Goal: Task Accomplishment & Management: Manage account settings

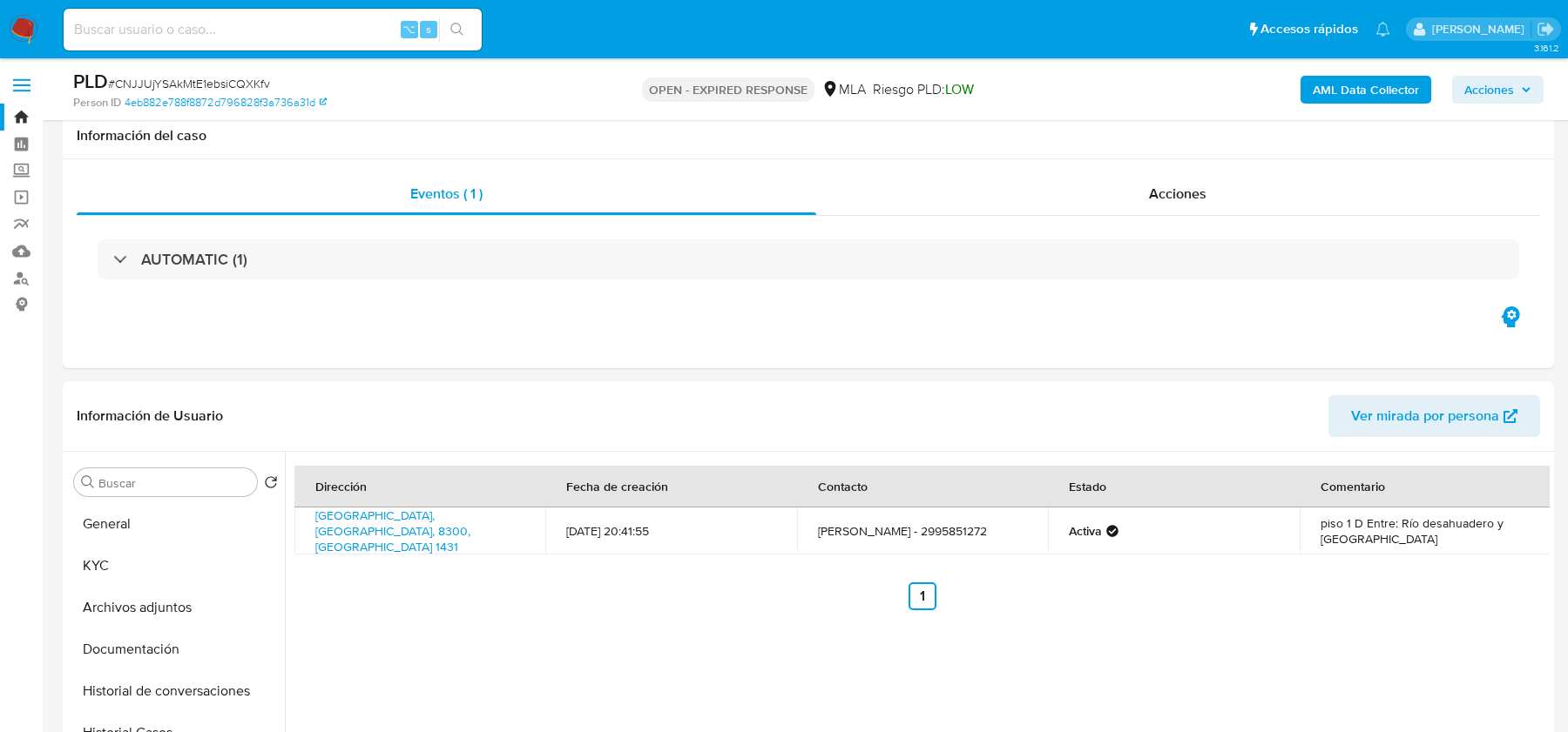
select select "10"
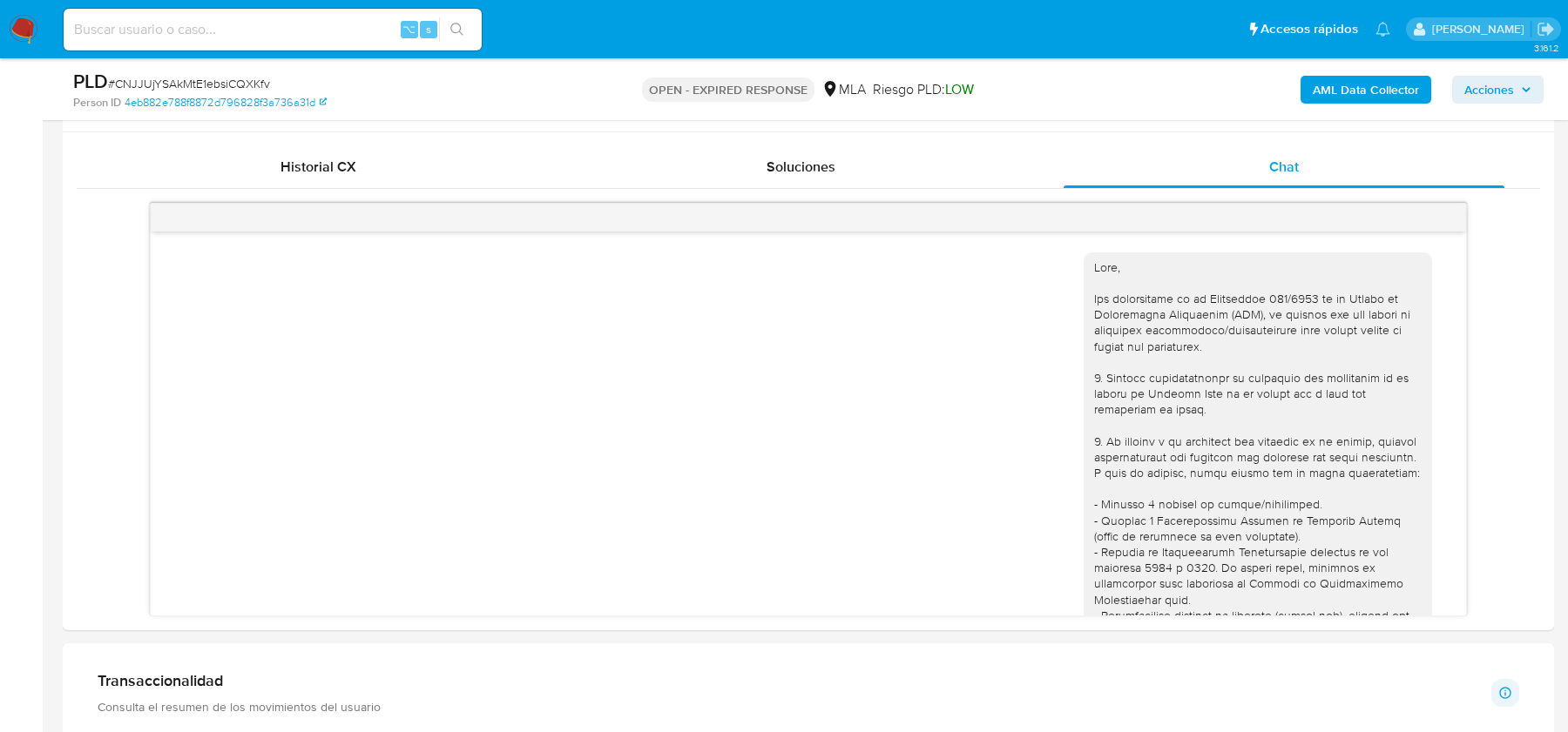
click at [32, 46] on nav "Pausado Ver notificaciones ⌥ s Accesos rápidos Presiona las siguientes teclas p…" at bounding box center [784, 29] width 1568 height 58
click at [29, 20] on img at bounding box center [23, 30] width 30 height 30
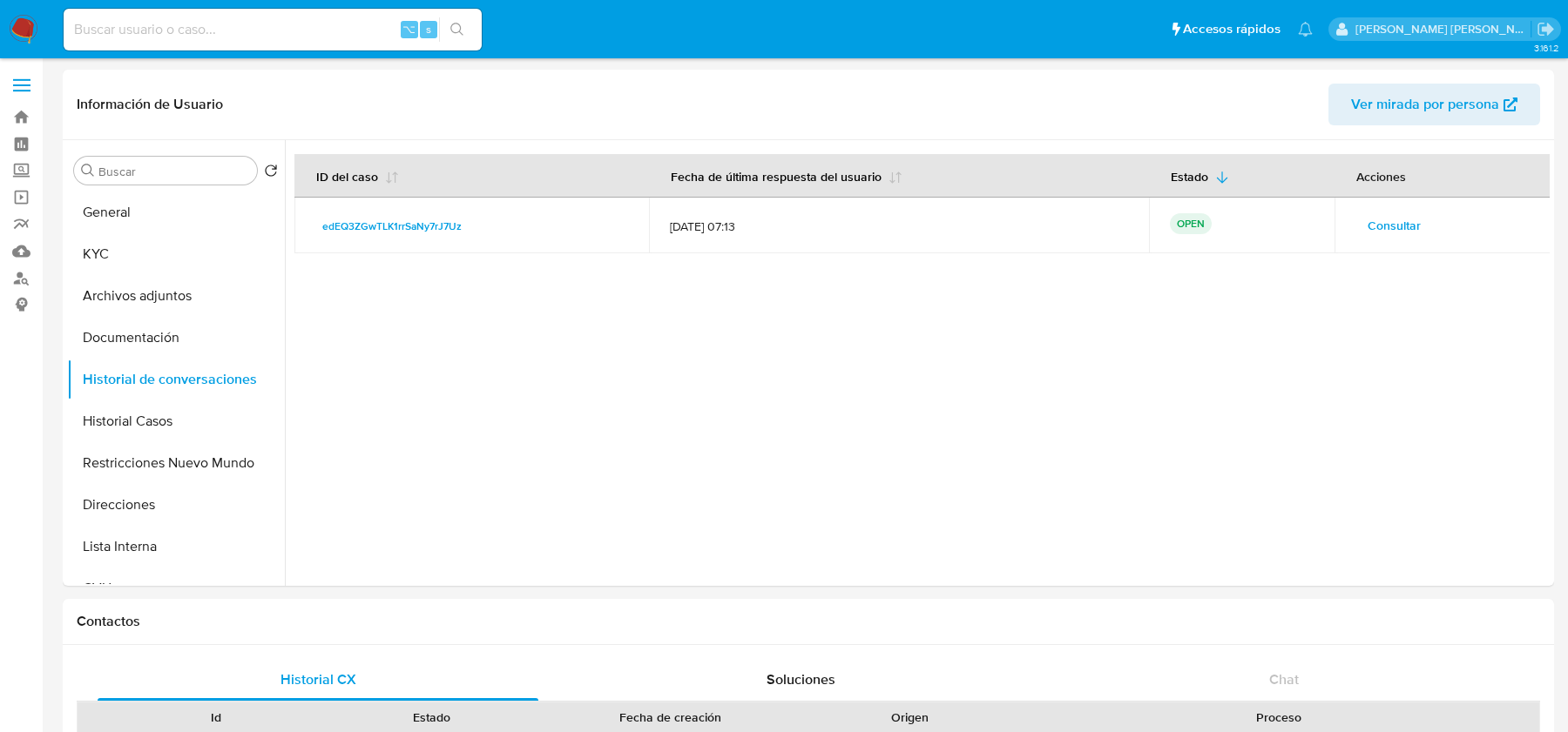
select select "10"
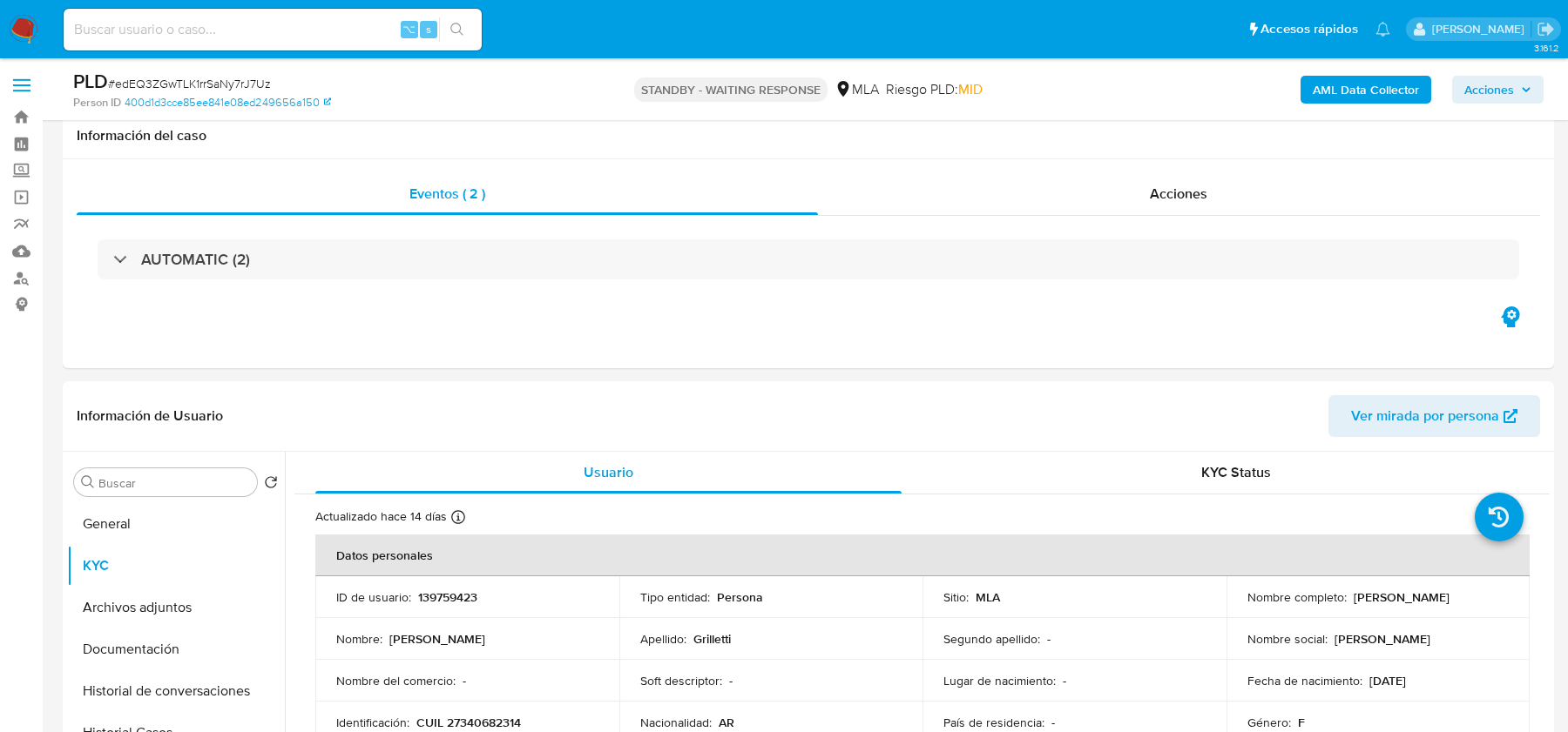
select select "10"
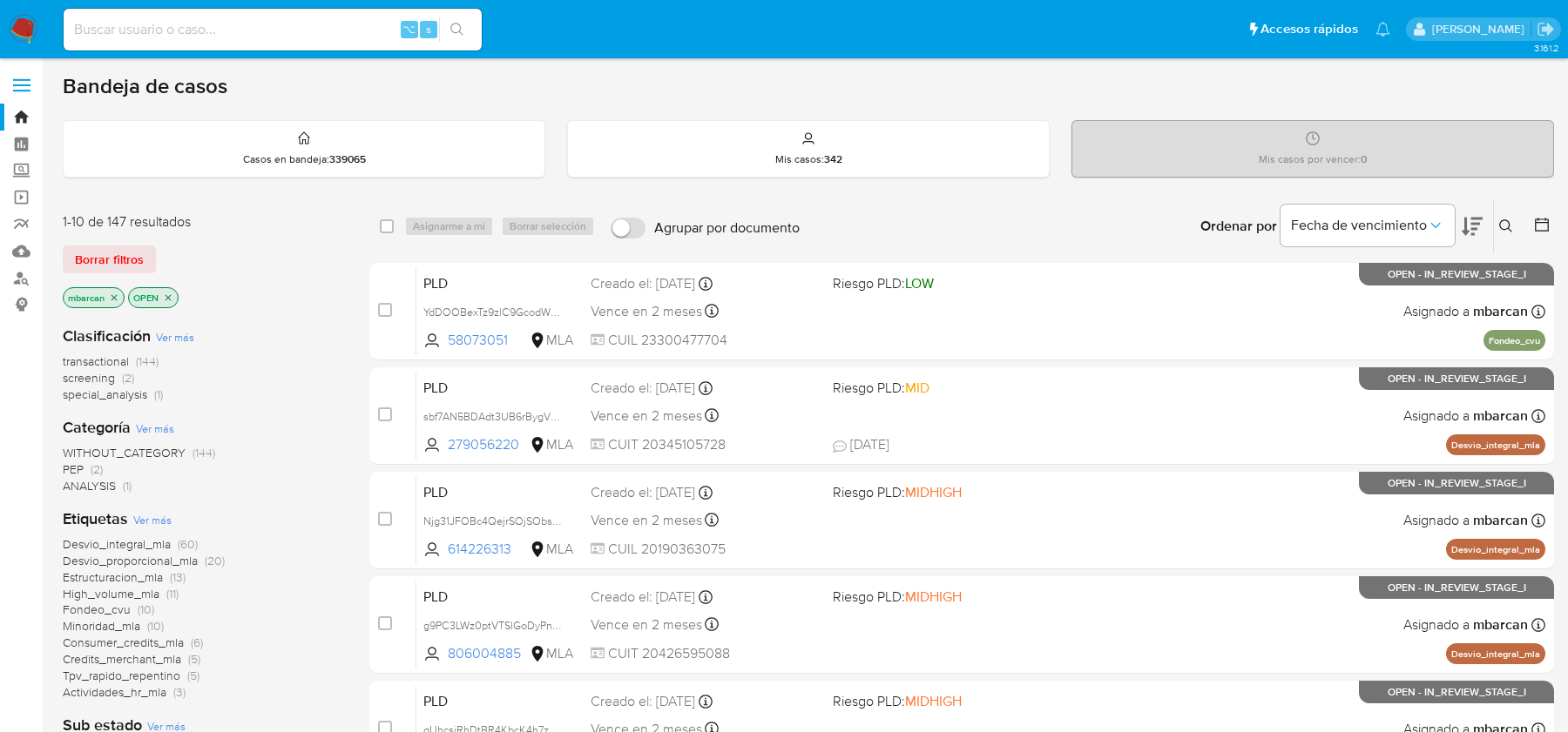
click at [1495, 227] on button at bounding box center [1508, 226] width 29 height 21
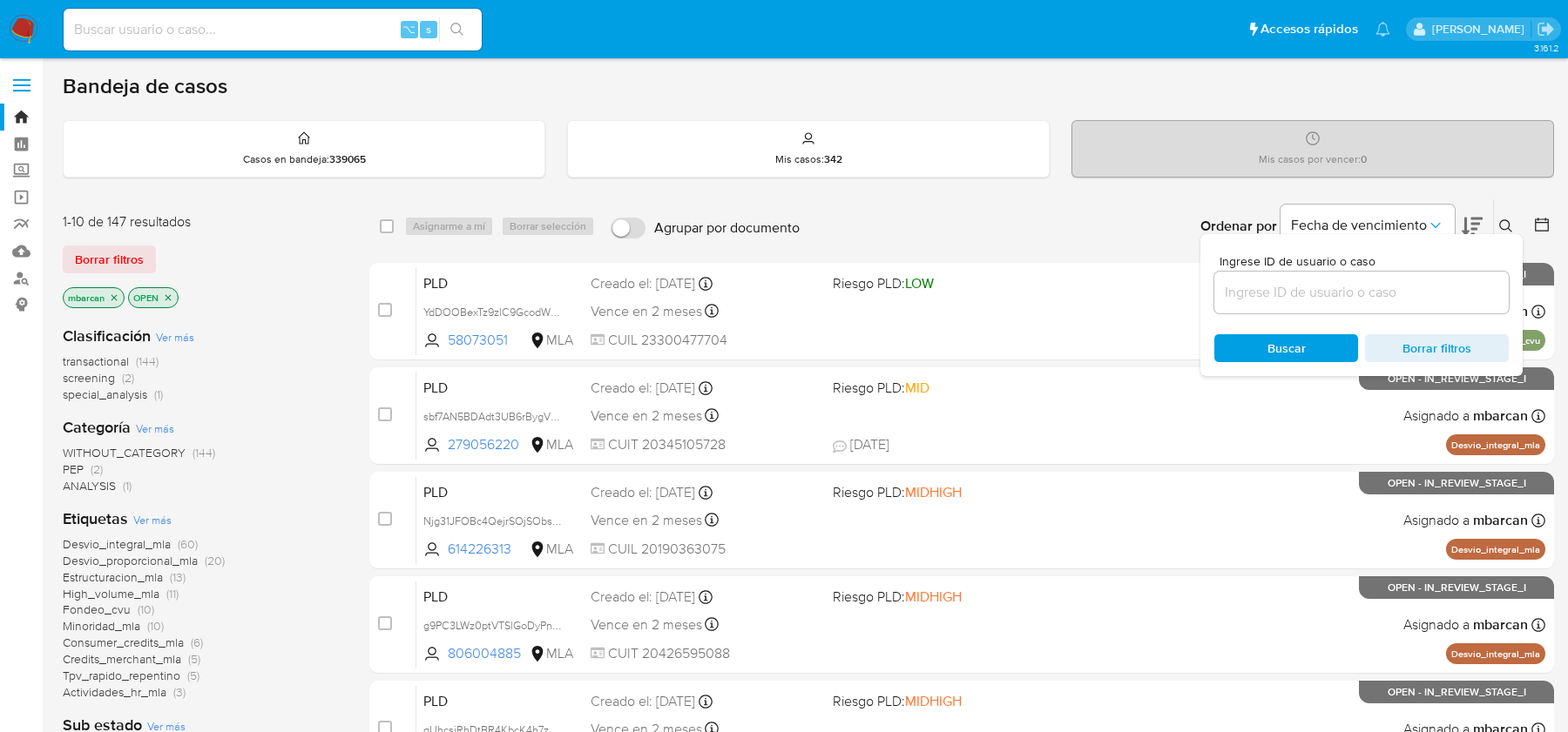
click at [1410, 282] on input at bounding box center [1361, 293] width 294 height 23
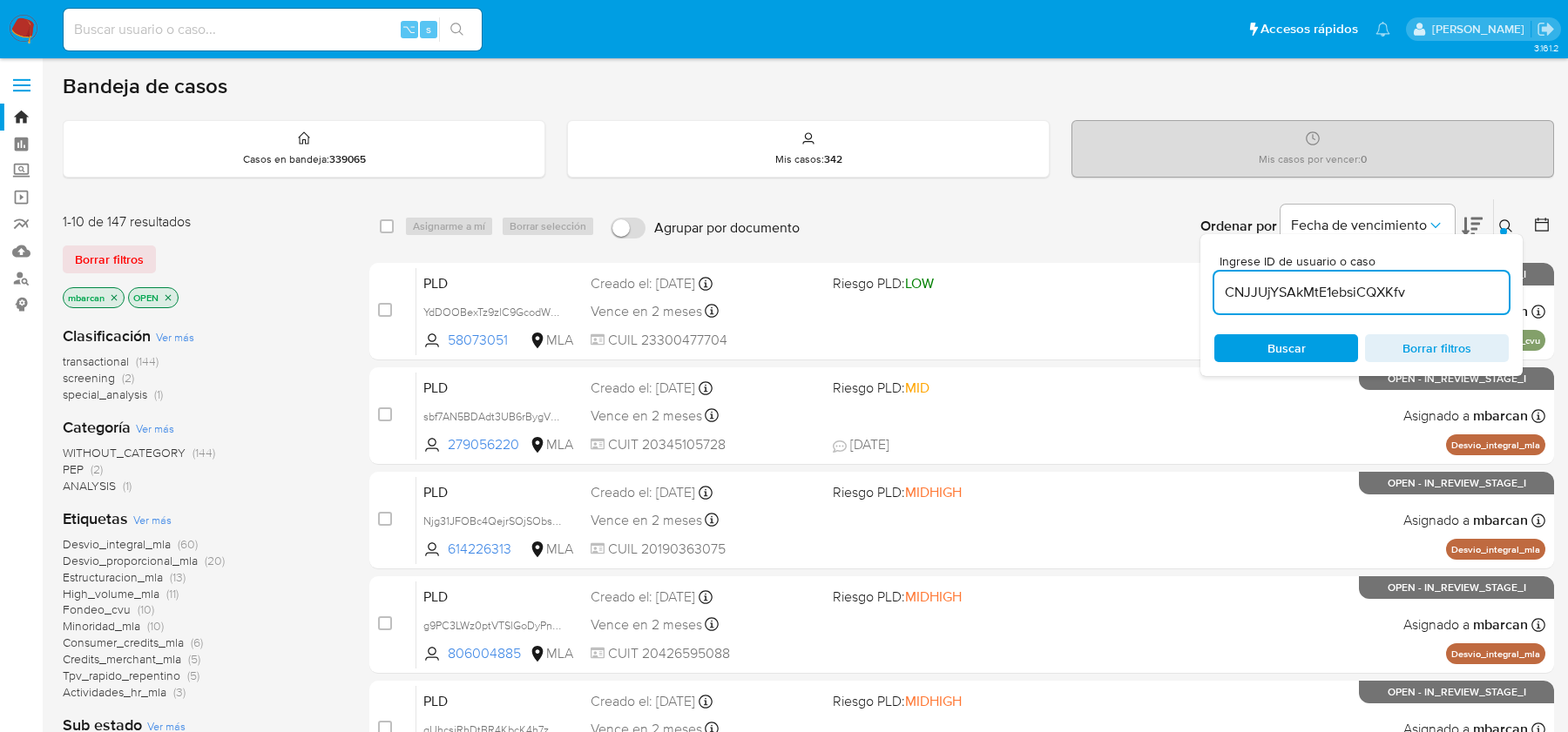
type input "CNJJUjYSAkMtE1ebsiCQXKfv"
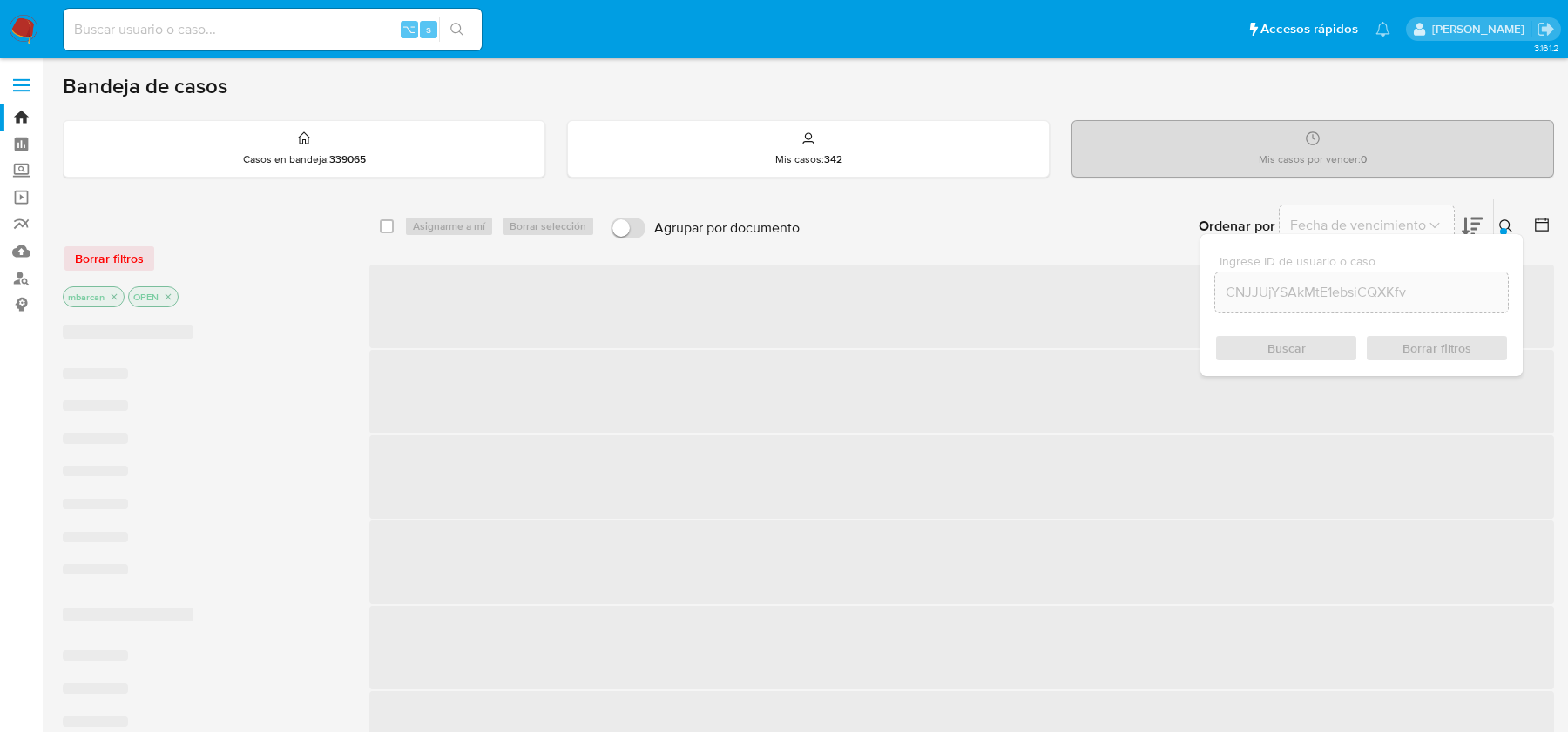
click at [1509, 222] on icon at bounding box center [1506, 226] width 13 height 13
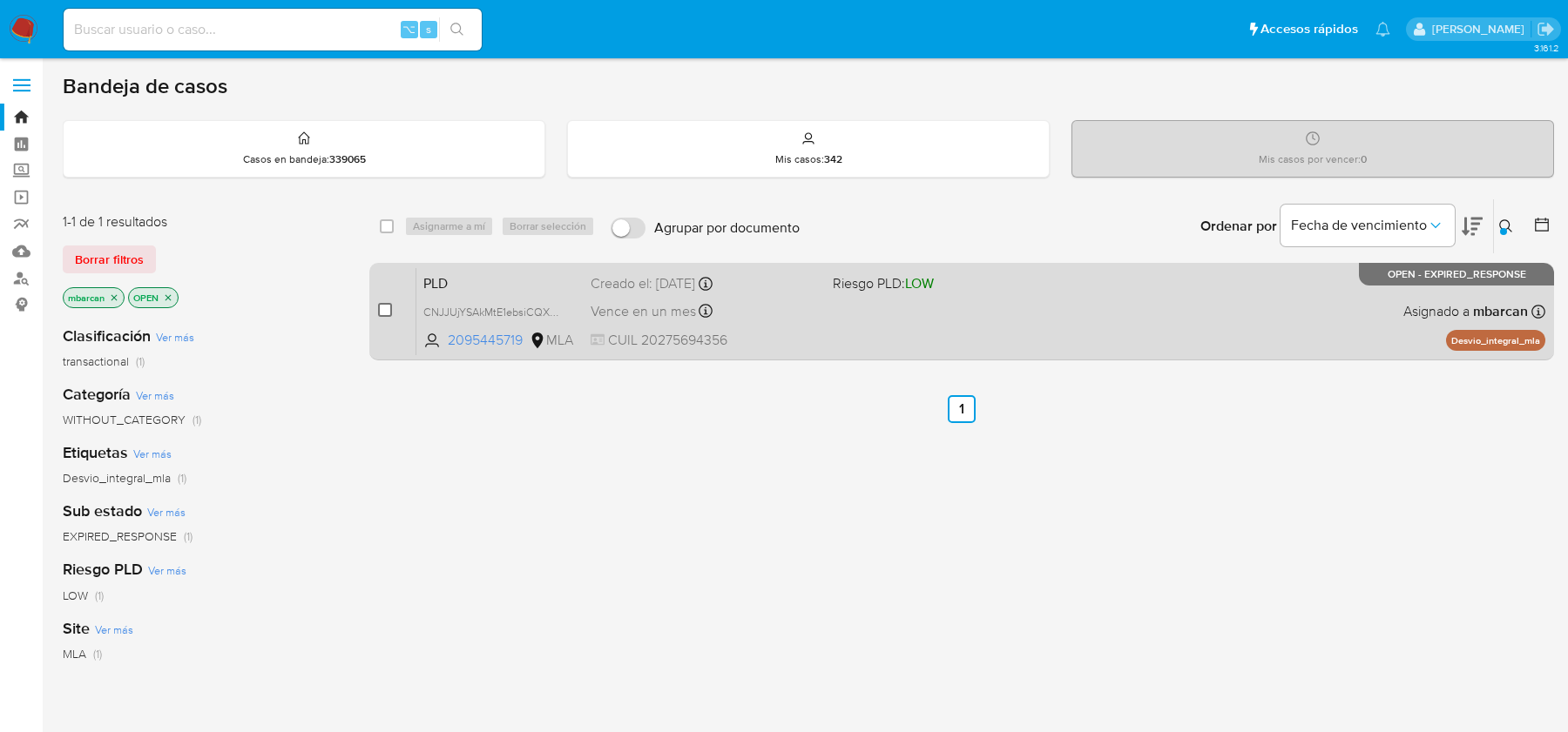
click at [389, 310] on input "checkbox" at bounding box center [385, 309] width 14 height 14
checkbox input "true"
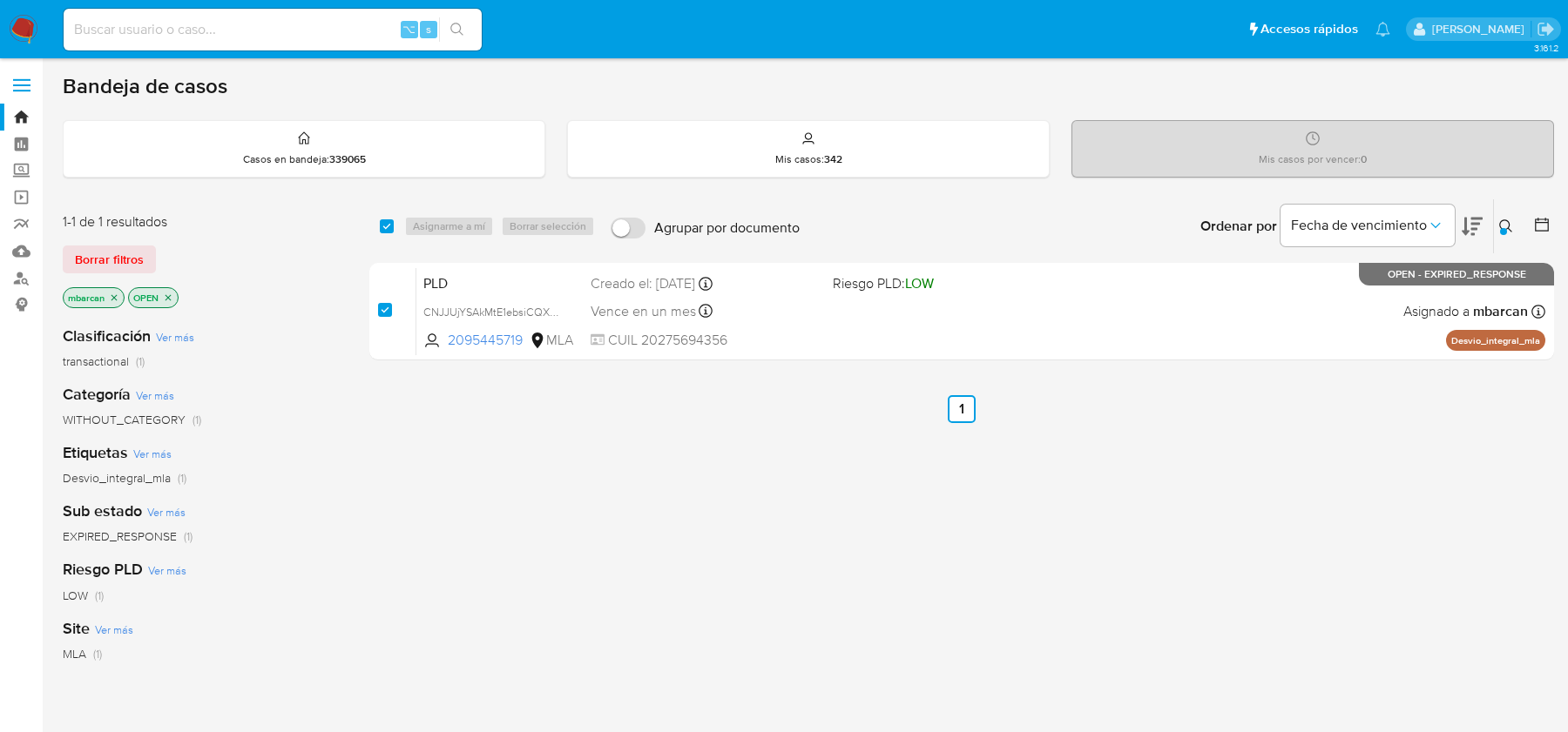
checkbox input "true"
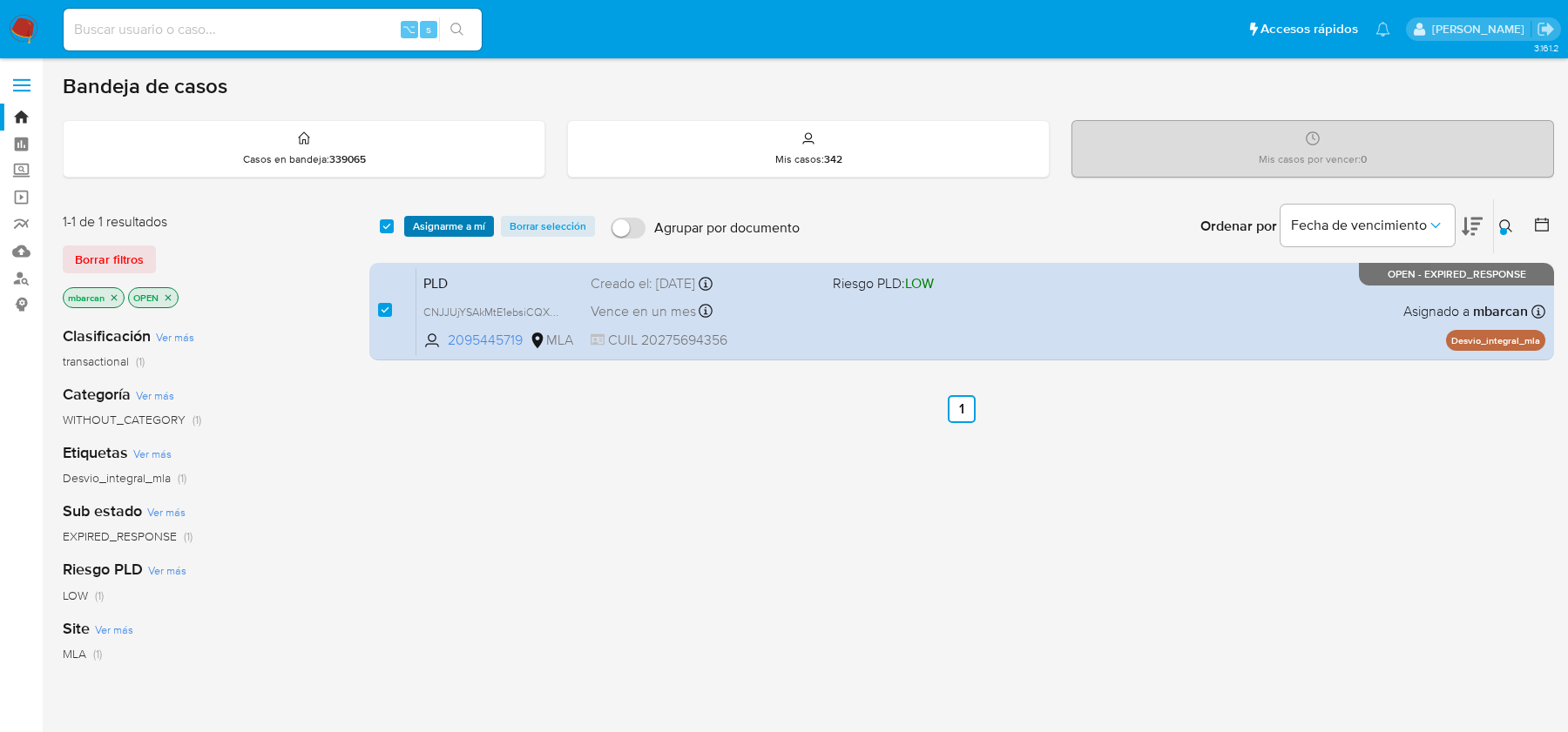
click at [445, 225] on span "Asignarme a mí" at bounding box center [449, 226] width 73 height 17
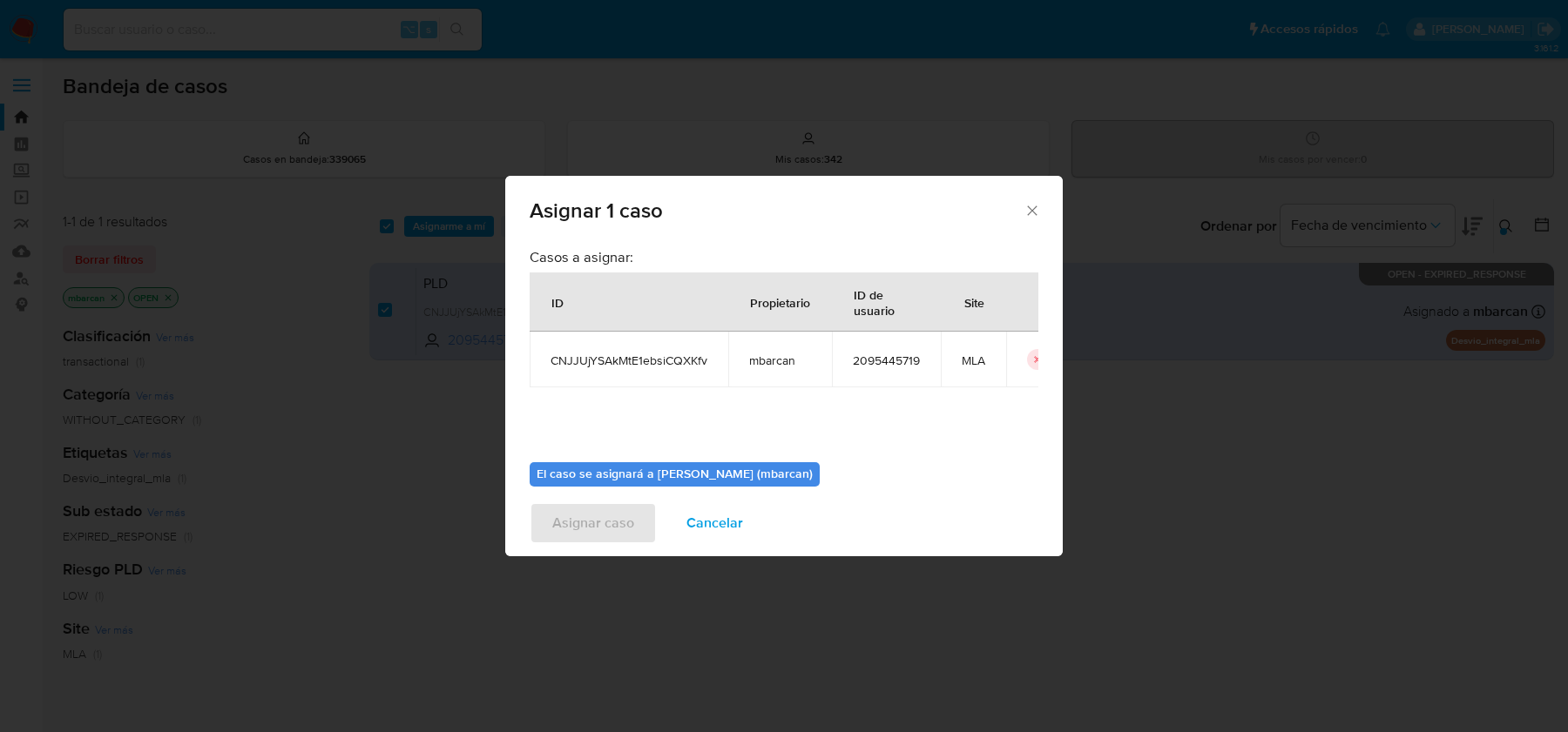
scroll to position [89, 0]
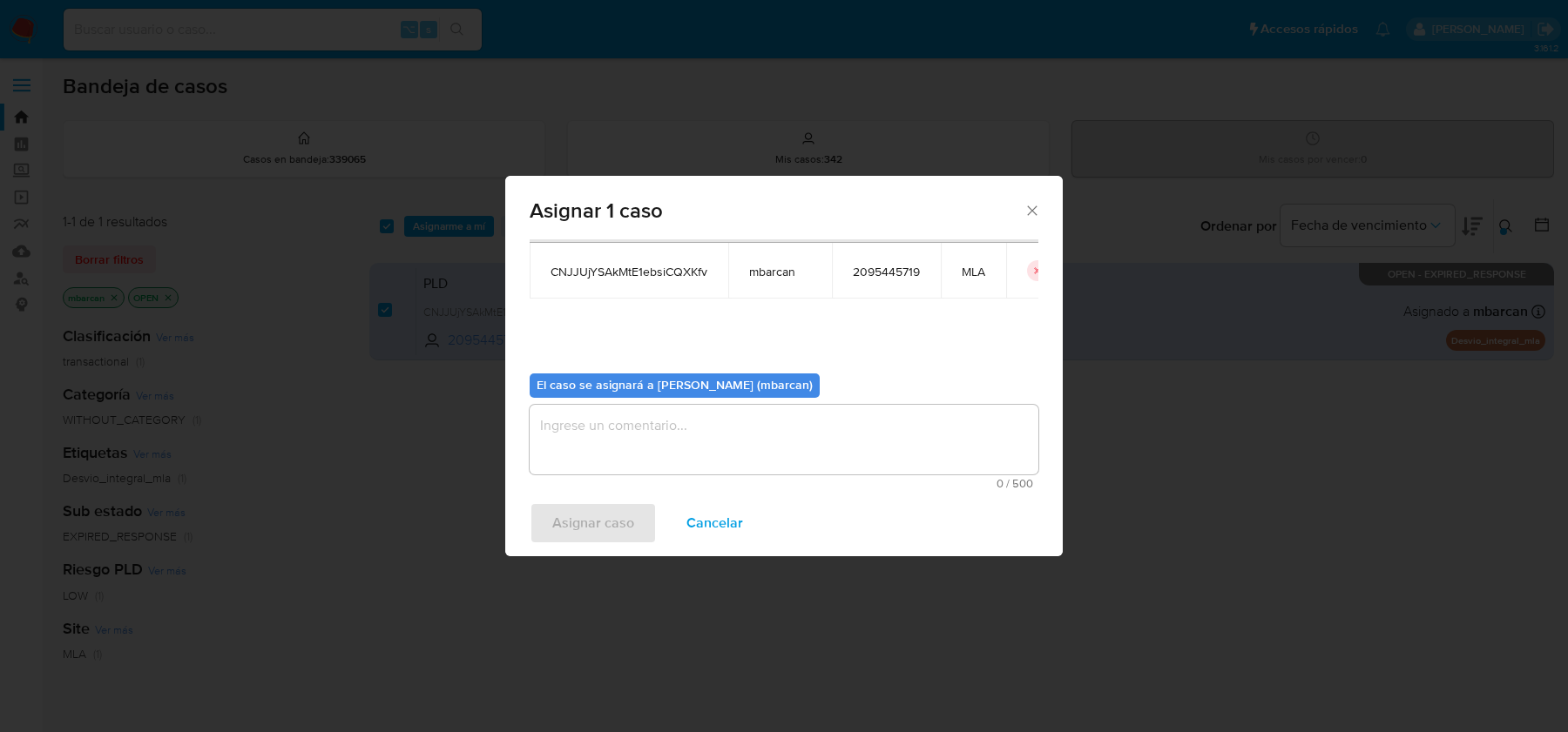
click at [722, 440] on textarea "assign-modal" at bounding box center [784, 439] width 509 height 70
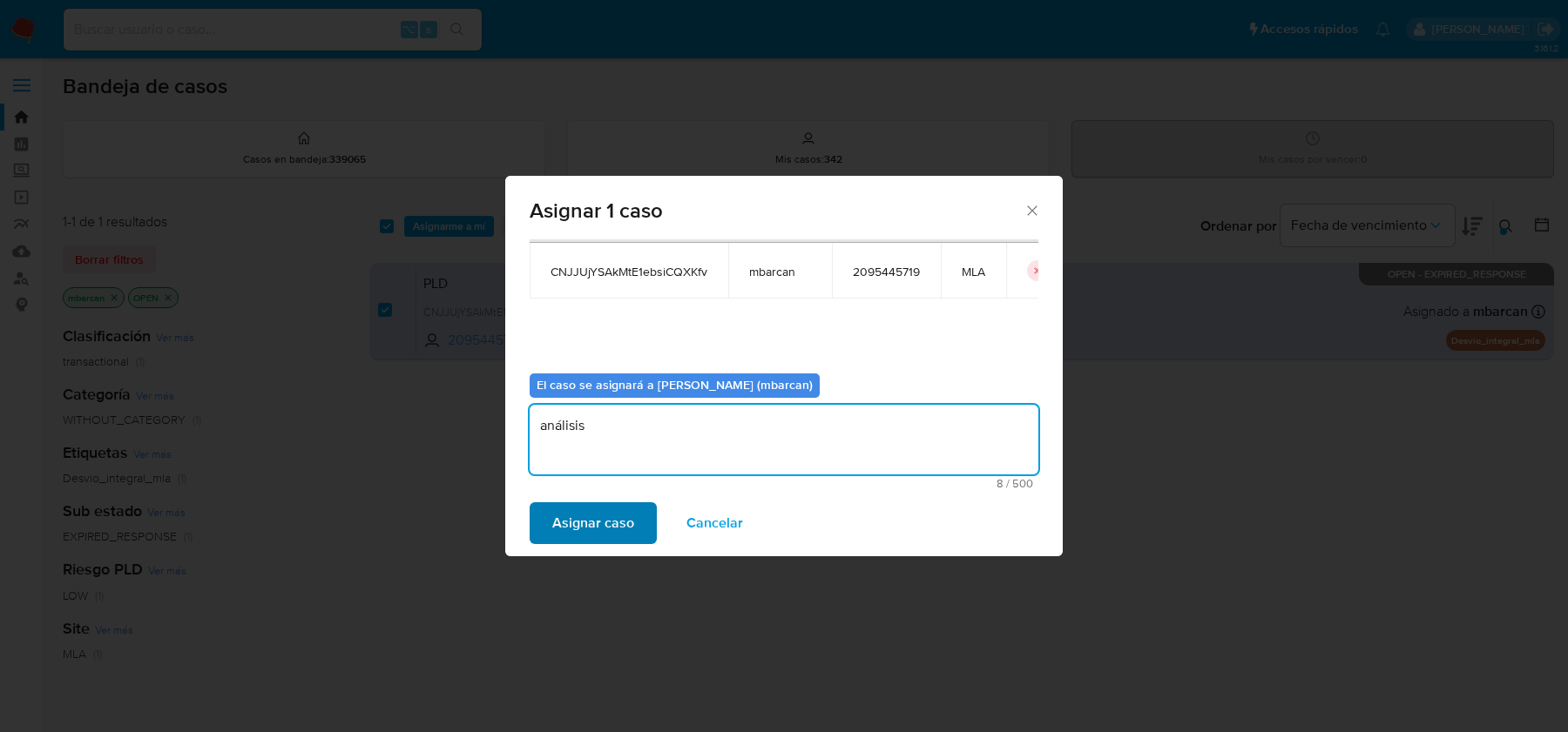
type textarea "análisis"
click at [610, 525] on span "Asignar caso" at bounding box center [593, 523] width 82 height 38
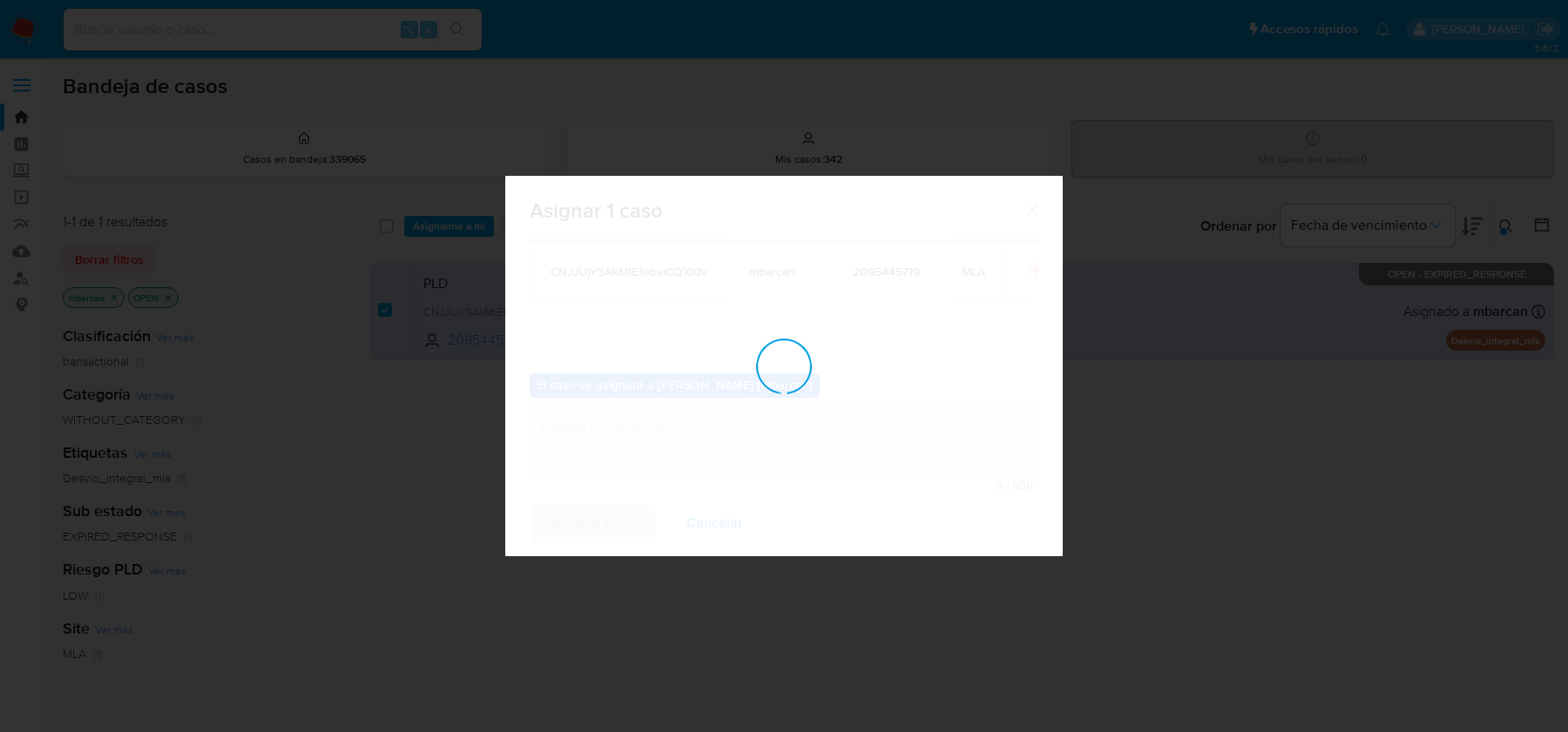
checkbox input "false"
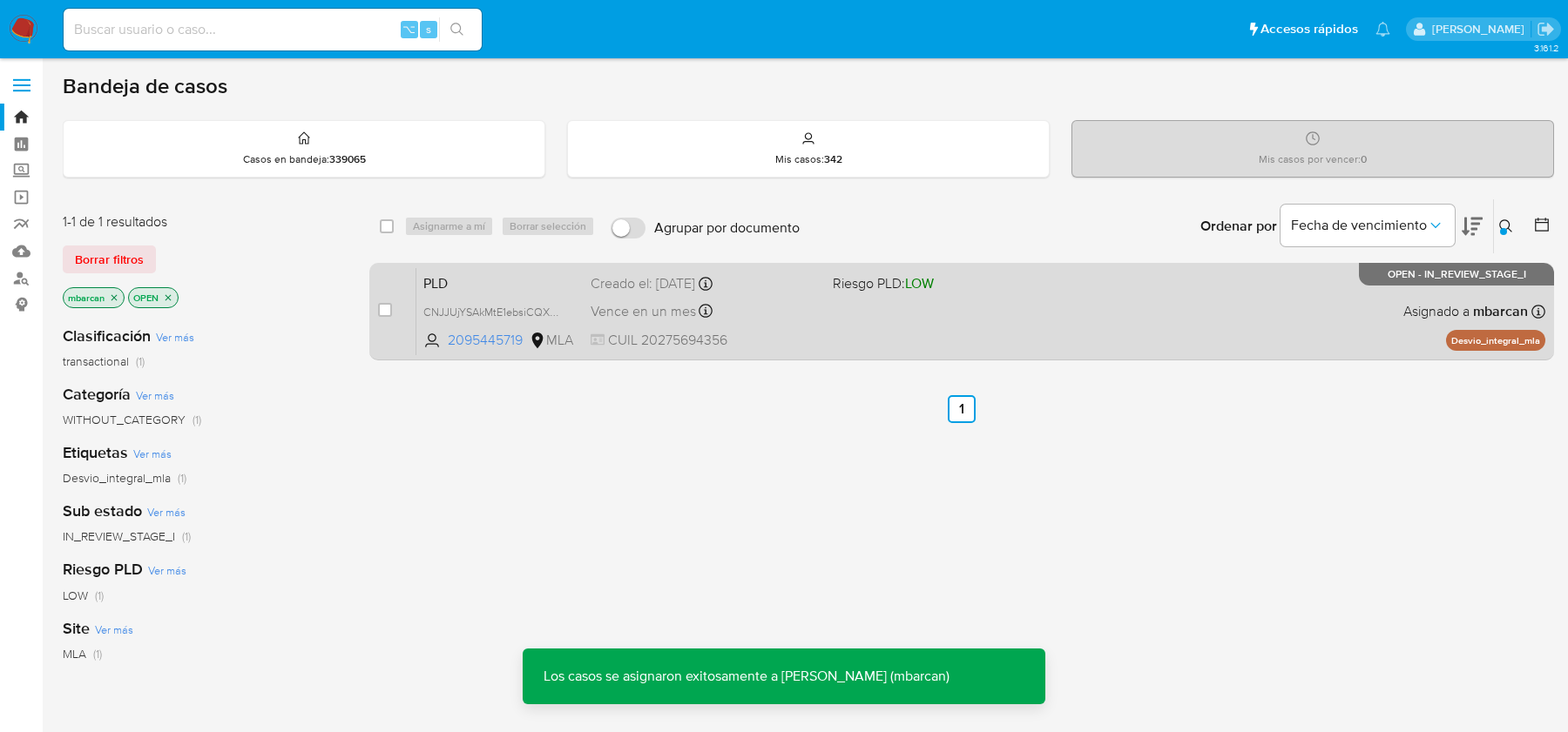
click at [496, 272] on span "PLD" at bounding box center [499, 282] width 154 height 23
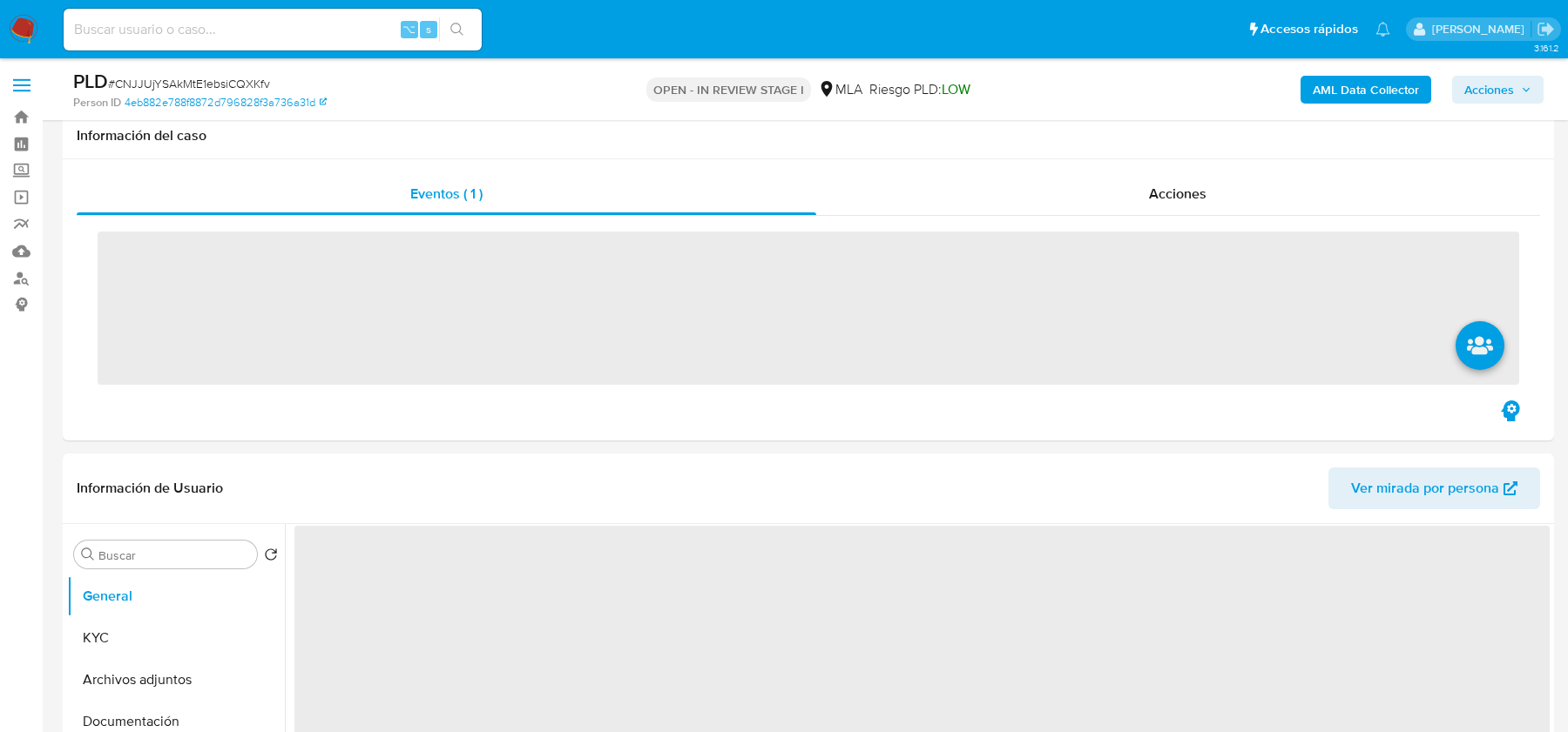
scroll to position [583, 0]
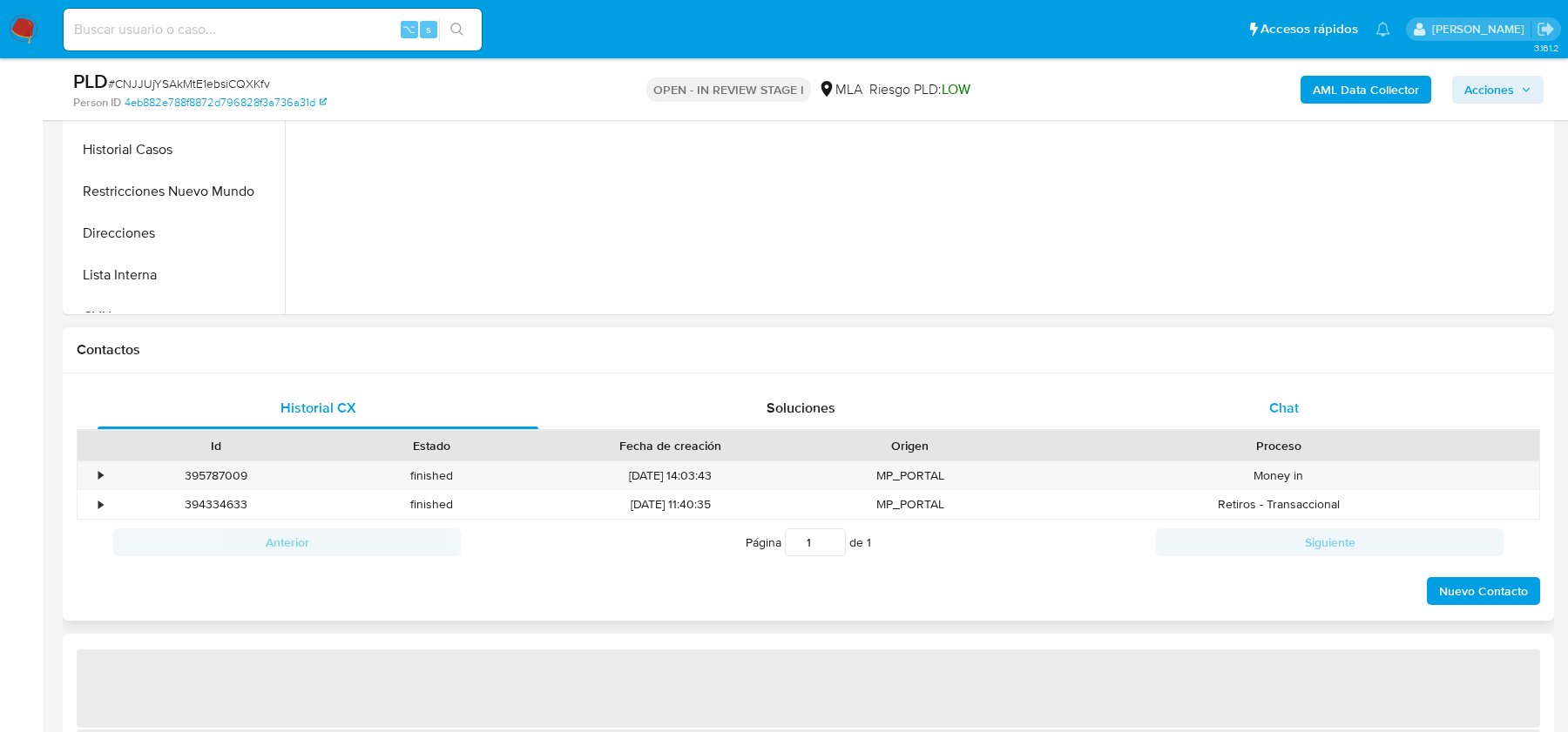
click at [1283, 407] on span "Chat" at bounding box center [1283, 408] width 30 height 20
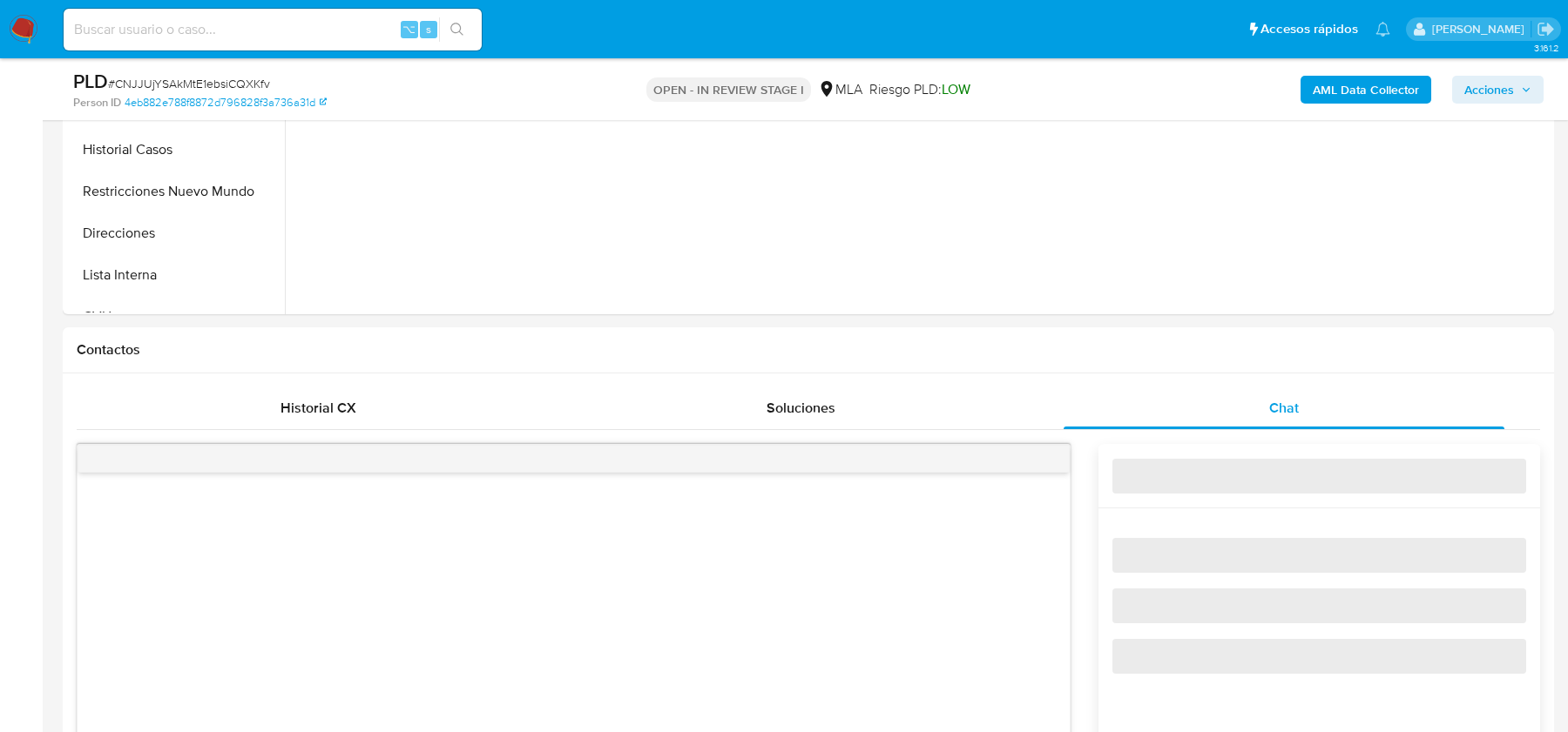
select select "10"
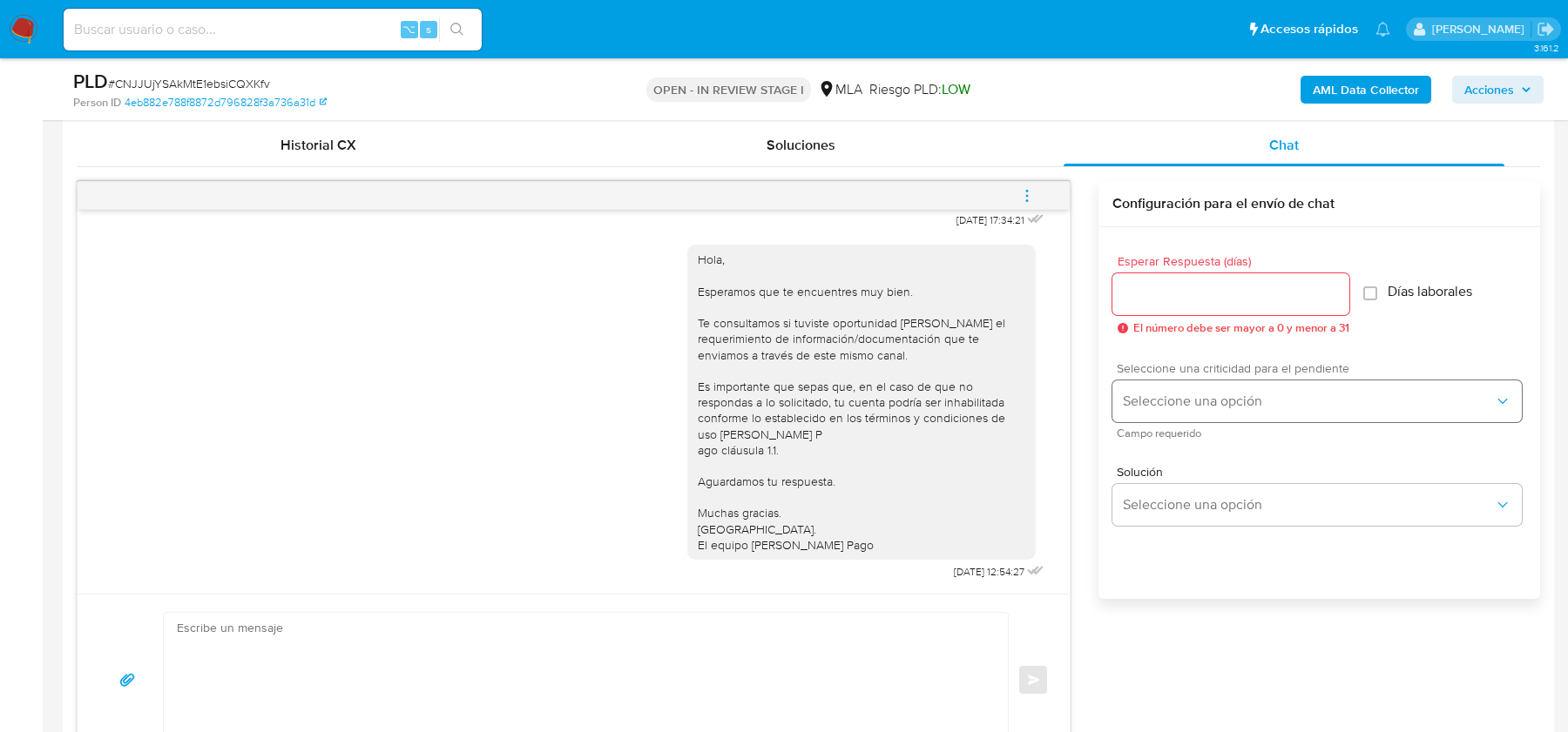
scroll to position [860, 0]
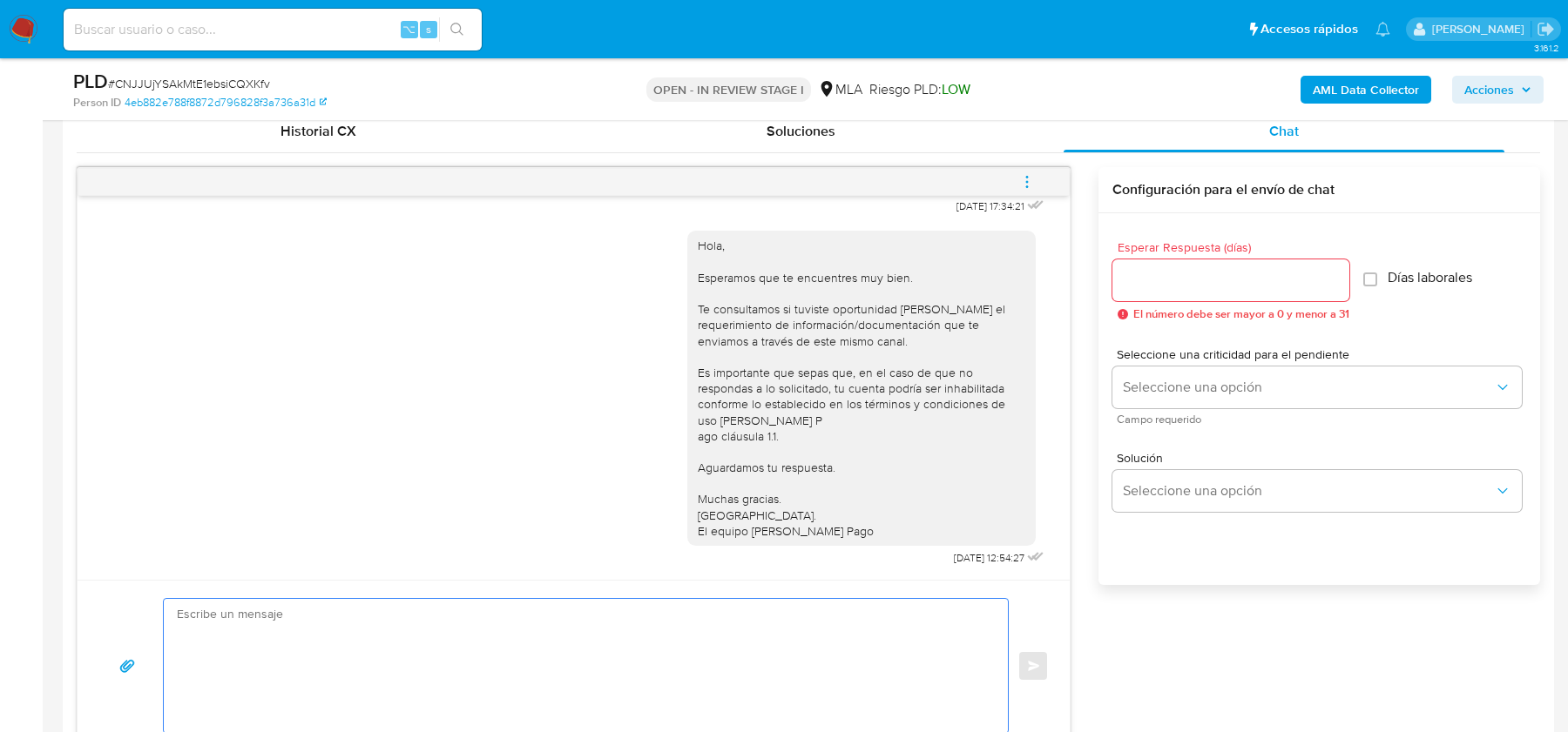
click at [312, 704] on textarea at bounding box center [581, 665] width 809 height 134
paste textarea "Hola , En función de las operaciones registradas en tu cuenta de Mercado Pago, …"
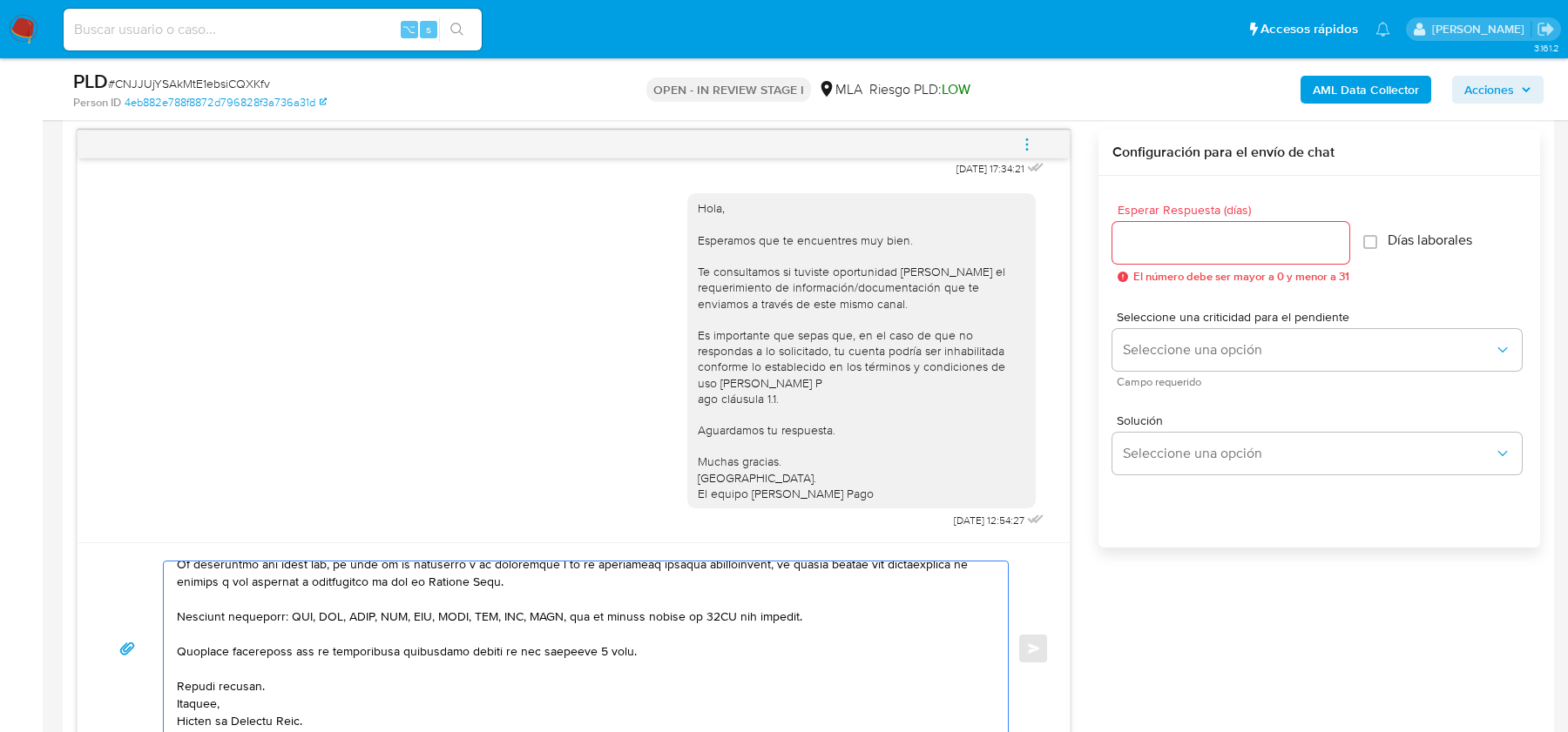
scroll to position [0, 0]
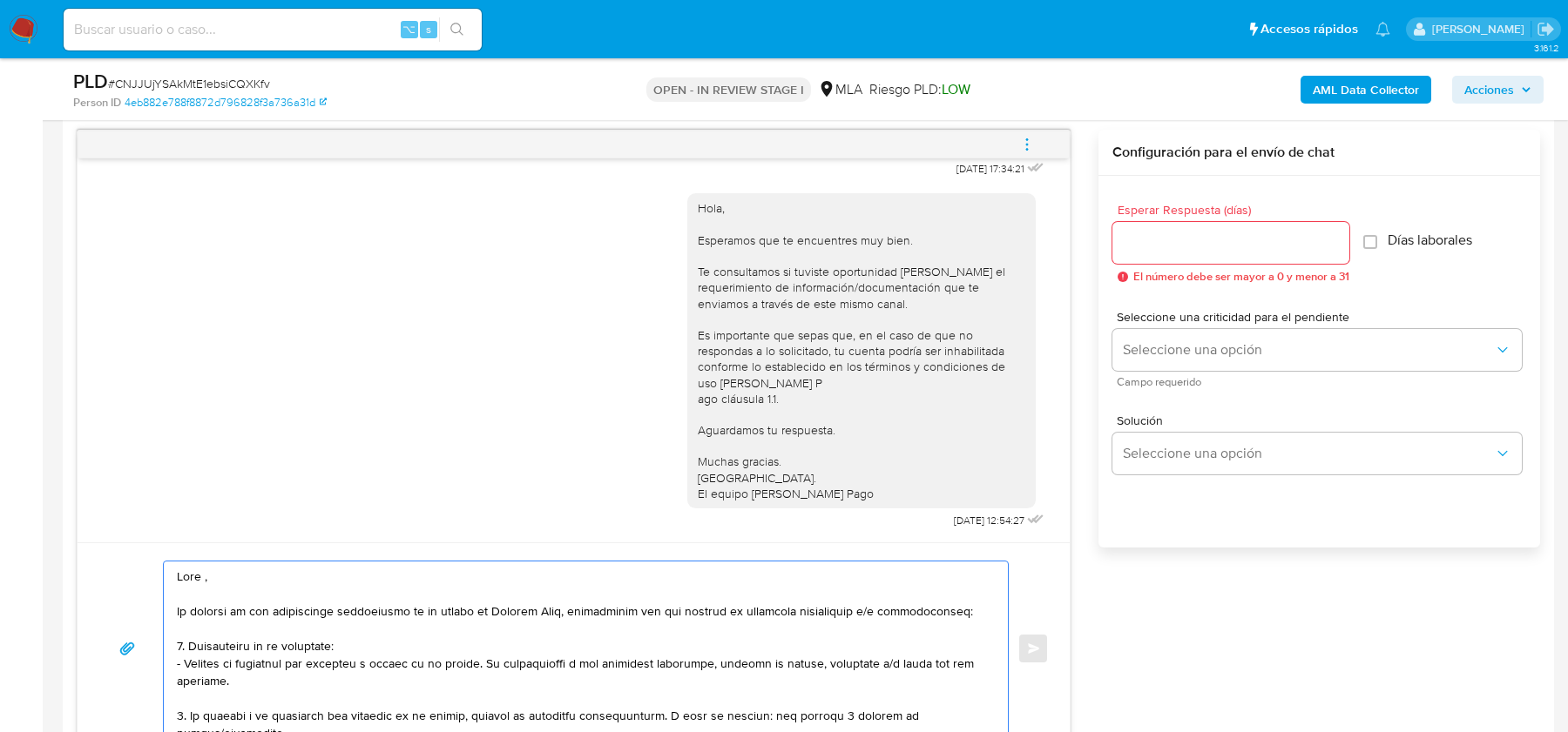
click at [174, 595] on div at bounding box center [581, 648] width 836 height 174
click at [180, 598] on textarea at bounding box center [581, 648] width 809 height 174
click at [269, 586] on textarea at bounding box center [581, 648] width 809 height 174
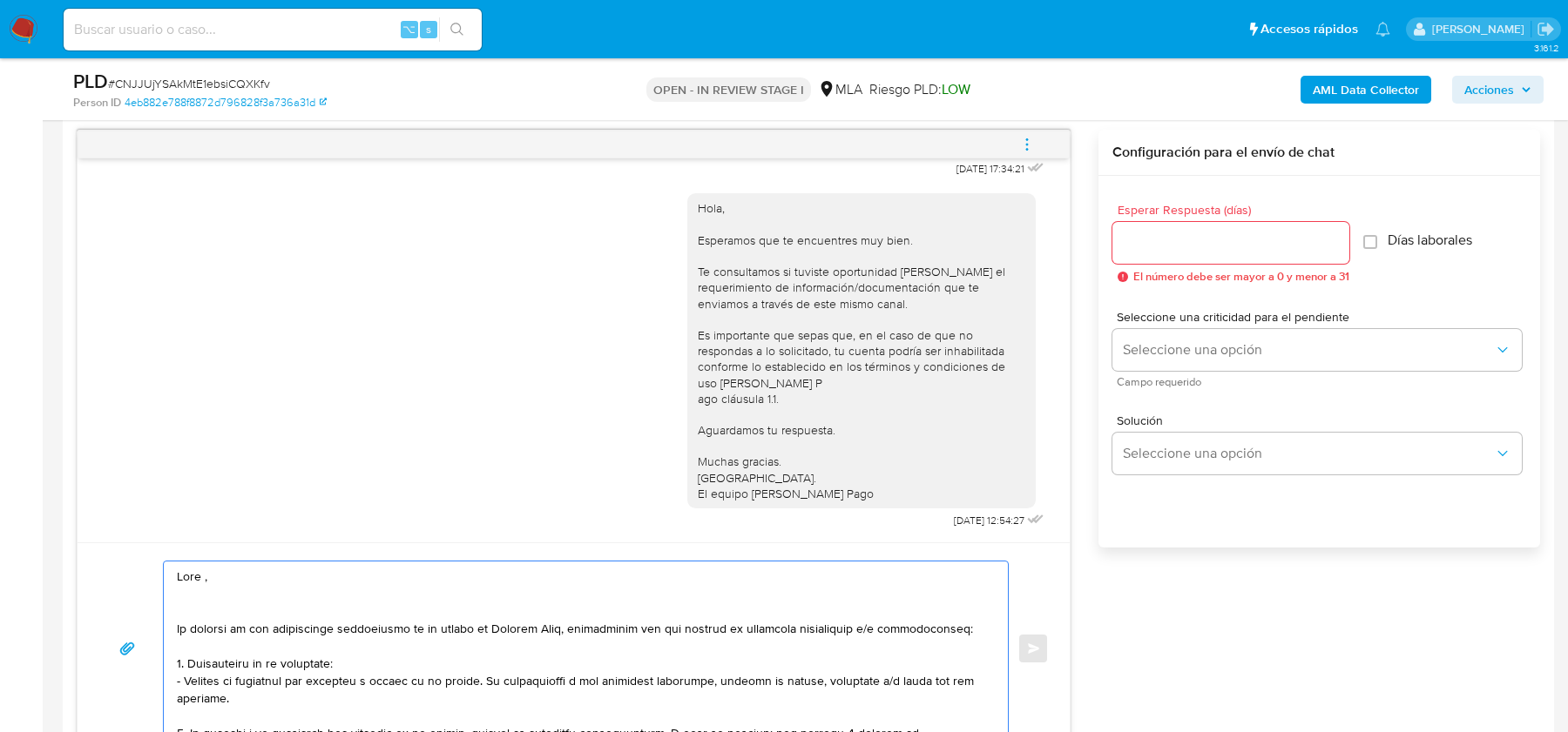
paste textarea "Te consultamos si tuviste oportunidad de leer el requerimiento de información y…"
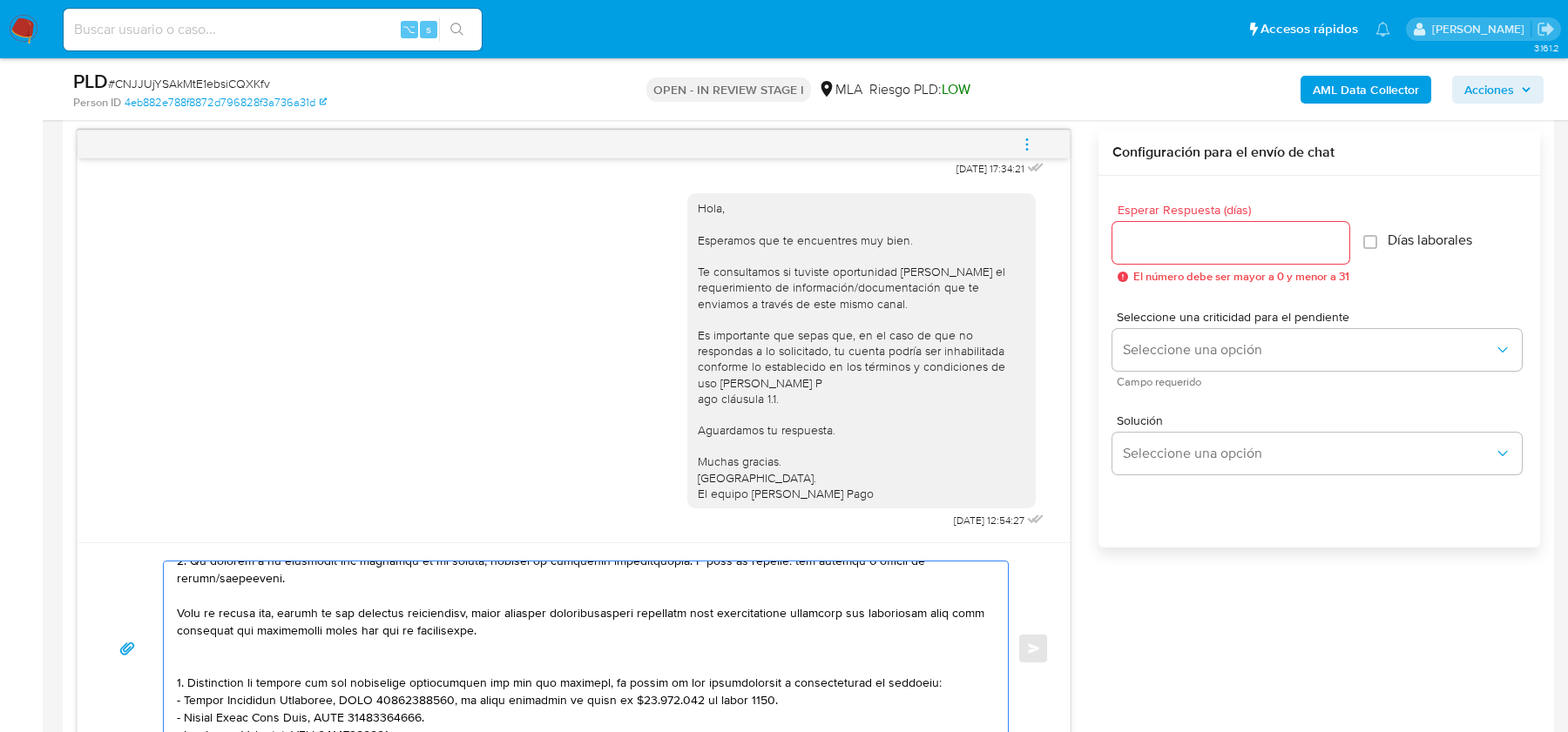
scroll to position [183, 0]
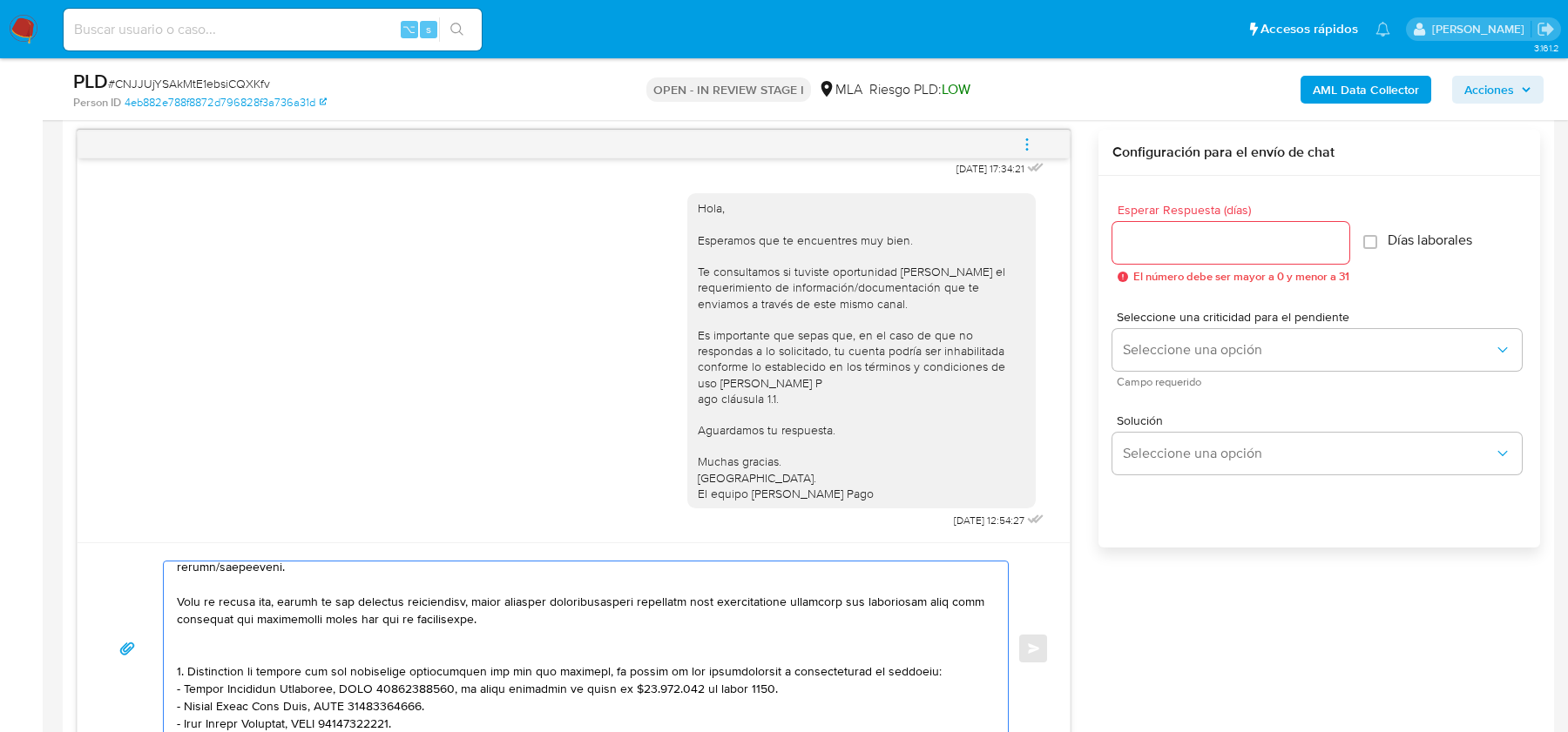
click at [385, 631] on textarea at bounding box center [581, 648] width 809 height 174
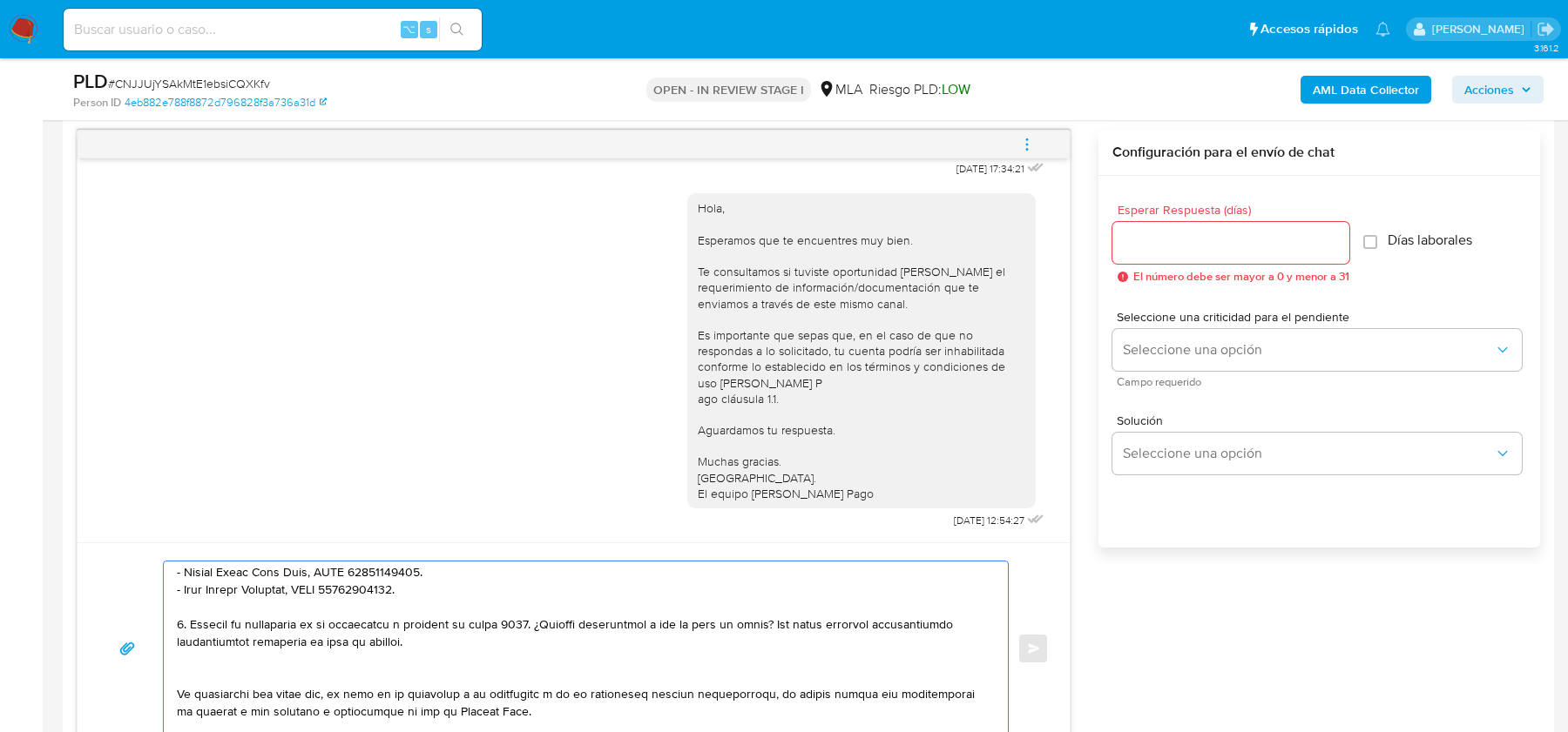
scroll to position [314, 0]
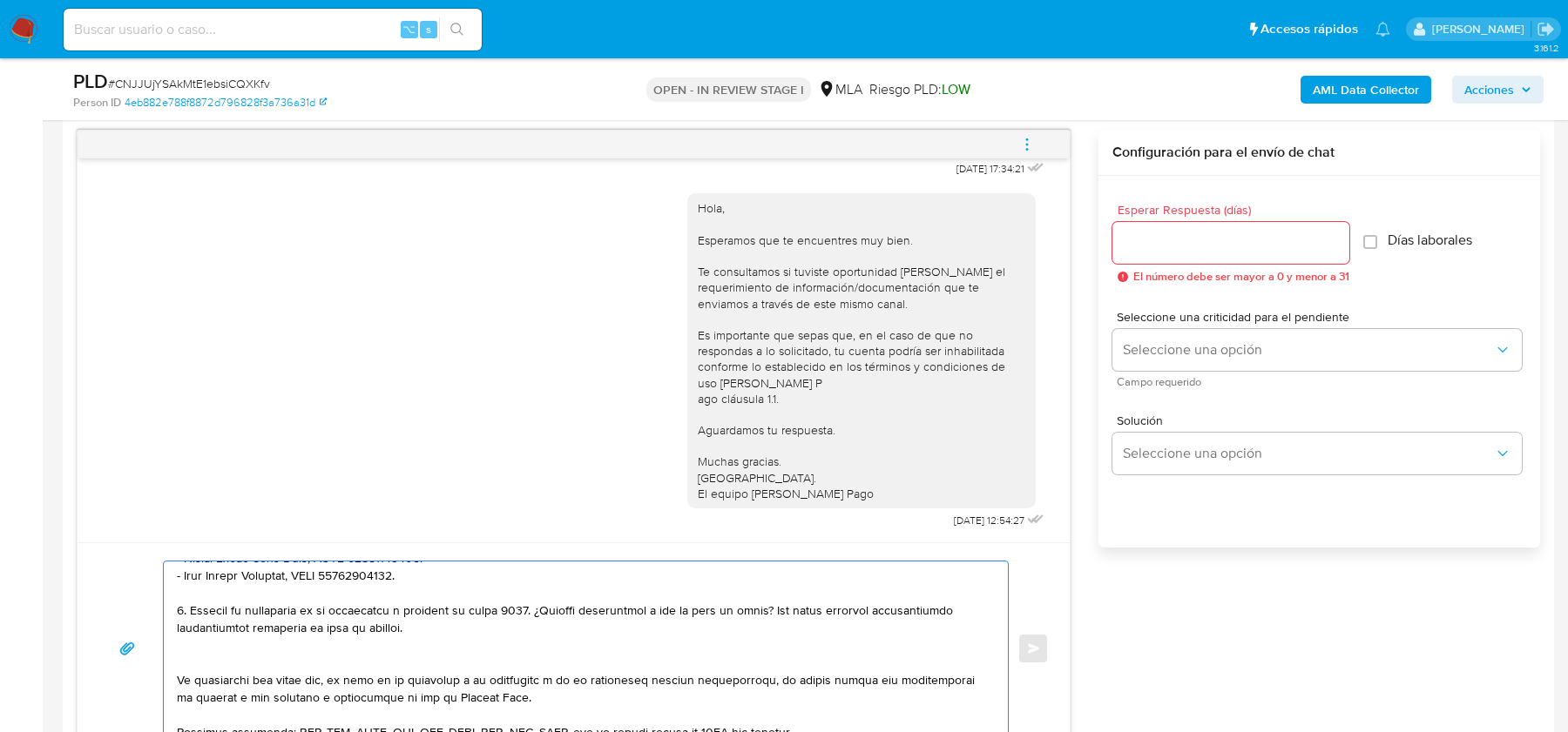
click at [440, 640] on textarea at bounding box center [581, 648] width 809 height 174
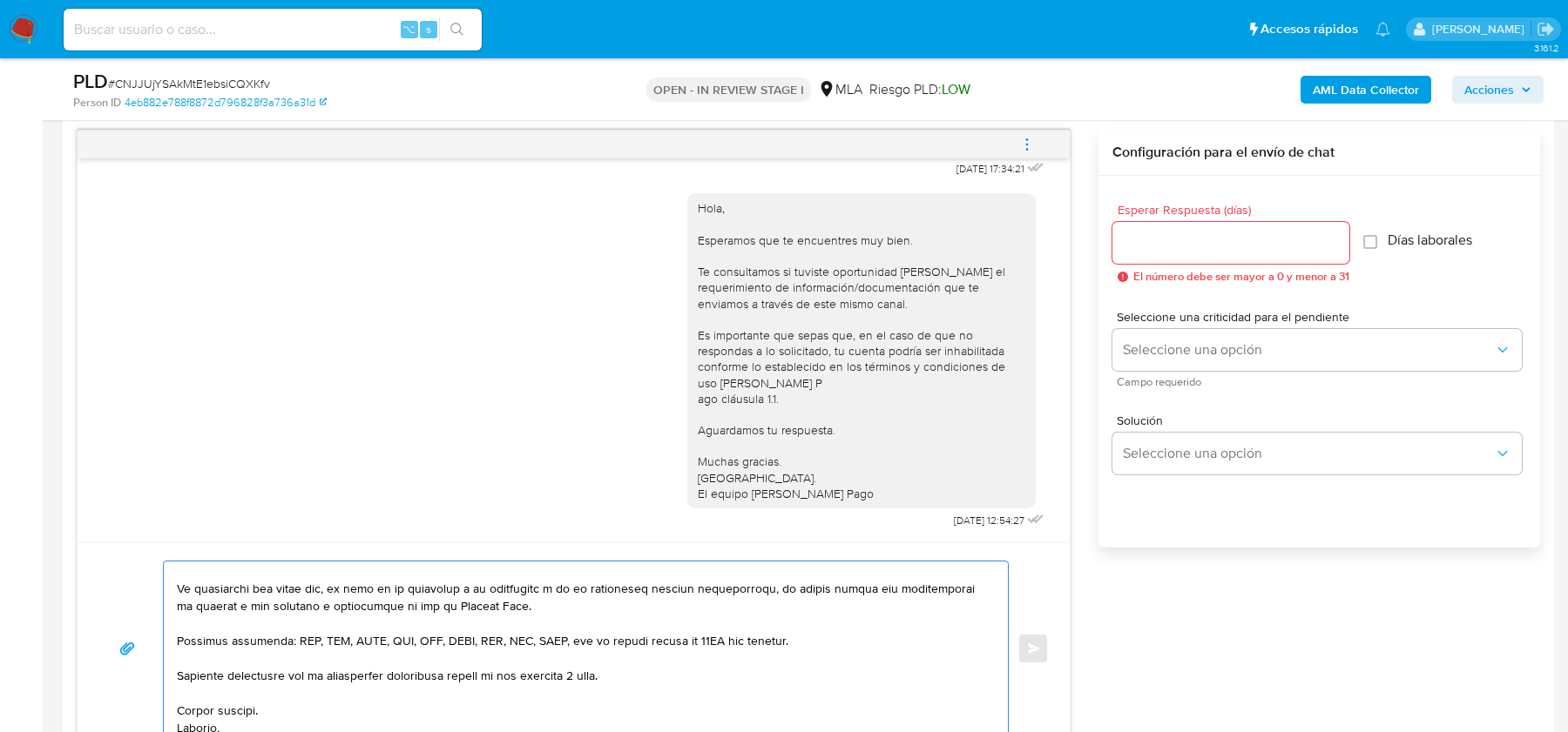
scroll to position [411, 0]
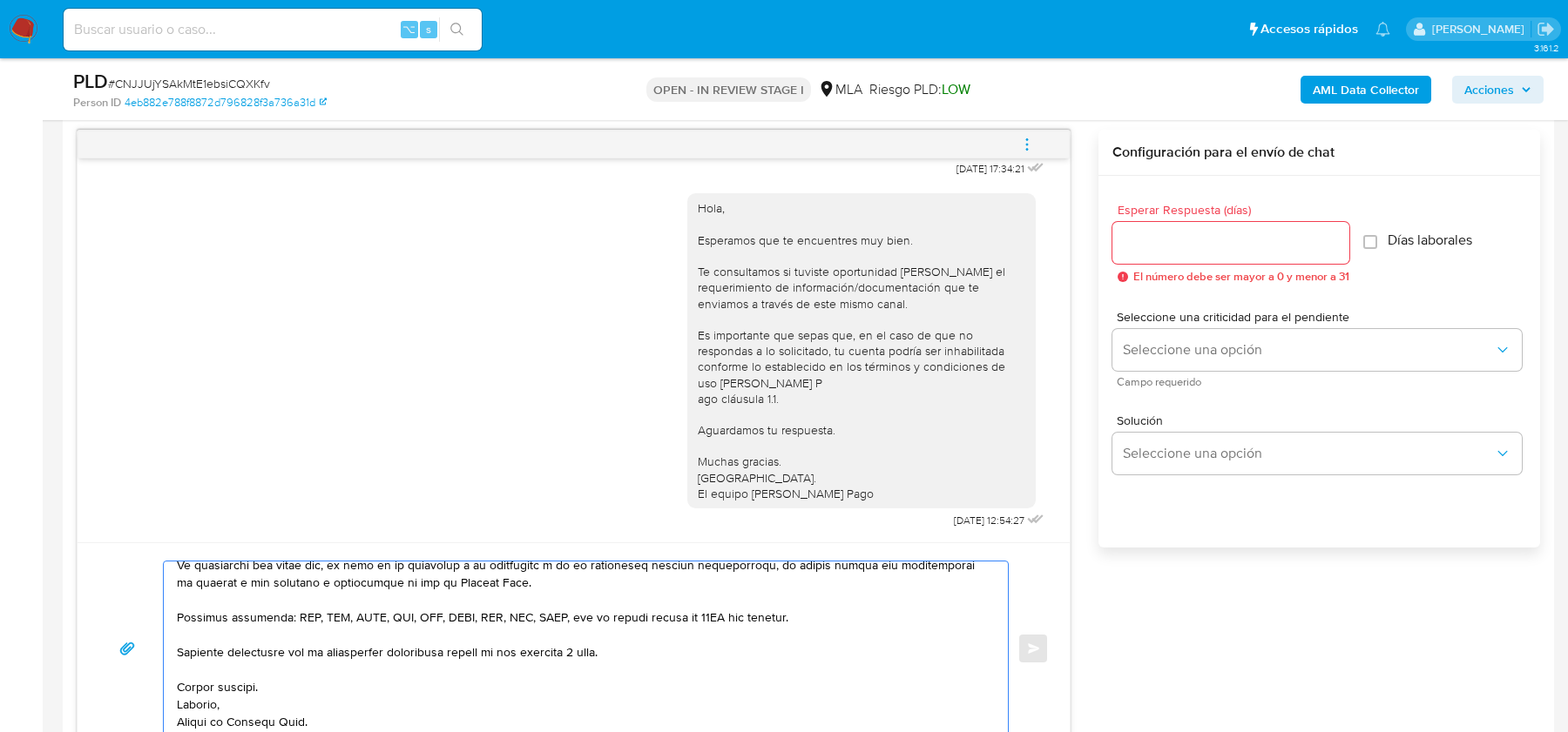
type textarea "Hola , Te consultamos si tuviste oportunidad de leer el requerimiento de inform…"
click at [1155, 218] on div "Esperar Respuesta (días) El número debe ser mayor a 0 y menor a 31" at bounding box center [1231, 242] width 237 height 79
click at [1155, 242] on input "Esperar Respuesta (días)" at bounding box center [1231, 243] width 237 height 23
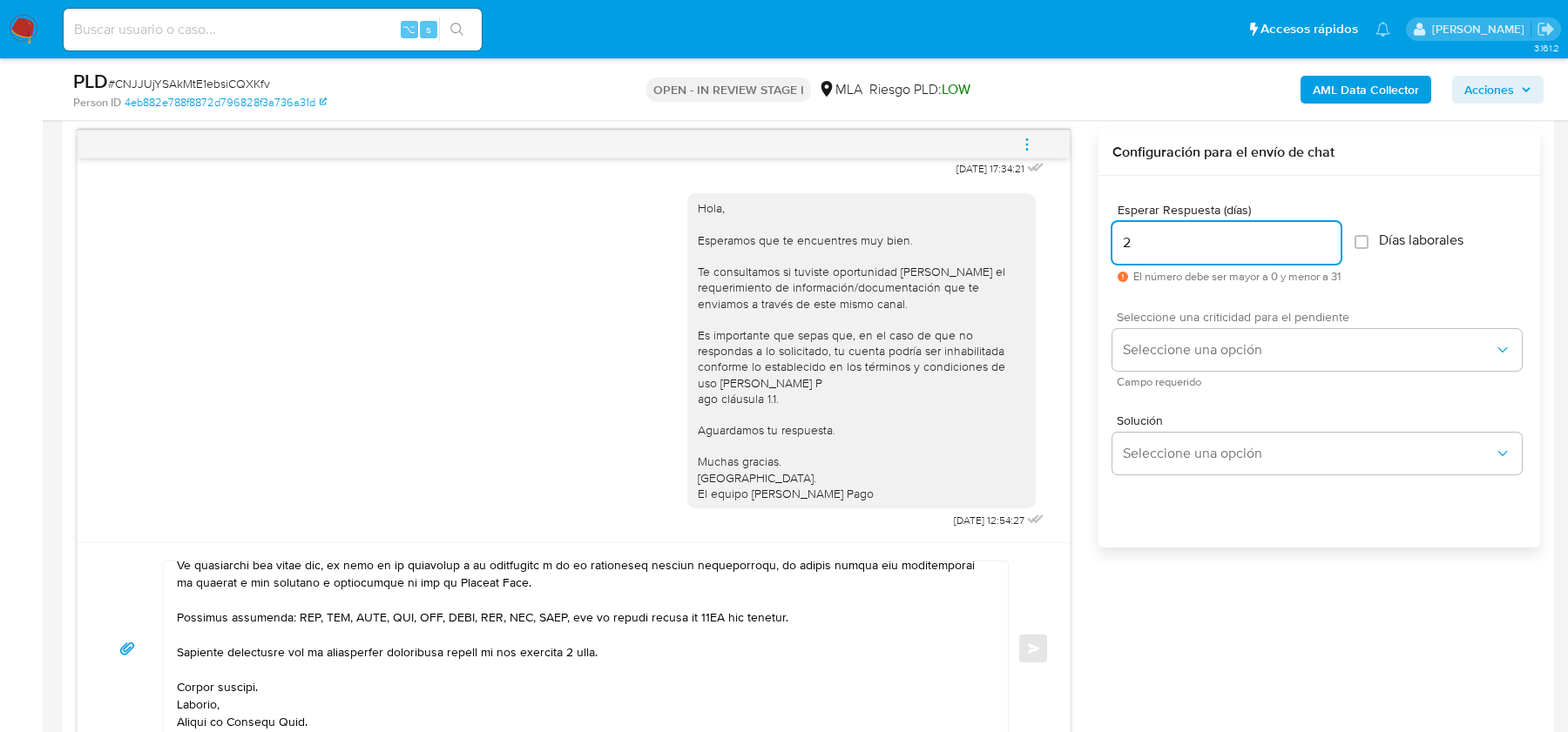
type input "2"
click at [1161, 324] on div "Seleccione una criticidad para el pendiente Seleccione una opción Campo requeri…" at bounding box center [1317, 348] width 410 height 75
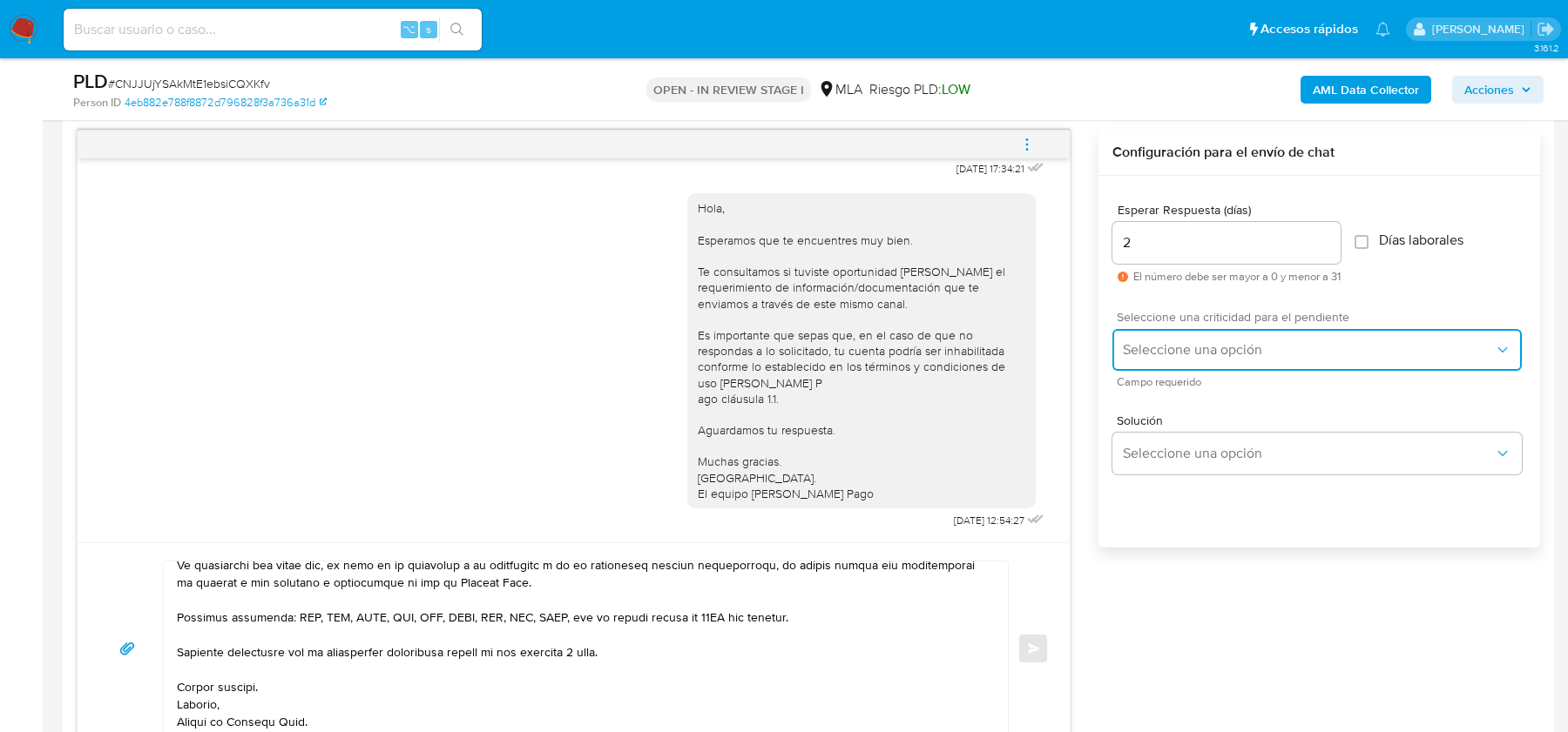
click at [1161, 360] on button "Seleccione una opción" at bounding box center [1317, 350] width 410 height 42
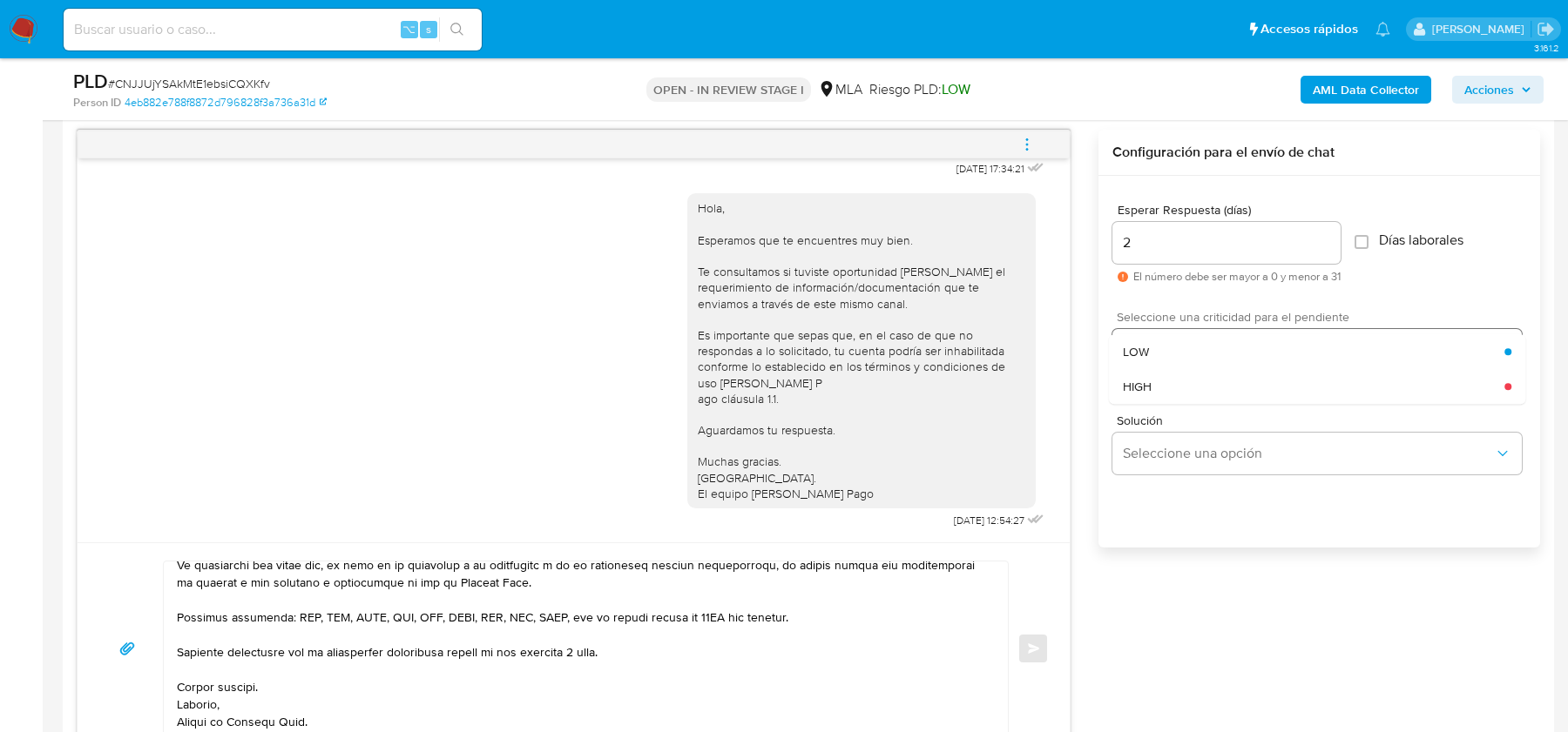
click at [1161, 387] on div "HIGH" at bounding box center [1313, 387] width 381 height 34
click at [1033, 643] on span "Enviar" at bounding box center [1033, 648] width 12 height 10
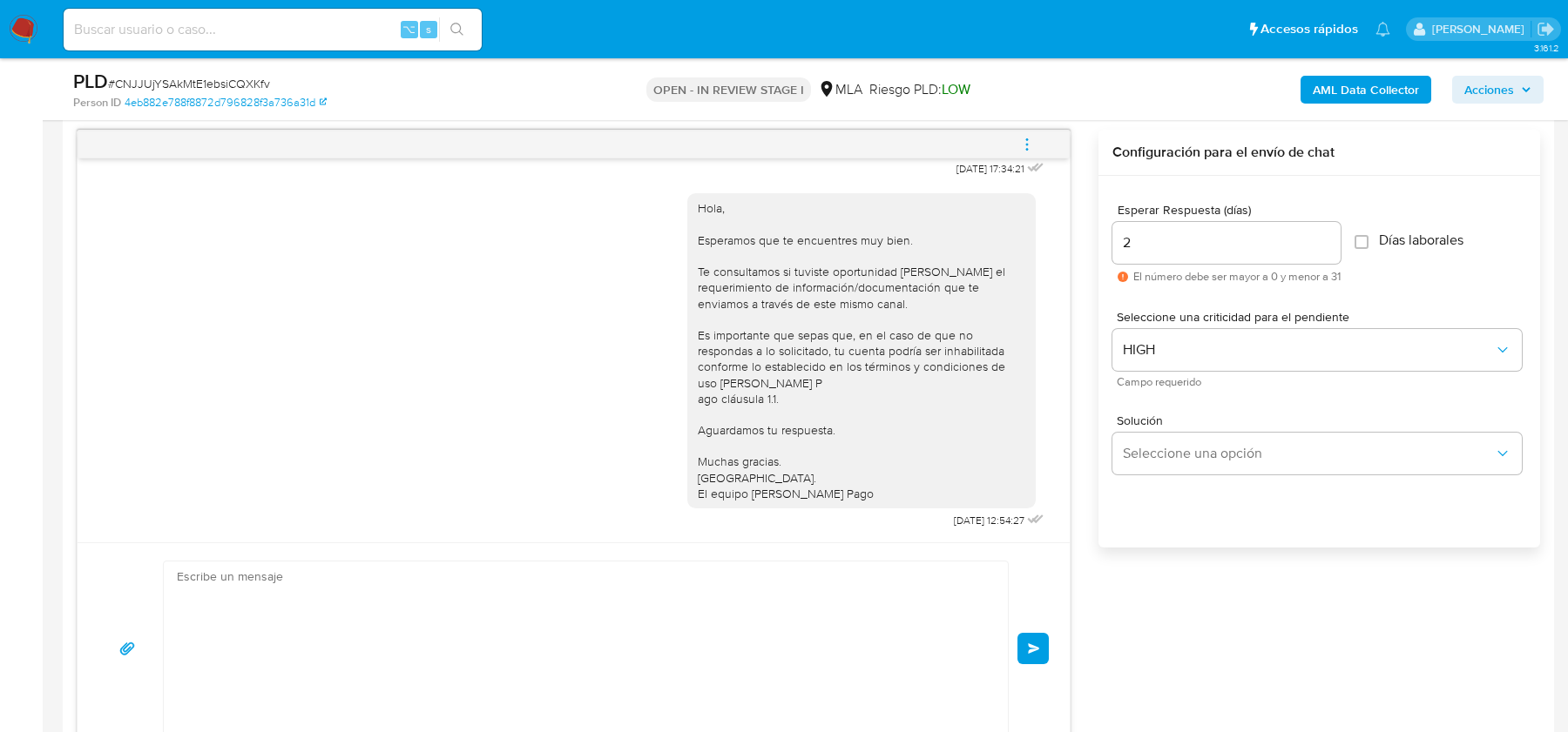
scroll to position [1813, 0]
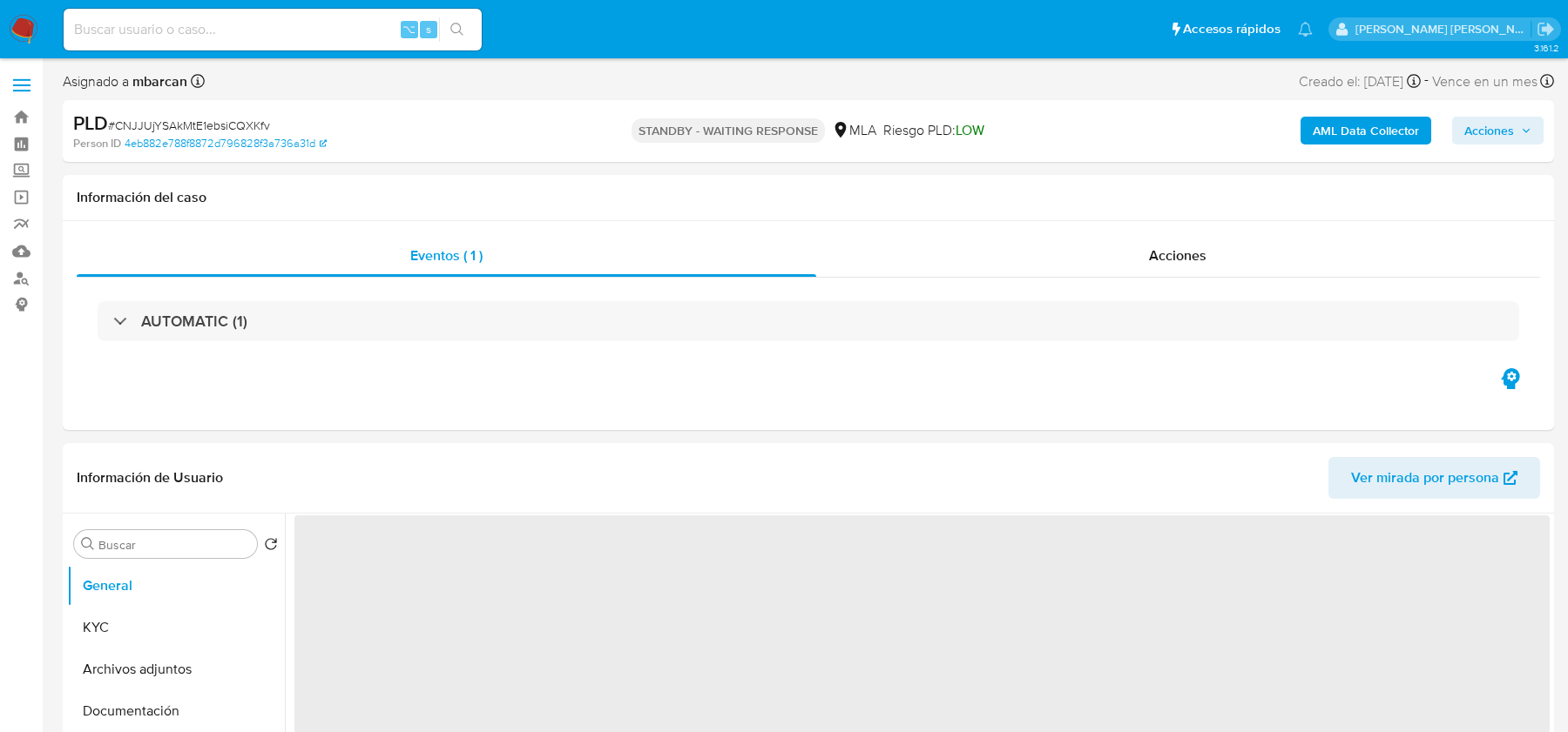
select select "10"
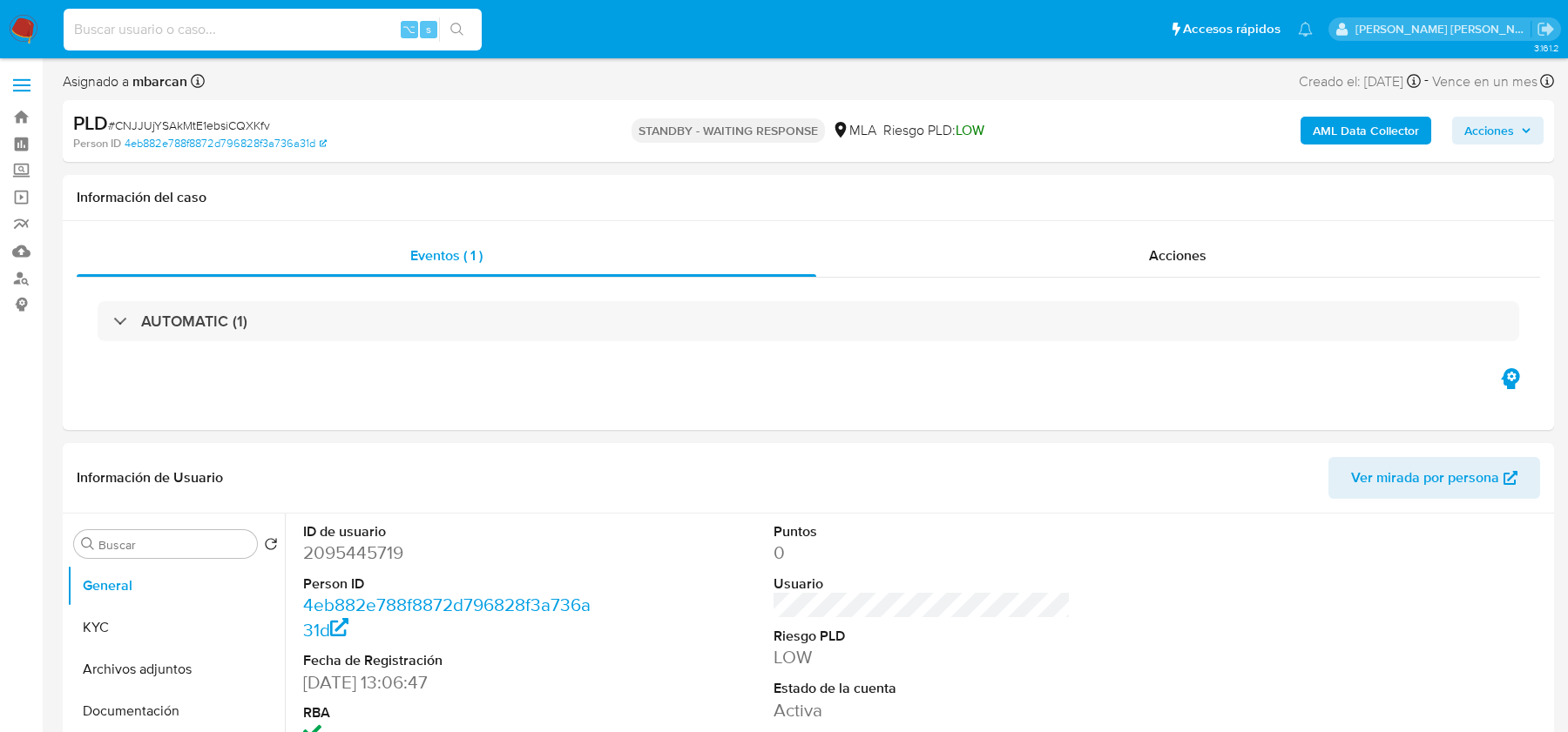
click at [268, 20] on input at bounding box center [273, 30] width 418 height 23
paste input "YSUBzmBUJEhM25RHNdF4PZjX"
type input "YSUBzmBUJEhM25RHNdF4PZjX"
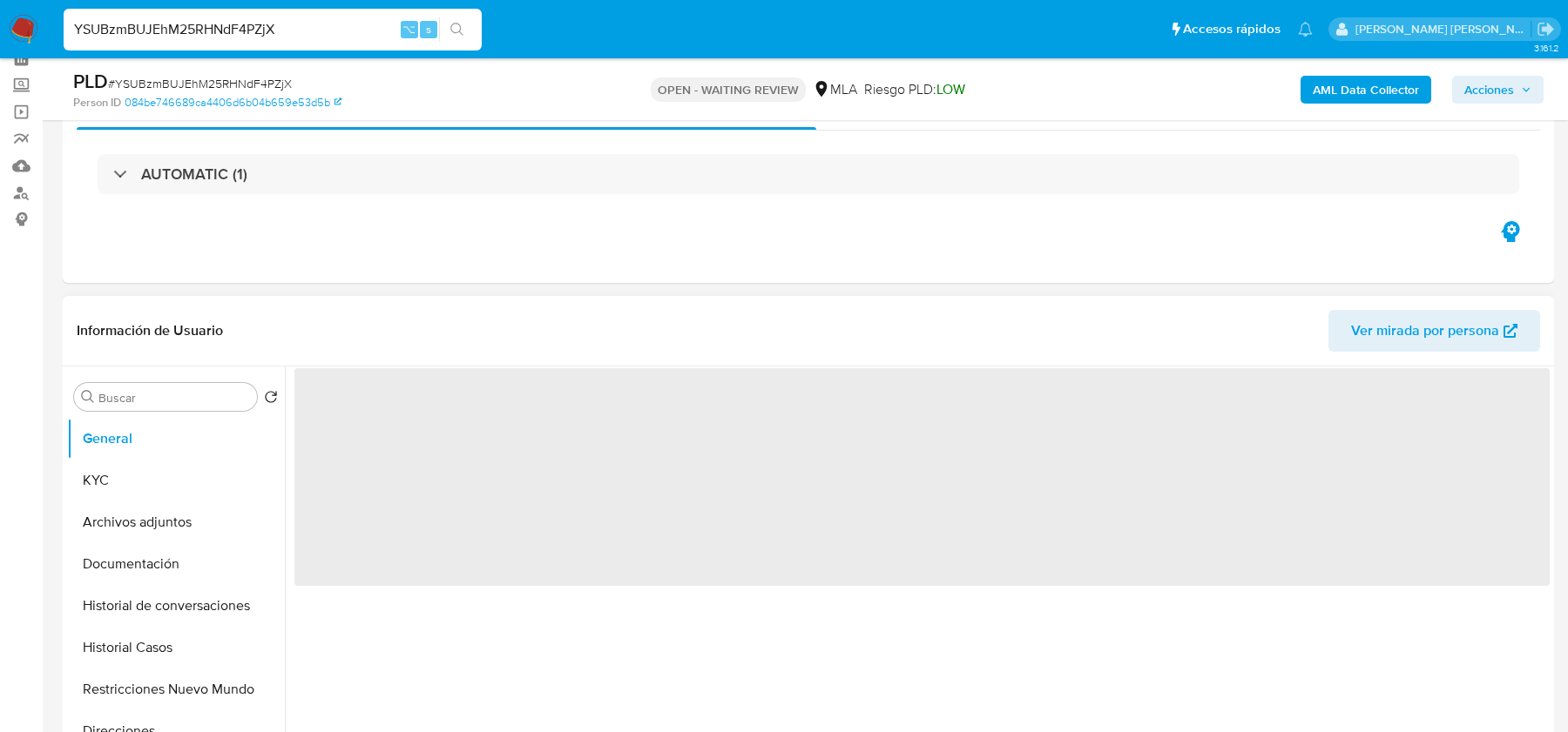
scroll to position [257, 0]
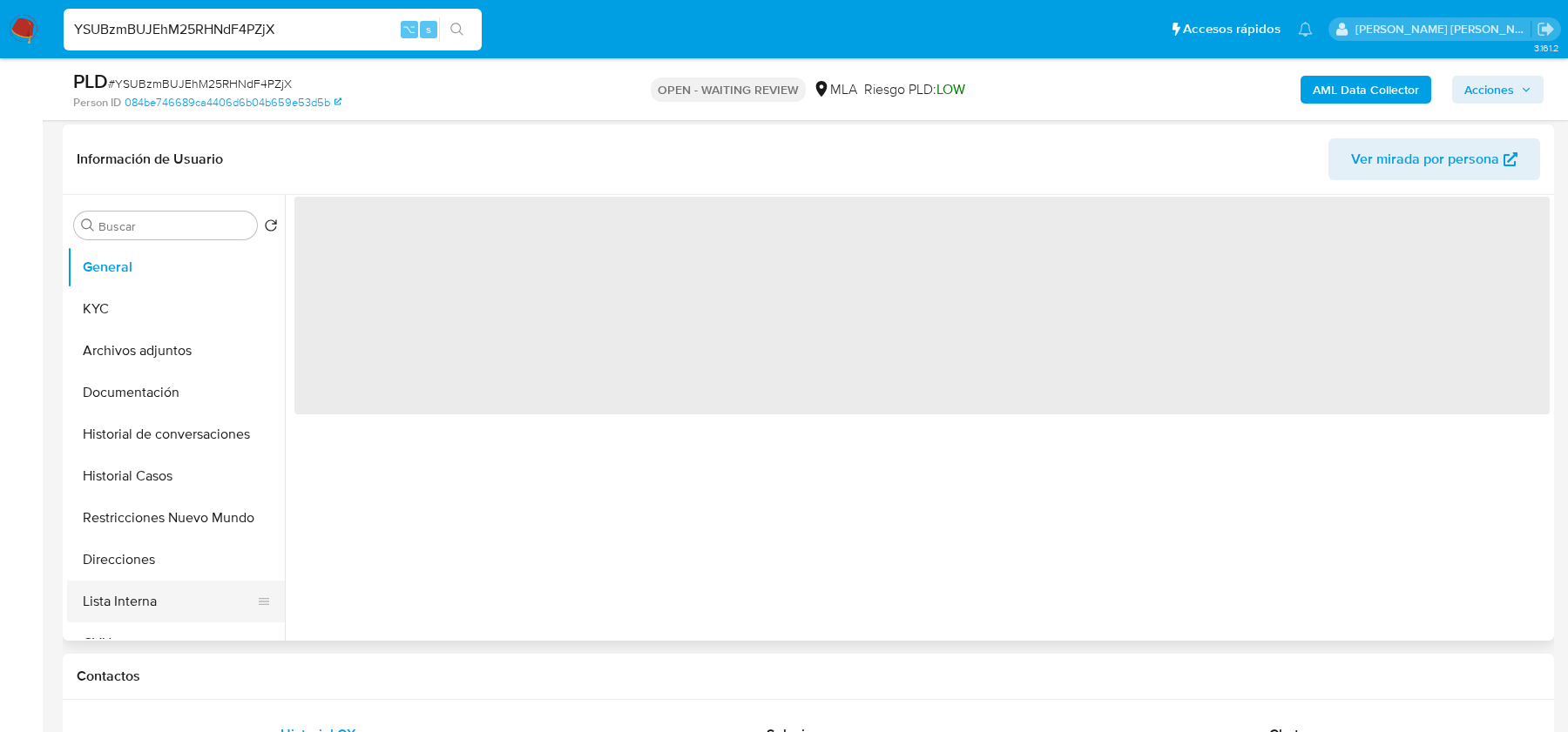
select select "10"
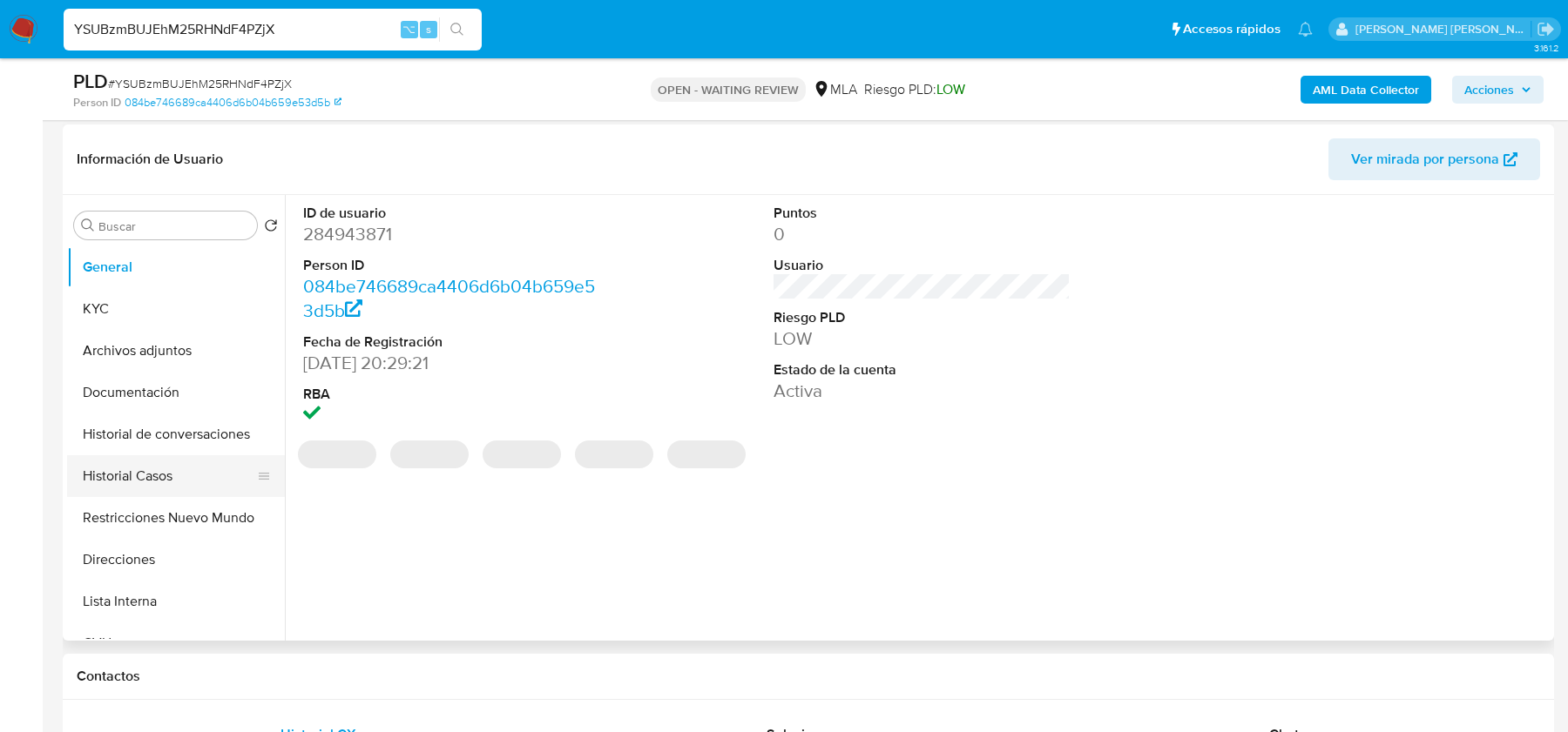
click at [138, 474] on button "Historial Casos" at bounding box center [168, 476] width 203 height 42
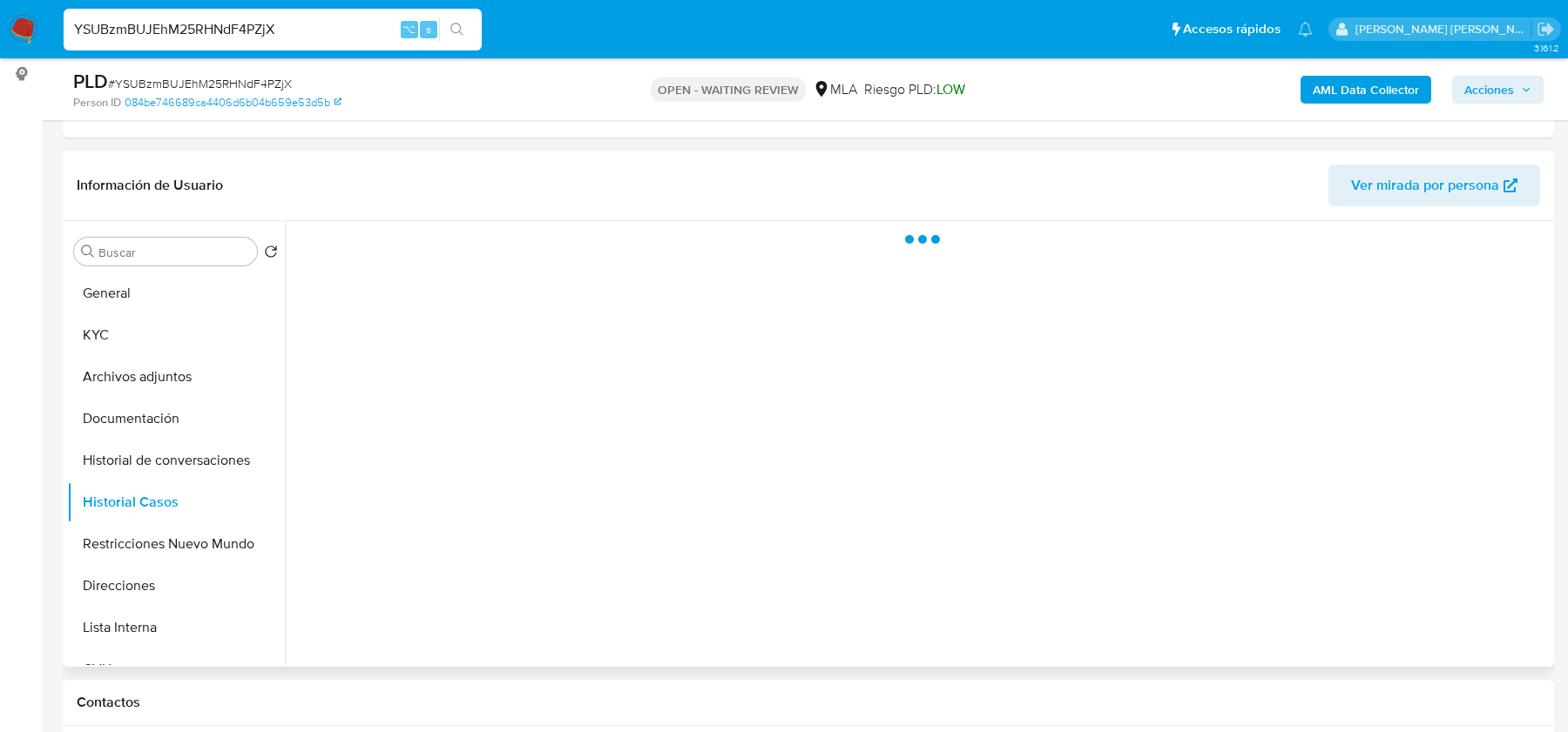
scroll to position [222, 0]
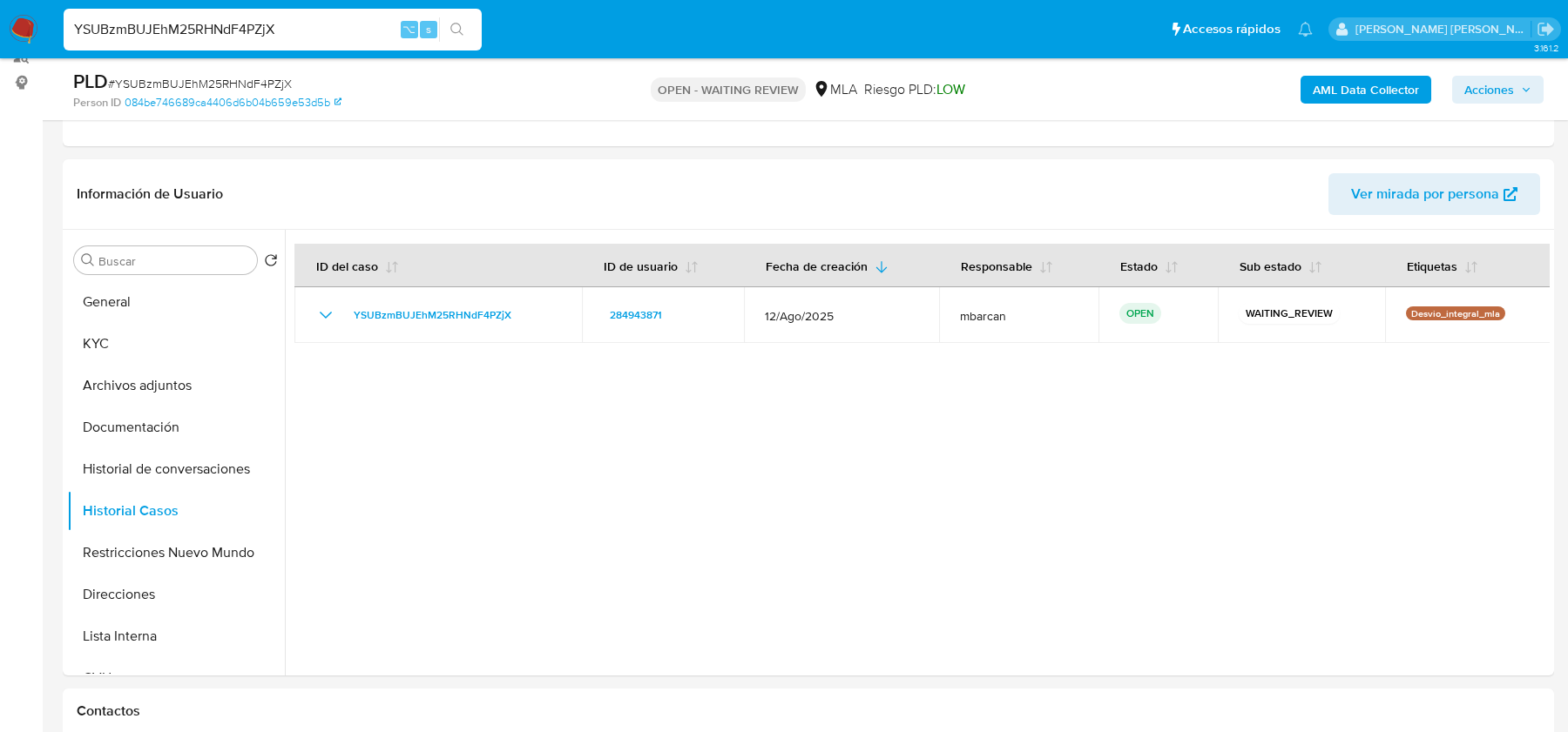
click at [31, 27] on img at bounding box center [23, 30] width 30 height 30
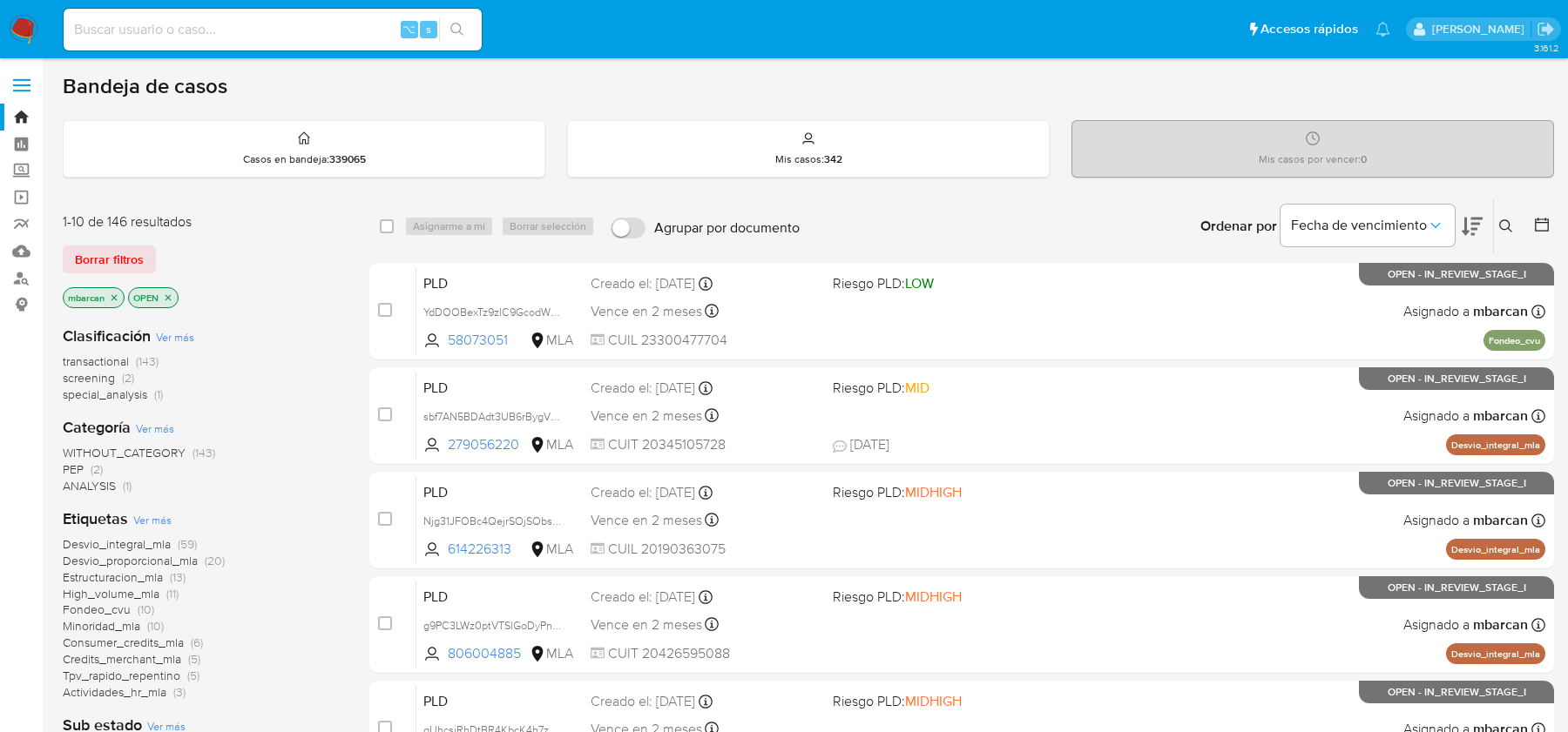
click at [1495, 225] on button at bounding box center [1508, 226] width 29 height 21
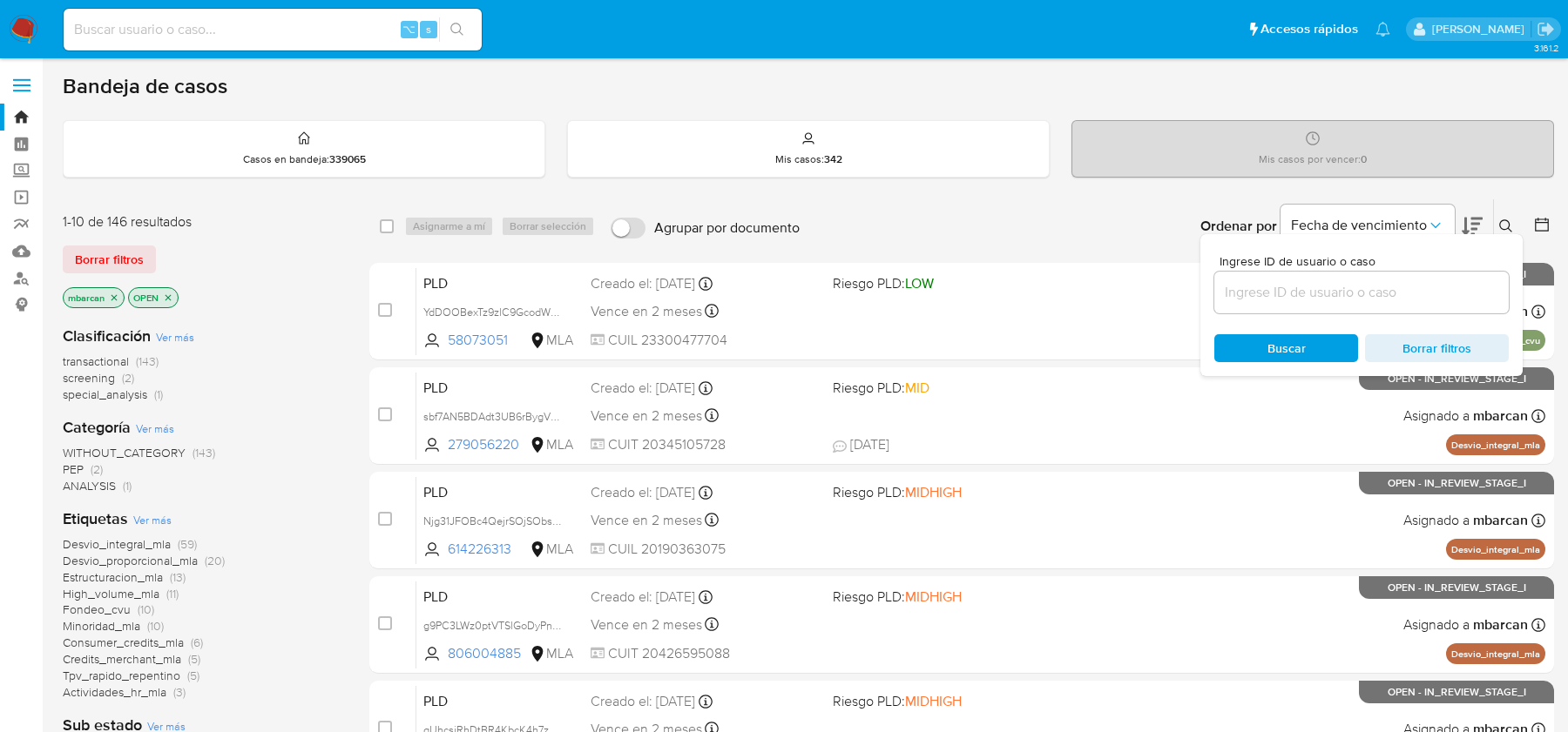
click at [1293, 302] on div at bounding box center [1361, 293] width 294 height 42
click at [1293, 293] on input at bounding box center [1361, 293] width 294 height 23
paste input "YSUBzmBUJEhM25RHNdF4PZjX"
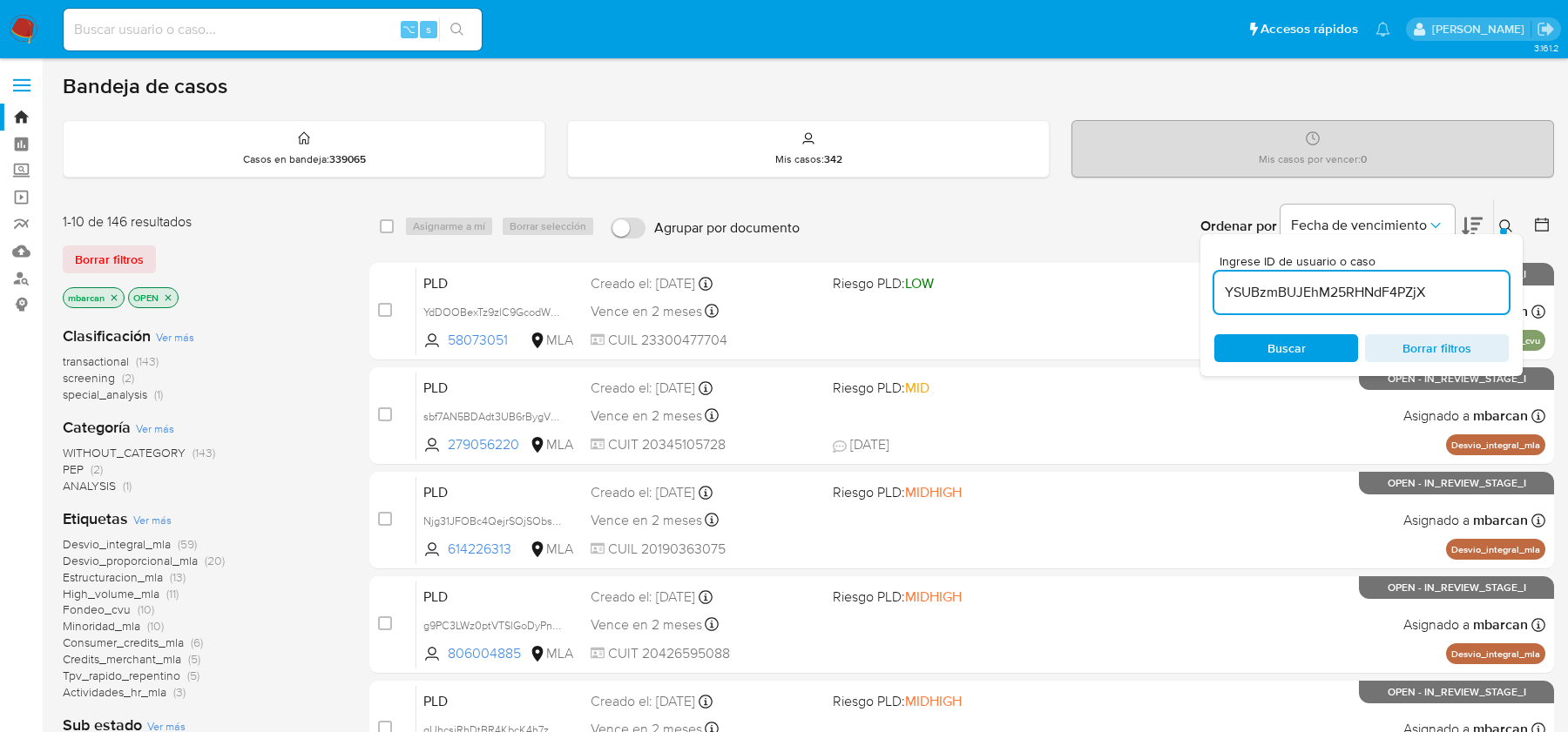
type input "YSUBzmBUJEhM25RHNdF4PZjX"
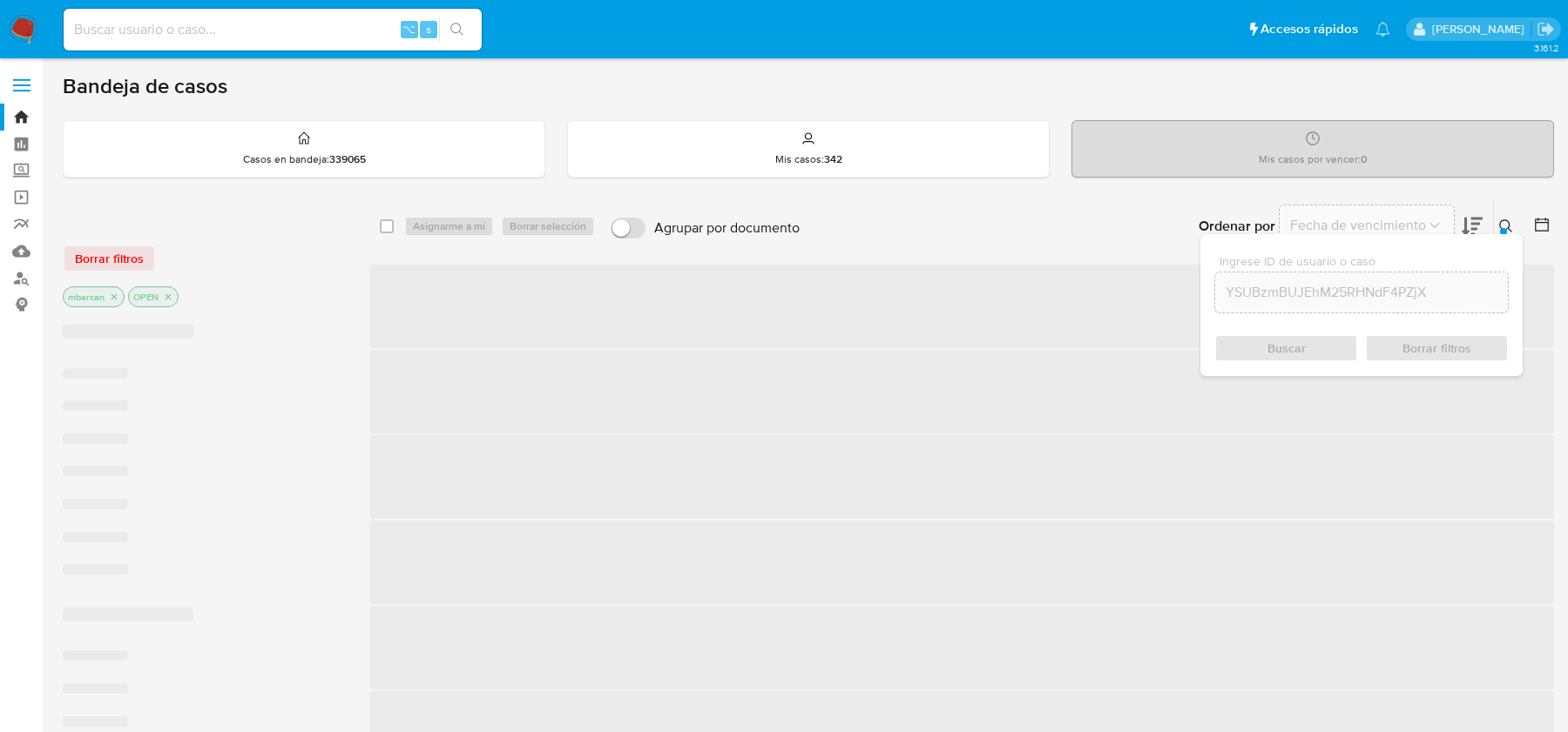
click at [1504, 228] on div at bounding box center [1503, 231] width 7 height 7
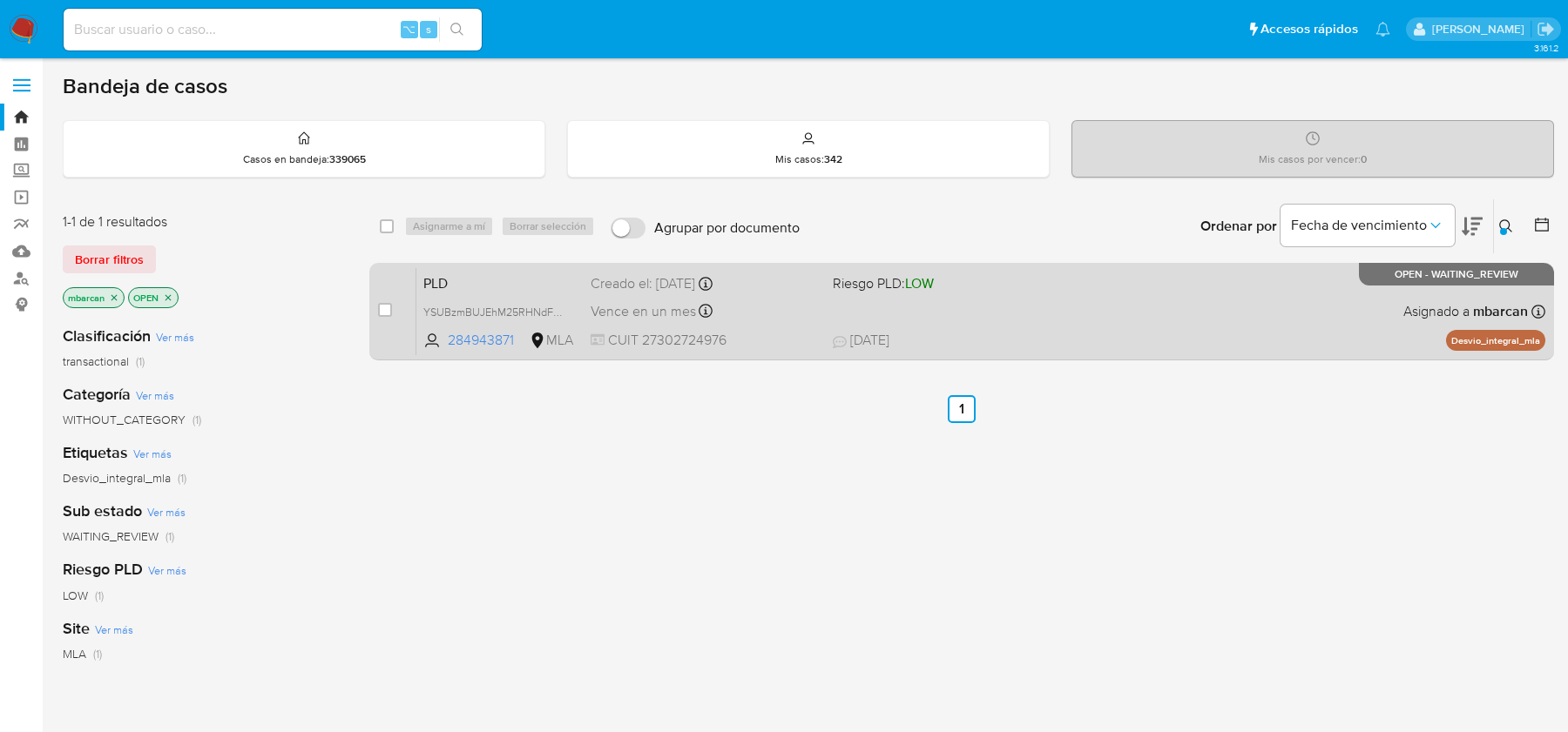
click at [372, 303] on div "case-item-checkbox No es posible asignar el caso PLD YSUBzmBUJEhM25RHNdF4PZjX 2…" at bounding box center [962, 311] width 1184 height 97
click at [381, 303] on input "checkbox" at bounding box center [385, 309] width 14 height 14
checkbox input "true"
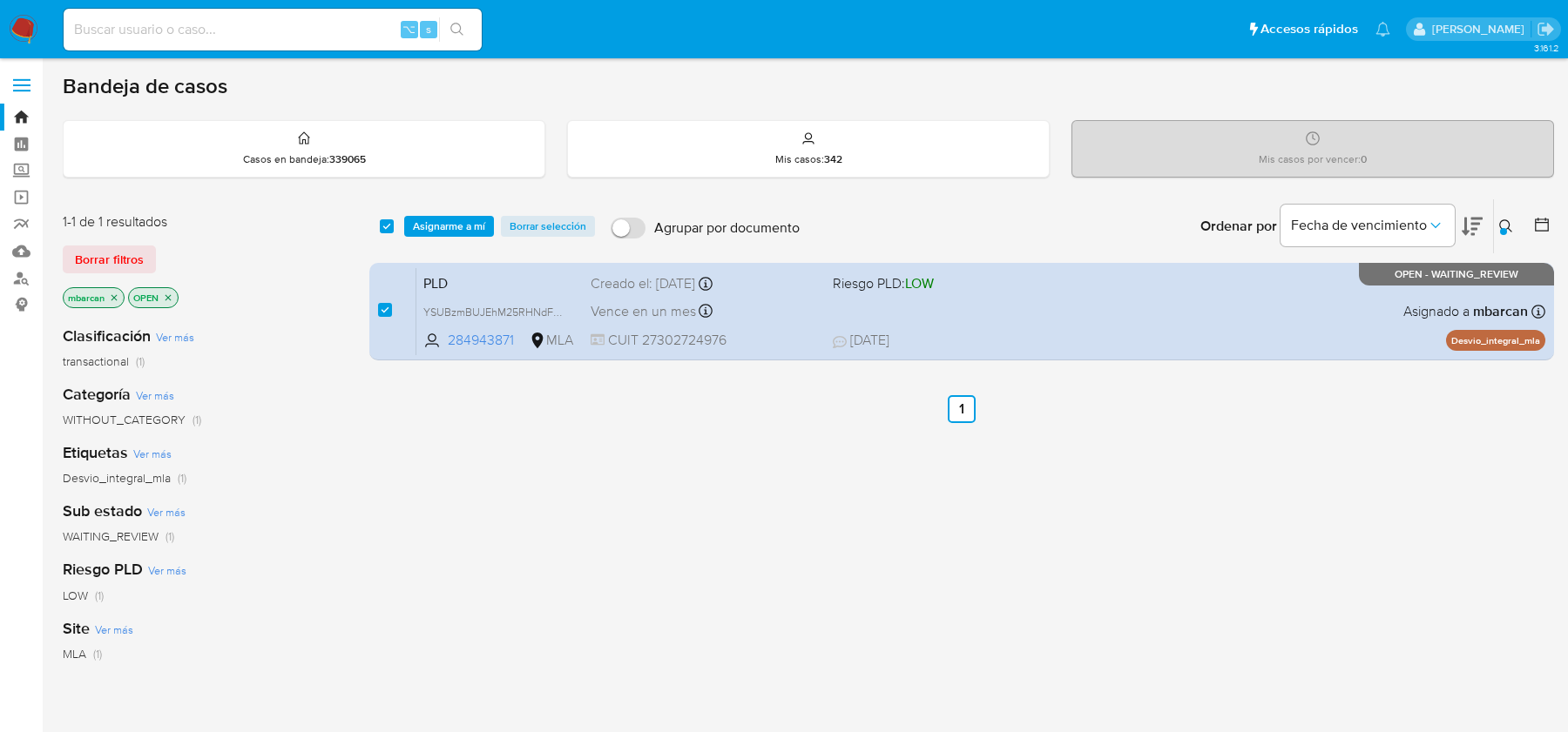
click at [454, 199] on div "select-all-cases-checkbox Asignarme a mí Borrar selección Agrupar por documento…" at bounding box center [962, 226] width 1184 height 55
click at [454, 220] on span "Asignarme a mí" at bounding box center [449, 226] width 73 height 17
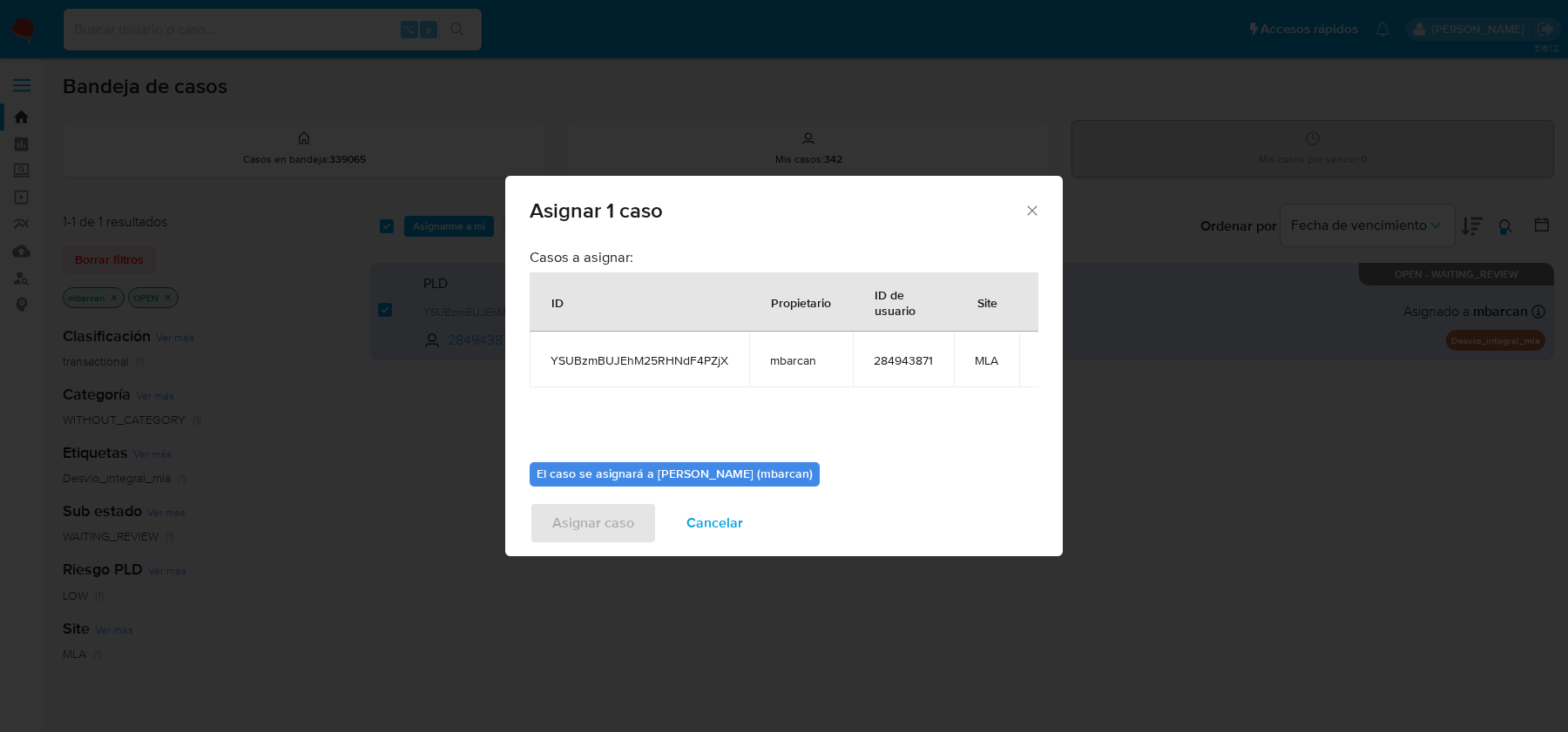
scroll to position [89, 0]
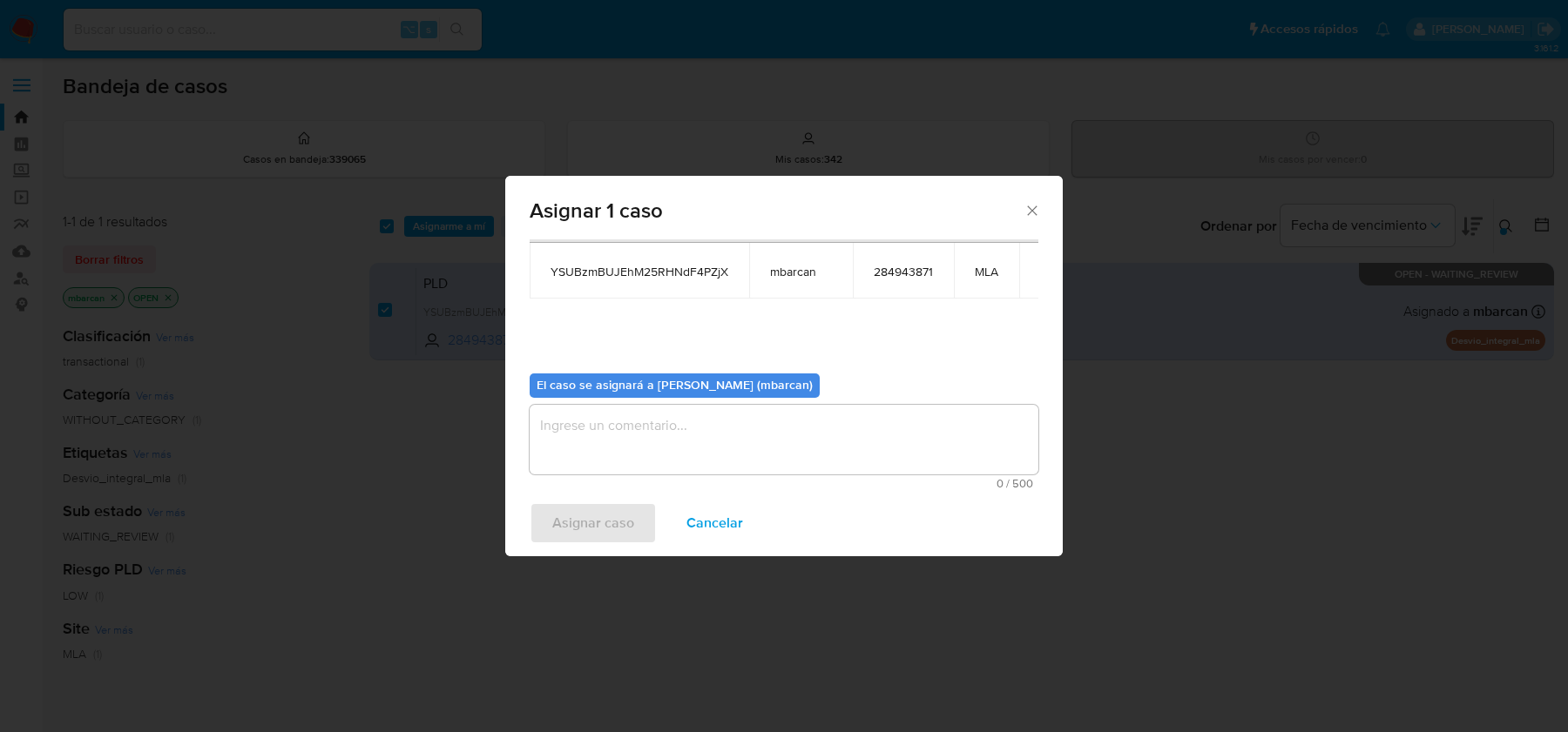
click at [603, 435] on textarea "assign-modal" at bounding box center [784, 439] width 509 height 70
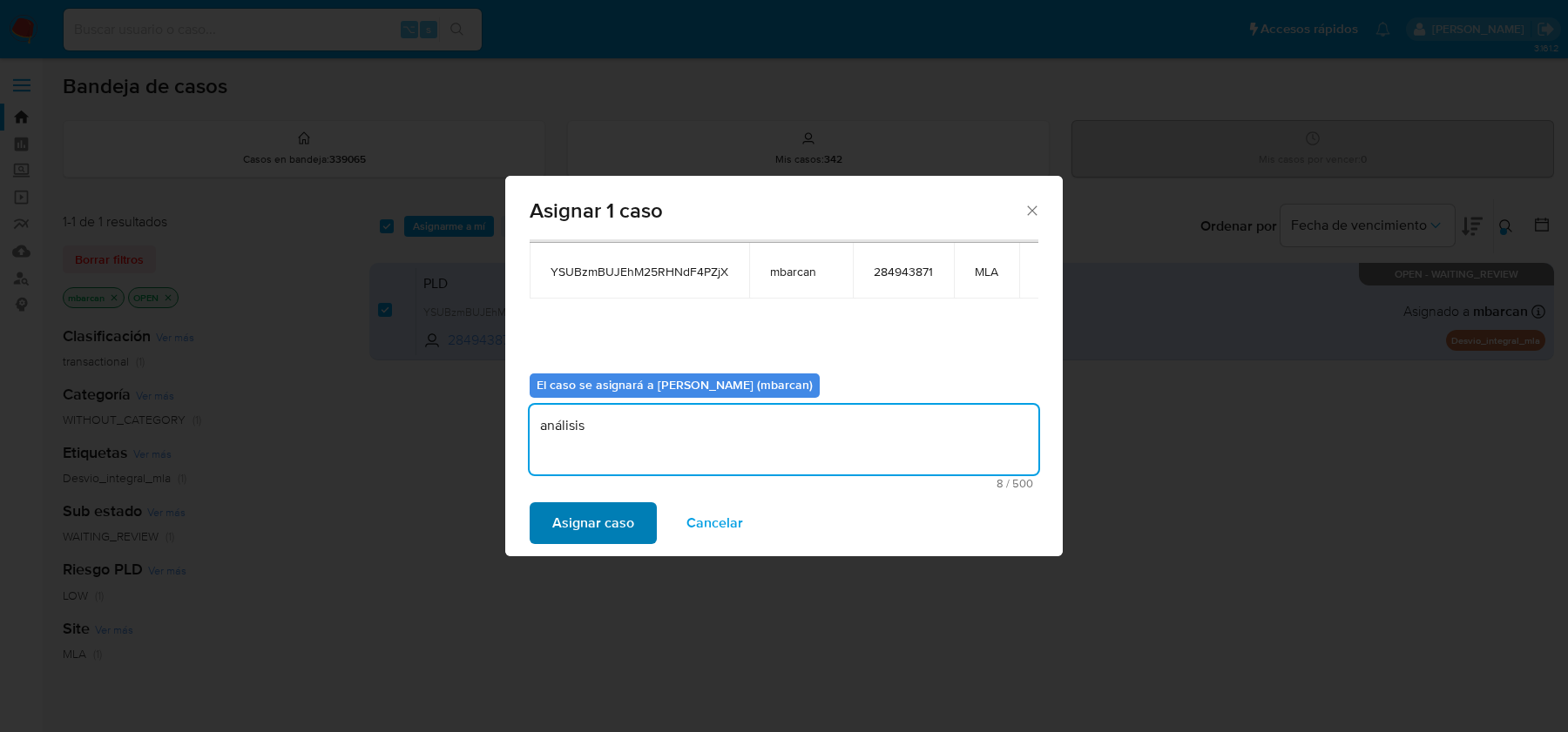
type textarea "análisis"
click at [573, 527] on span "Asignar caso" at bounding box center [593, 523] width 82 height 38
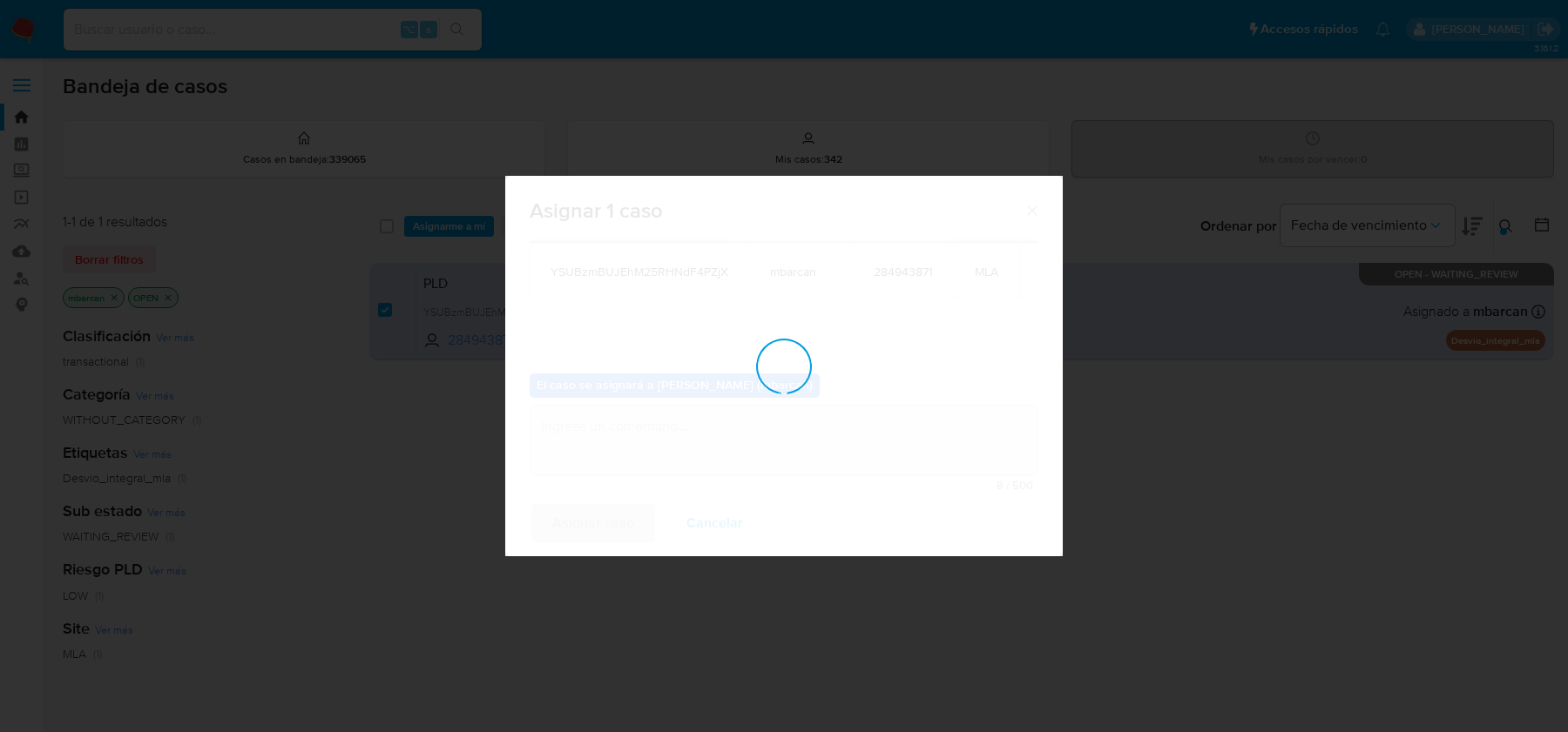
checkbox input "false"
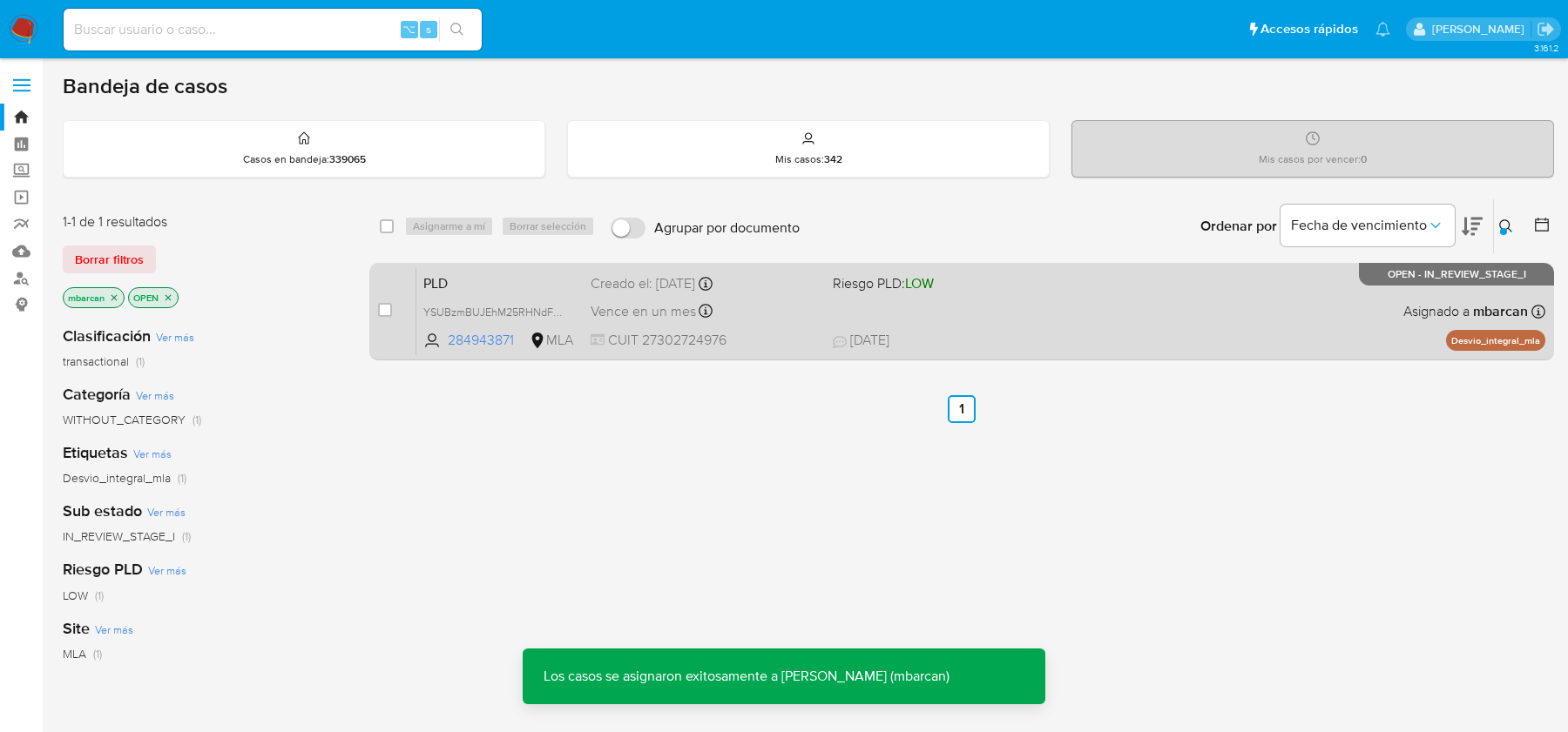
click at [472, 284] on span "PLD" at bounding box center [499, 282] width 154 height 23
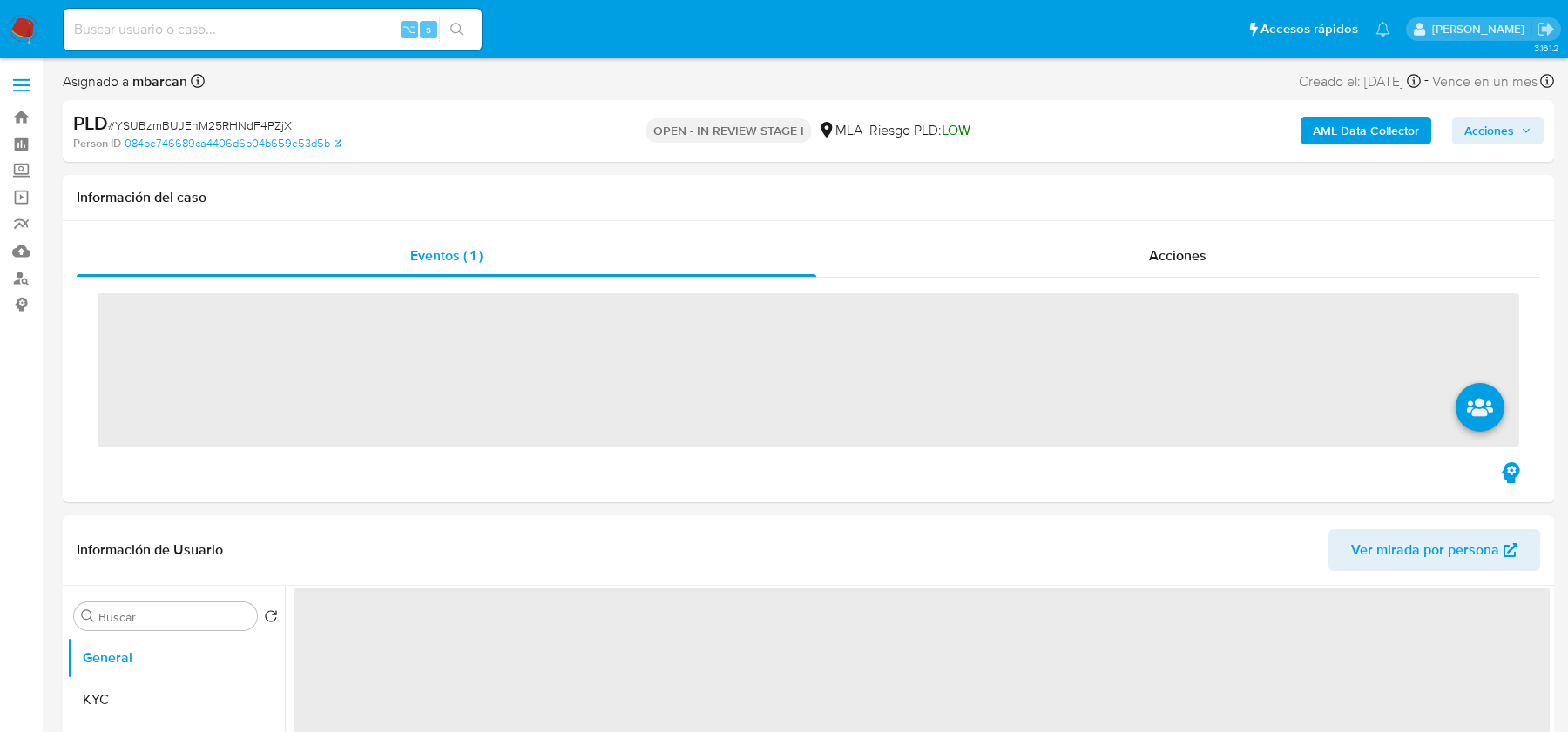
click at [151, 114] on div "PLD # YSUBzmBUJEhM25RHNdF4PZjX" at bounding box center [315, 123] width 483 height 26
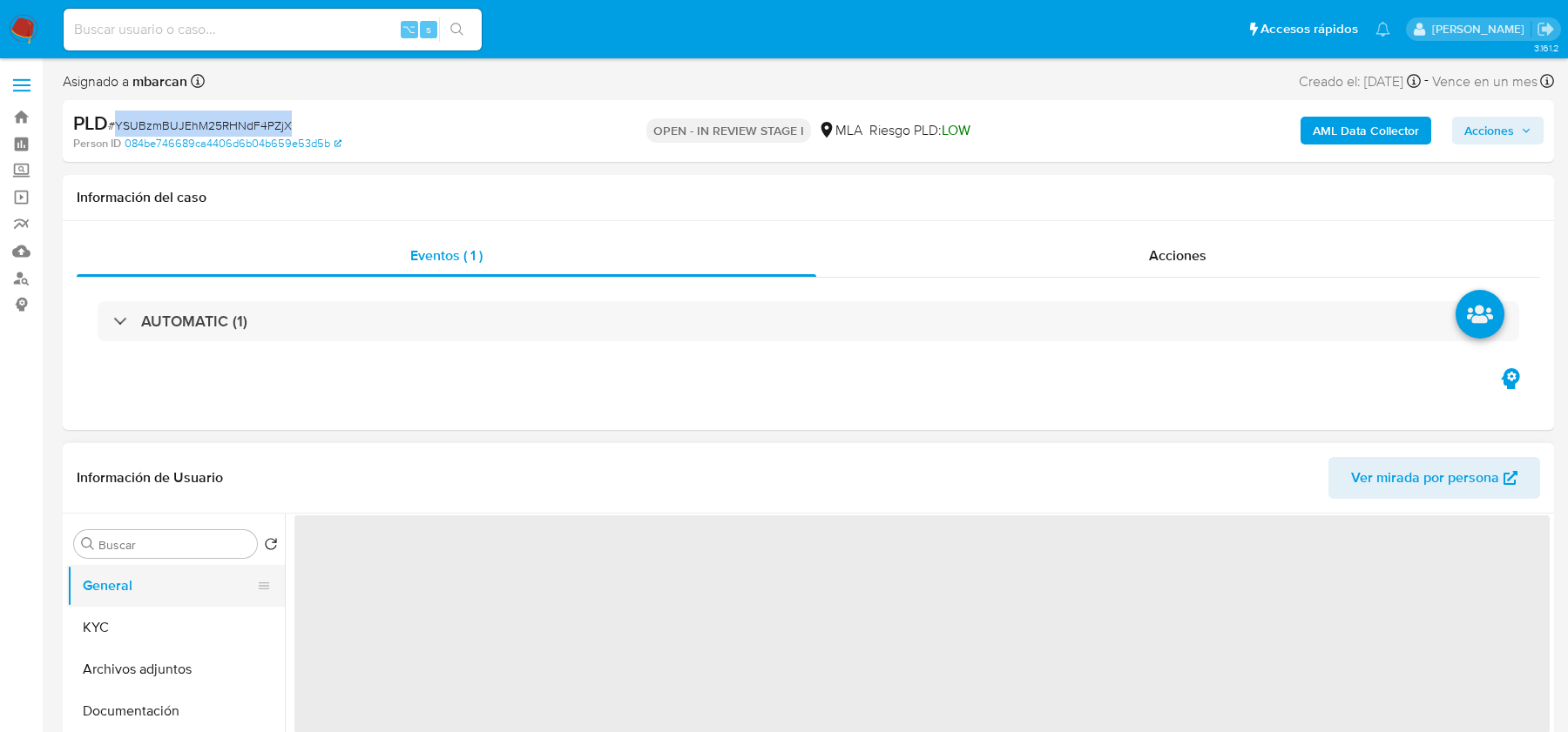
copy span "YSUBzmBUJEhM25RHNdF4PZjX"
select select "10"
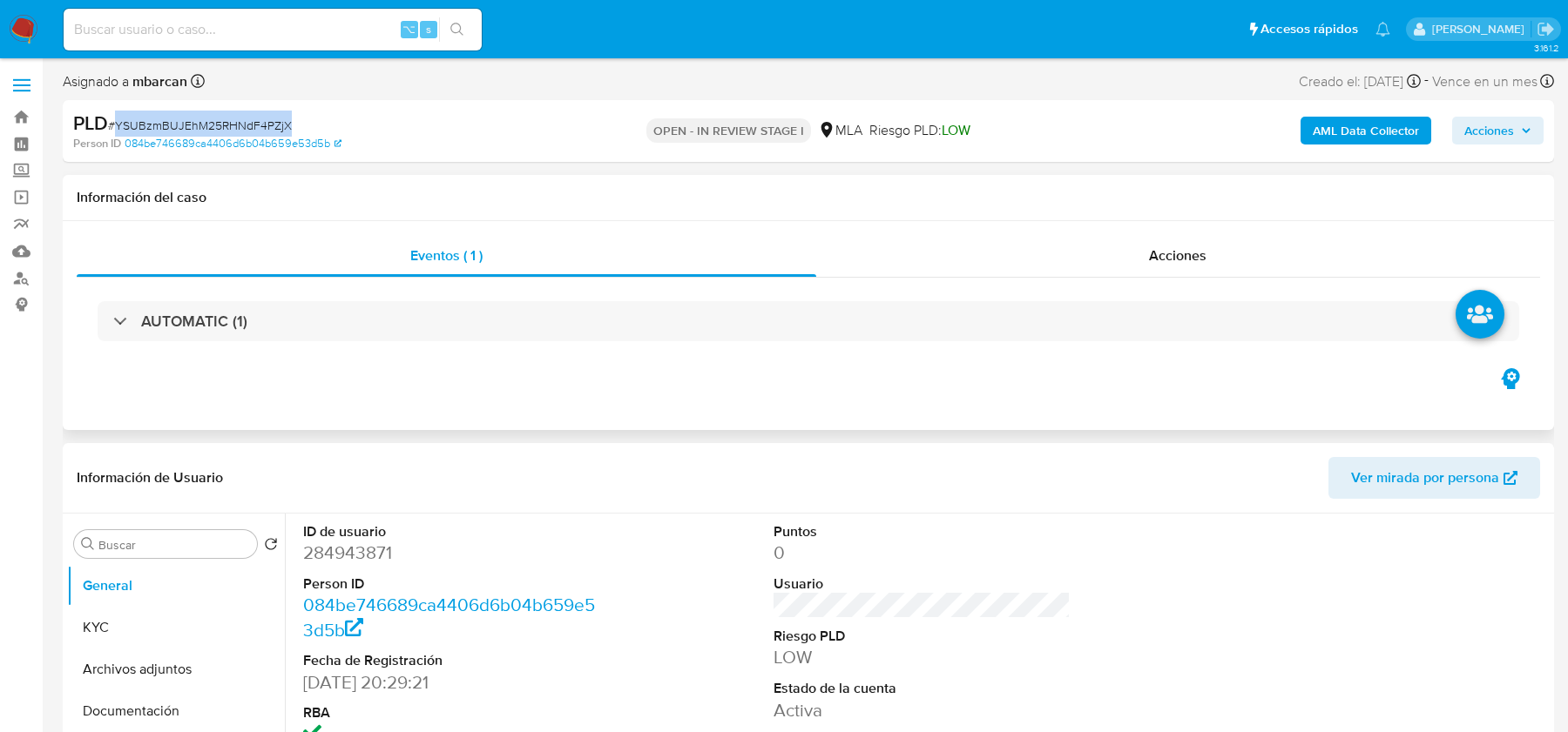
copy span "YSUBzmBUJEhM25RHNdF4PZjX"
click at [332, 559] on dd "284943871" at bounding box center [451, 553] width 296 height 25
copy dd "284943871"
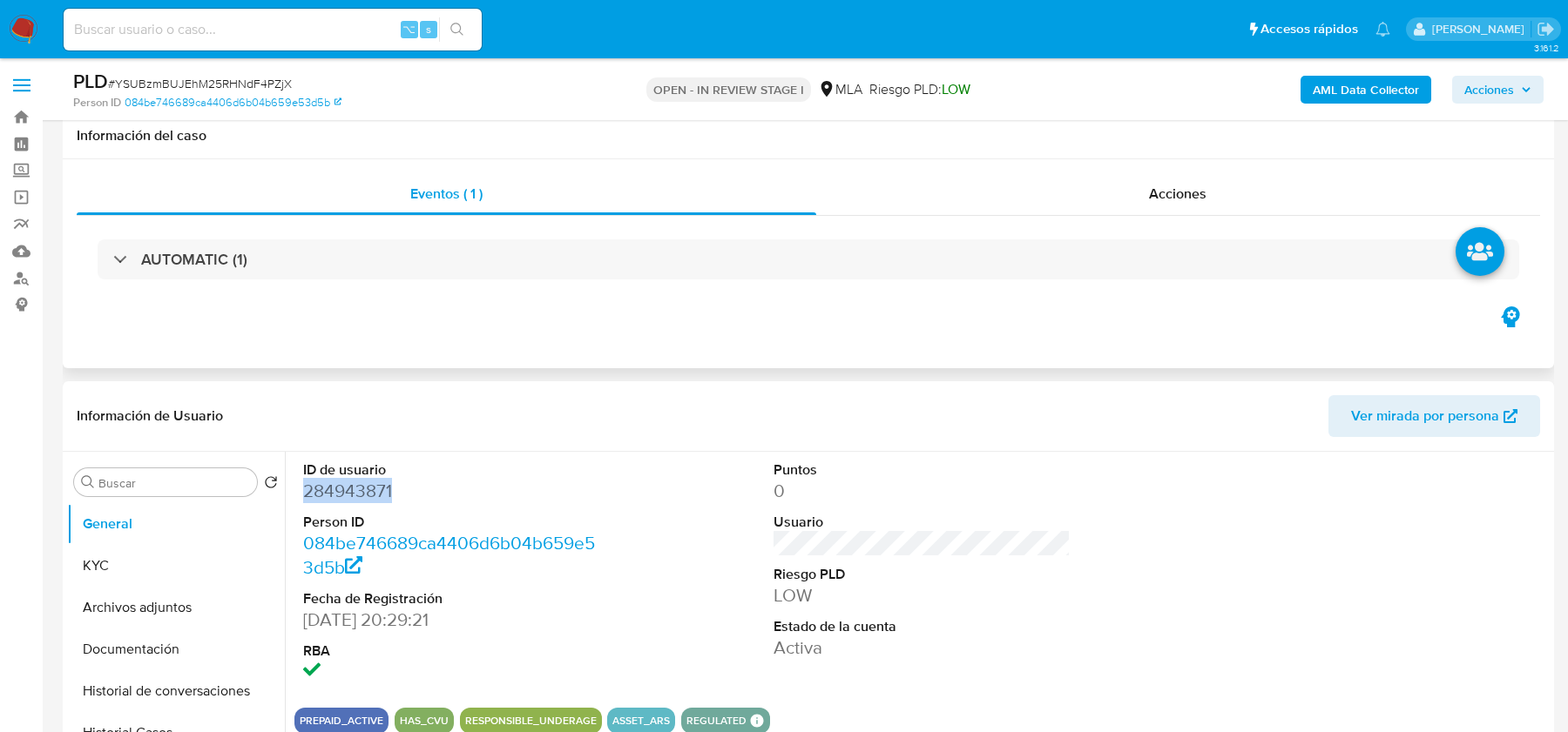
scroll to position [767, 0]
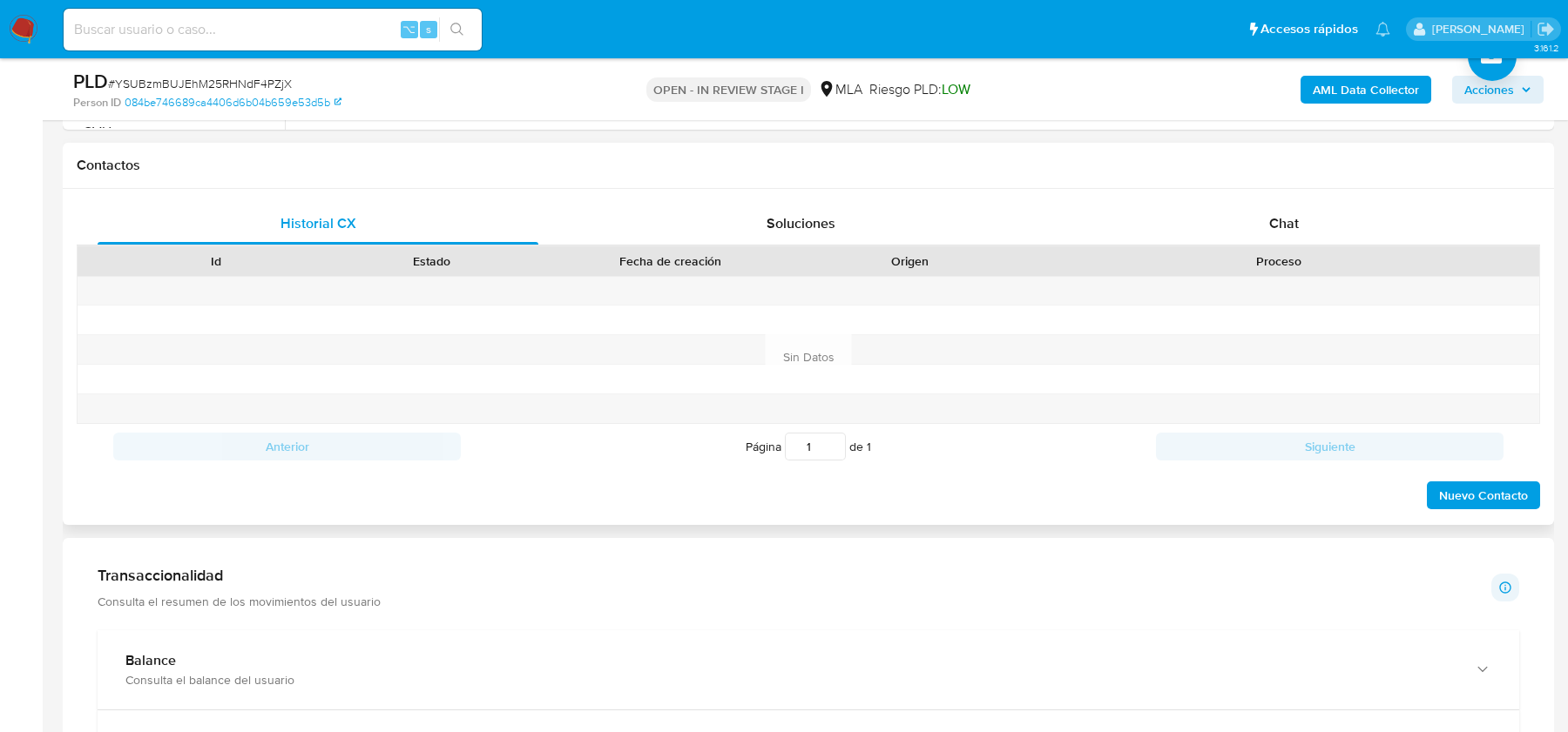
click at [879, 473] on div "Nuevo Contacto" at bounding box center [808, 491] width 1463 height 42
click at [1271, 222] on span "Chat" at bounding box center [1283, 222] width 30 height 20
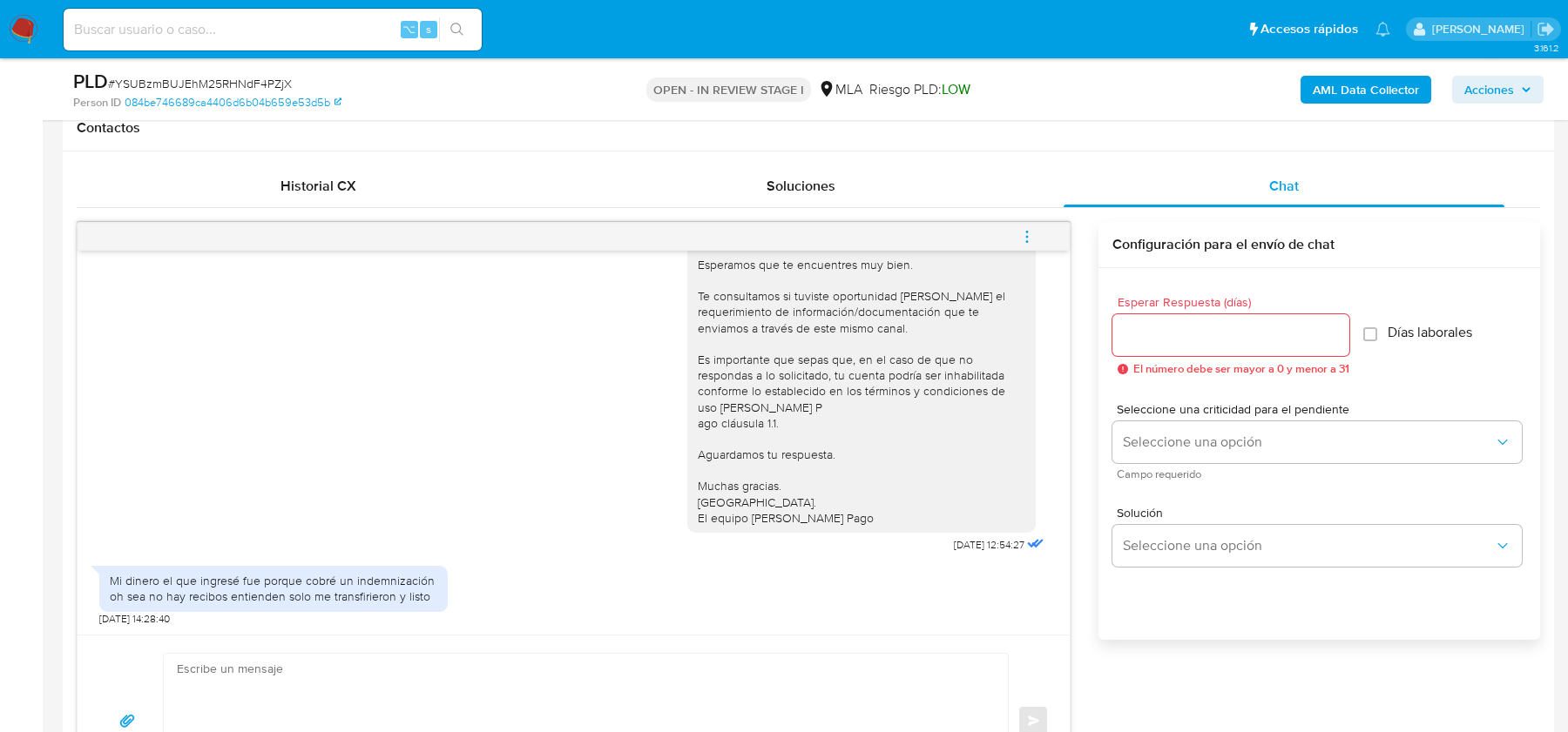
scroll to position [806, 0]
click at [1346, 94] on b "AML Data Collector" at bounding box center [1365, 89] width 106 height 28
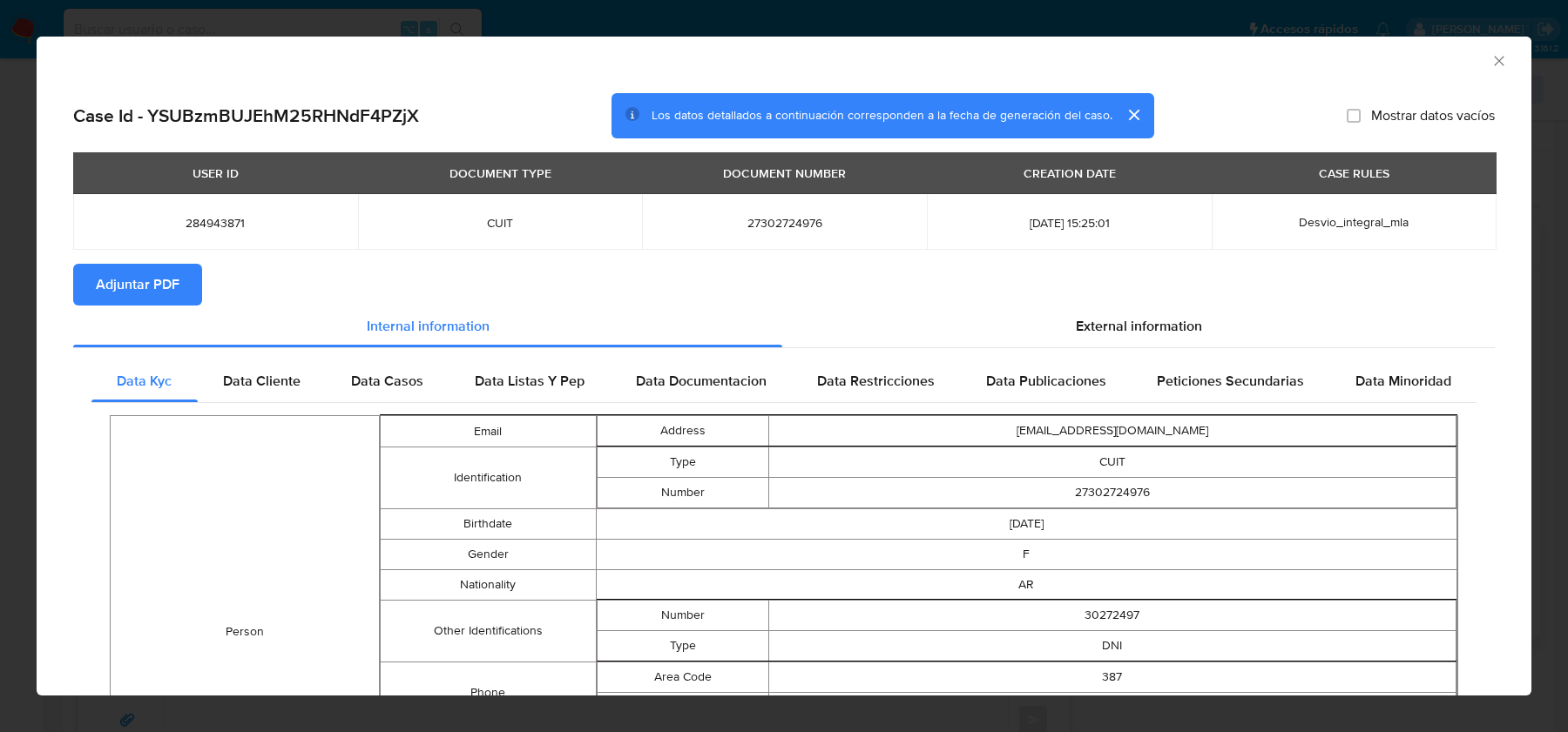
click at [151, 285] on span "Adjuntar PDF" at bounding box center [138, 284] width 84 height 38
click at [1105, 331] on span "External information" at bounding box center [1138, 329] width 126 height 20
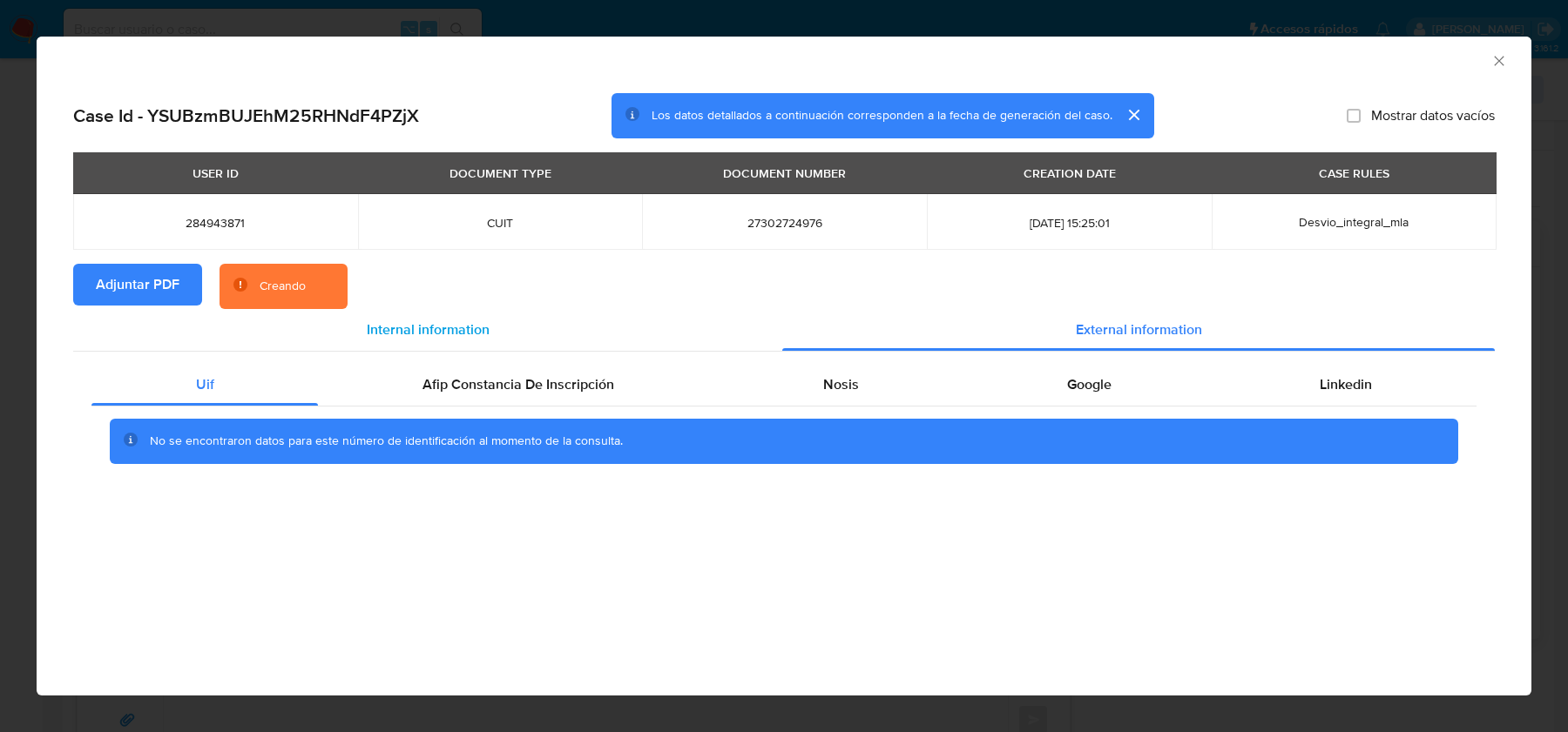
click at [389, 343] on div "Internal information" at bounding box center [428, 330] width 709 height 42
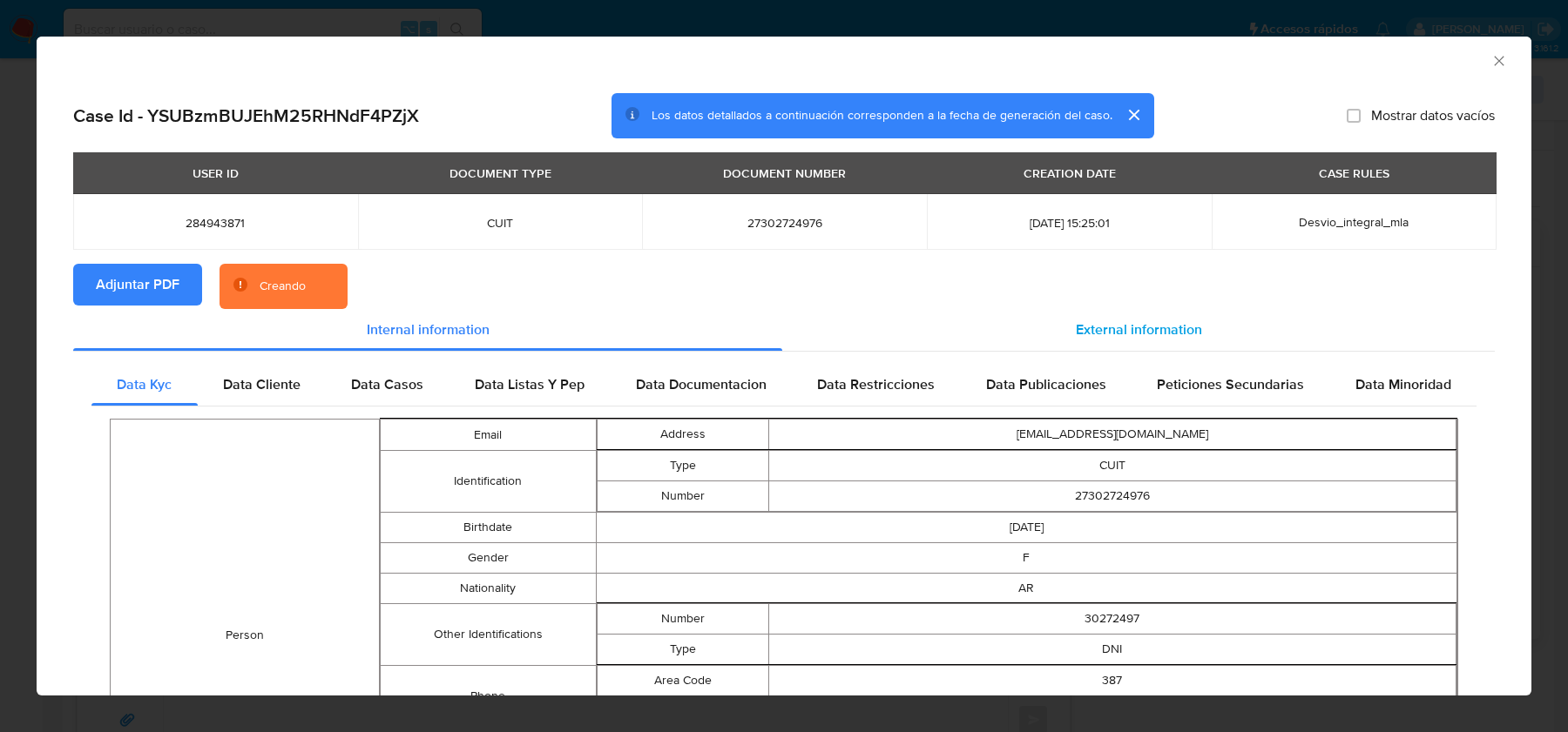
drag, startPoint x: 1120, startPoint y: 327, endPoint x: 1014, endPoint y: 328, distance: 106.0
click at [1106, 327] on span "External information" at bounding box center [1138, 329] width 126 height 20
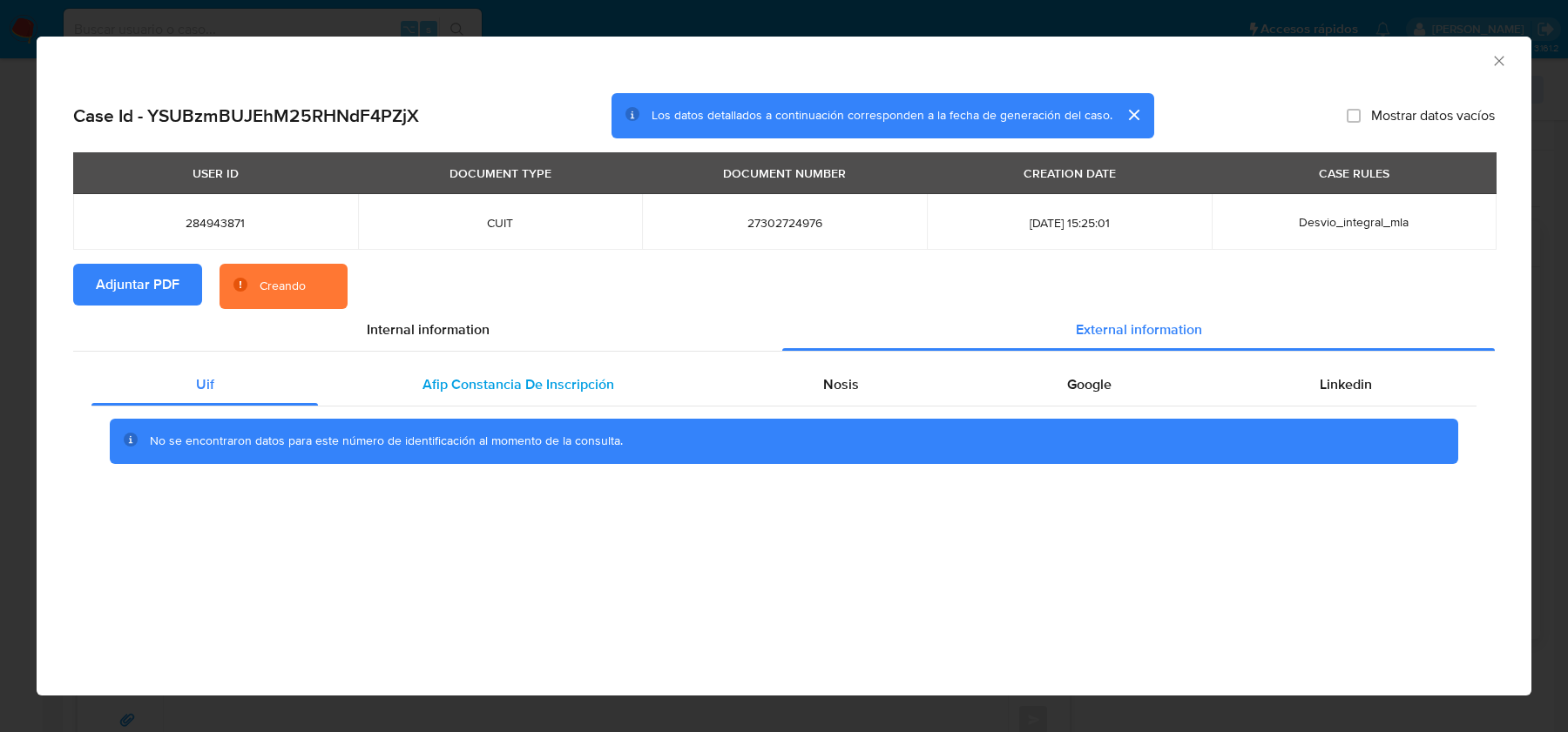
click at [523, 381] on span "Afip Constancia De Inscripción" at bounding box center [518, 384] width 192 height 20
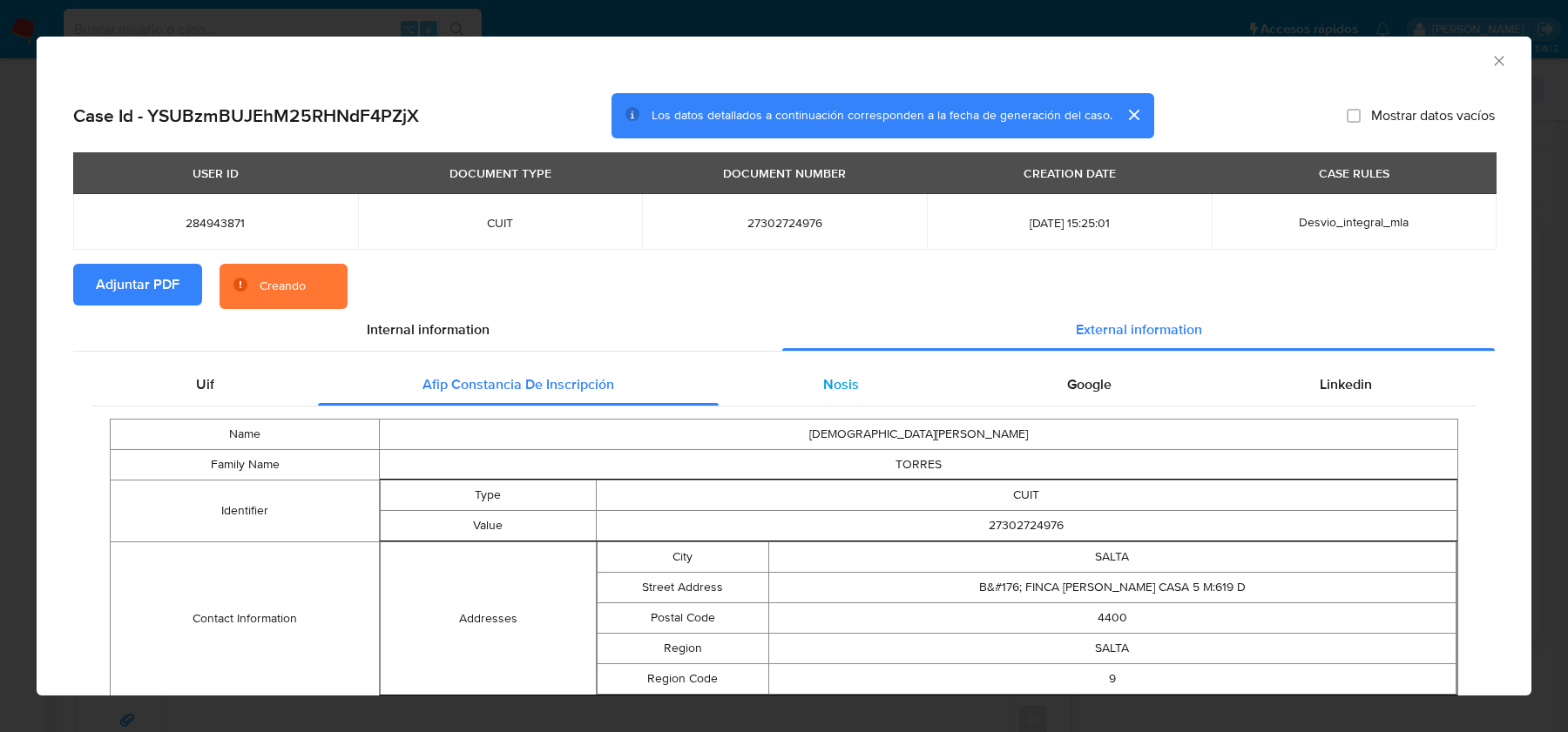
scroll to position [88, 0]
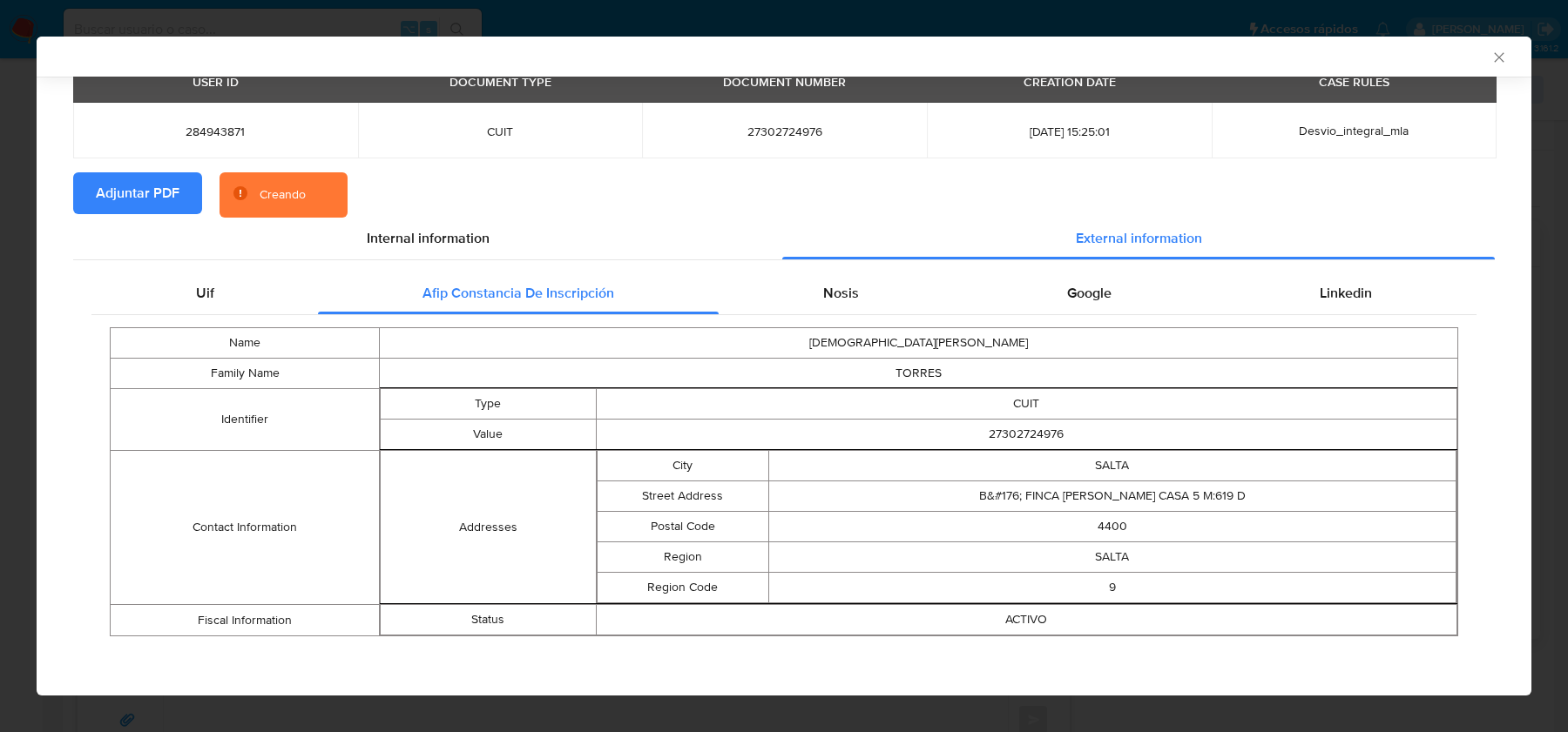
click at [814, 329] on td "YESICA ROMINA" at bounding box center [919, 344] width 1078 height 31
click at [817, 281] on div "Nosis" at bounding box center [839, 293] width 244 height 42
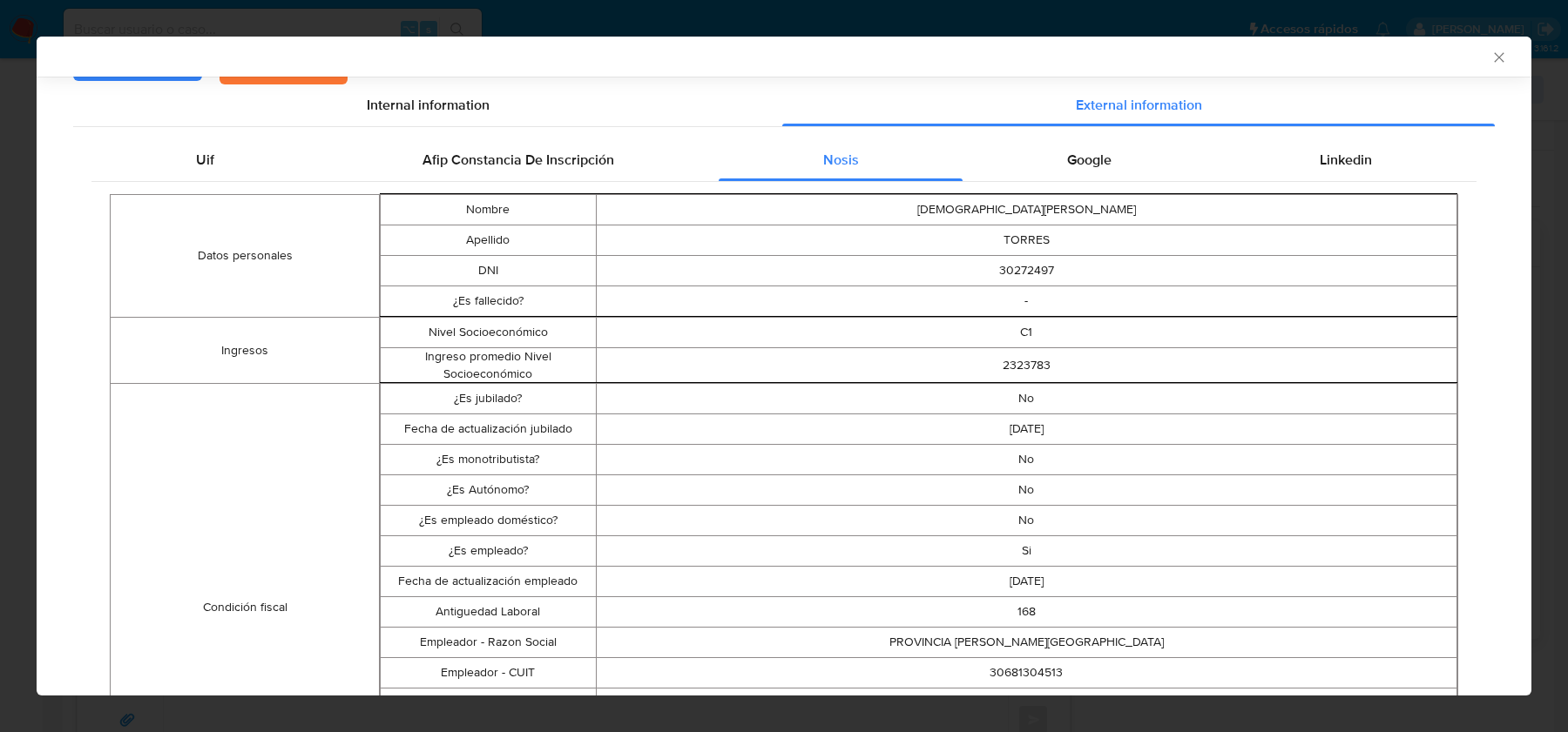
scroll to position [235, 0]
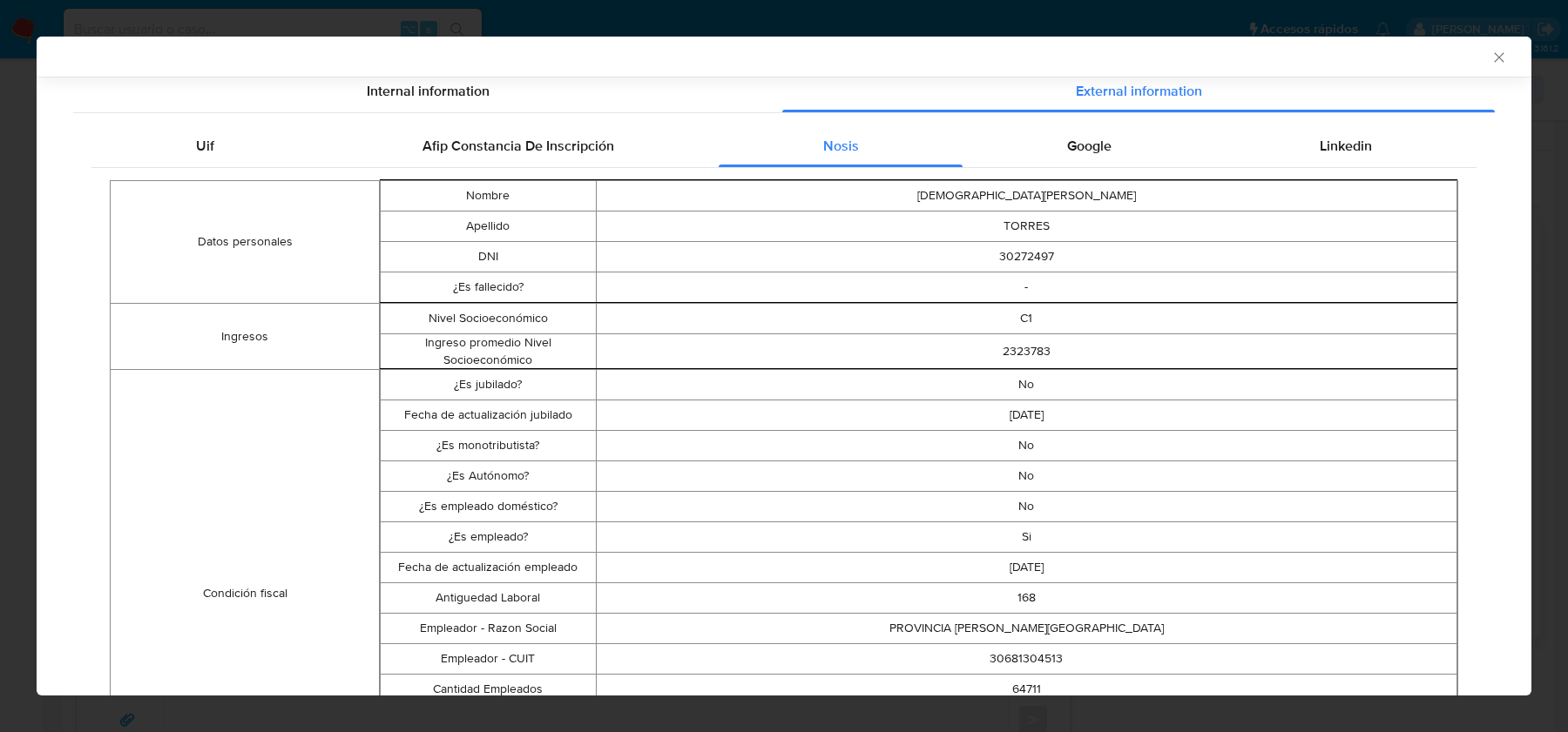
click at [1027, 657] on td "30681304513" at bounding box center [1027, 659] width 861 height 31
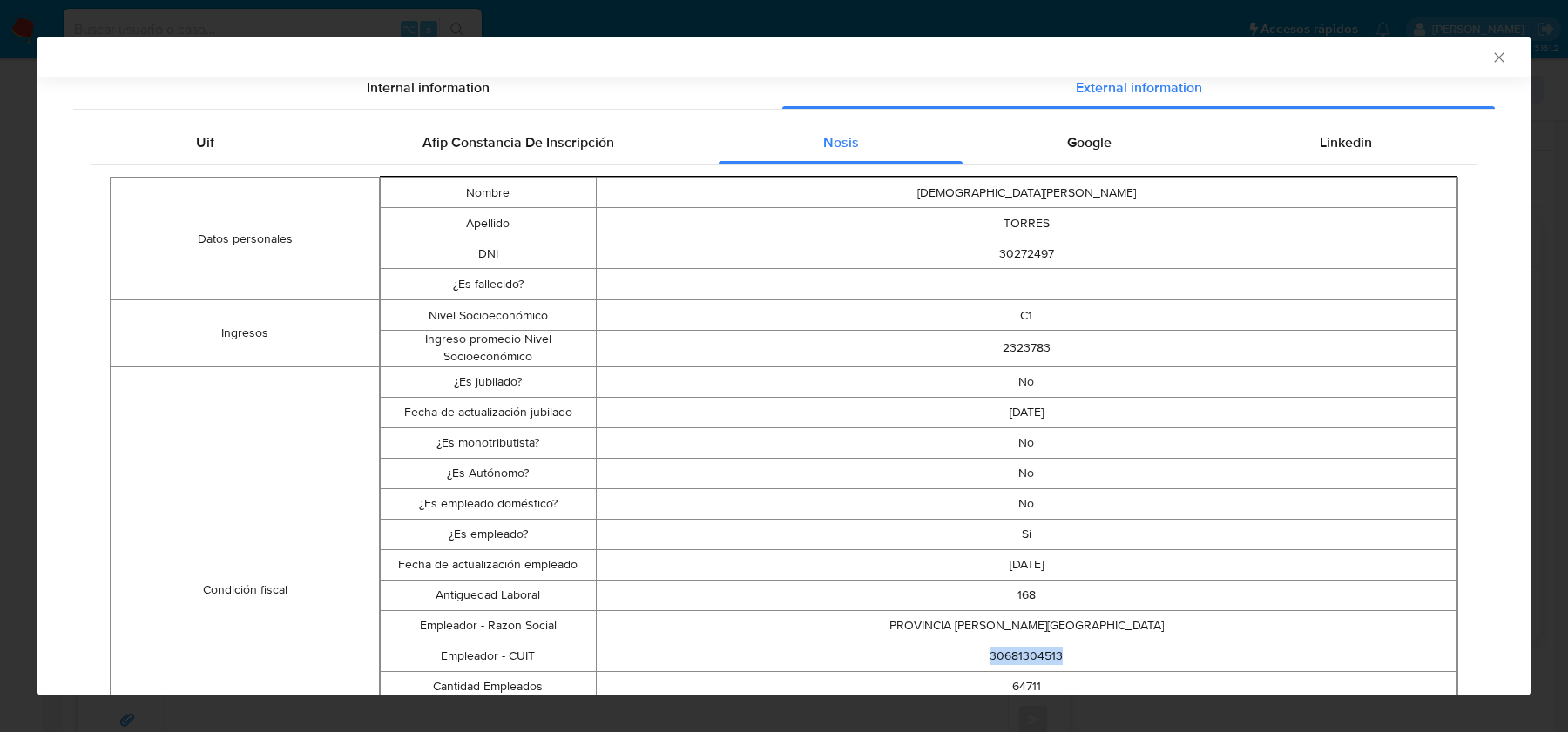
copy td "30681304513"
click at [1140, 143] on div "Google" at bounding box center [1089, 143] width 252 height 42
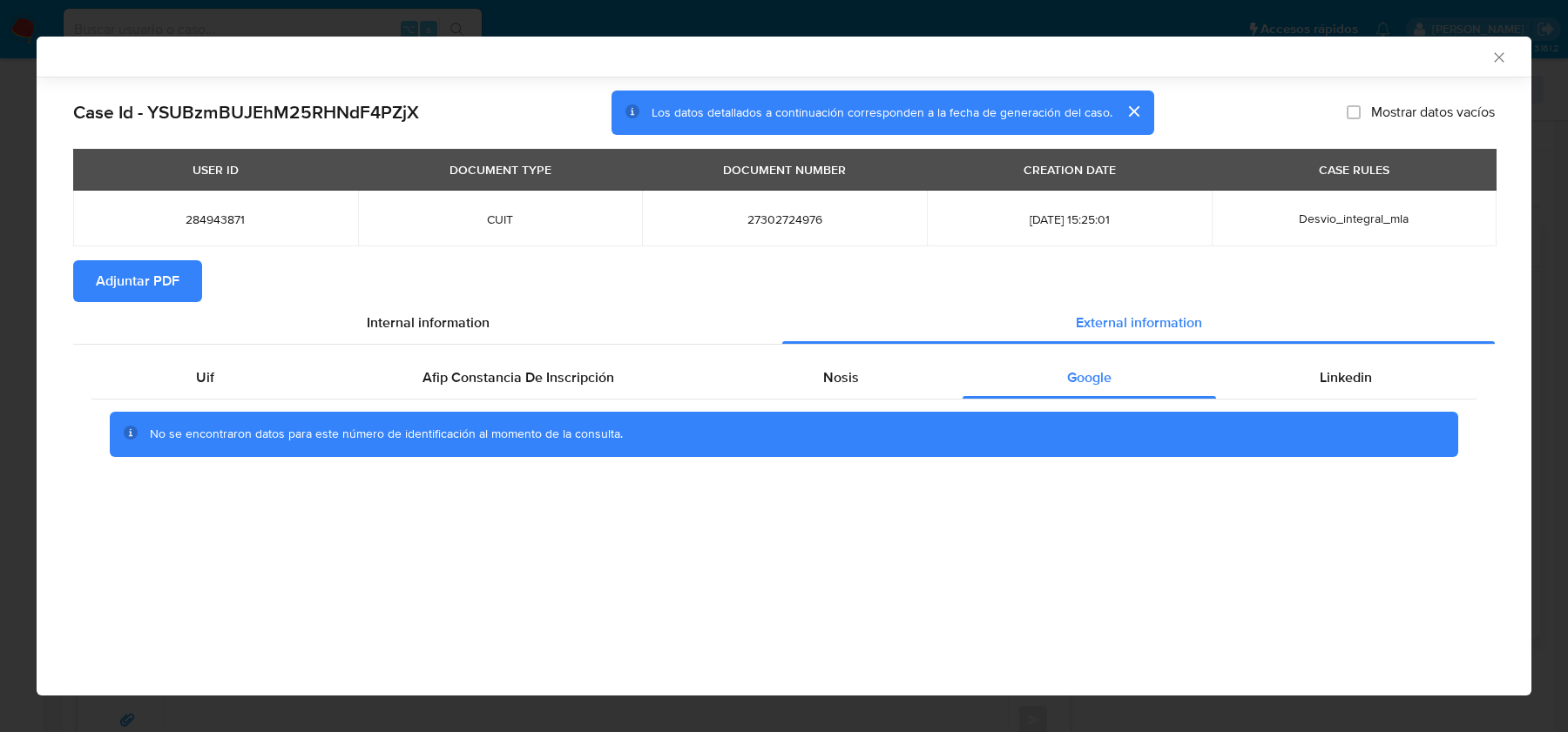
scroll to position [0, 0]
click at [1313, 384] on div "Linkedin" at bounding box center [1346, 378] width 261 height 42
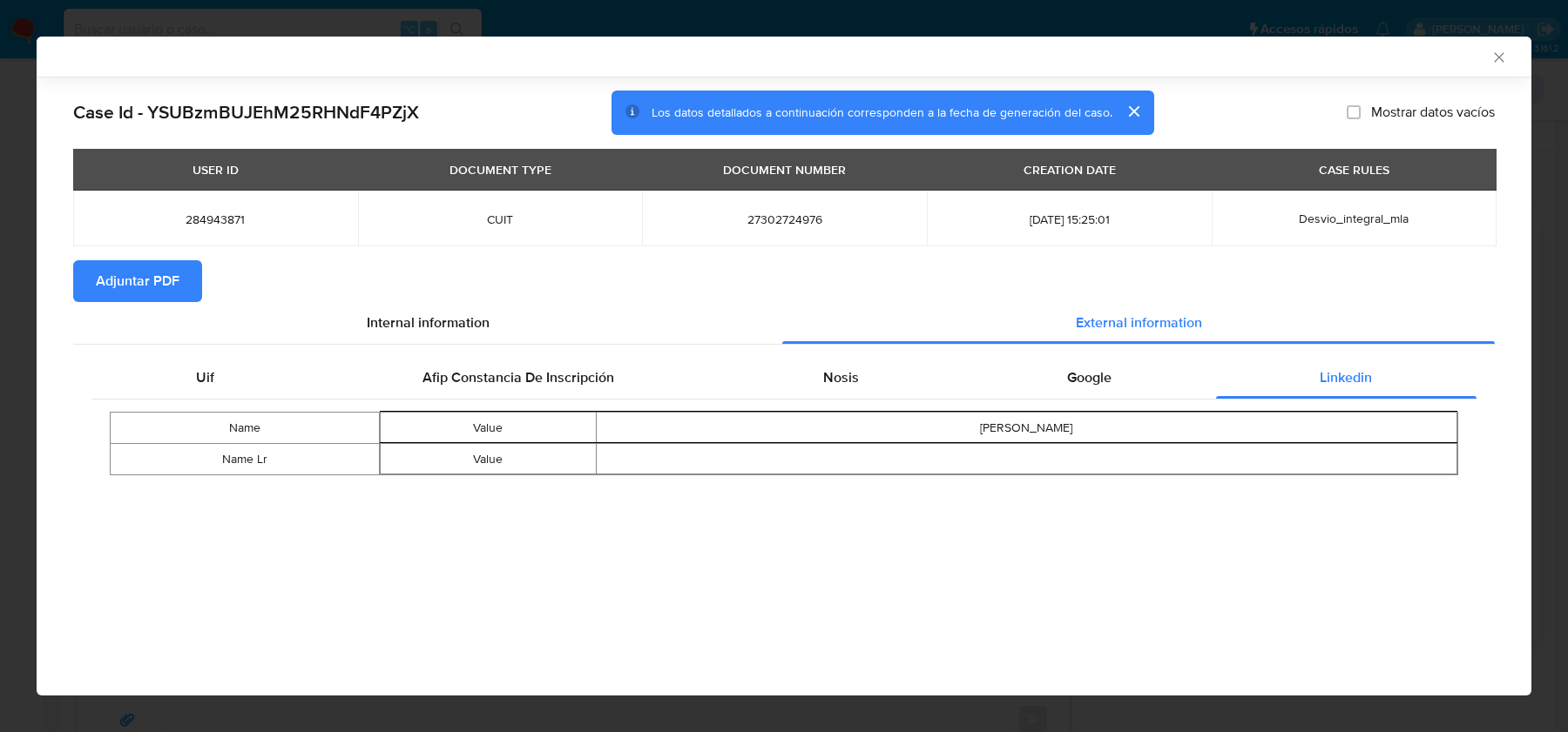
click at [1489, 57] on div "AML Data Collector" at bounding box center [769, 56] width 1441 height 15
click at [1503, 52] on icon "Cerrar ventana" at bounding box center [1498, 57] width 17 height 17
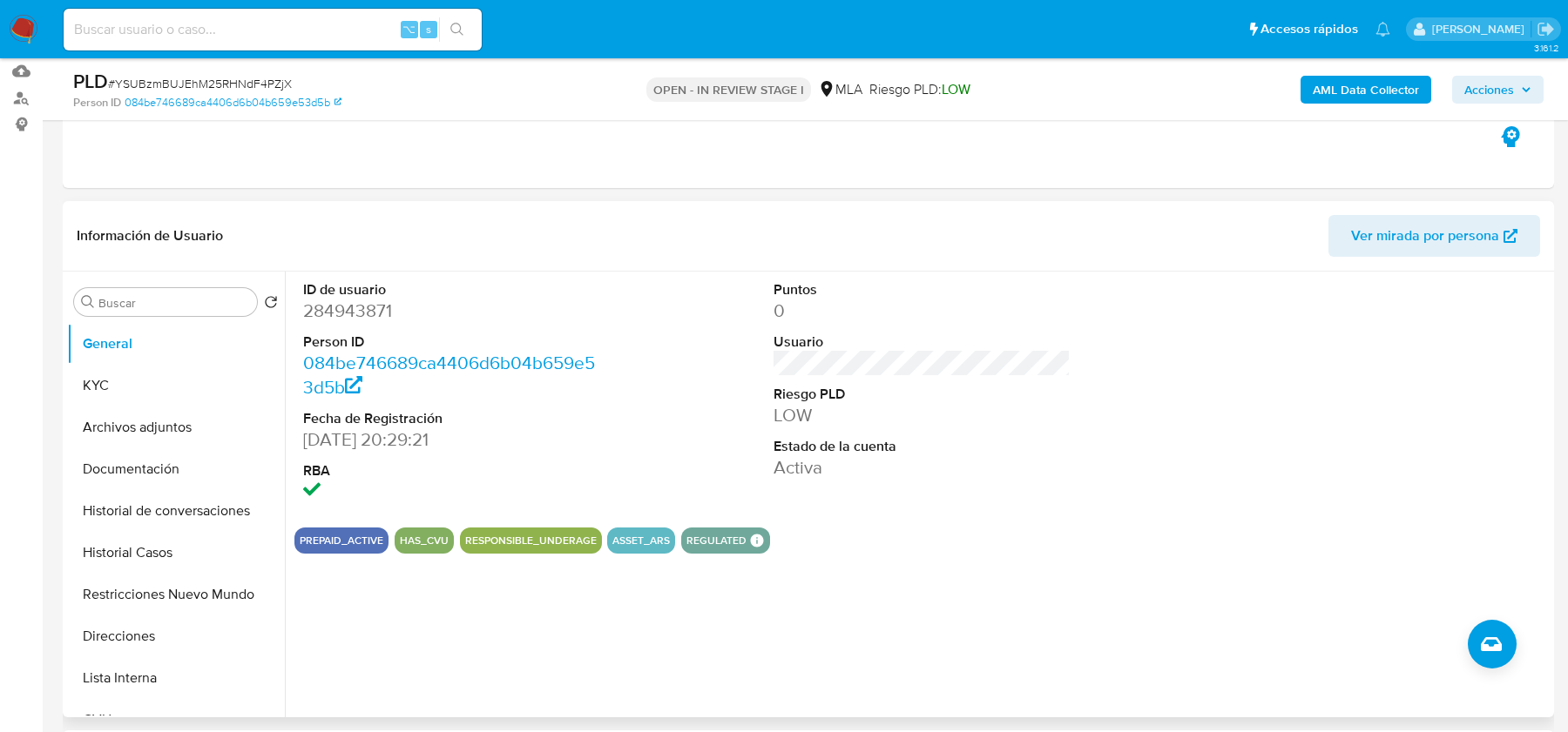
scroll to position [114, 0]
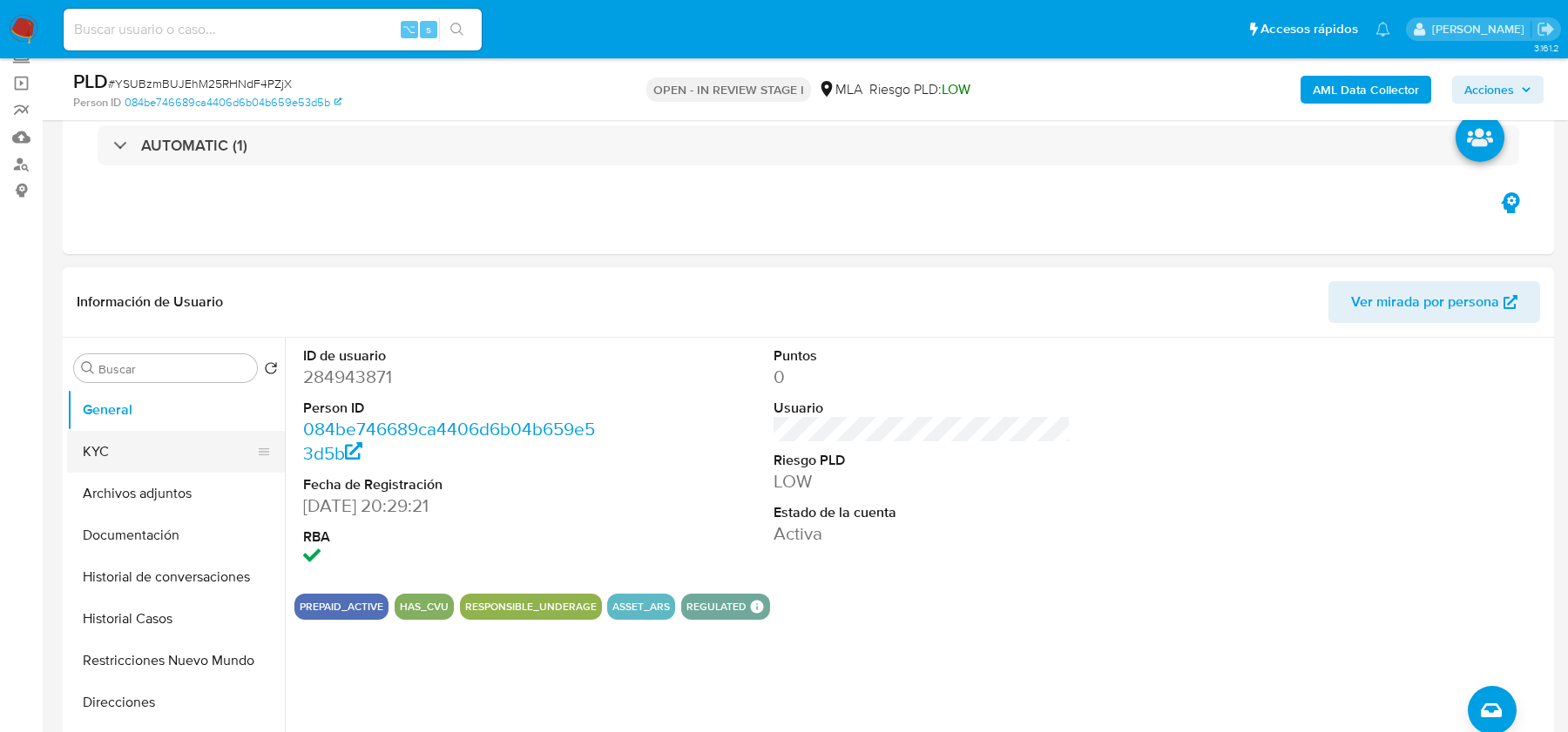
click at [174, 442] on button "KYC" at bounding box center [168, 451] width 203 height 42
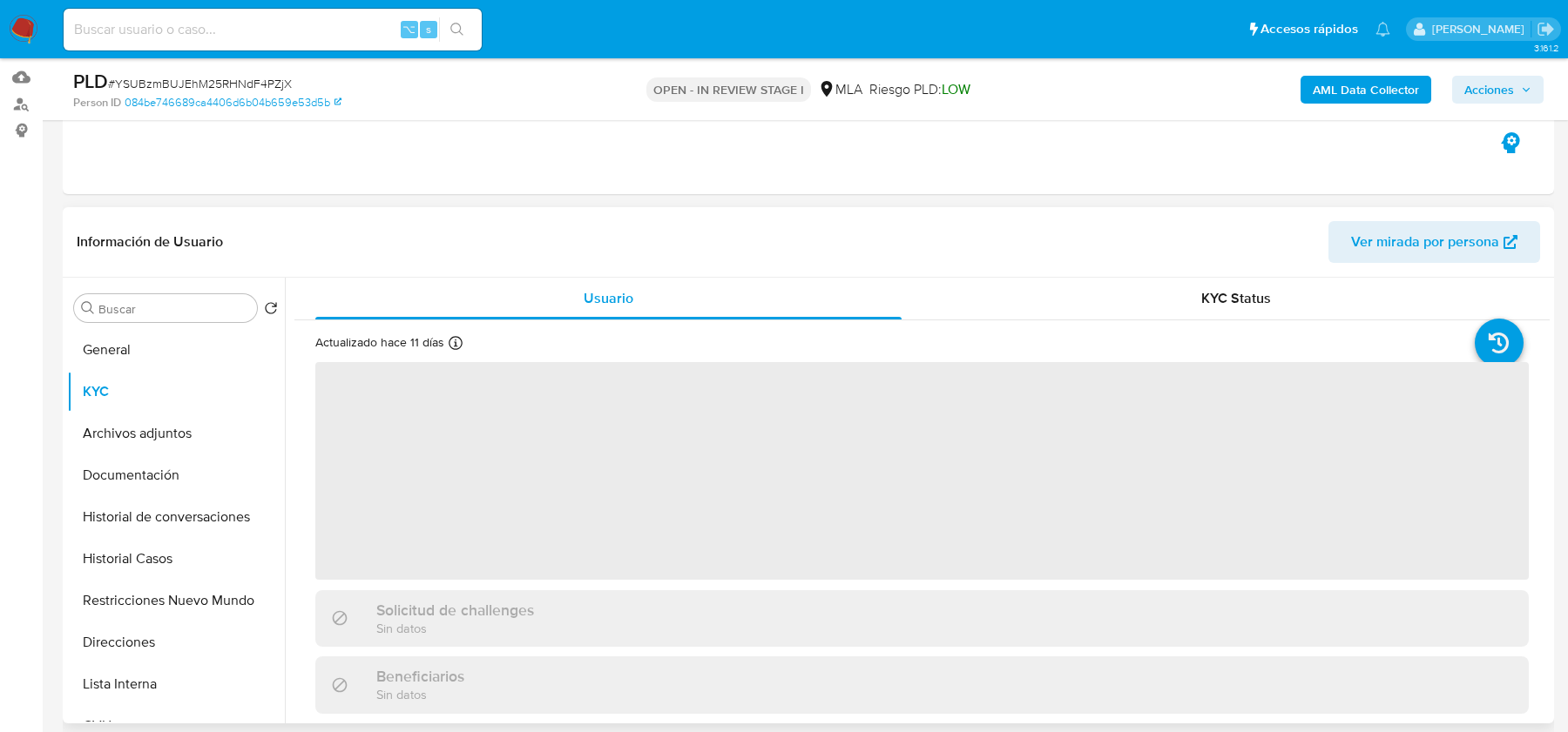
scroll to position [259, 0]
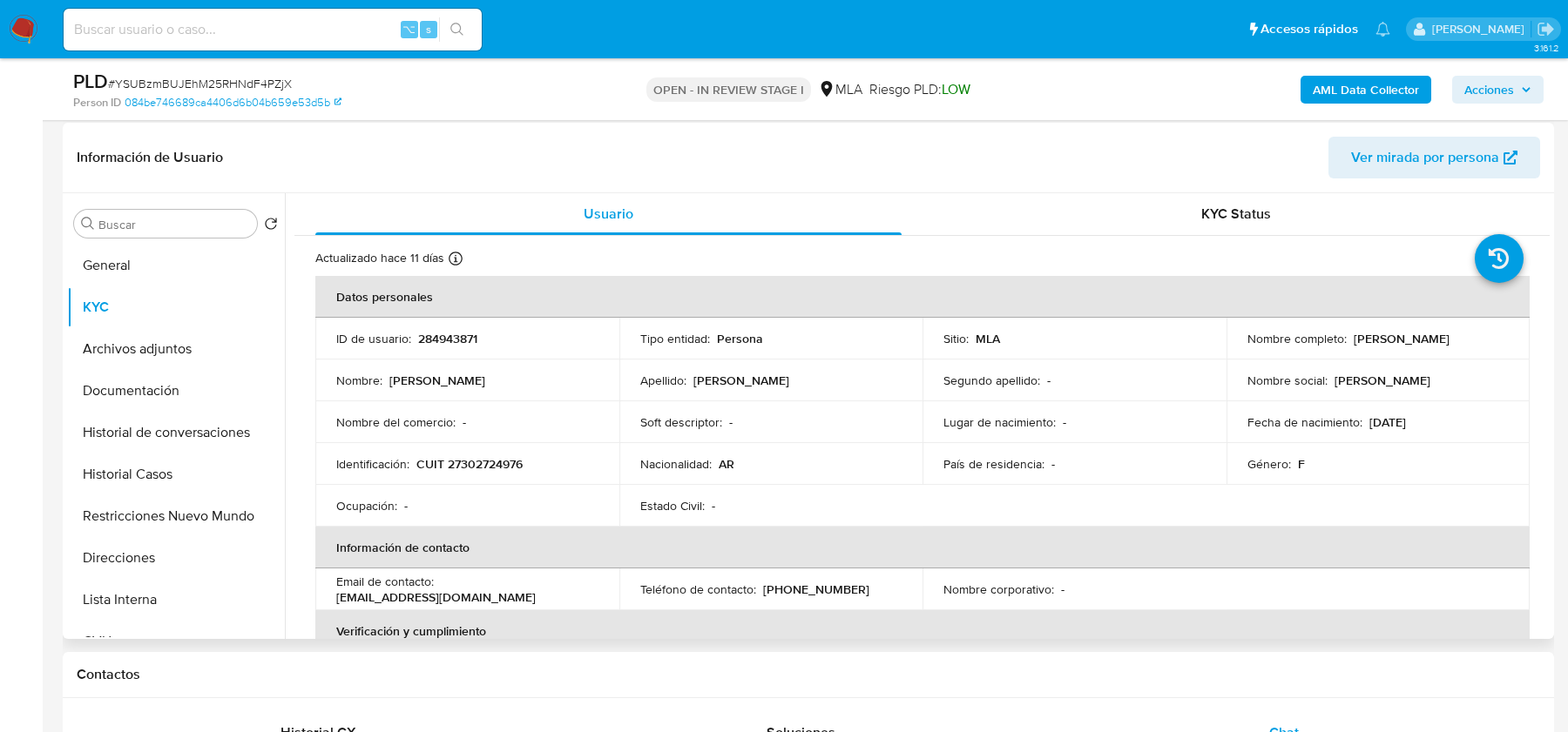
click at [467, 465] on p "CUIT 27302724976" at bounding box center [469, 464] width 106 height 15
copy p "27302724976"
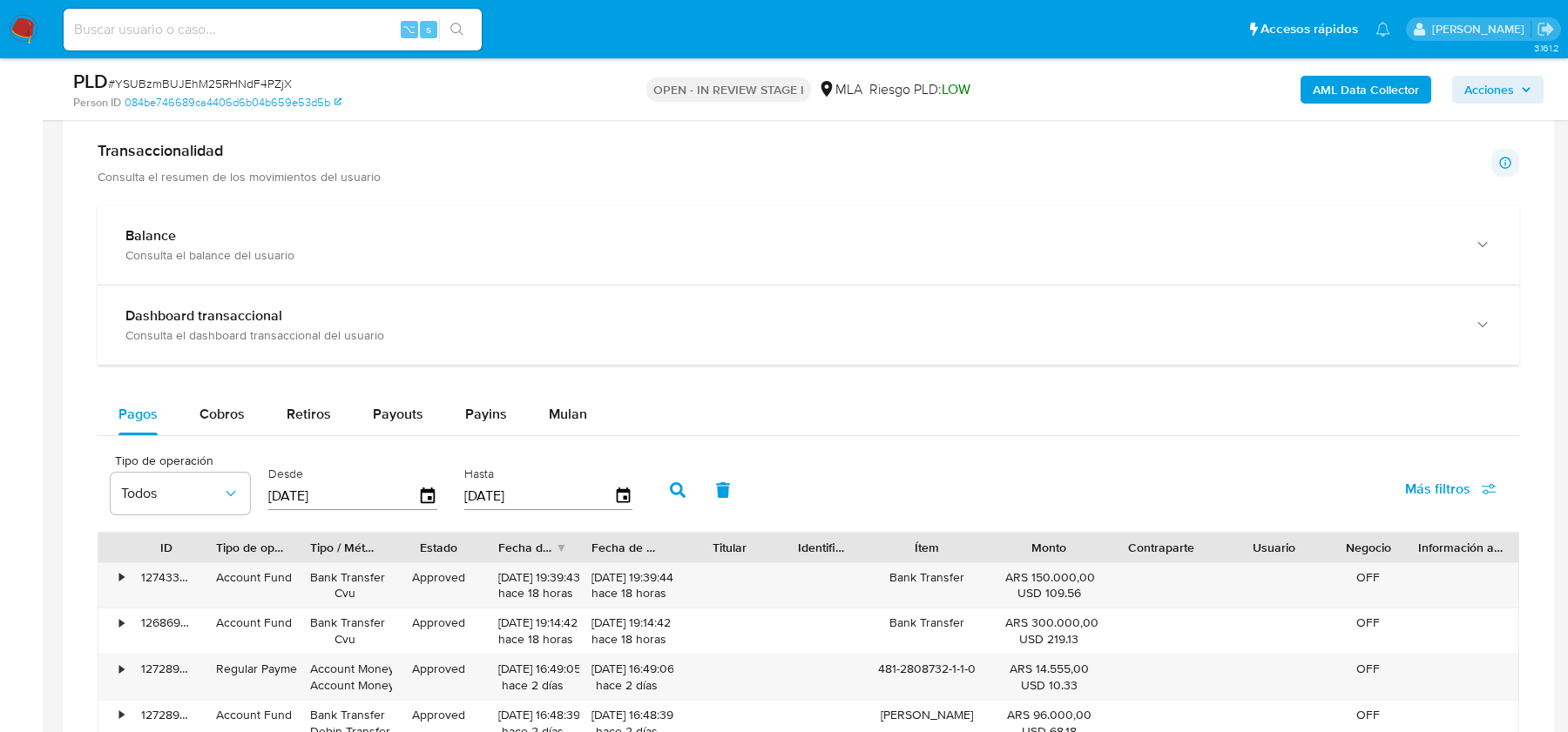
scroll to position [1655, 0]
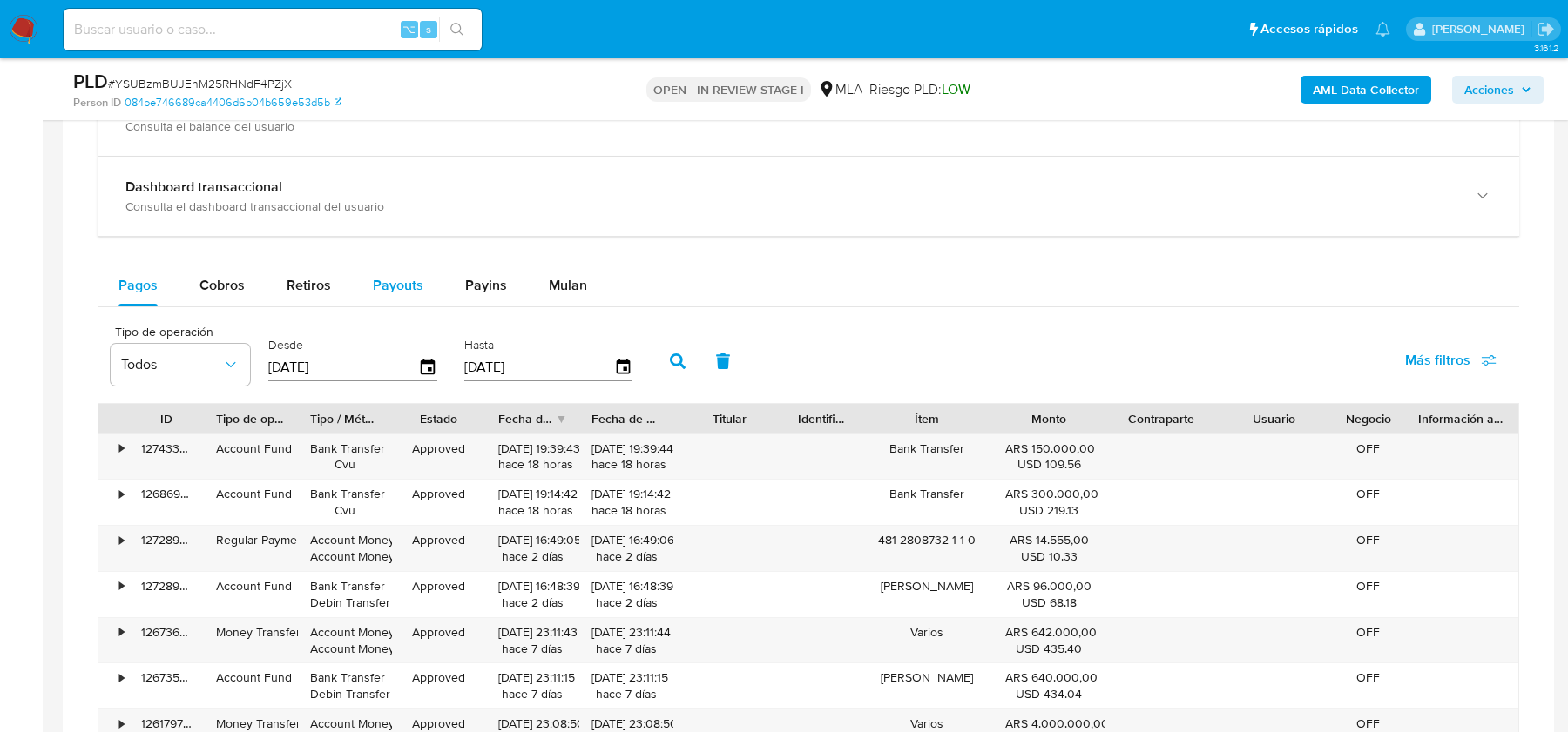
click at [404, 283] on span "Payouts" at bounding box center [397, 284] width 51 height 20
select select "10"
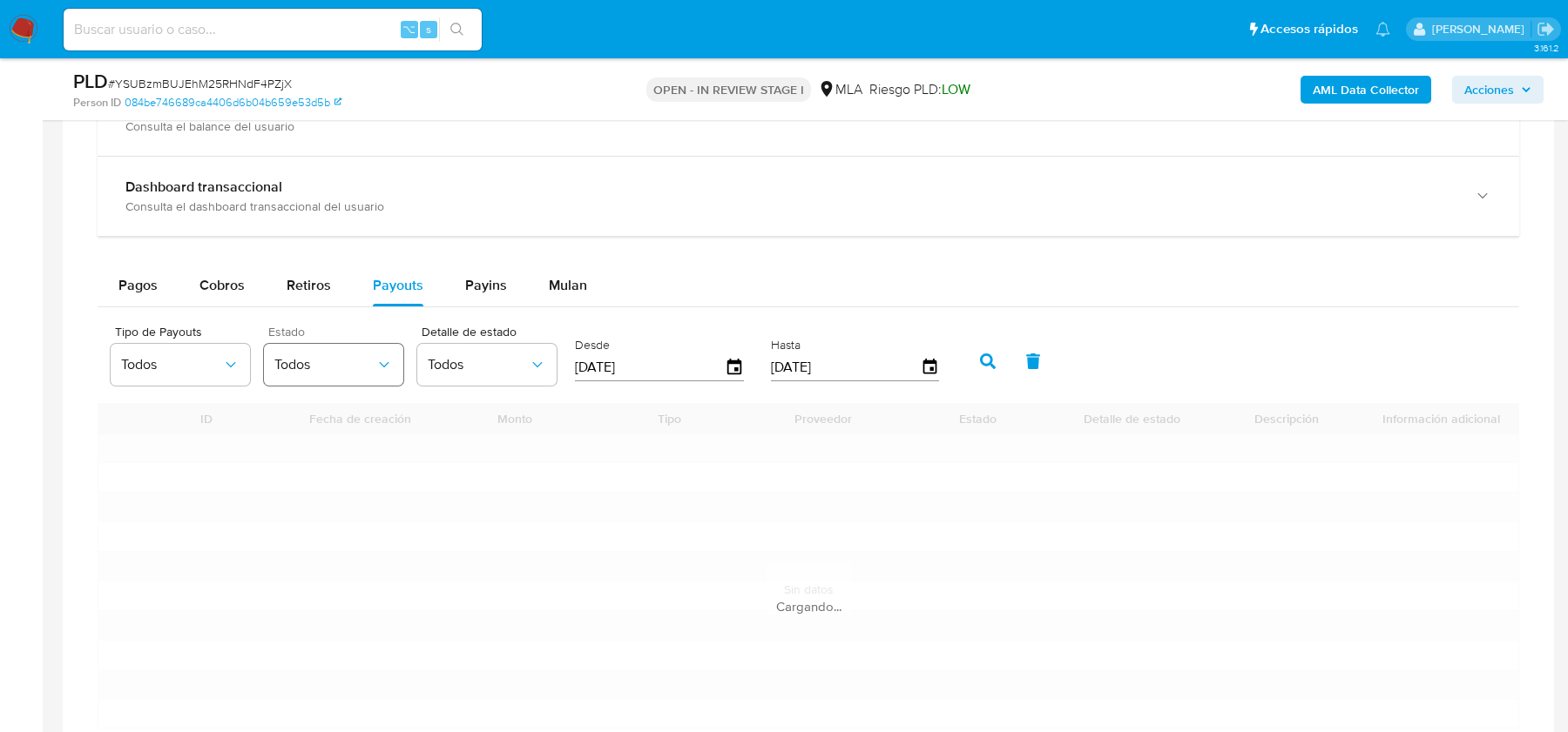
click at [360, 348] on button "Todos" at bounding box center [333, 365] width 139 height 42
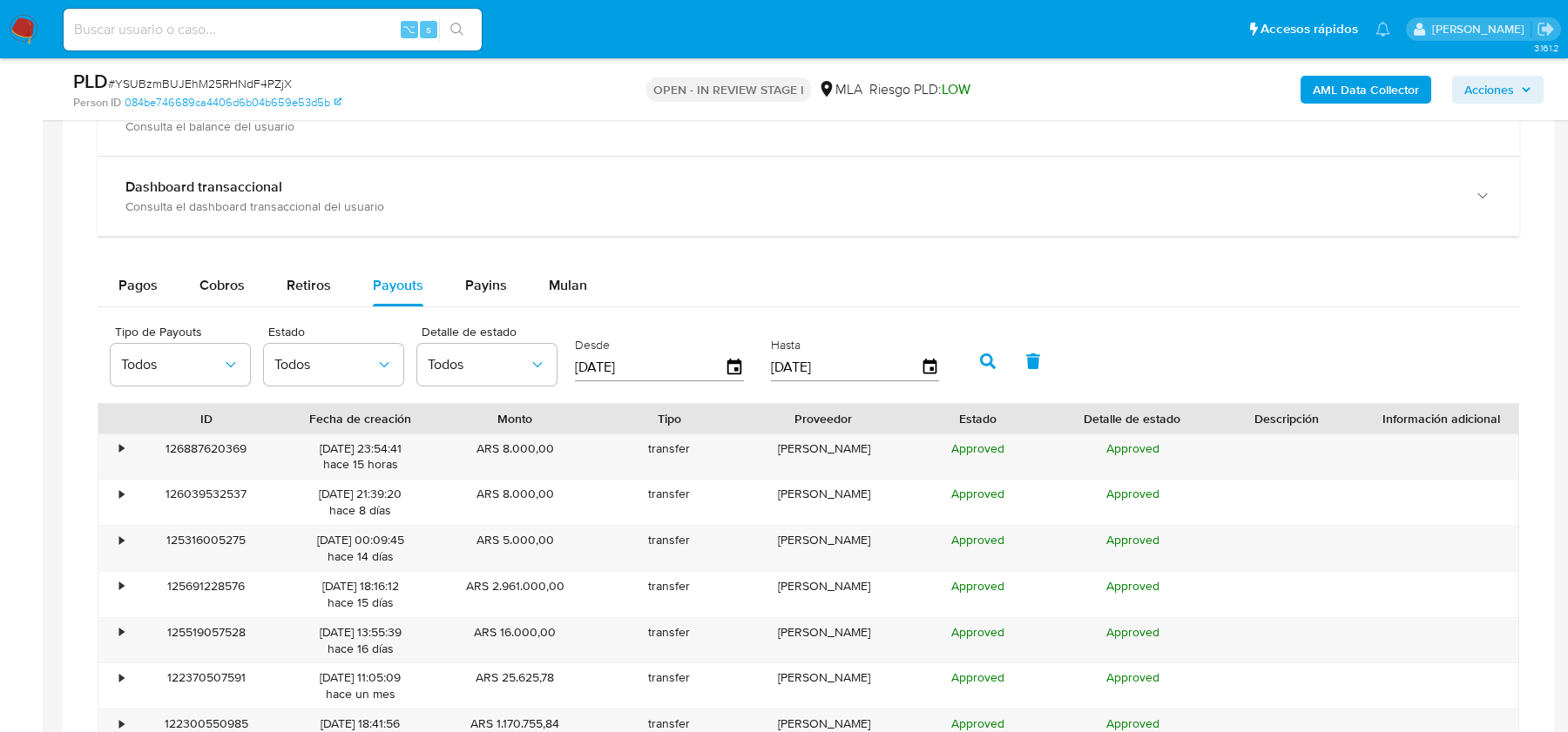
click at [681, 372] on input "28/06/2025" at bounding box center [649, 366] width 150 height 28
click at [651, 358] on input "28/06/2025" at bounding box center [649, 366] width 150 height 28
type input "28/06/202_"
type input "01/08/2025"
click at [980, 357] on icon "button" at bounding box center [987, 361] width 15 height 15
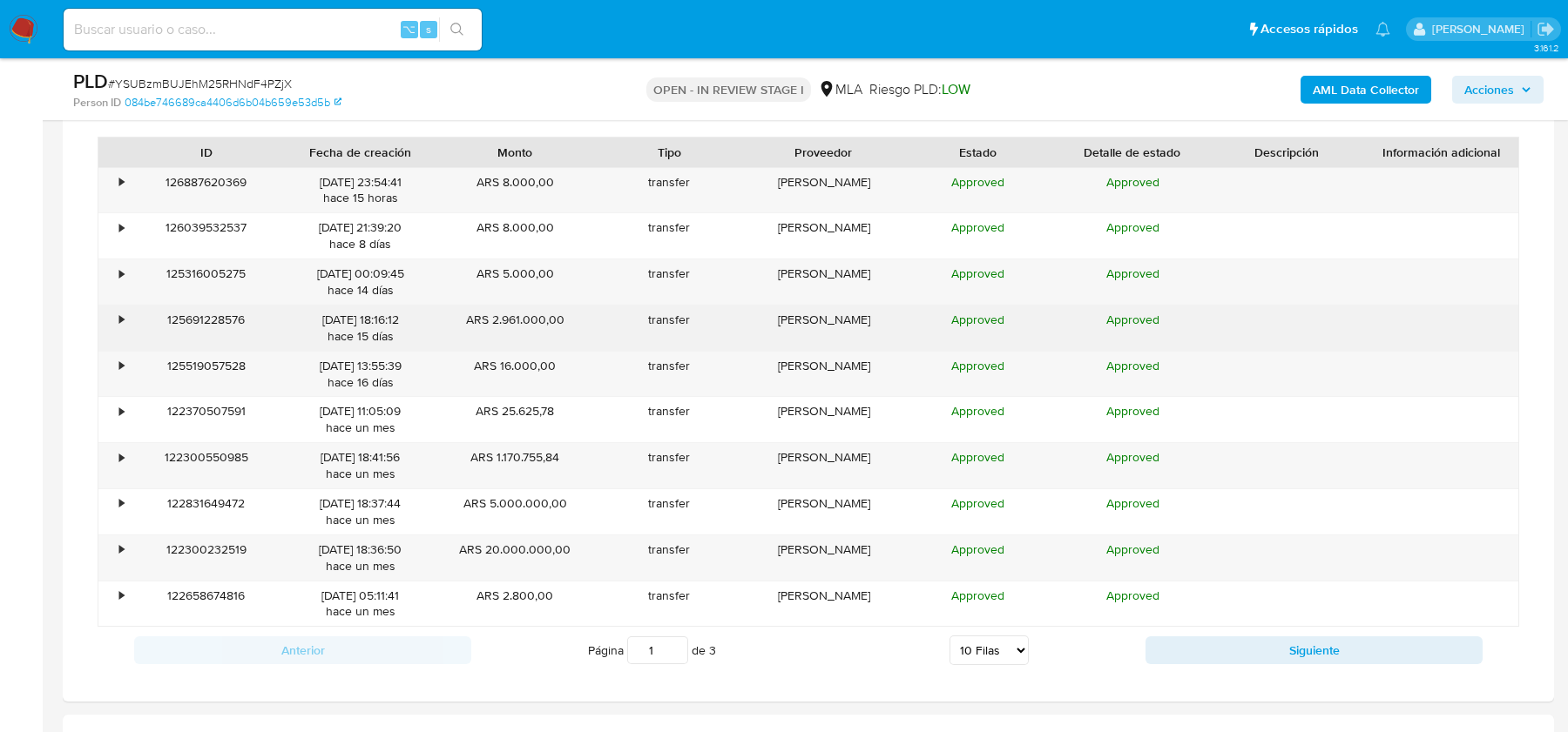
scroll to position [1924, 0]
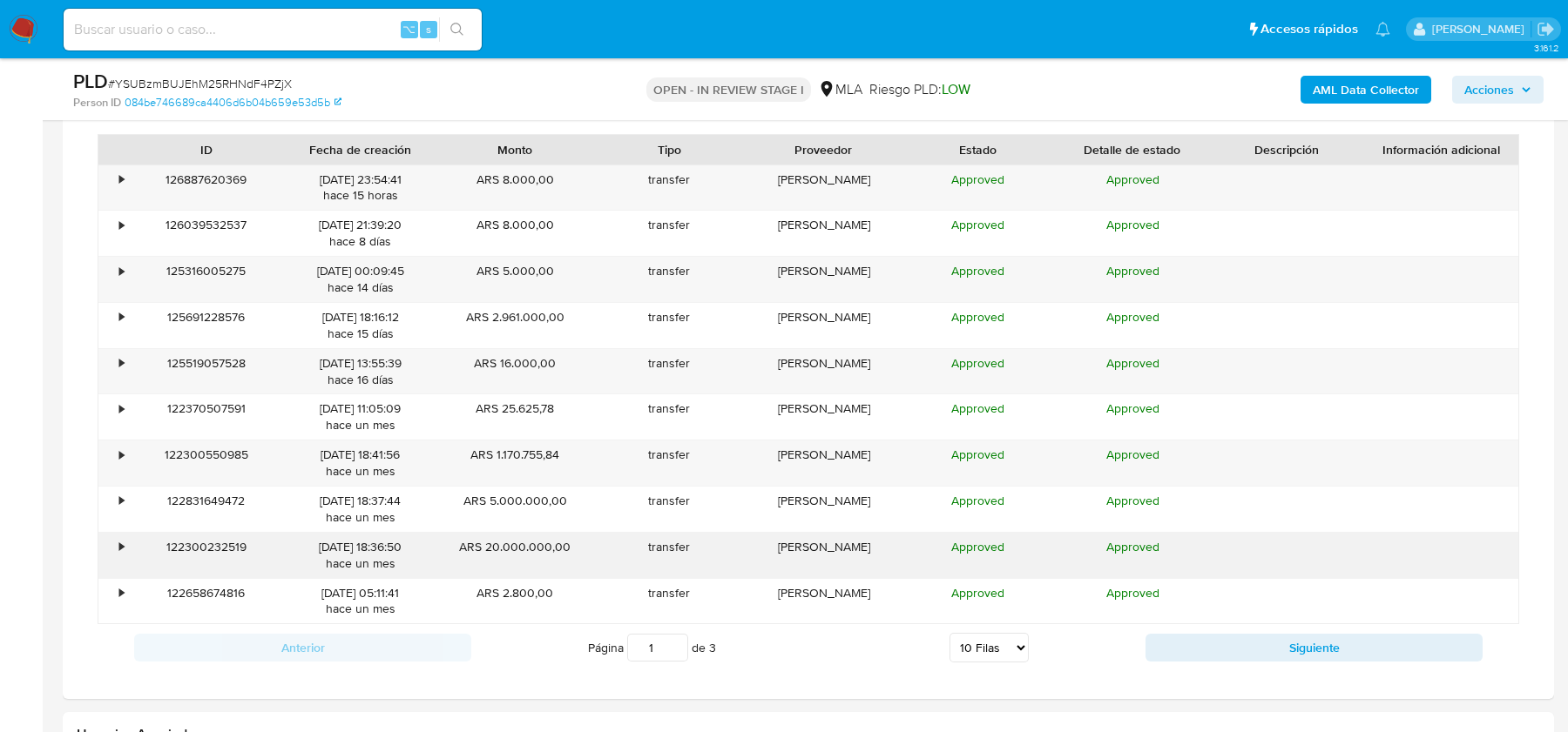
click at [120, 539] on div "•" at bounding box center [121, 547] width 5 height 16
click at [127, 539] on div "•" at bounding box center [114, 554] width 31 height 45
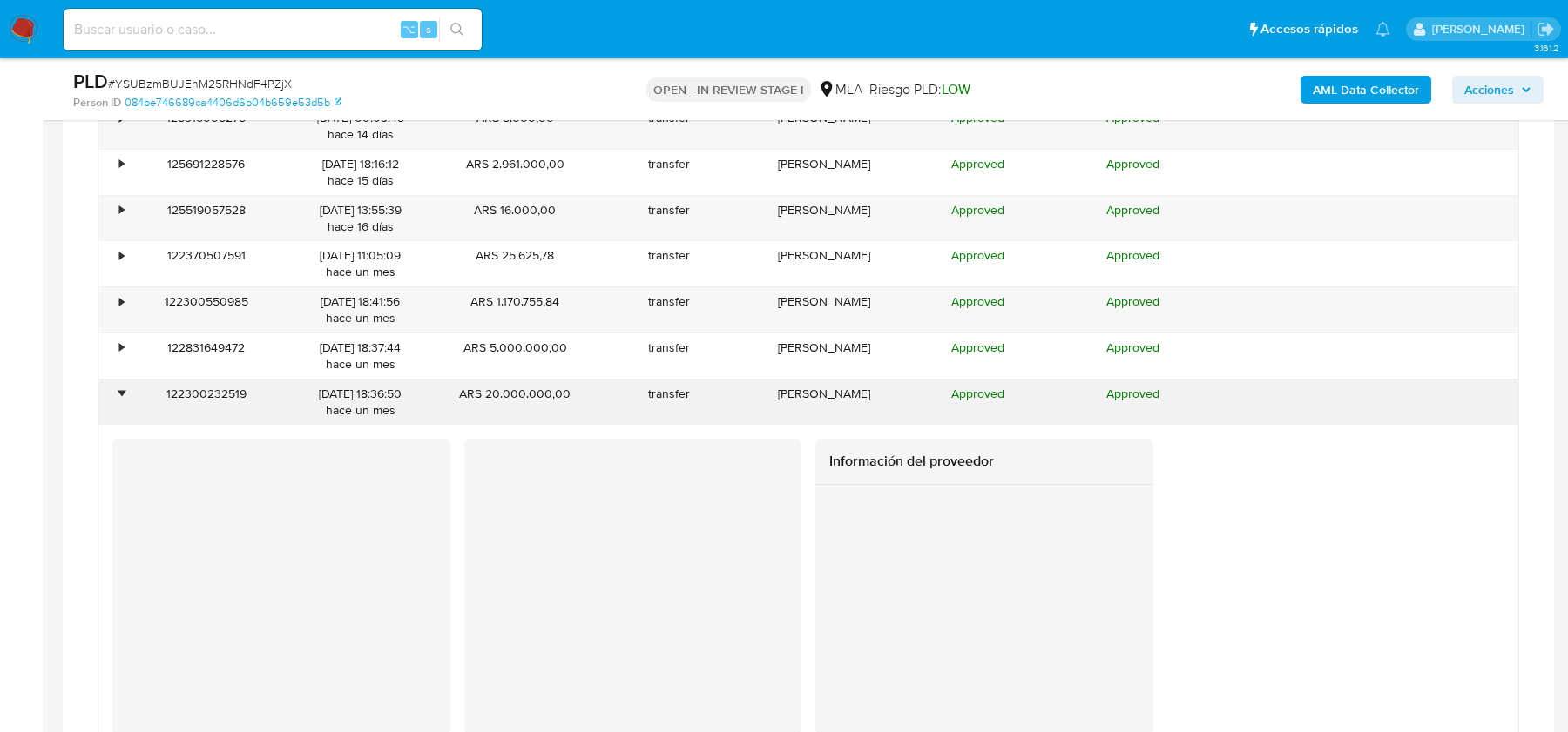
scroll to position [2078, 0]
click at [124, 386] on div "•" at bounding box center [121, 392] width 5 height 16
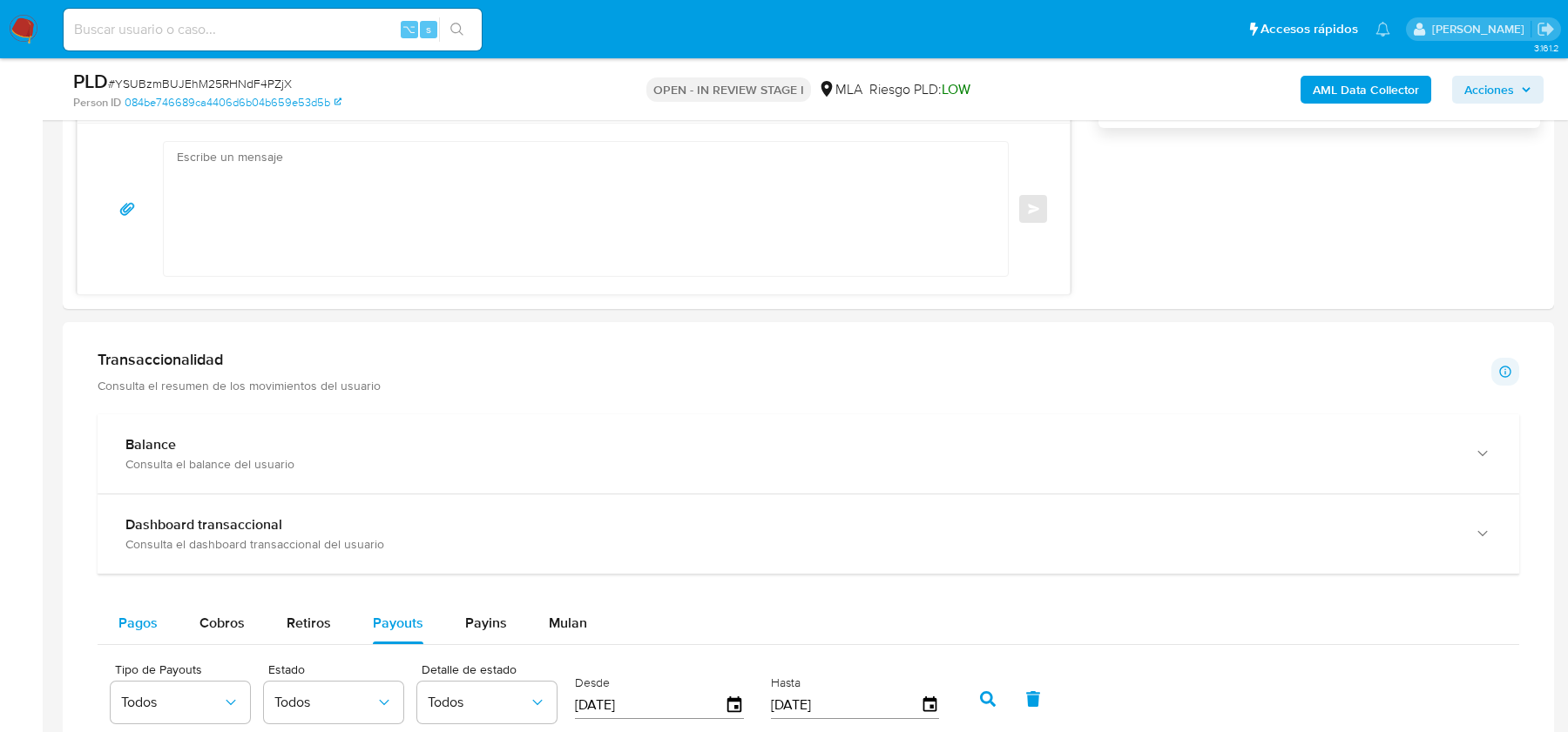
scroll to position [1303, 0]
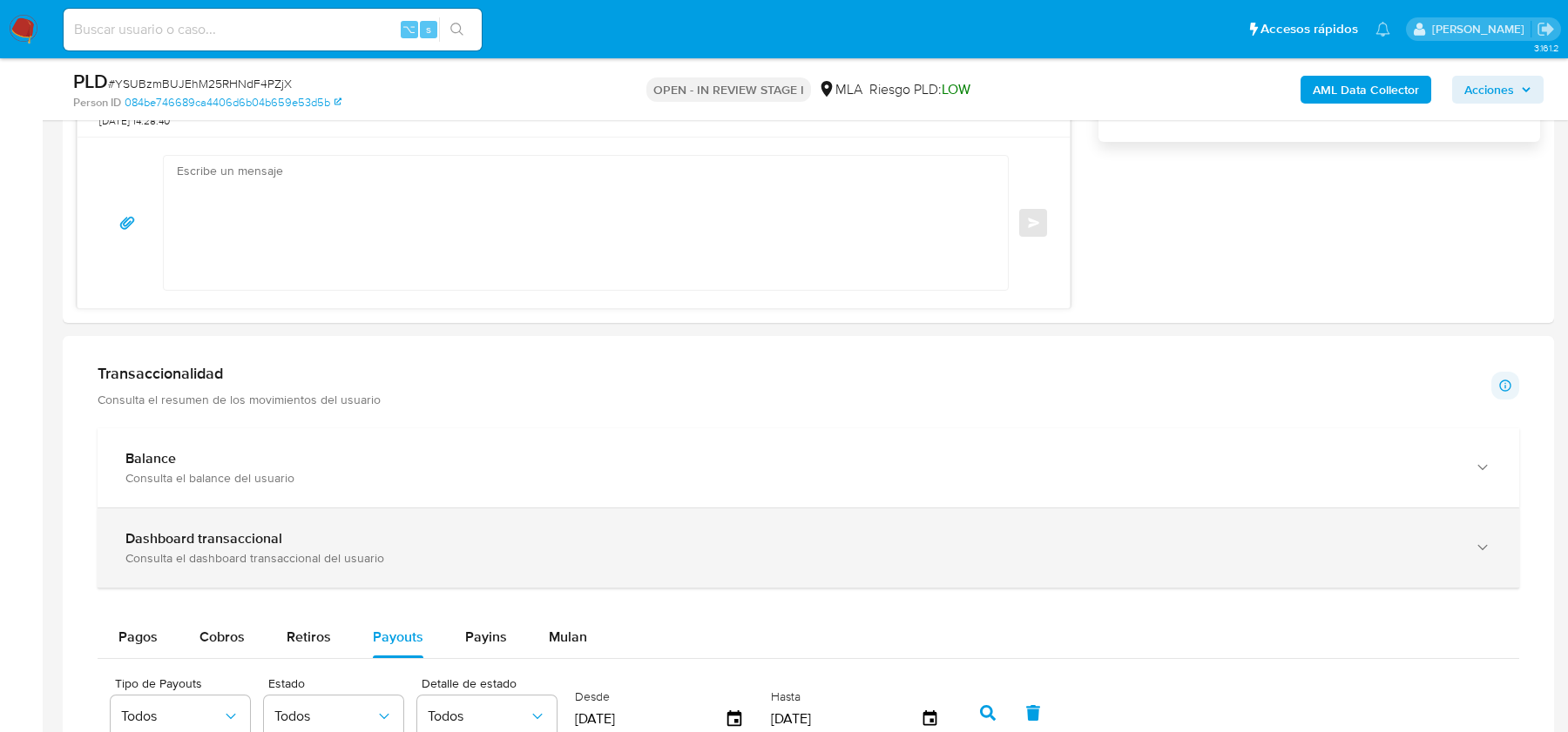
click at [154, 566] on div "Dashboard transaccional Consulta el dashboard transaccional del usuario" at bounding box center [808, 548] width 1421 height 79
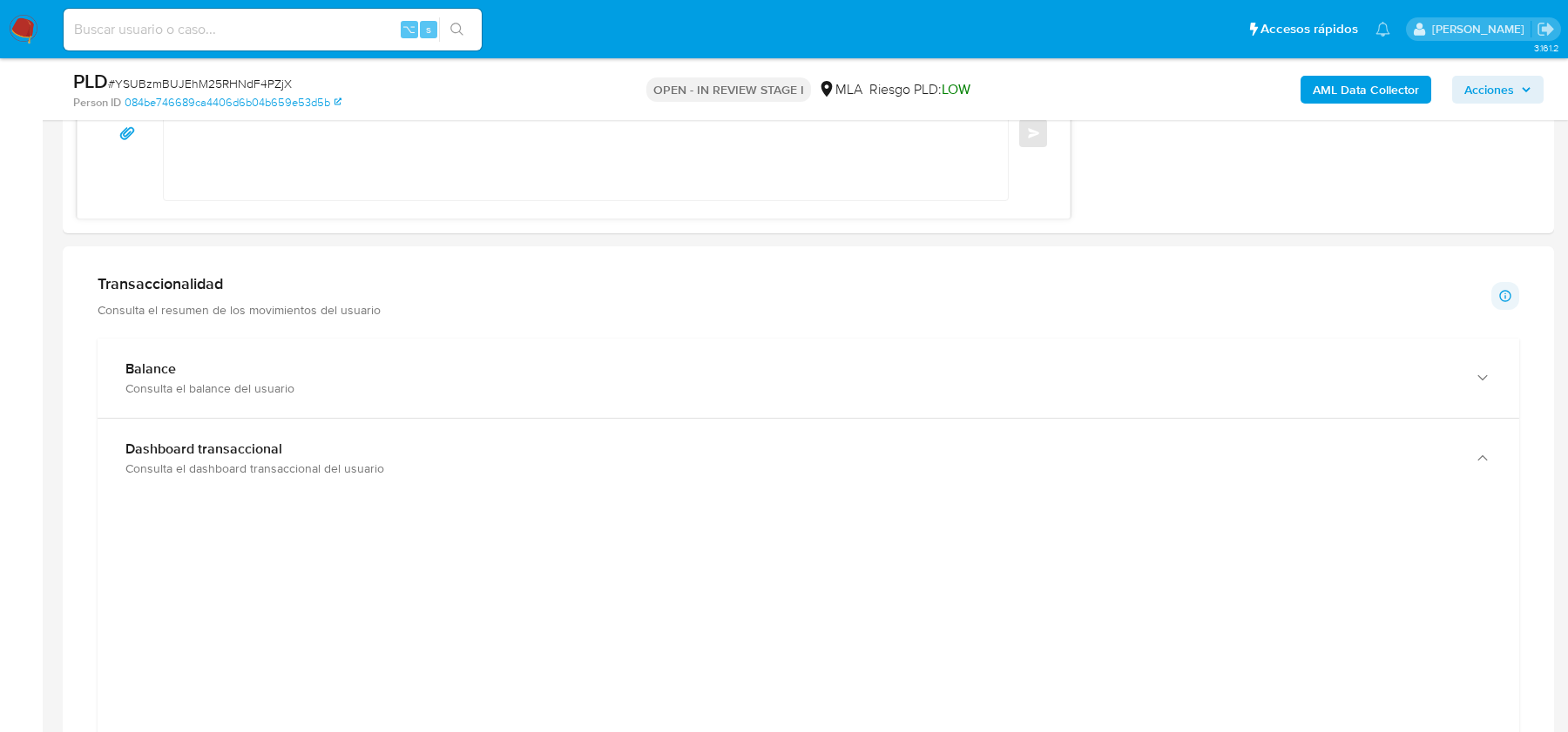
scroll to position [1393, 0]
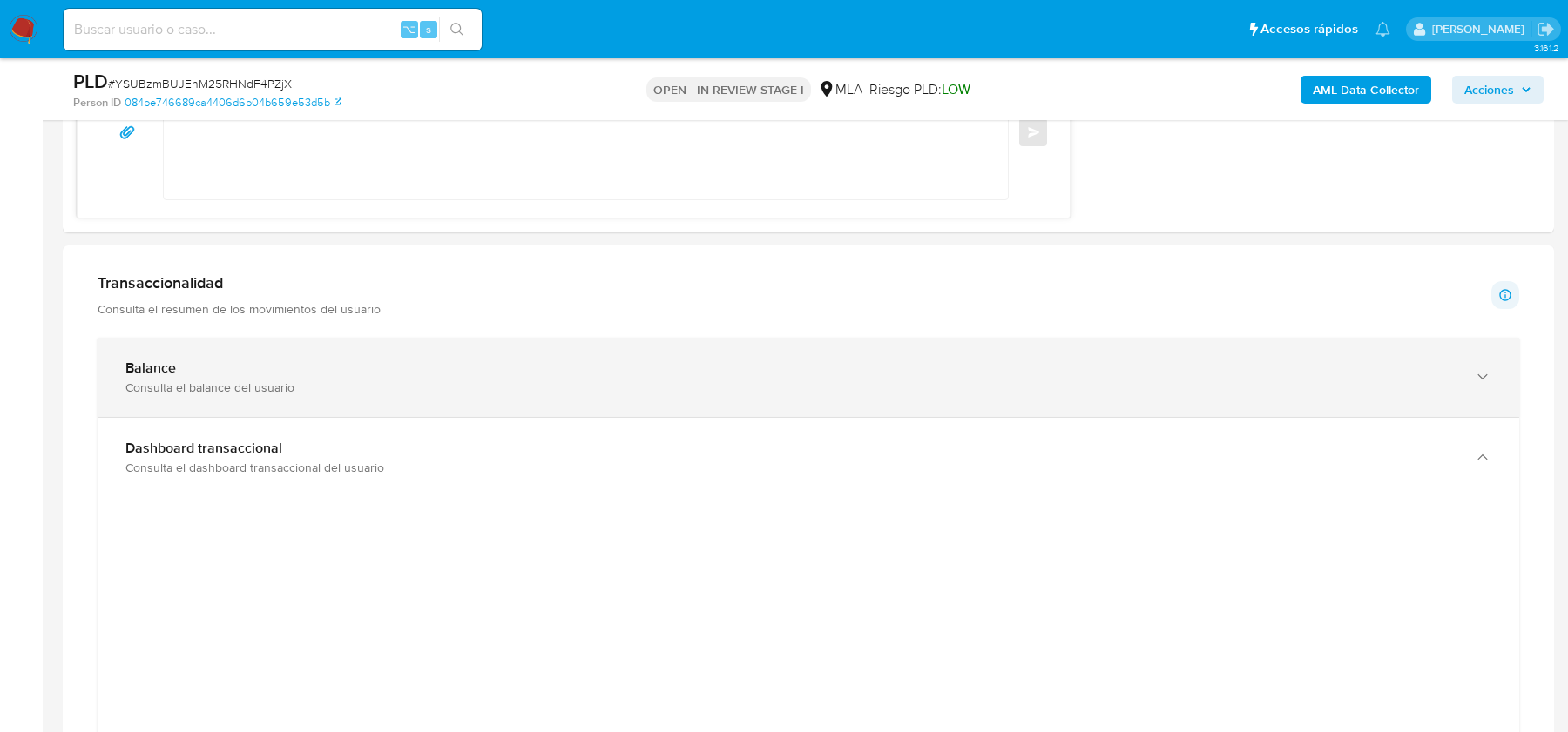
click at [185, 387] on div "Consulta el balance del usuario" at bounding box center [791, 387] width 1331 height 15
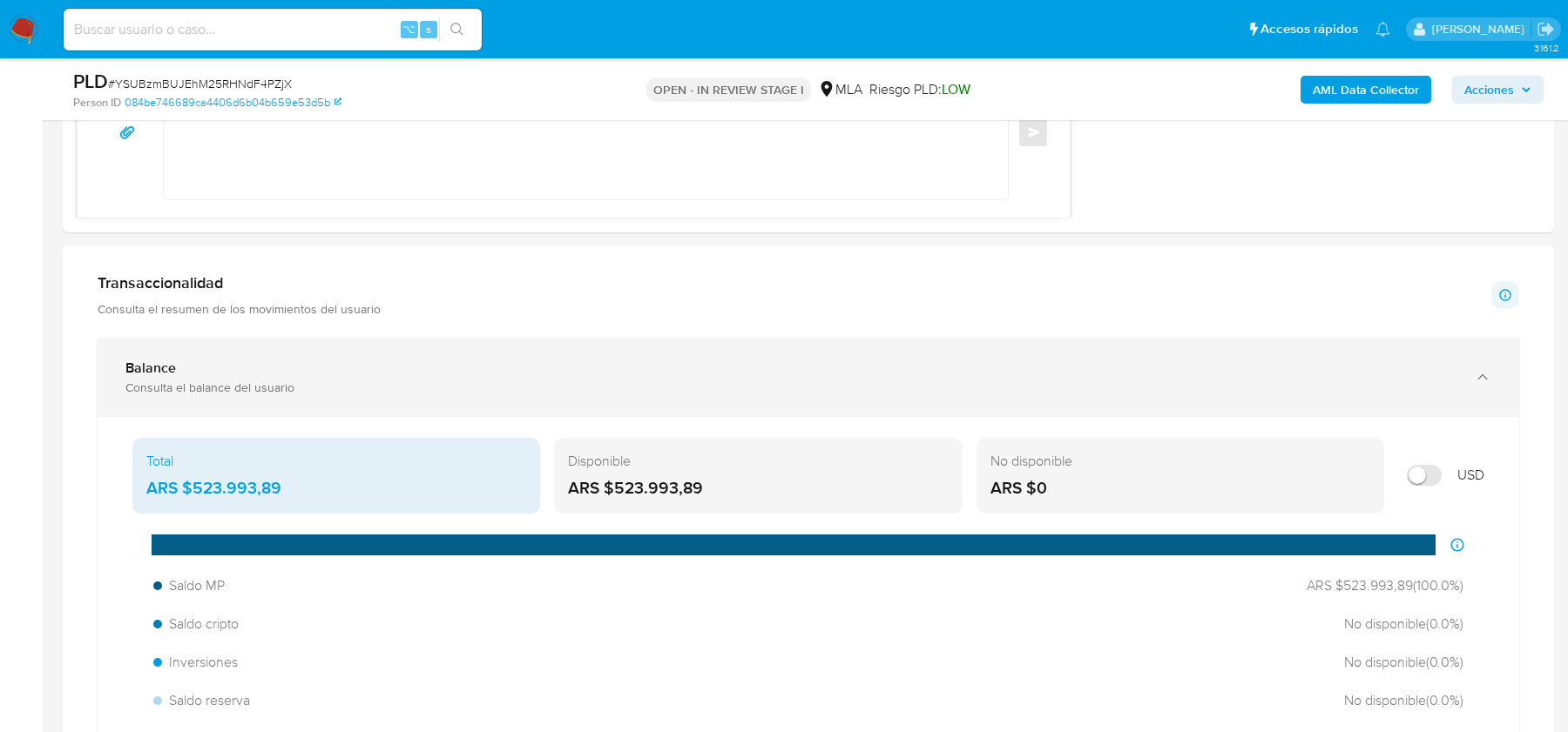
click at [185, 390] on div "Consulta el balance del usuario" at bounding box center [791, 387] width 1331 height 15
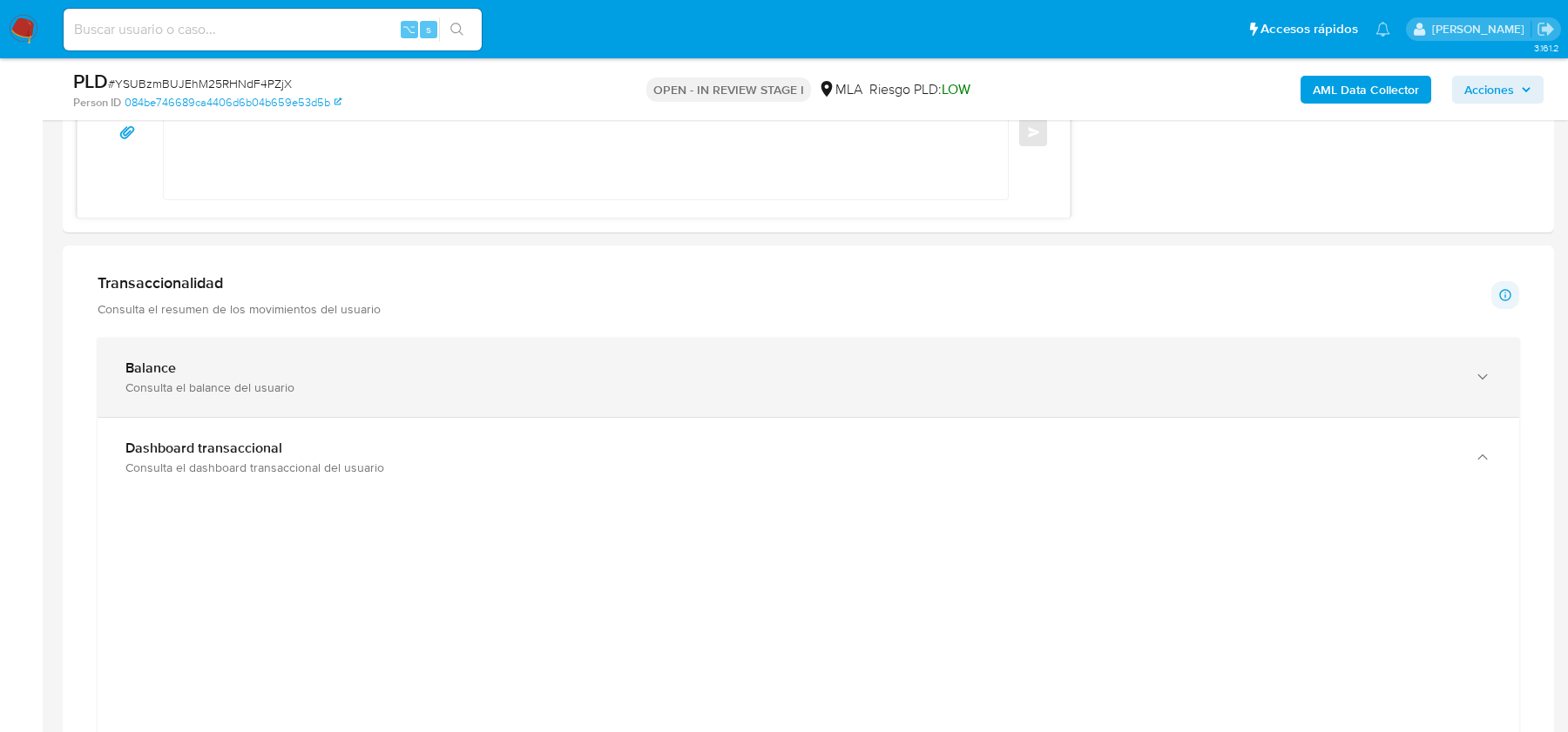
click at [189, 381] on div "Consulta el balance del usuario" at bounding box center [791, 387] width 1331 height 15
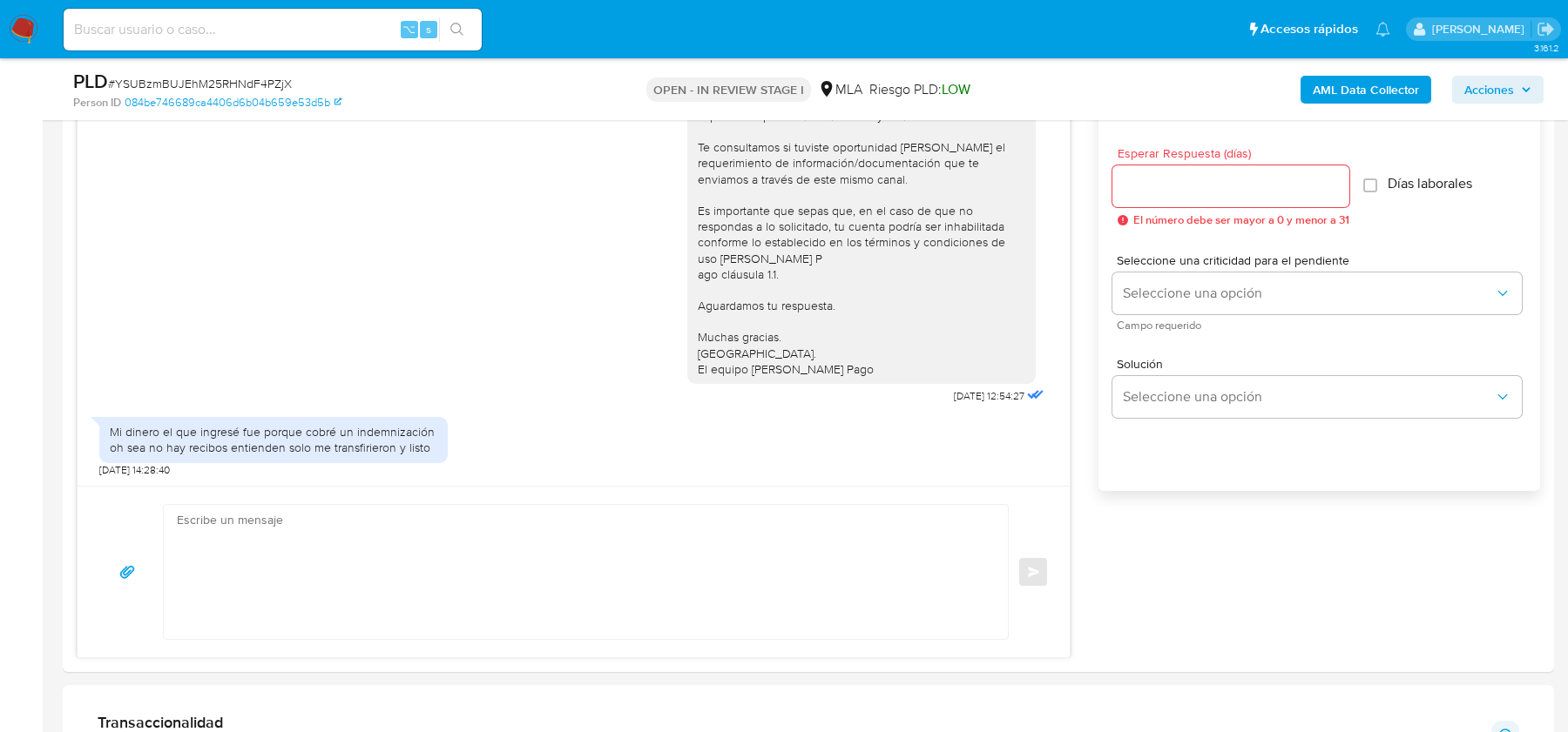
scroll to position [893, 0]
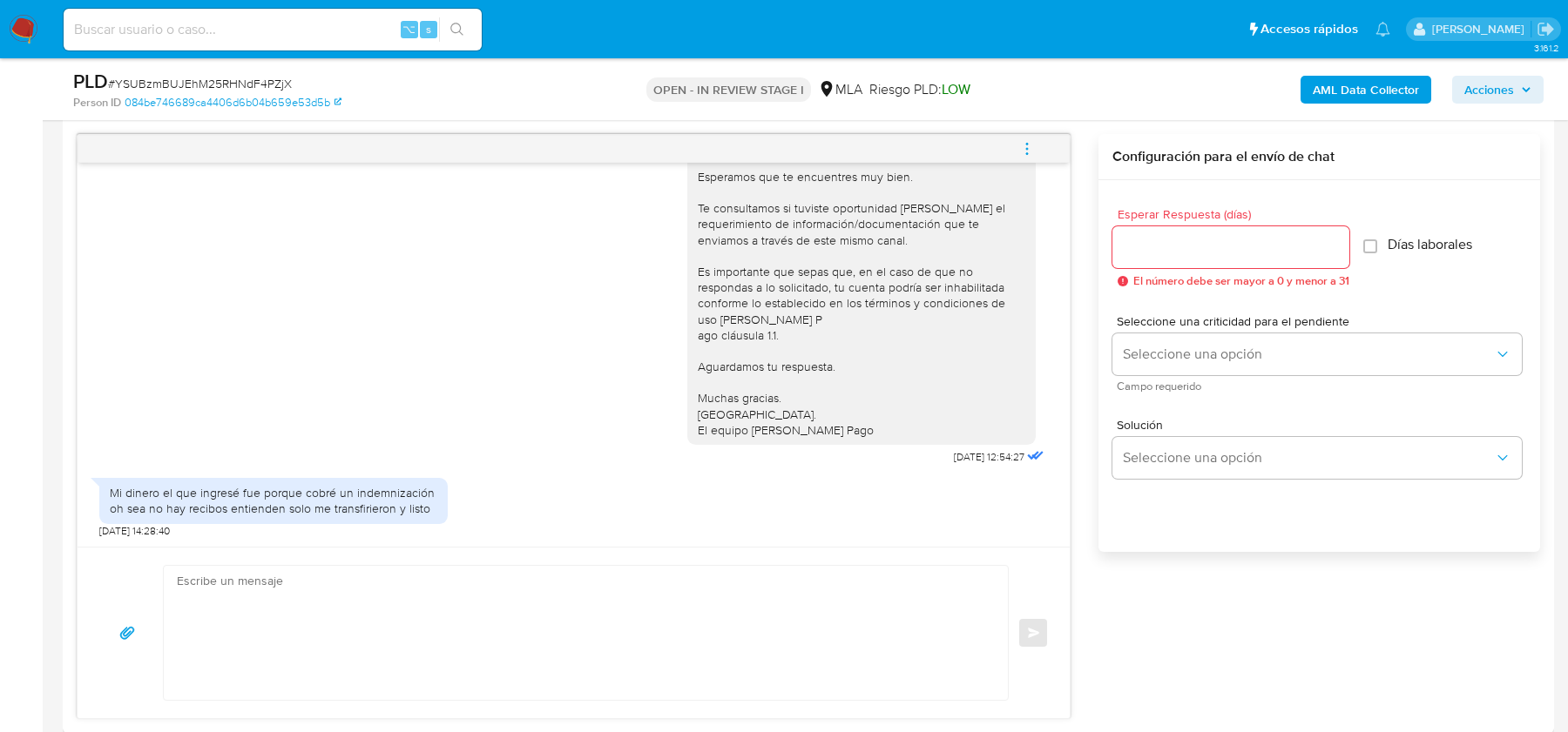
click at [344, 569] on textarea at bounding box center [581, 633] width 809 height 134
paste textarea "Hola, Muchas gracias por tu respuesta. Al respecto, ¿podrías enviarnos tus últi…"
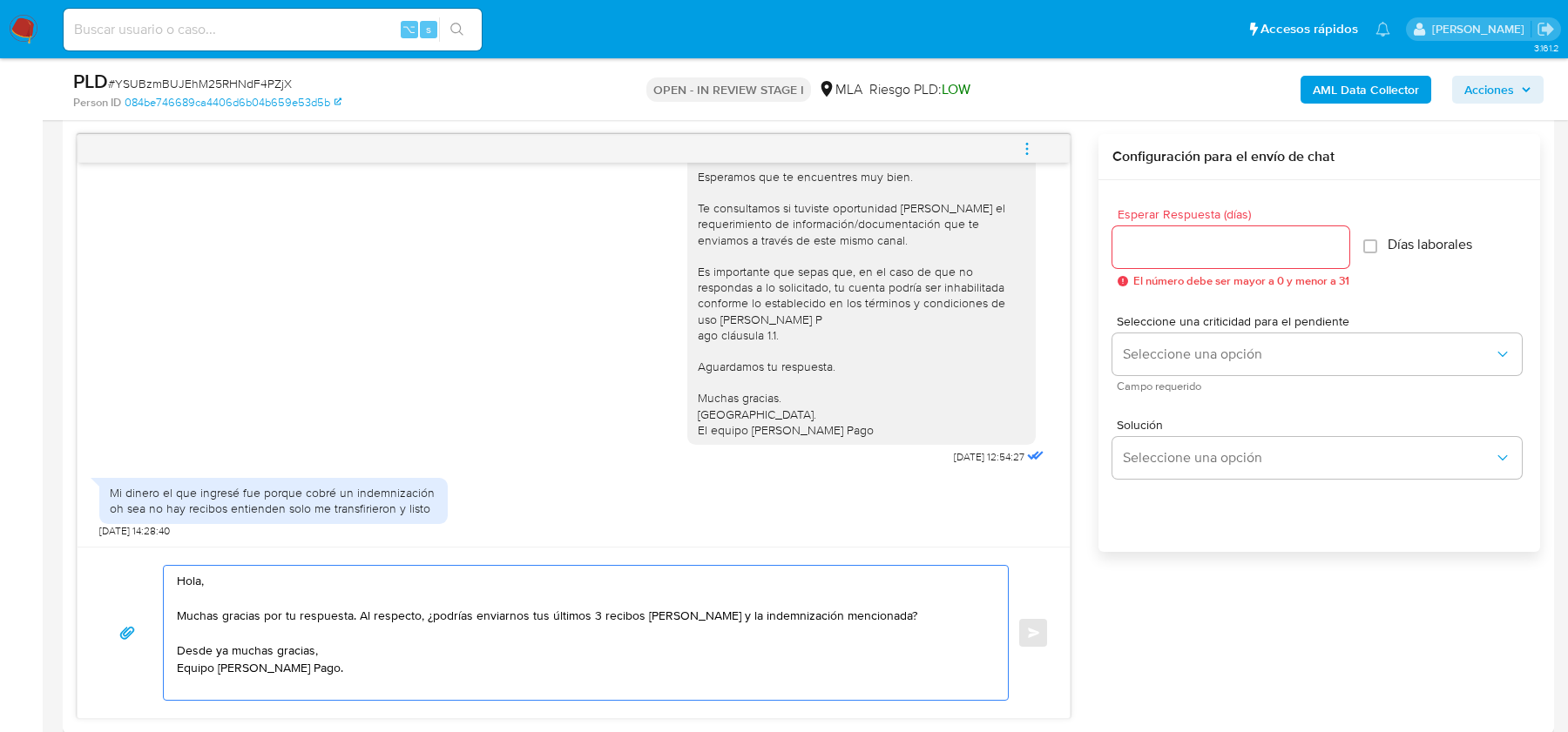
click at [249, 692] on textarea "Hola, Muchas gracias por tu respuesta. Al respecto, ¿podrías enviarnos tus últi…" at bounding box center [581, 633] width 809 height 134
drag, startPoint x: 526, startPoint y: 611, endPoint x: 705, endPoint y: 604, distance: 179.1
click at [705, 604] on textarea "Hola, Muchas gracias por tu respuesta. Al respecto, ¿podrías enviarnos tus últi…" at bounding box center [581, 633] width 809 height 134
click at [641, 673] on textarea "Hola, Muchas gracias por tu respuesta. Al respecto, ¿podrías enviarnos tus últi…" at bounding box center [581, 633] width 809 height 134
click at [264, 688] on textarea "Hola, Muchas gracias por tu respuesta. Al respecto, ¿podrías enviarnos tus últi…" at bounding box center [581, 633] width 809 height 134
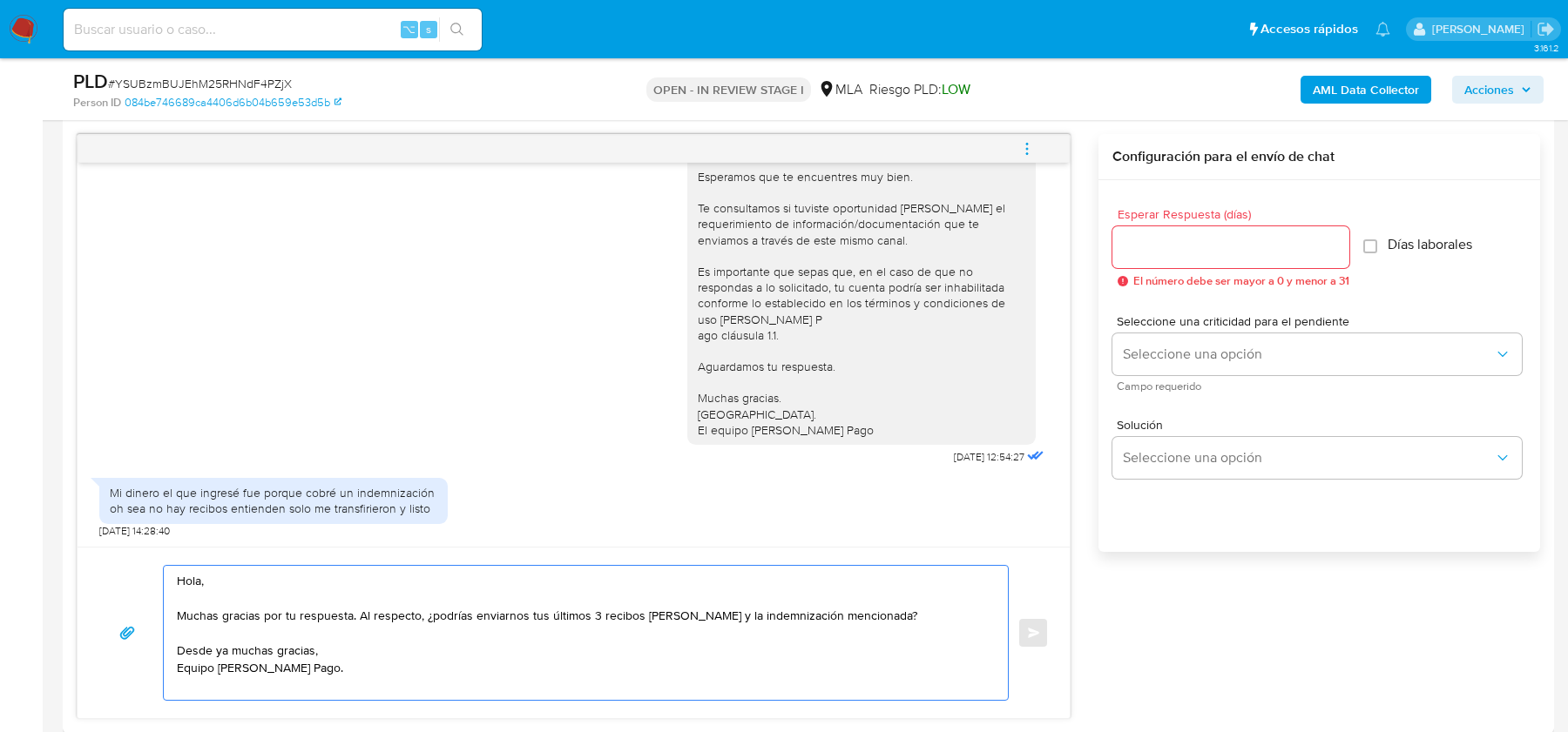
type textarea "Hola, Muchas gracias por tu respuesta. Al respecto, ¿podrías enviarnos tus últi…"
click at [1182, 241] on input "Esperar Respuesta (días)" at bounding box center [1231, 247] width 237 height 23
type input "2"
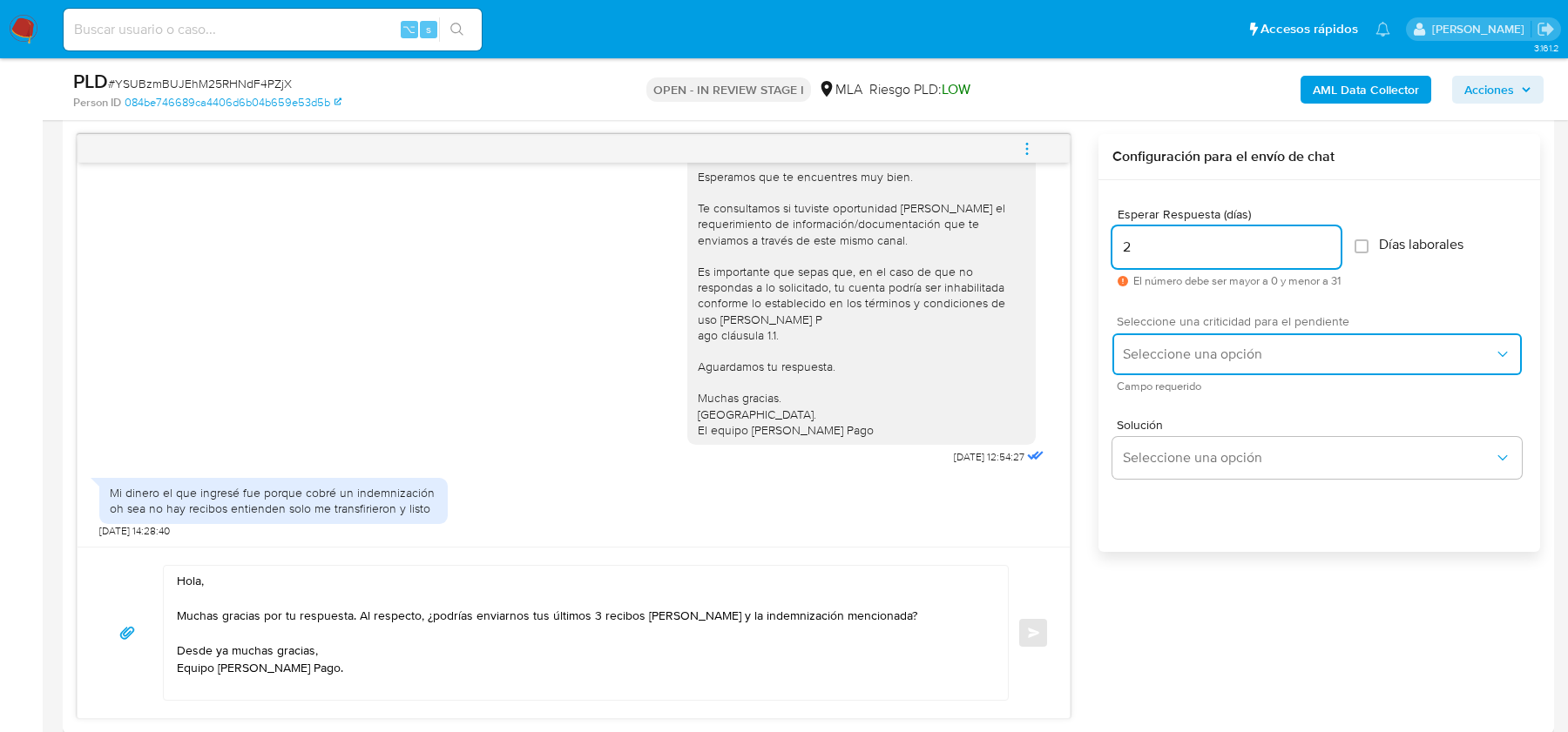
click at [1162, 336] on button "Seleccione una opción" at bounding box center [1317, 354] width 410 height 42
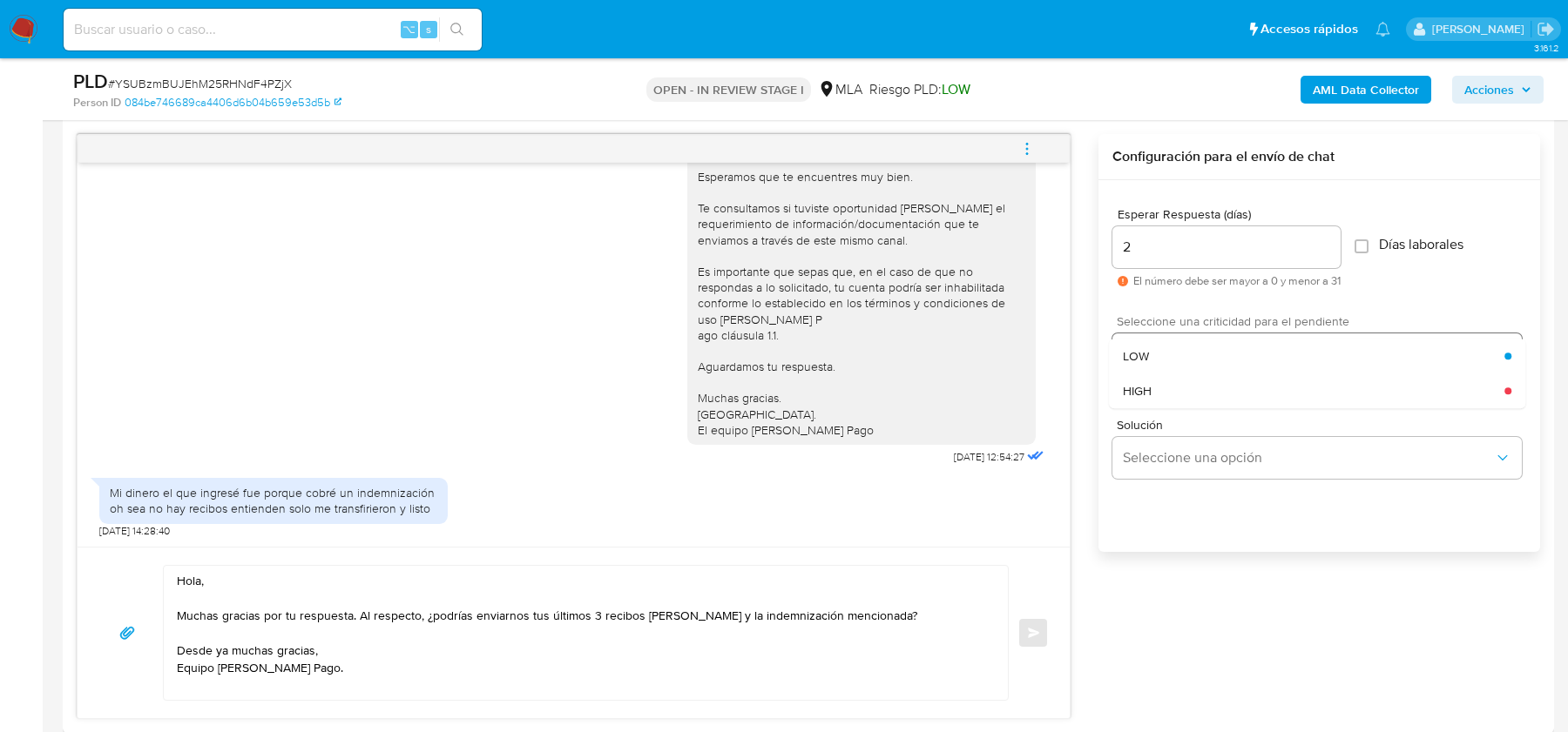
click at [1161, 366] on div "LOW" at bounding box center [1313, 356] width 381 height 34
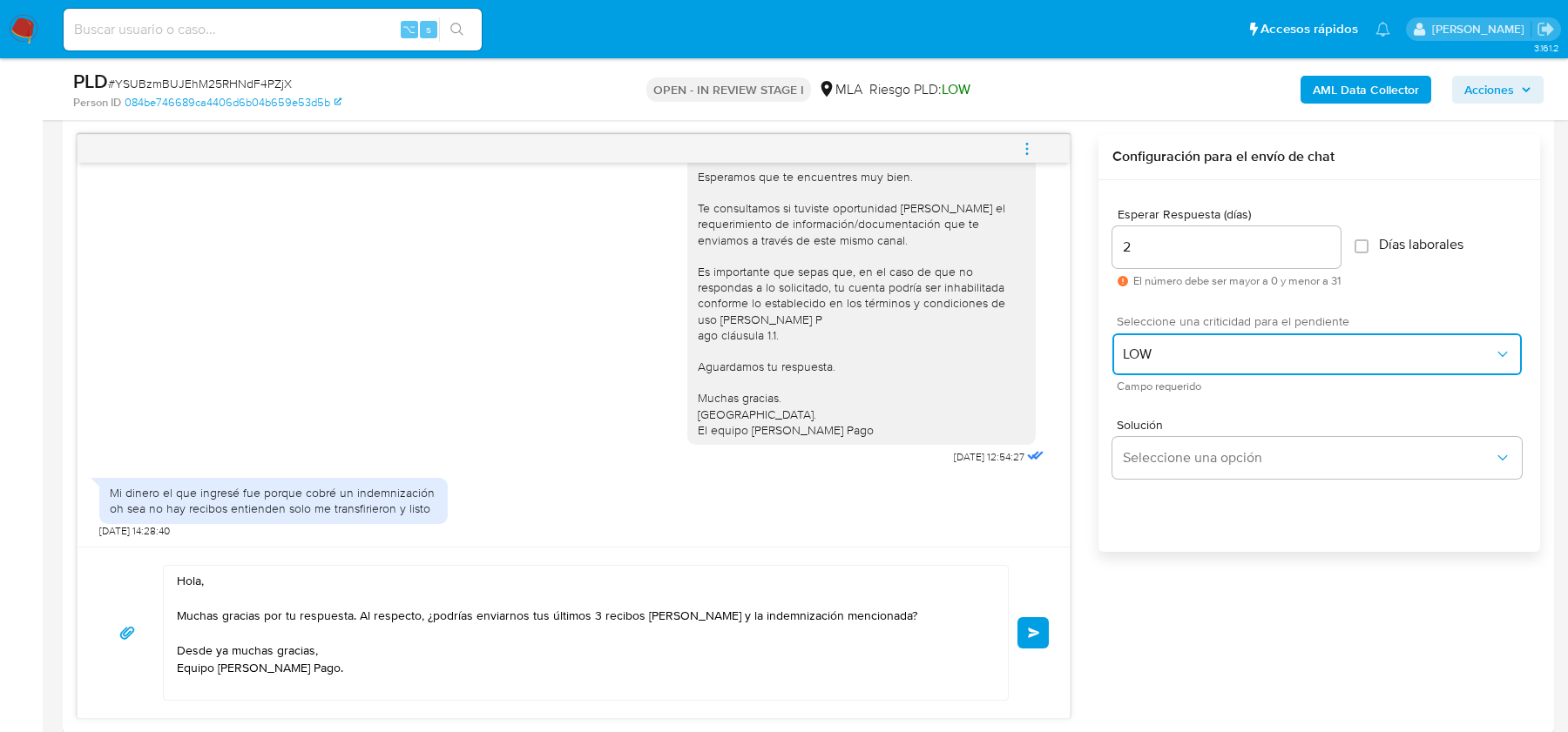
click at [1161, 366] on button "LOW" at bounding box center [1317, 354] width 410 height 42
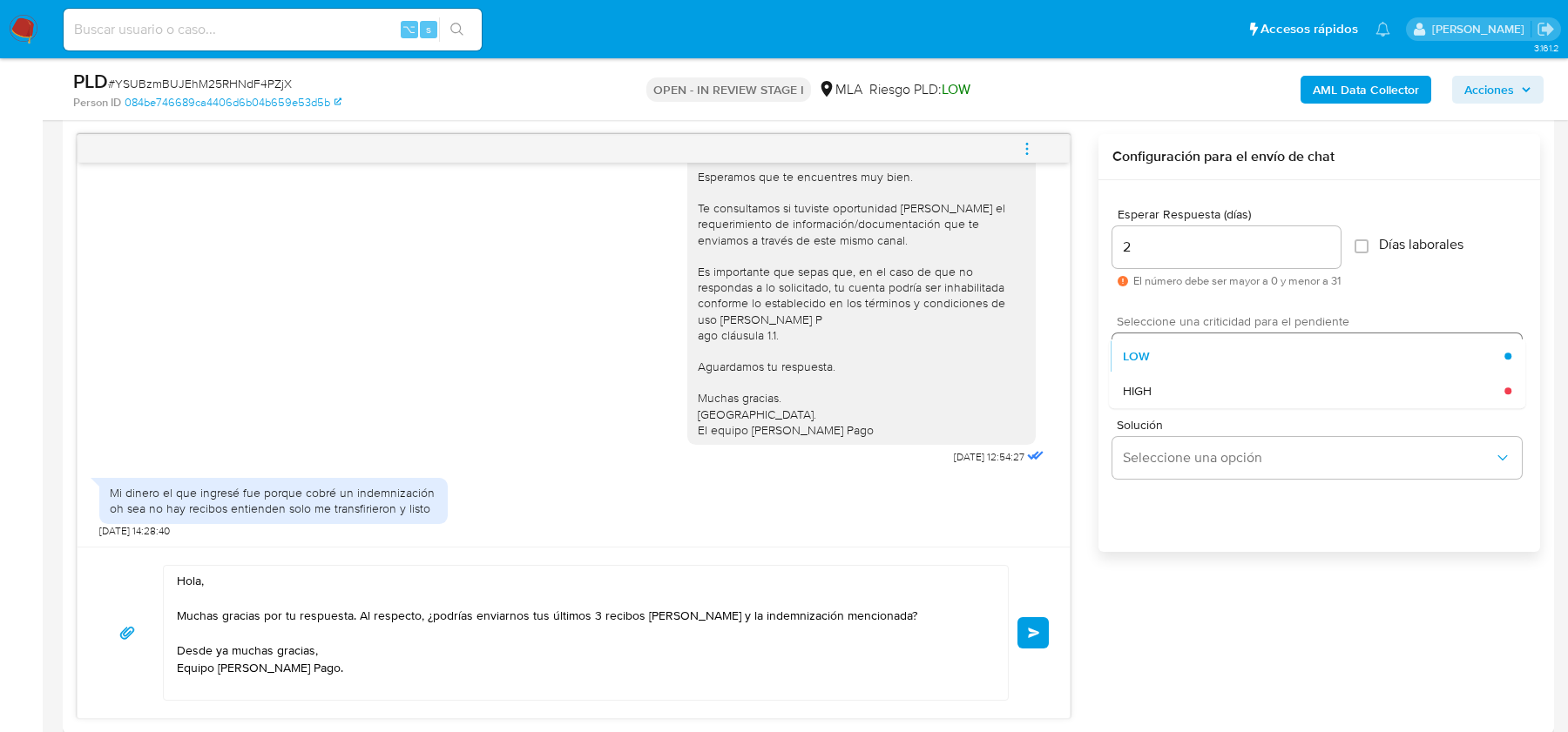
click at [1159, 390] on div "HIGH" at bounding box center [1313, 390] width 381 height 34
click at [1183, 581] on div "Esperar Respuesta (días) 2 El número debe ser mayor a 0 y menor a 31 Días labor…" at bounding box center [1319, 389] width 441 height 418
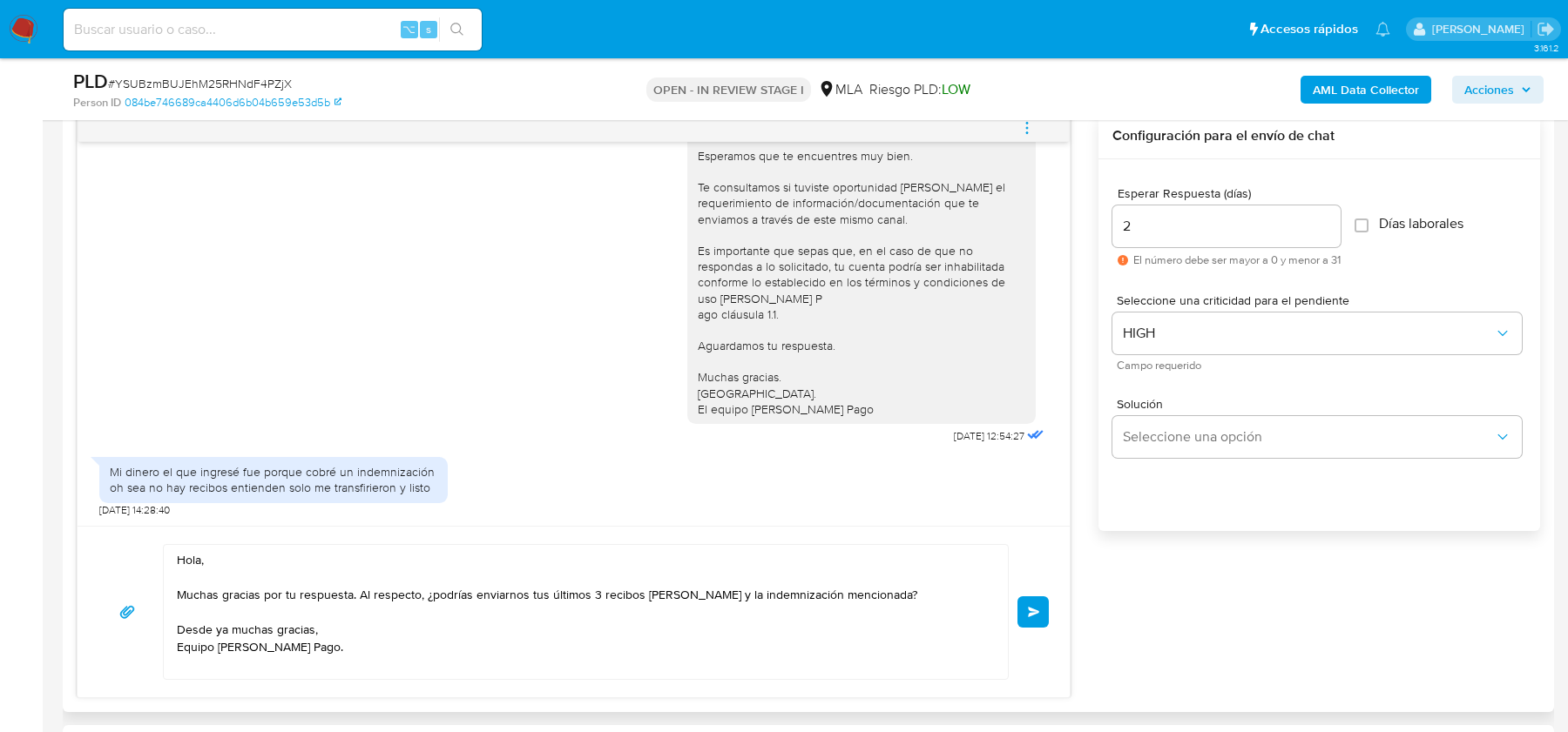
scroll to position [919, 0]
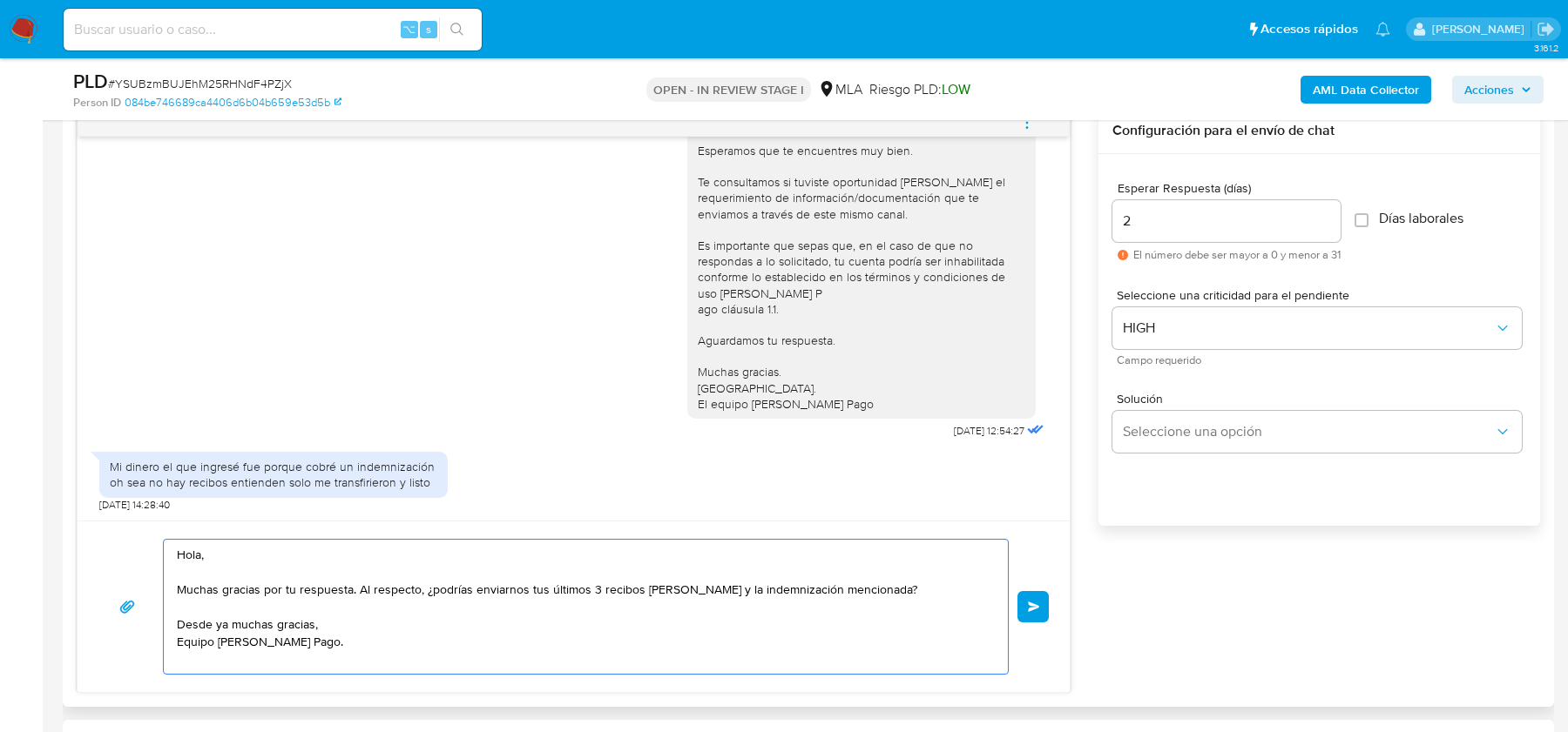
click at [201, 661] on textarea "Hola, Muchas gracias por tu respuesta. Al respecto, ¿podrías enviarnos tus últi…" at bounding box center [581, 606] width 809 height 134
click at [179, 618] on textarea "Hola, Muchas gracias por tu respuesta. Al respecto, ¿podrías enviarnos tus últi…" at bounding box center [581, 606] width 809 height 134
paste textarea "Es importante que sepas que, en caso de no responder a lo solicitado o si lo pr…"
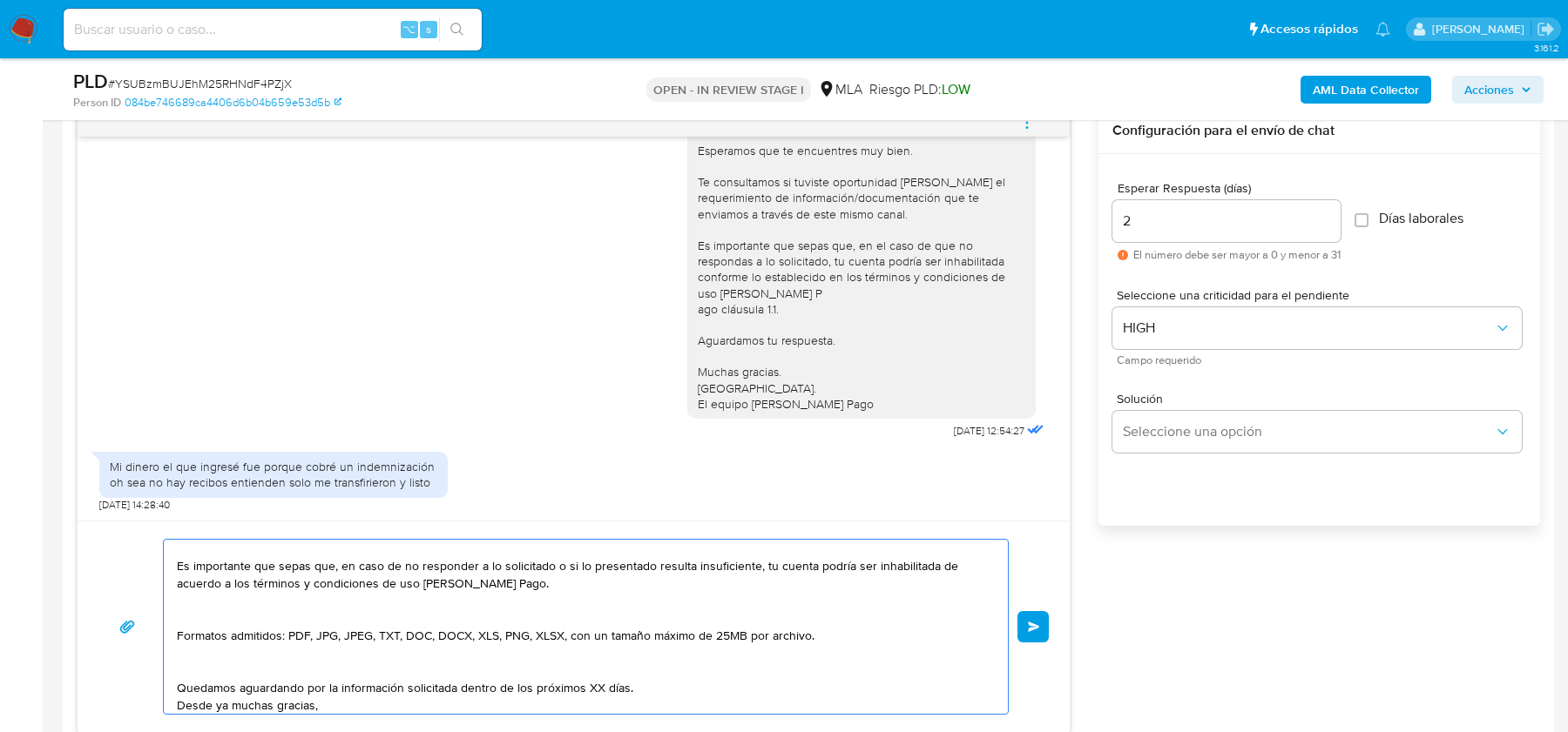
click at [233, 611] on textarea "Hola, Muchas gracias por tu respuesta. Al respecto, ¿podrías enviarnos tus últi…" at bounding box center [581, 626] width 809 height 174
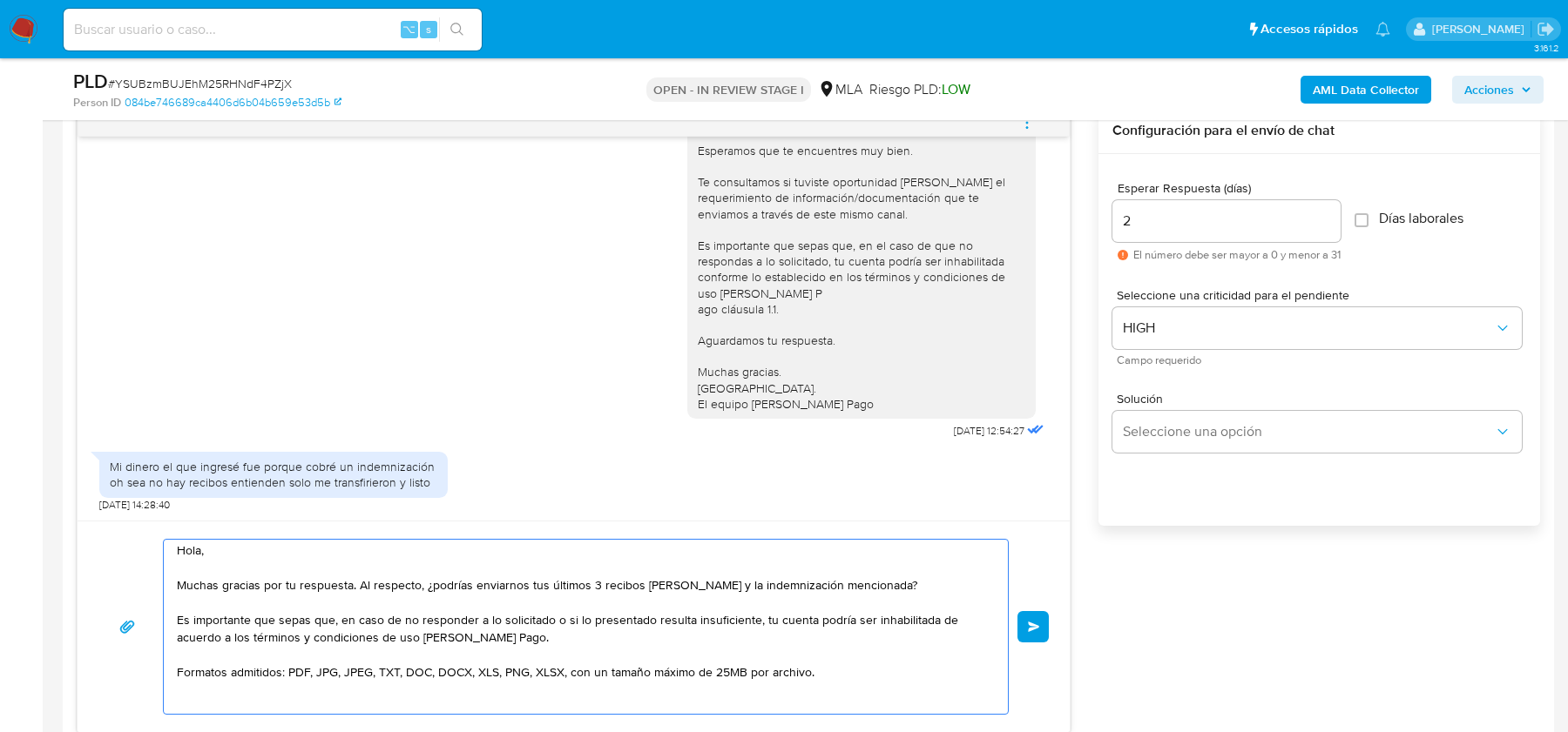
scroll to position [0, 0]
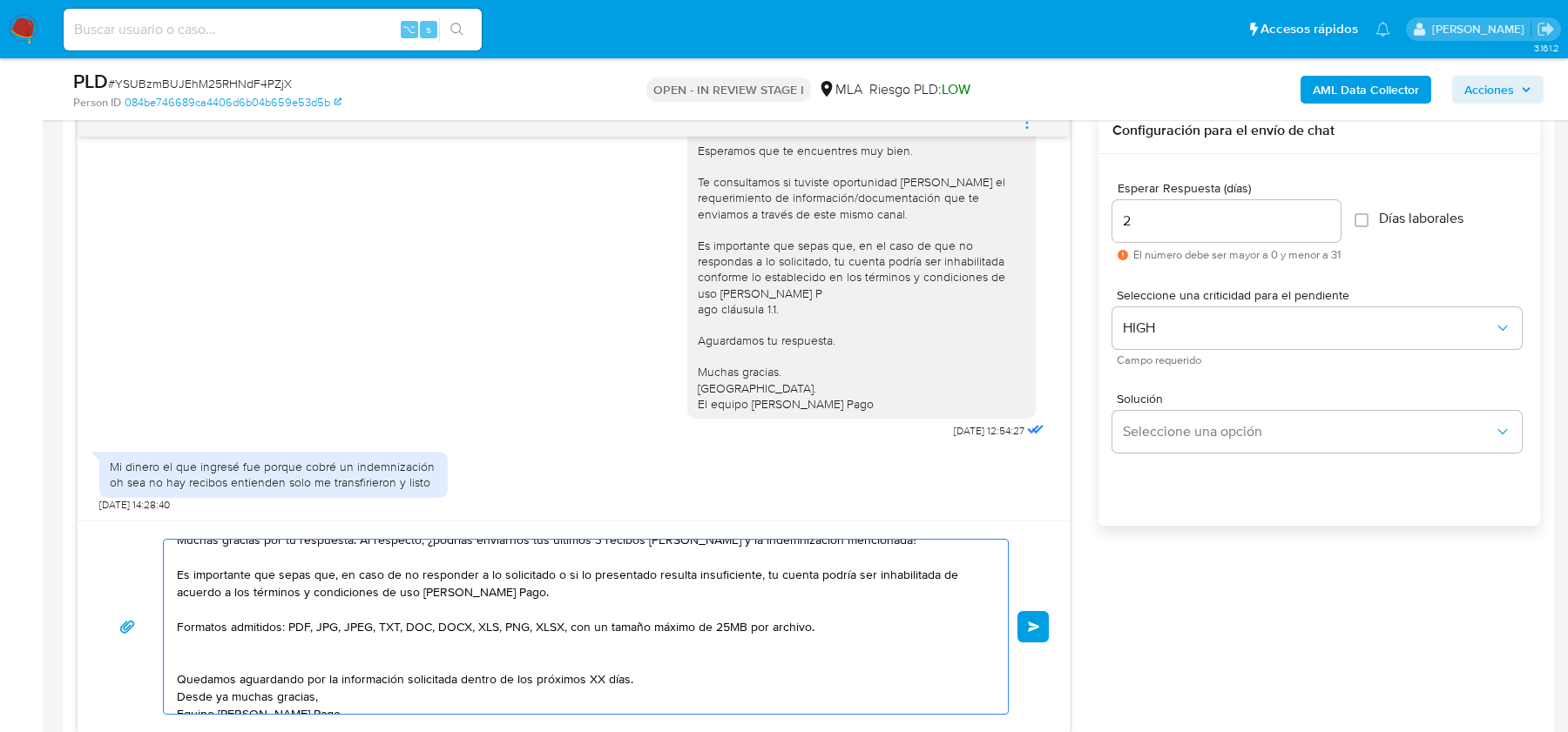
click at [276, 641] on textarea "Hola, Muchas gracias por tu respuesta. Al respecto, ¿podrías enviarnos tus últi…" at bounding box center [581, 626] width 809 height 174
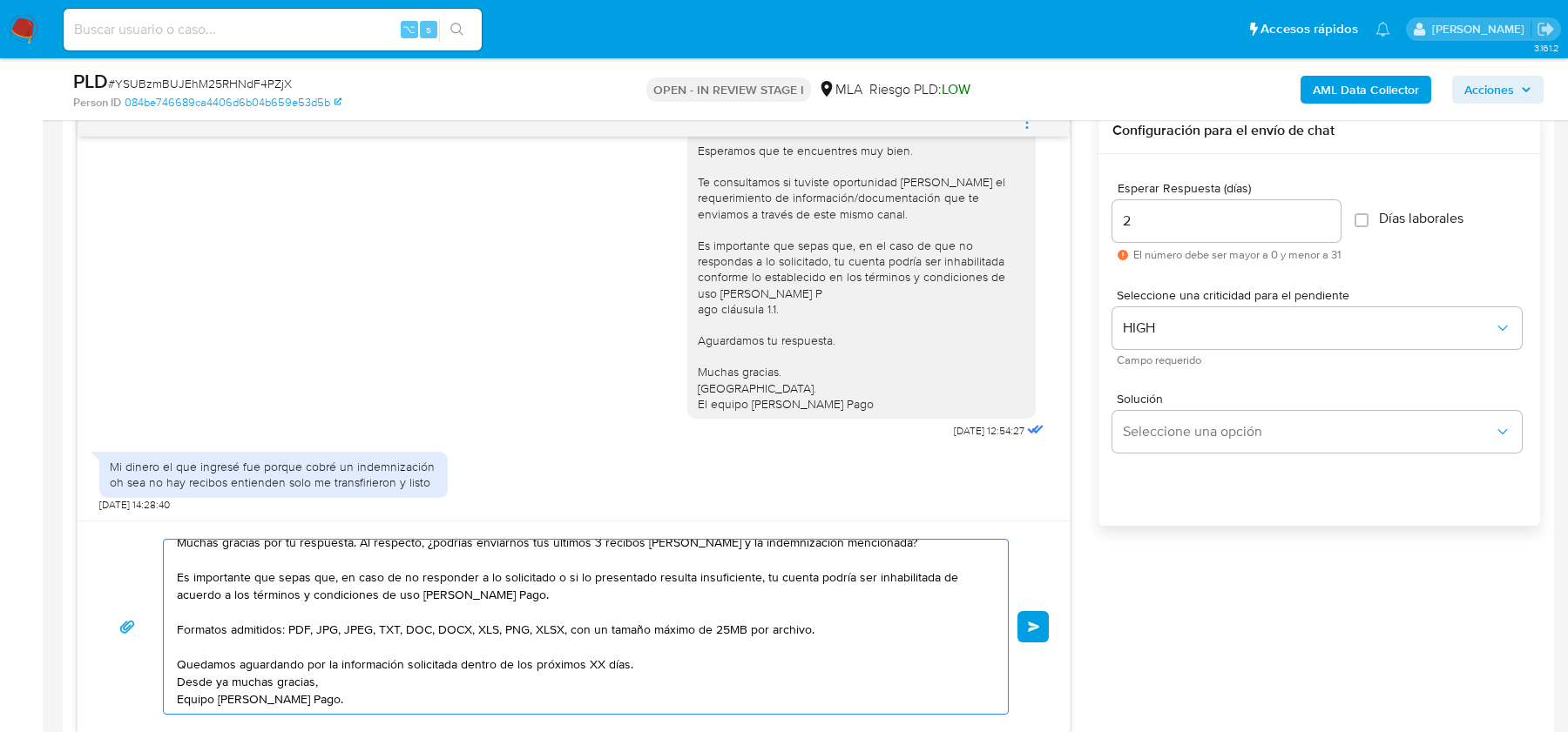
scroll to position [46, 0]
click at [595, 658] on textarea "Hola, Muchas gracias por tu respuesta. Al respecto, ¿podrías enviarnos tus últi…" at bounding box center [581, 626] width 809 height 174
click at [545, 682] on textarea "Hola, Muchas gracias por tu respuesta. Al respecto, ¿podrías enviarnos tus últi…" at bounding box center [581, 626] width 809 height 174
type textarea "Hola, Muchas gracias por tu respuesta. Al respecto, ¿podrías enviarnos tus últi…"
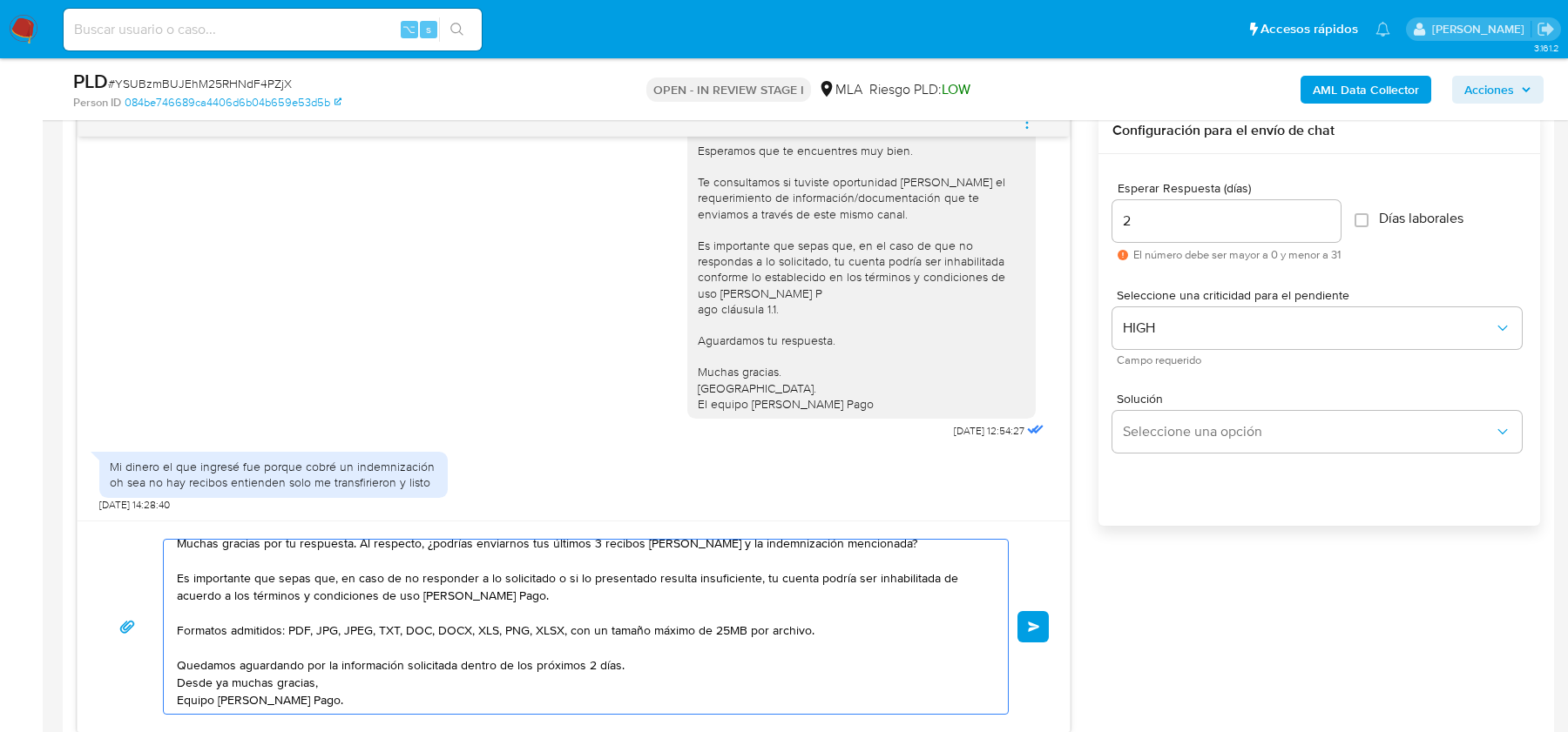
click at [1033, 624] on span "Enviar" at bounding box center [1033, 626] width 12 height 10
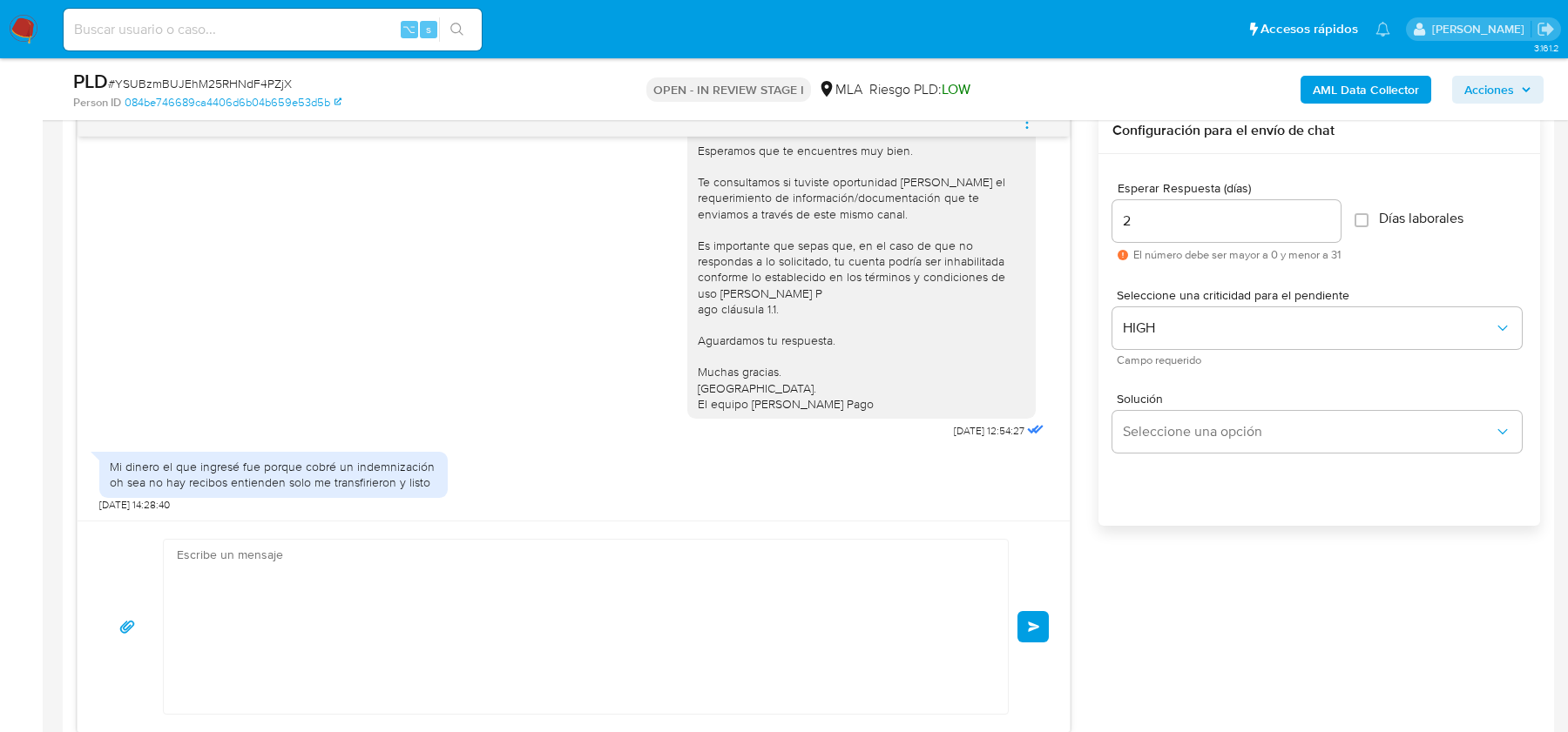
scroll to position [0, 0]
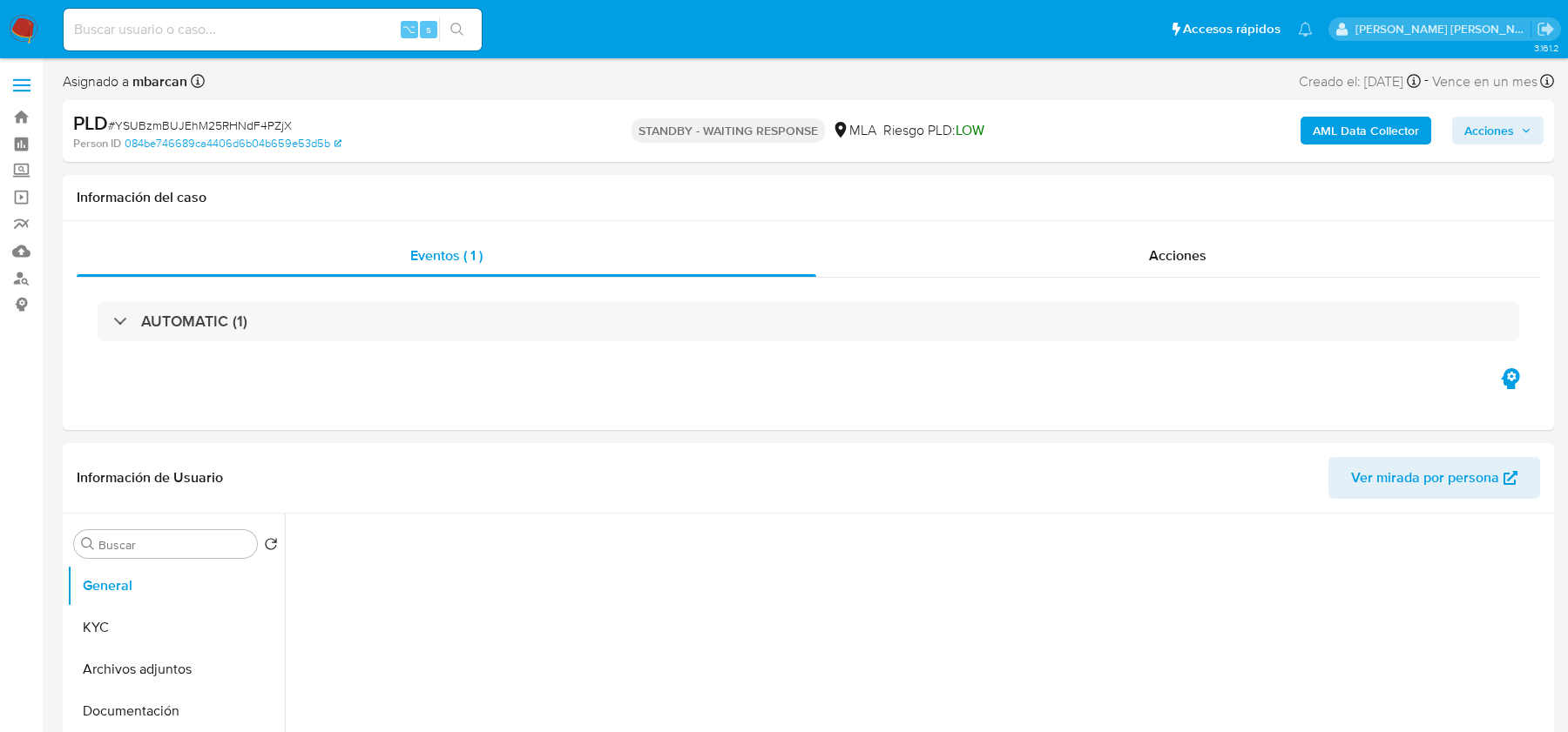
select select "10"
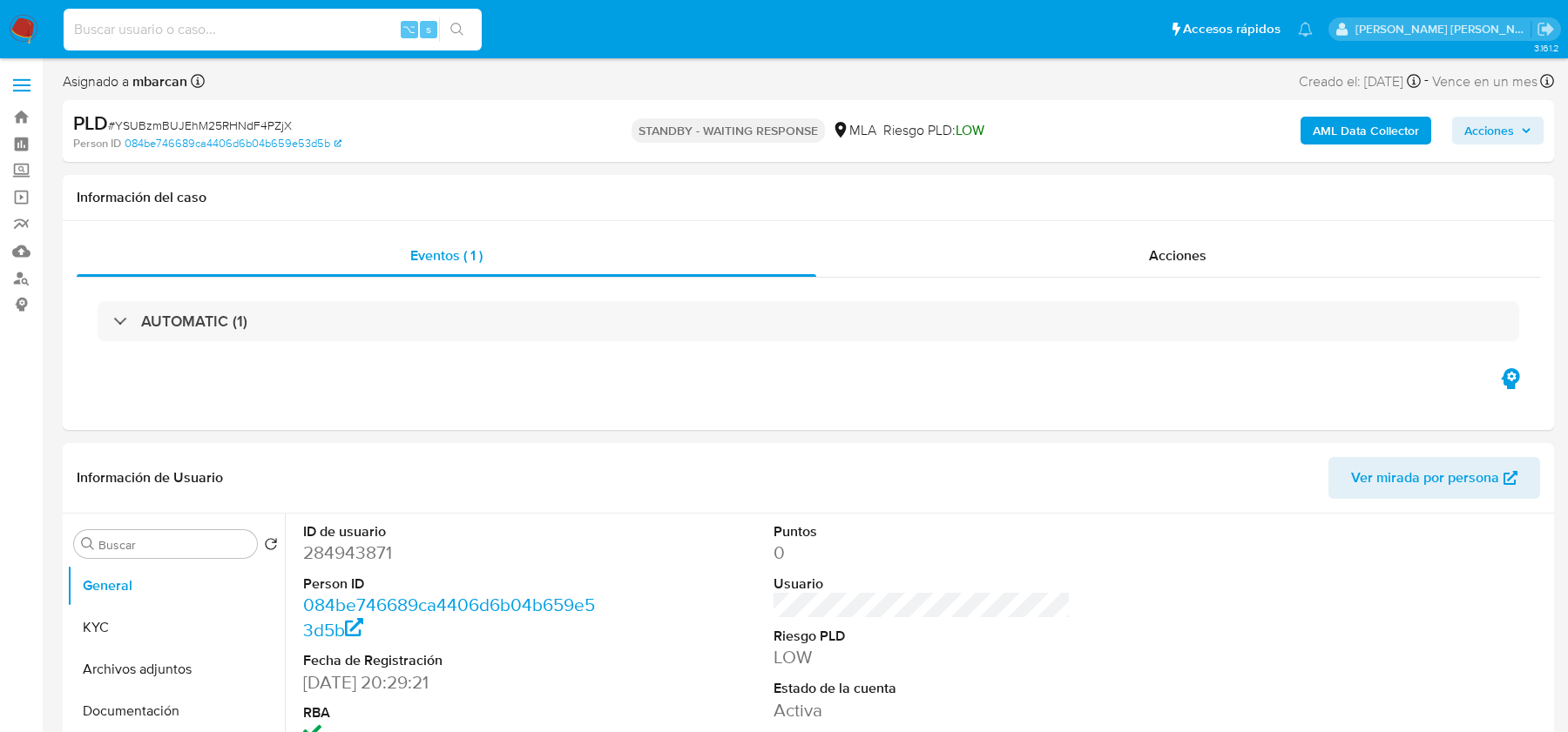
click at [111, 33] on input at bounding box center [273, 30] width 418 height 23
paste input "KF8jyL8V2h3nBcQ6k8oitNMe"
type input "KF8jyL8V2h3nBcQ6k8oitNMe"
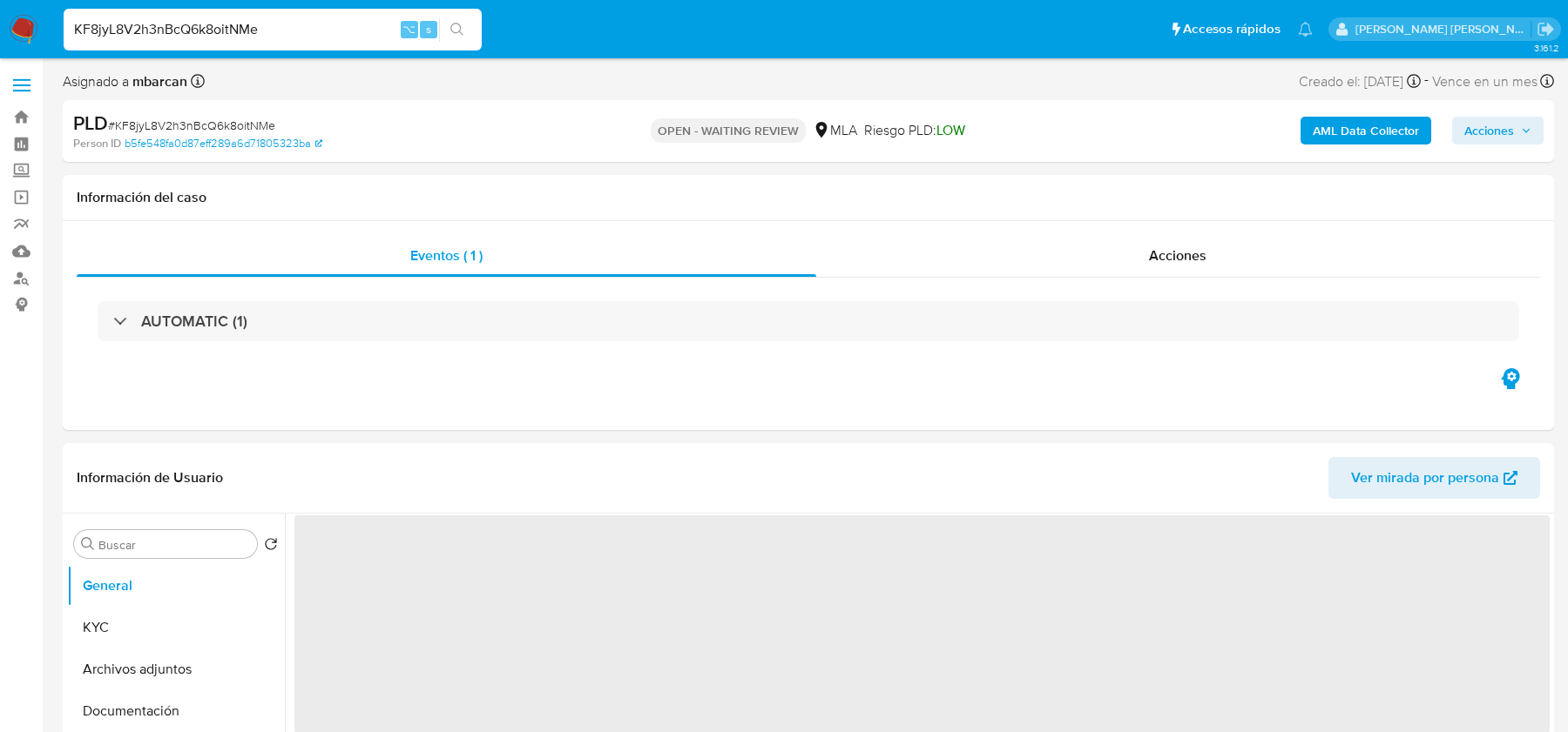
select select "10"
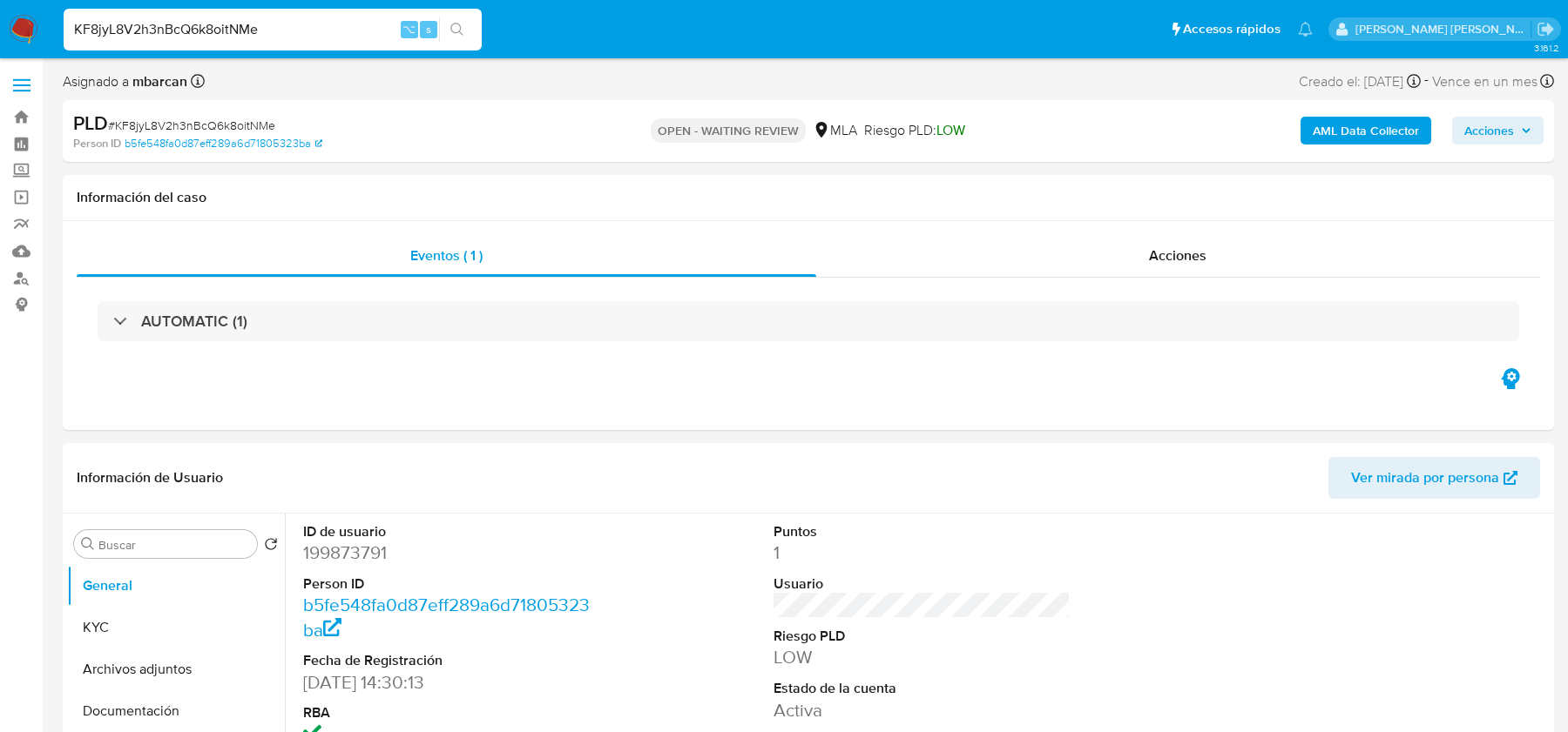
click at [165, 133] on span "# KF8jyL8V2h3nBcQ6k8oitNMe" at bounding box center [191, 125] width 167 height 17
copy span "KF8jyL8V2h3nBcQ6k8oitNMe"
click at [25, 30] on img at bounding box center [23, 30] width 30 height 30
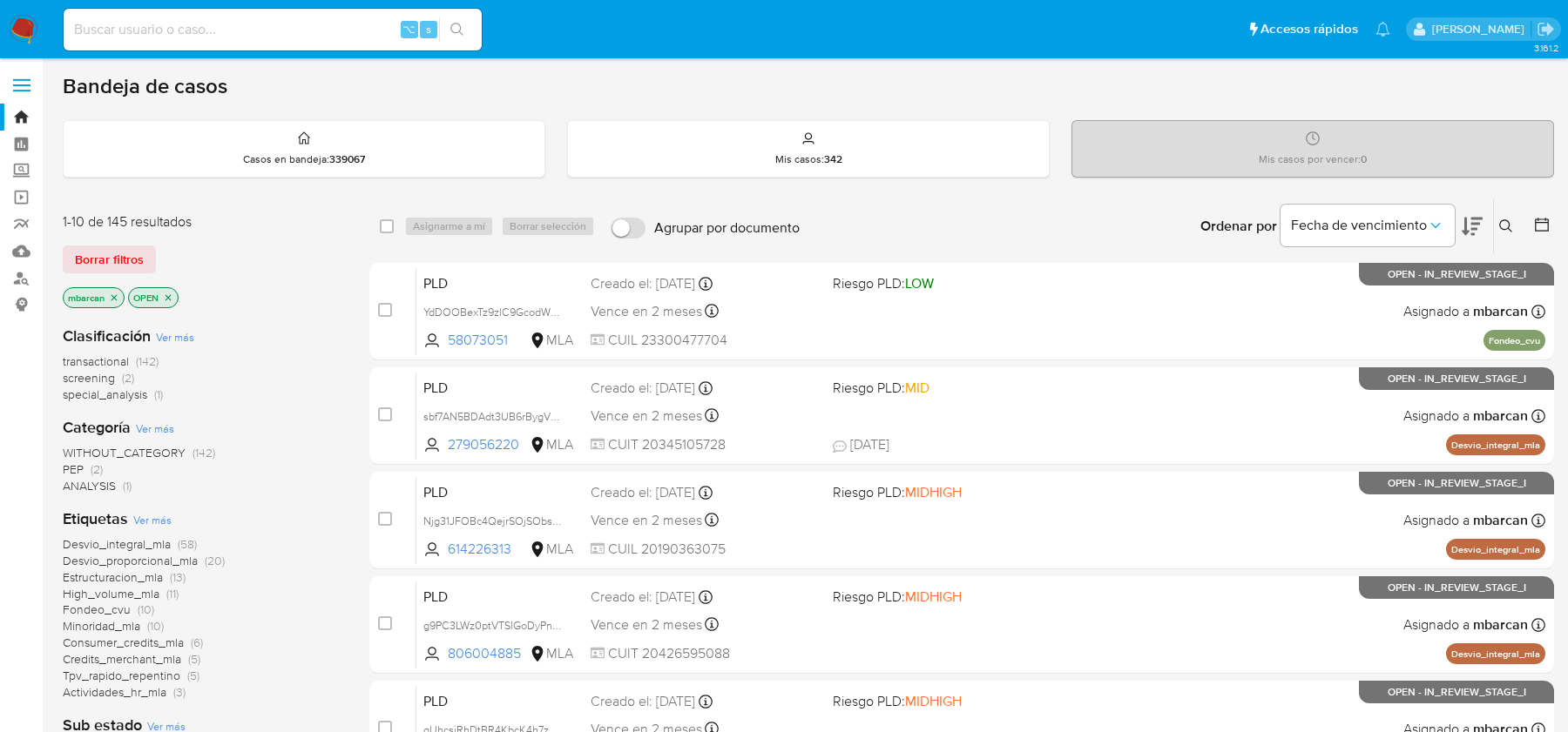
click at [1496, 226] on button at bounding box center [1508, 226] width 29 height 21
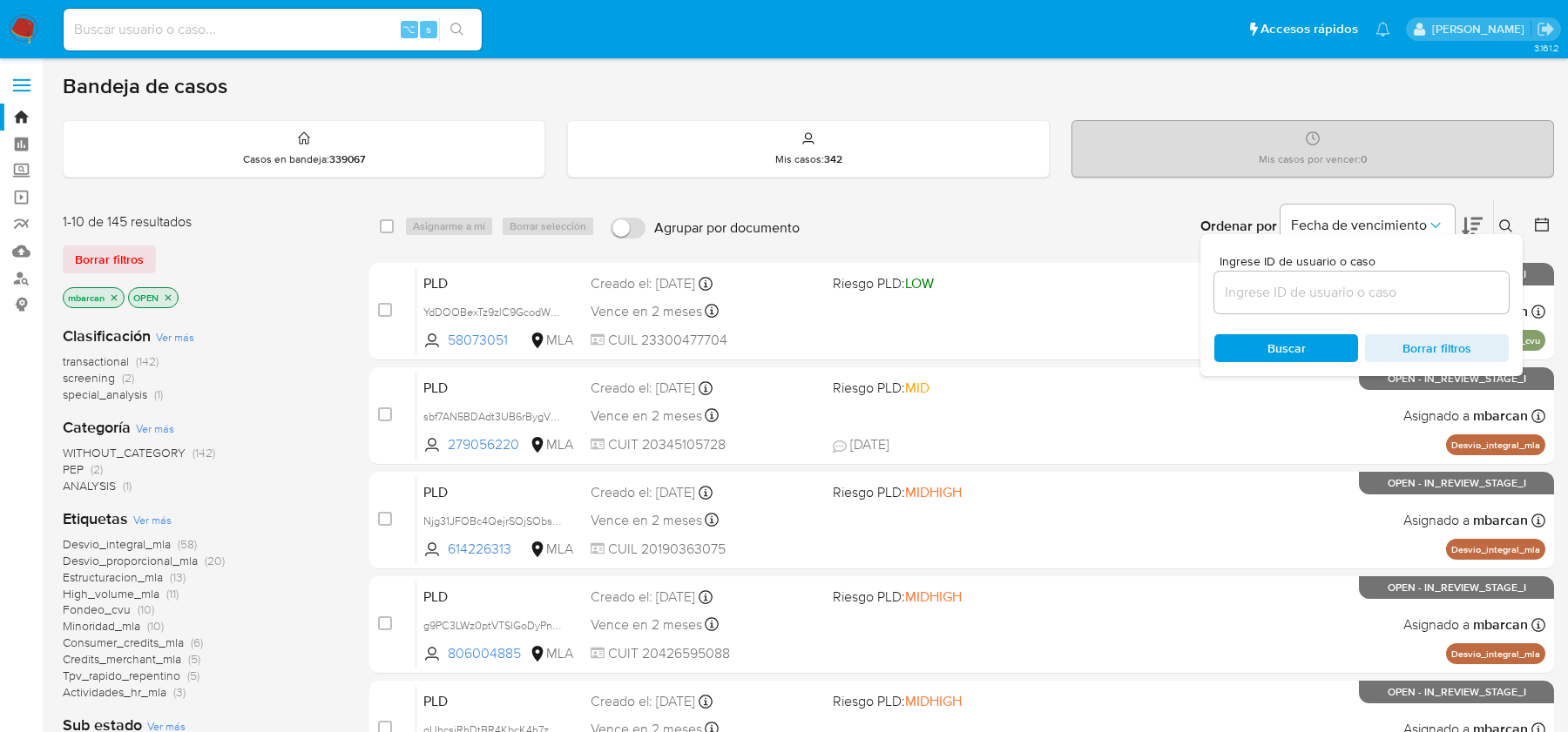
click at [1359, 303] on div at bounding box center [1361, 293] width 294 height 42
click at [1360, 292] on input at bounding box center [1361, 293] width 294 height 23
paste input "KF8jyL8V2h3nBcQ6k8oitNMe"
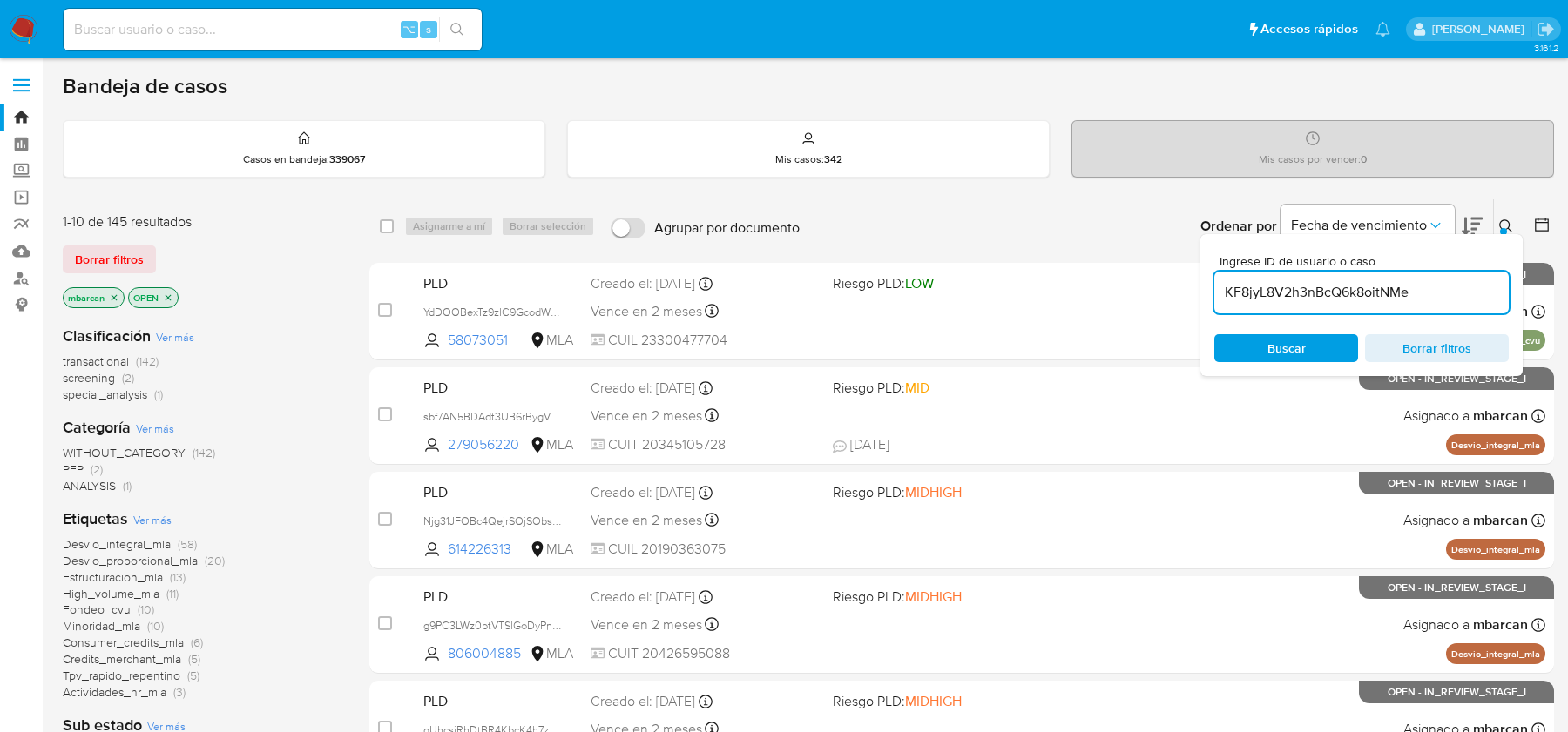
type input "KF8jyL8V2h3nBcQ6k8oitNMe"
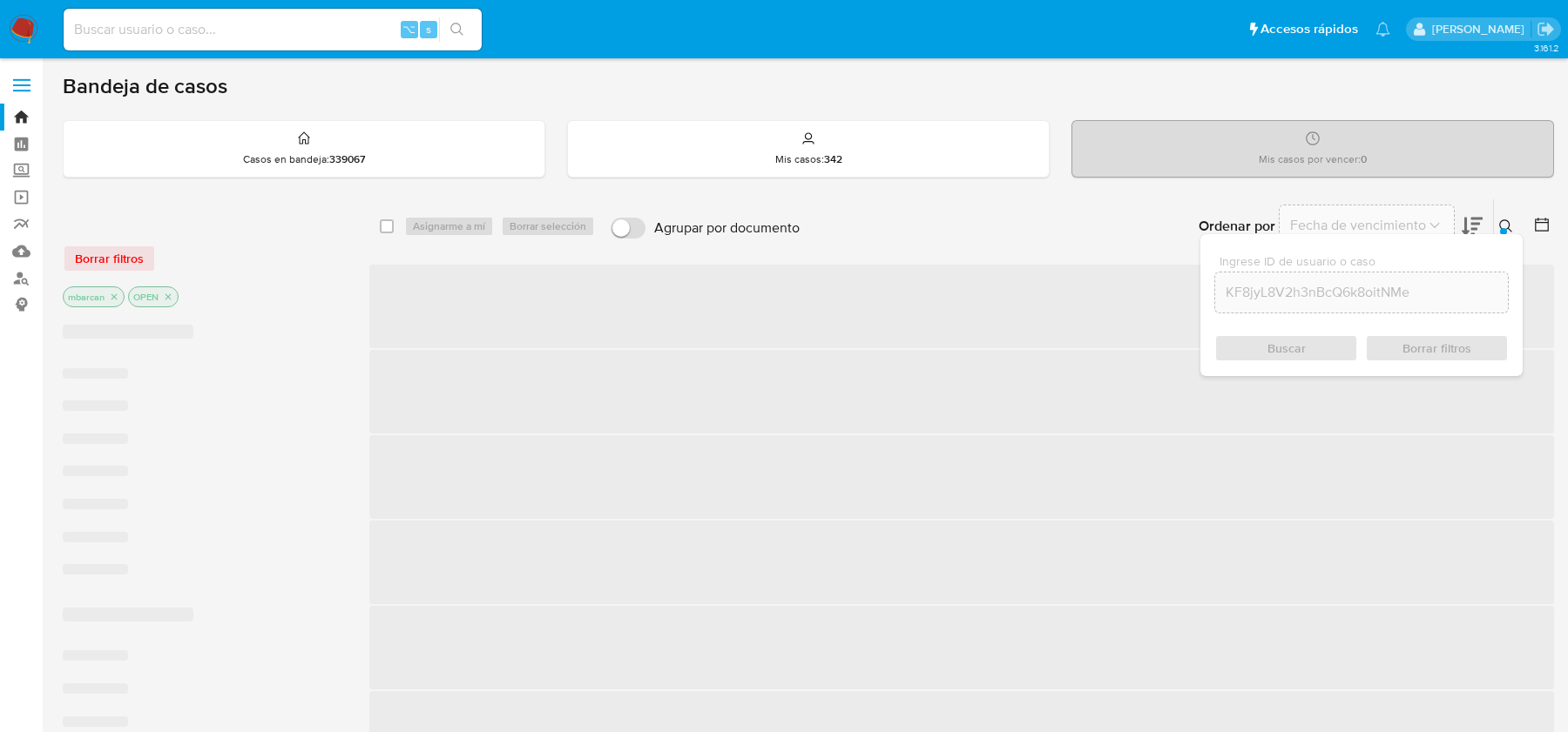
click at [1514, 220] on button at bounding box center [1508, 226] width 29 height 21
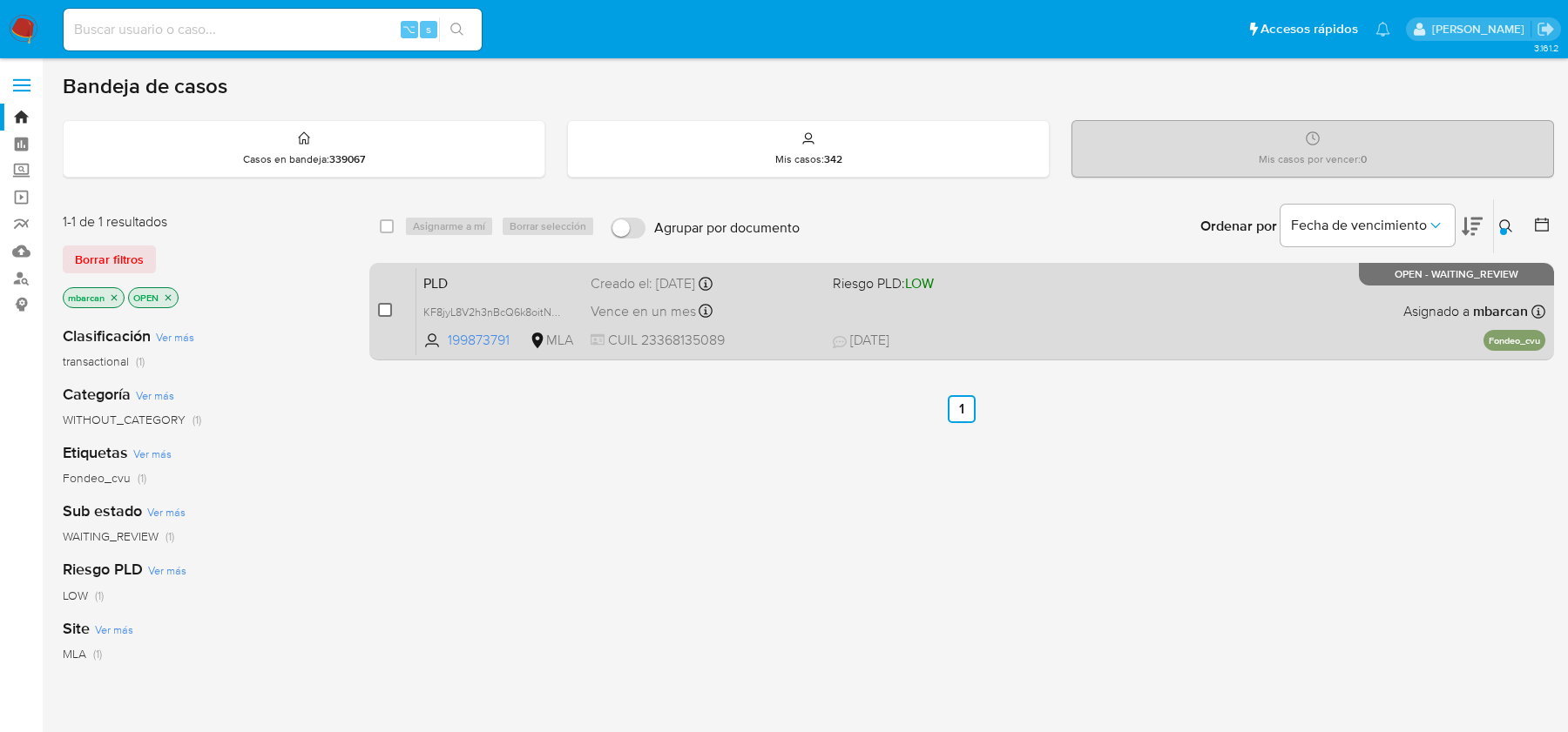
click at [388, 304] on input "checkbox" at bounding box center [385, 309] width 14 height 14
checkbox input "true"
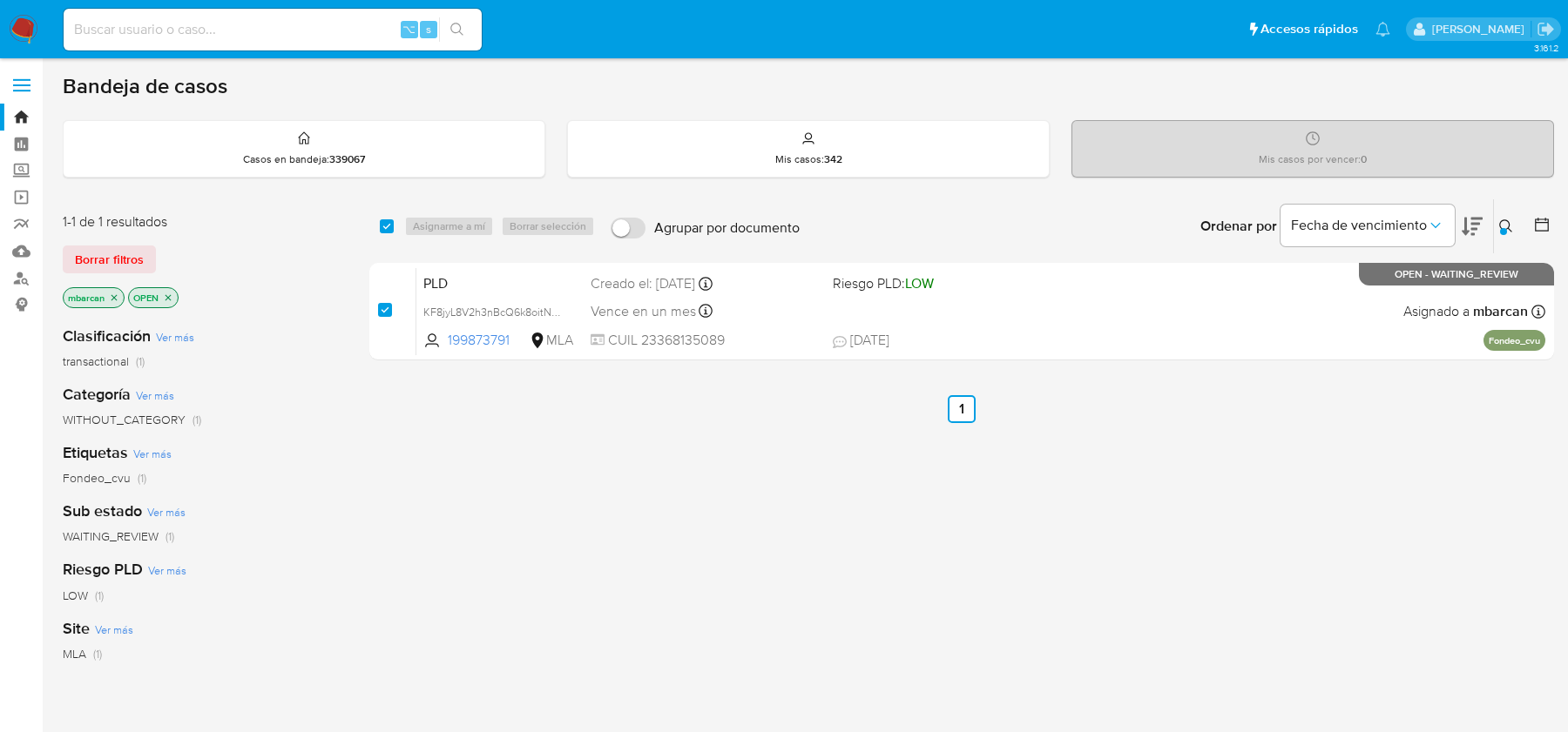
checkbox input "true"
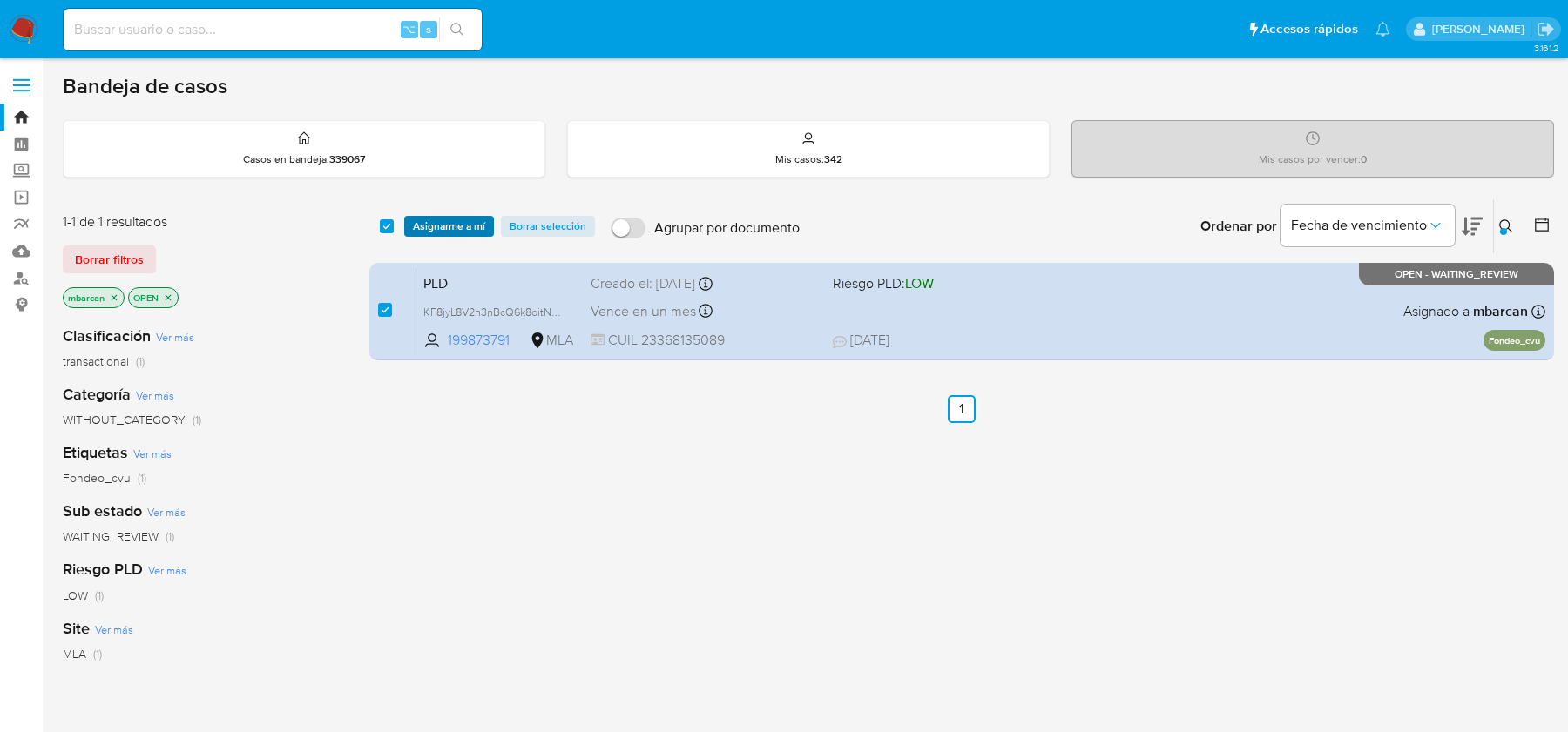
click at [452, 228] on span "Asignarme a mí" at bounding box center [449, 226] width 73 height 17
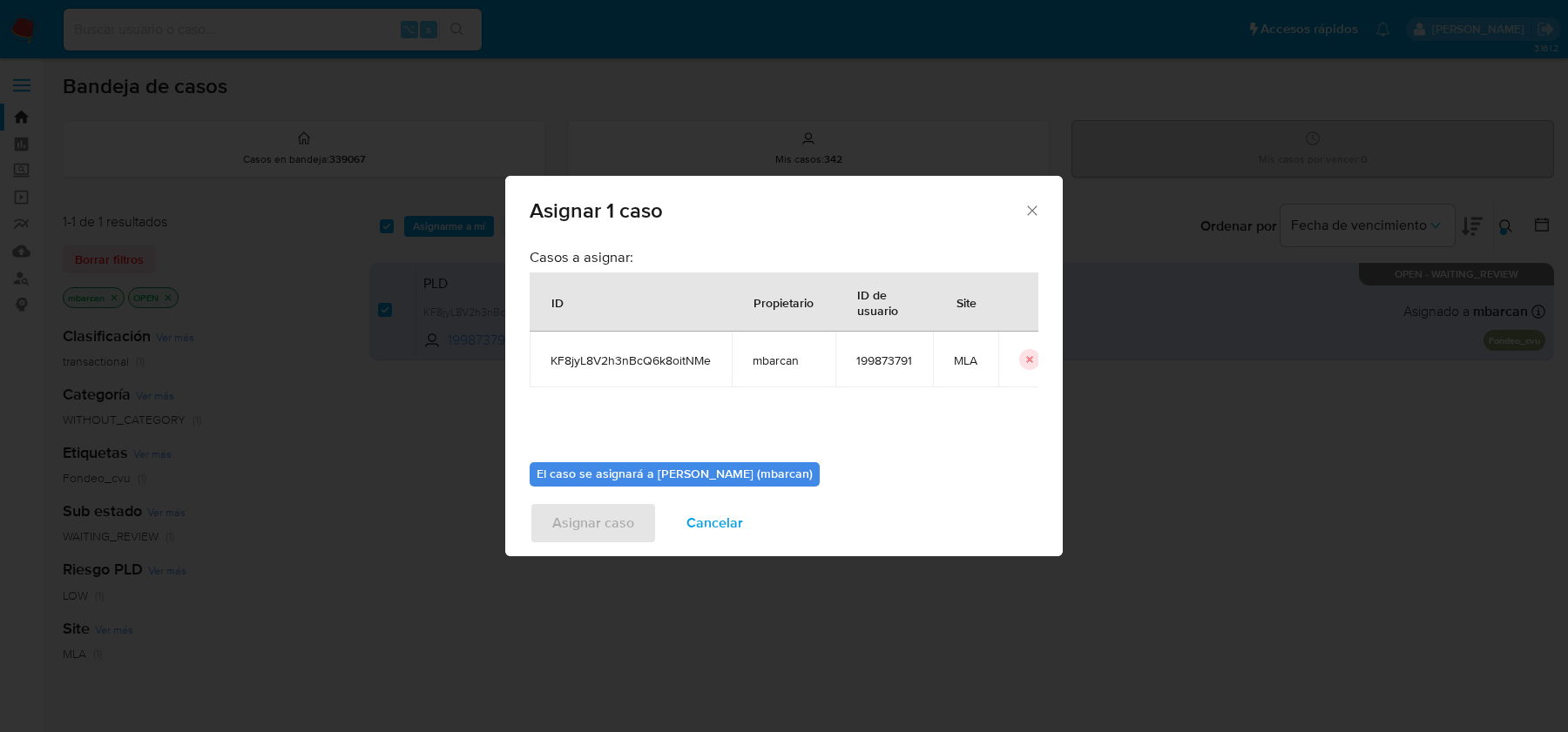
scroll to position [89, 0]
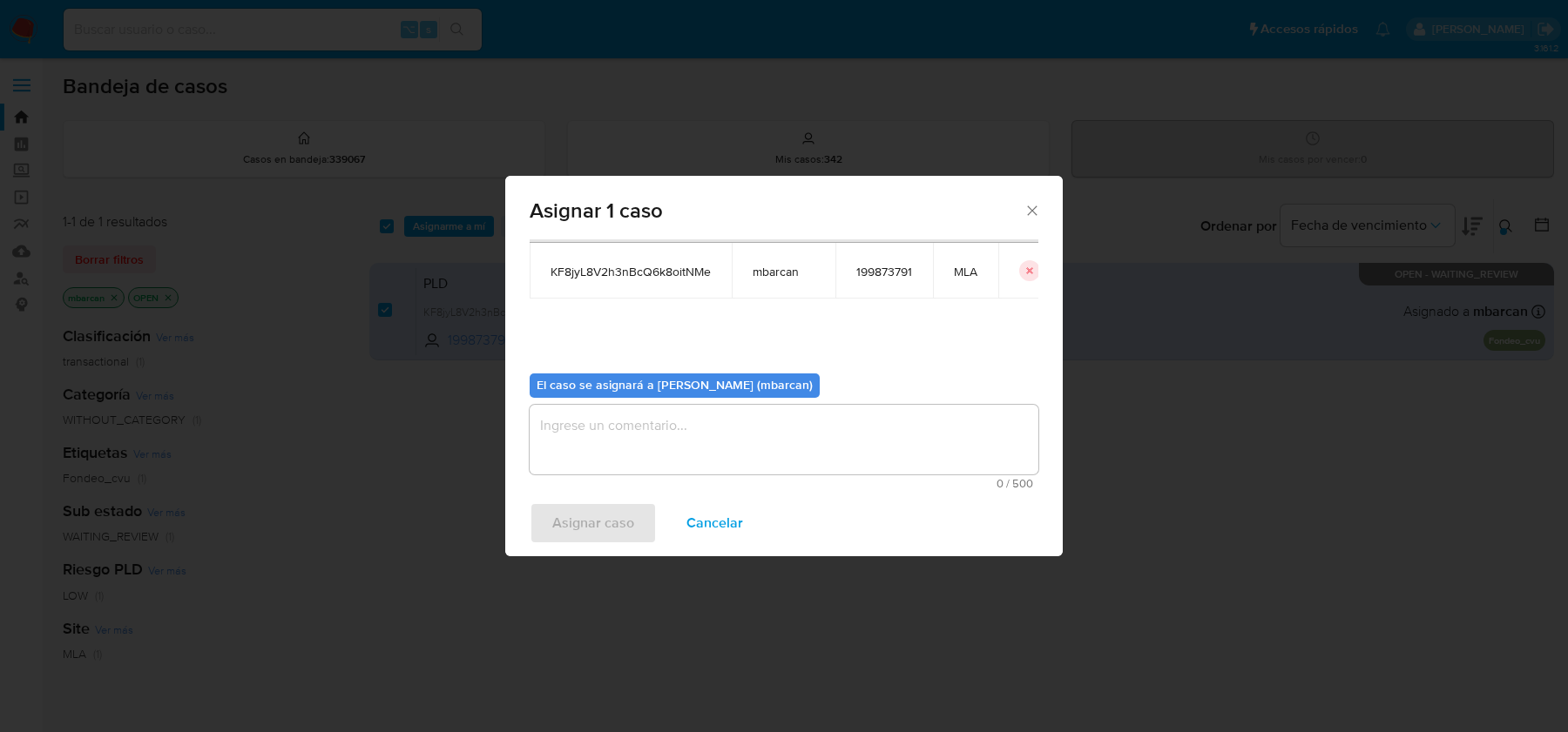
click at [654, 425] on textarea "assign-modal" at bounding box center [784, 439] width 509 height 70
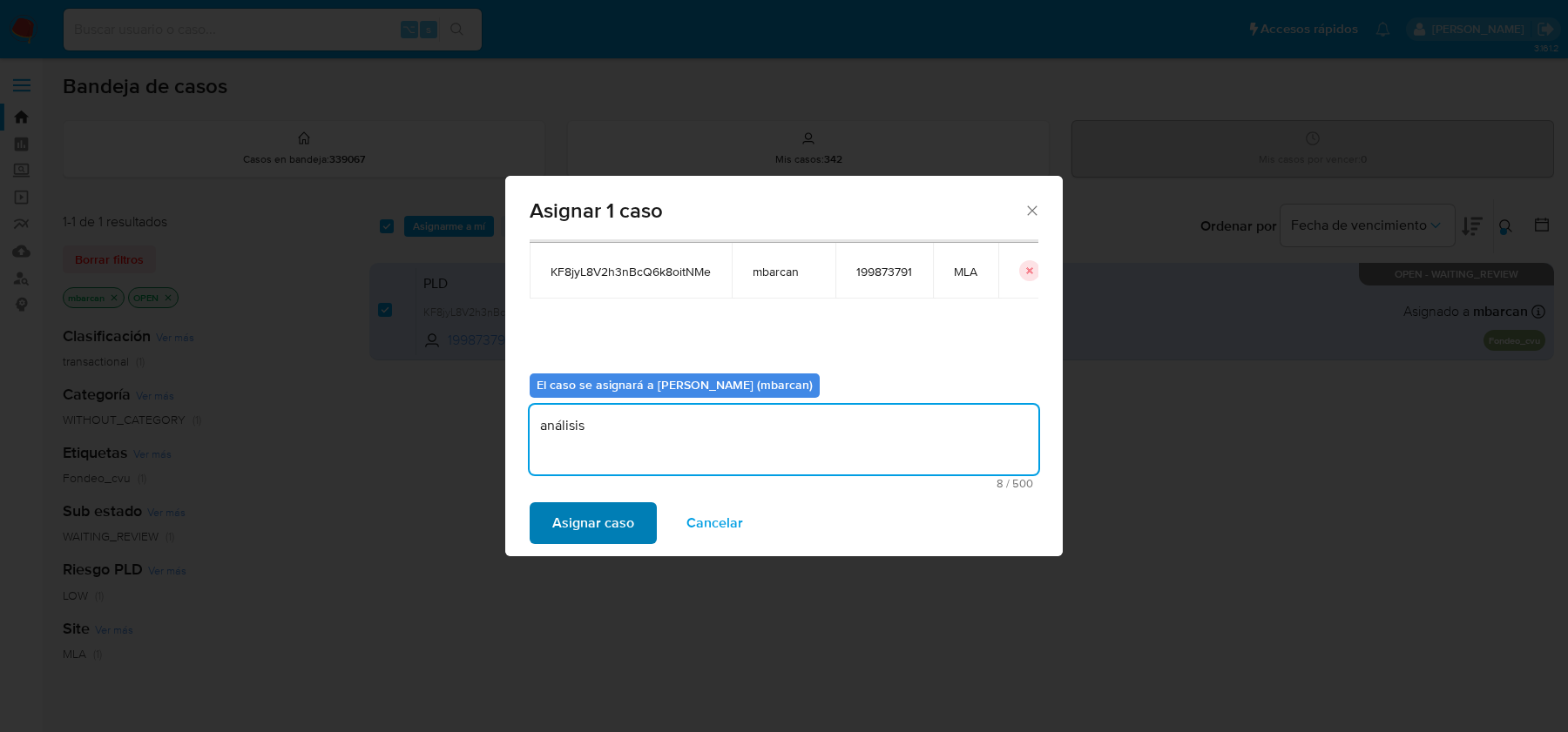
type textarea "análisis"
click at [557, 532] on span "Asignar caso" at bounding box center [593, 523] width 82 height 38
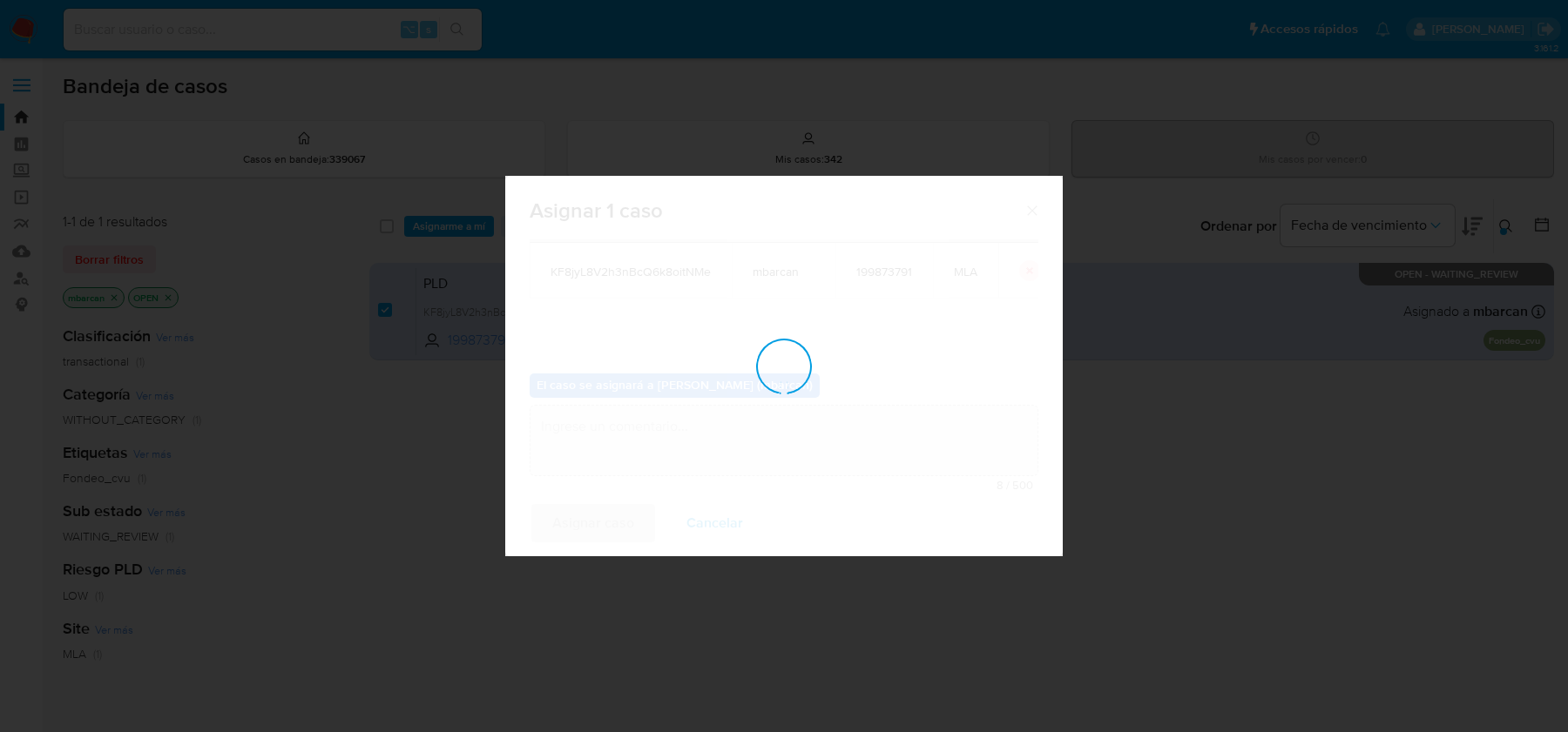
checkbox input "false"
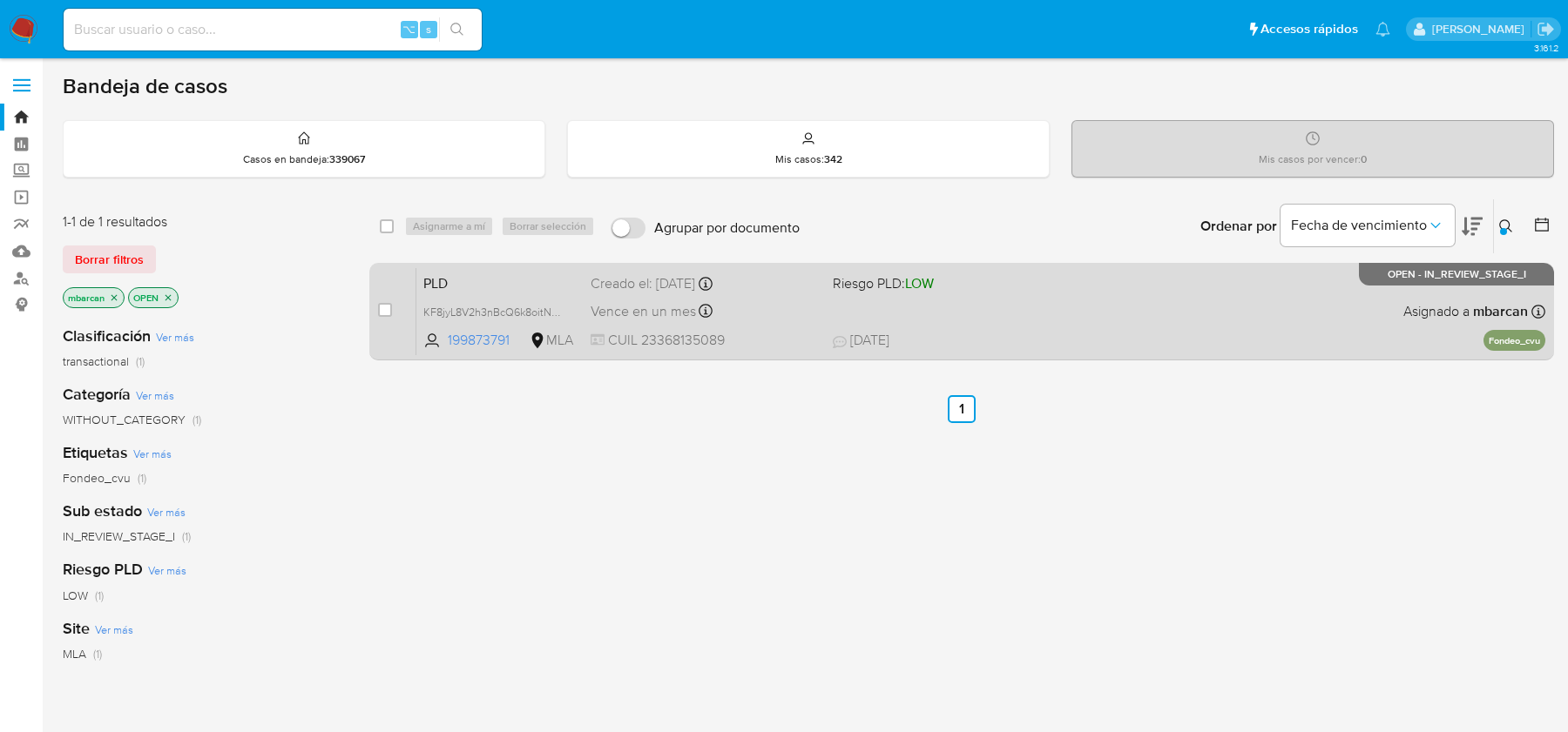
click at [536, 281] on span "PLD" at bounding box center [499, 282] width 154 height 23
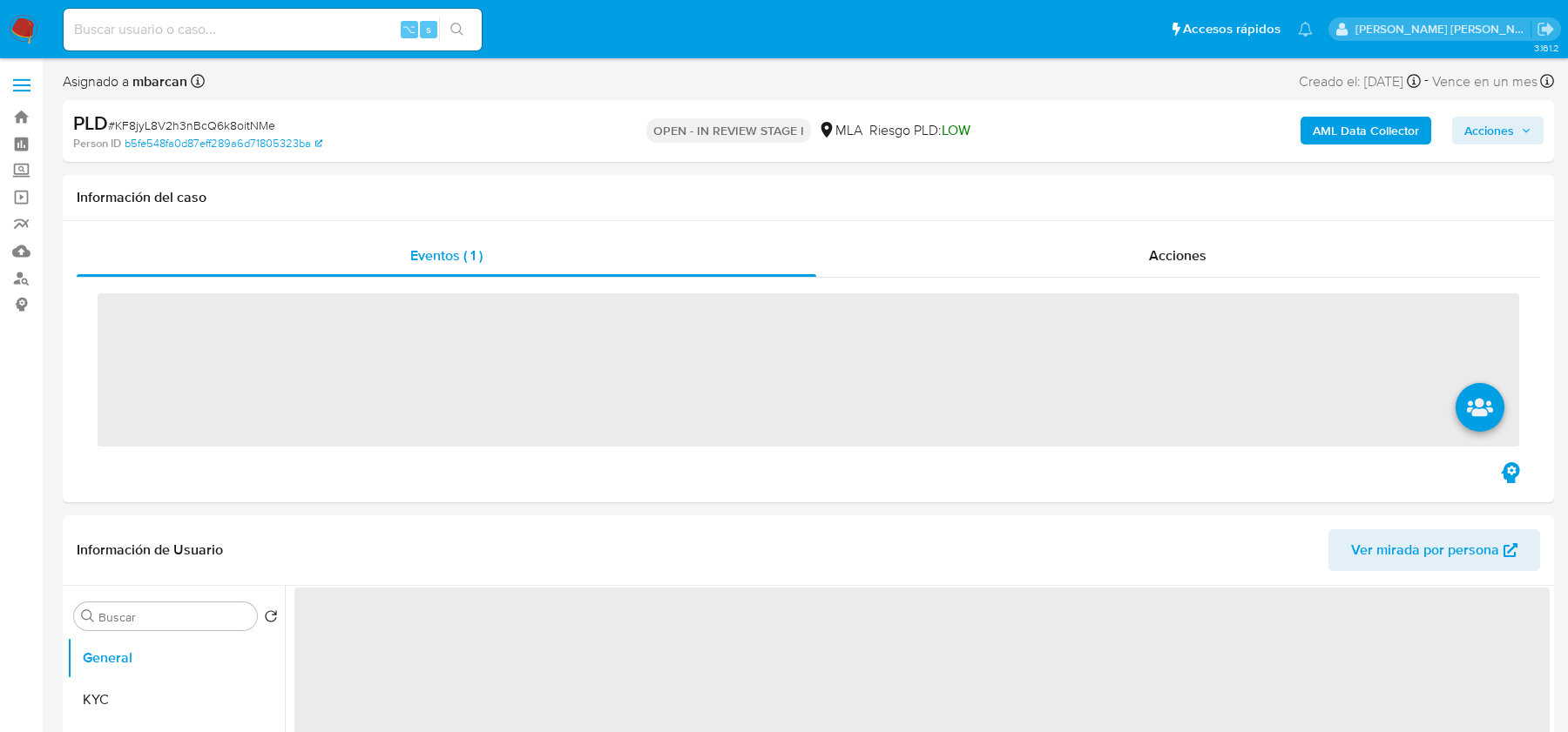
click at [188, 118] on span "# KF8jyL8V2h3nBcQ6k8oitNMe" at bounding box center [191, 125] width 167 height 17
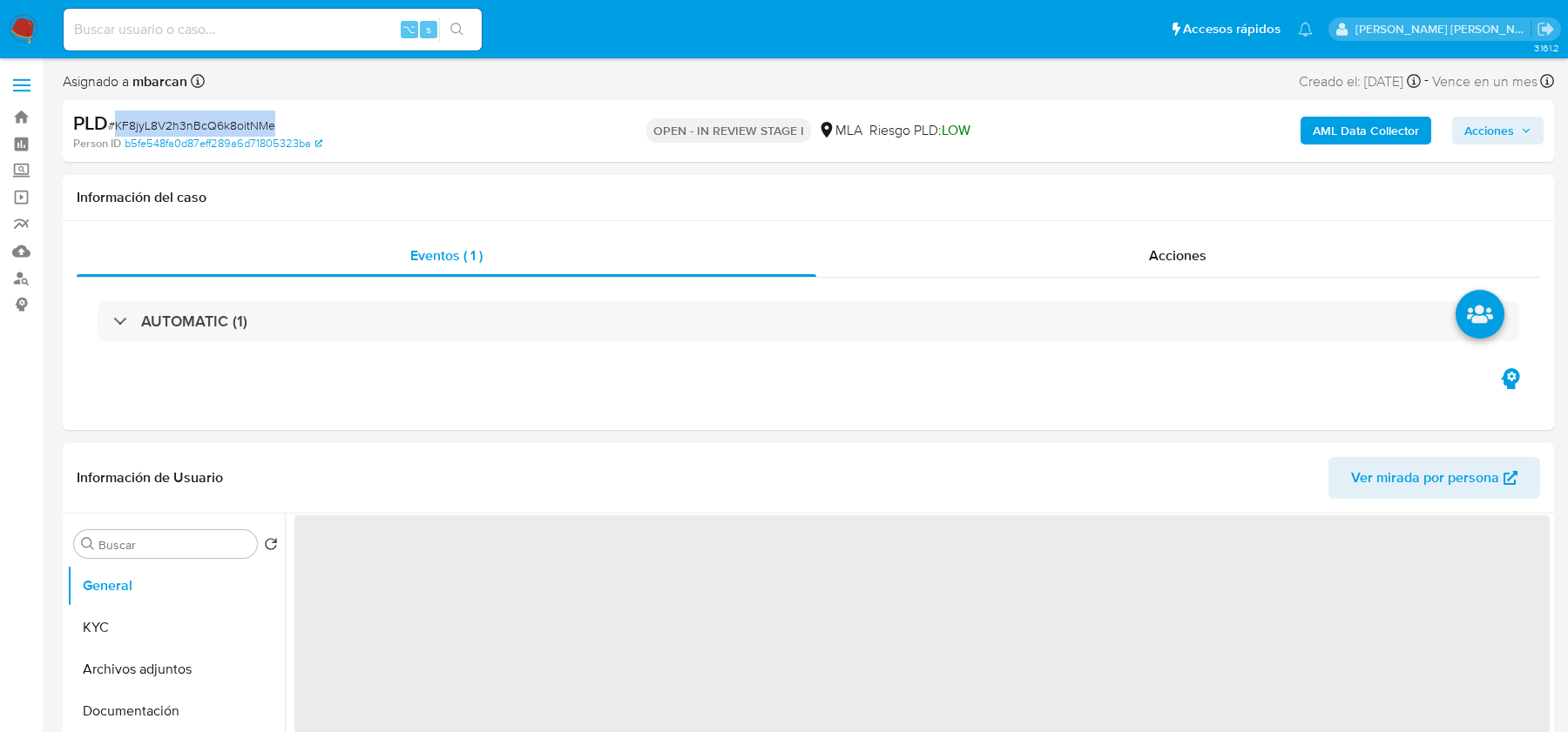
copy span "KF8jyL8V2h3nBcQ6k8oitNMe"
select select "10"
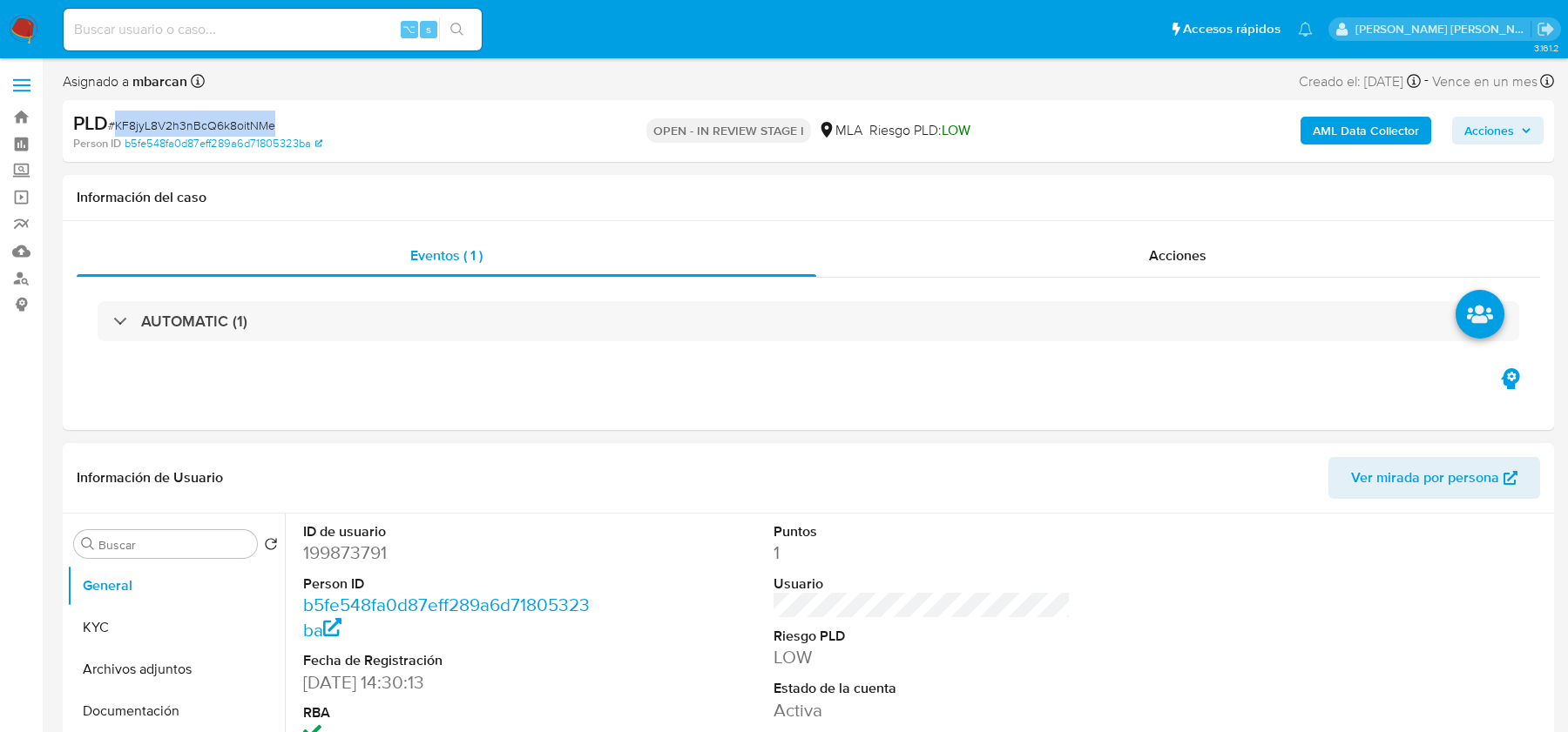
click at [342, 536] on dt "ID de usuario" at bounding box center [451, 532] width 296 height 19
copy dt "usuario"
click at [333, 558] on dd "199873791" at bounding box center [451, 553] width 296 height 25
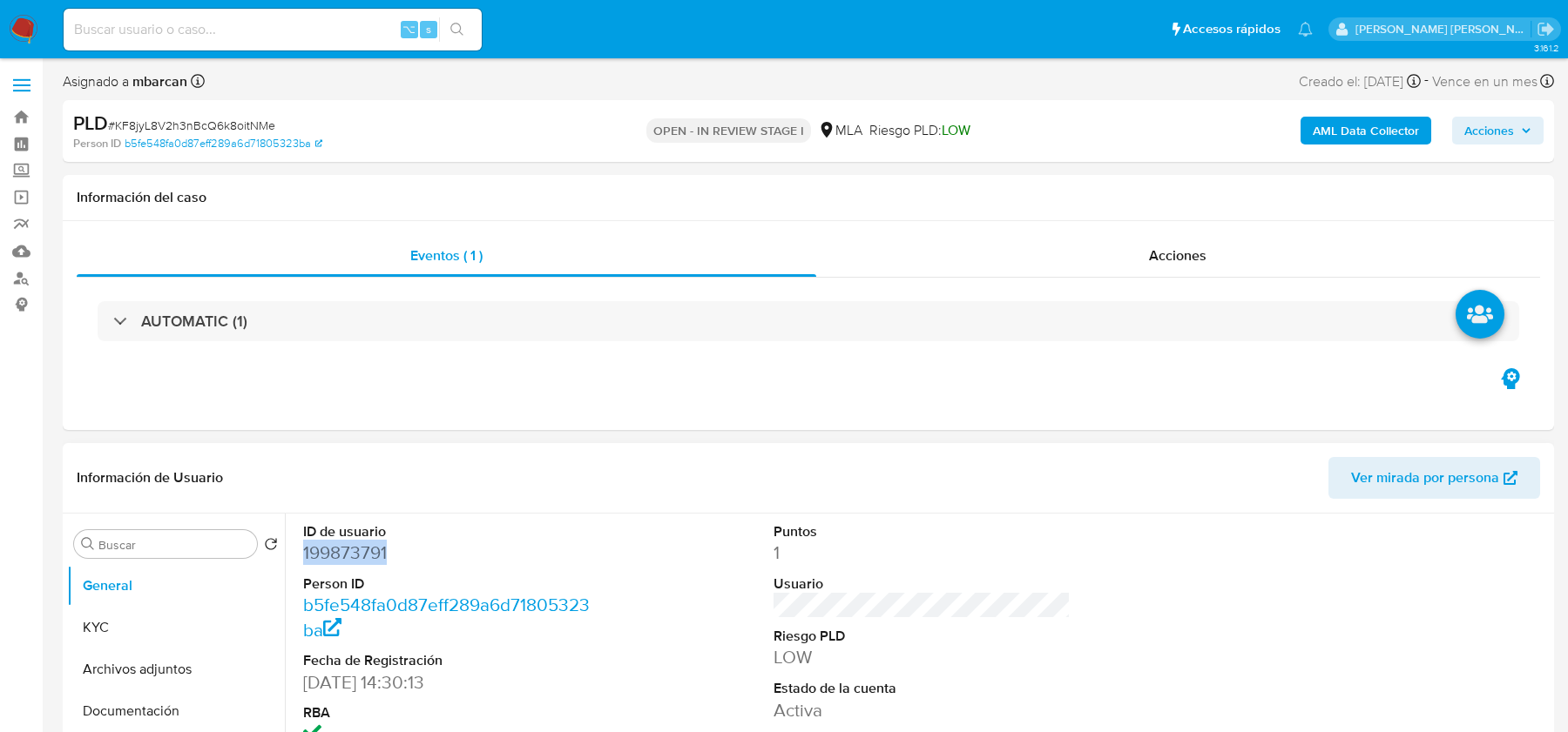
copy dd "199873791"
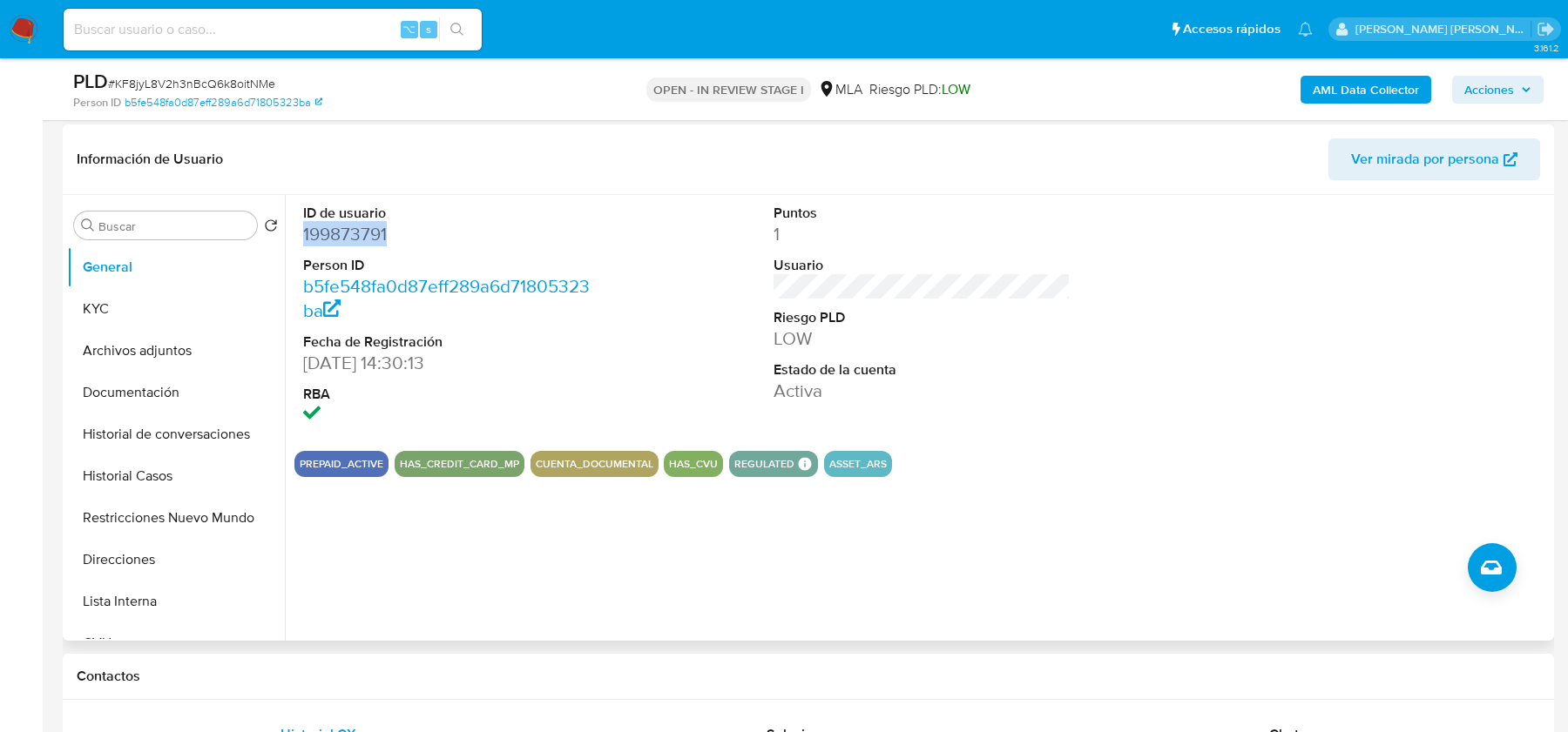
scroll to position [471, 0]
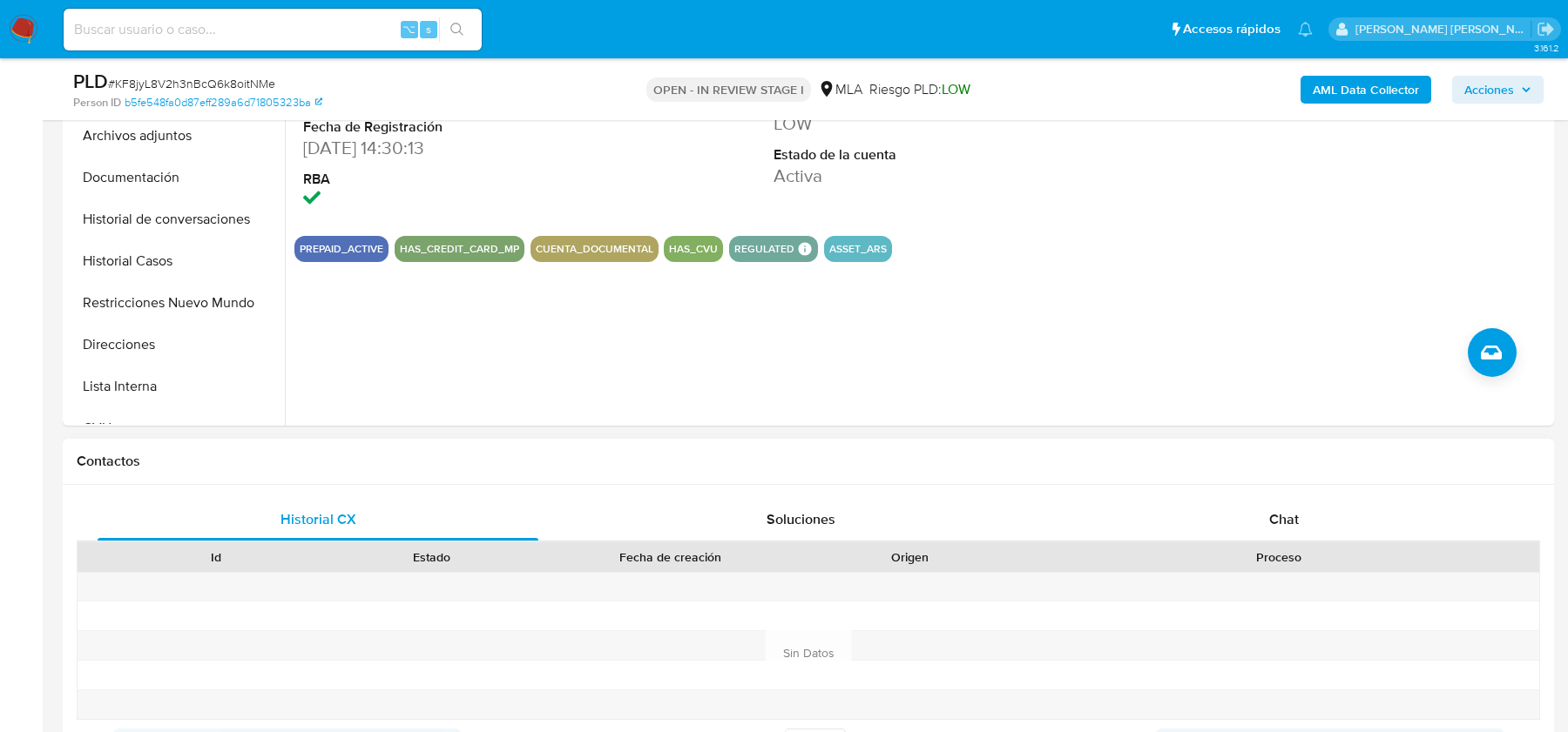
click at [1286, 495] on div "Historial CX Soluciones Chat Id Estado Fecha de creación Origen Proceso Anterio…" at bounding box center [808, 653] width 1491 height 336
click at [1304, 517] on div "Chat" at bounding box center [1283, 520] width 440 height 42
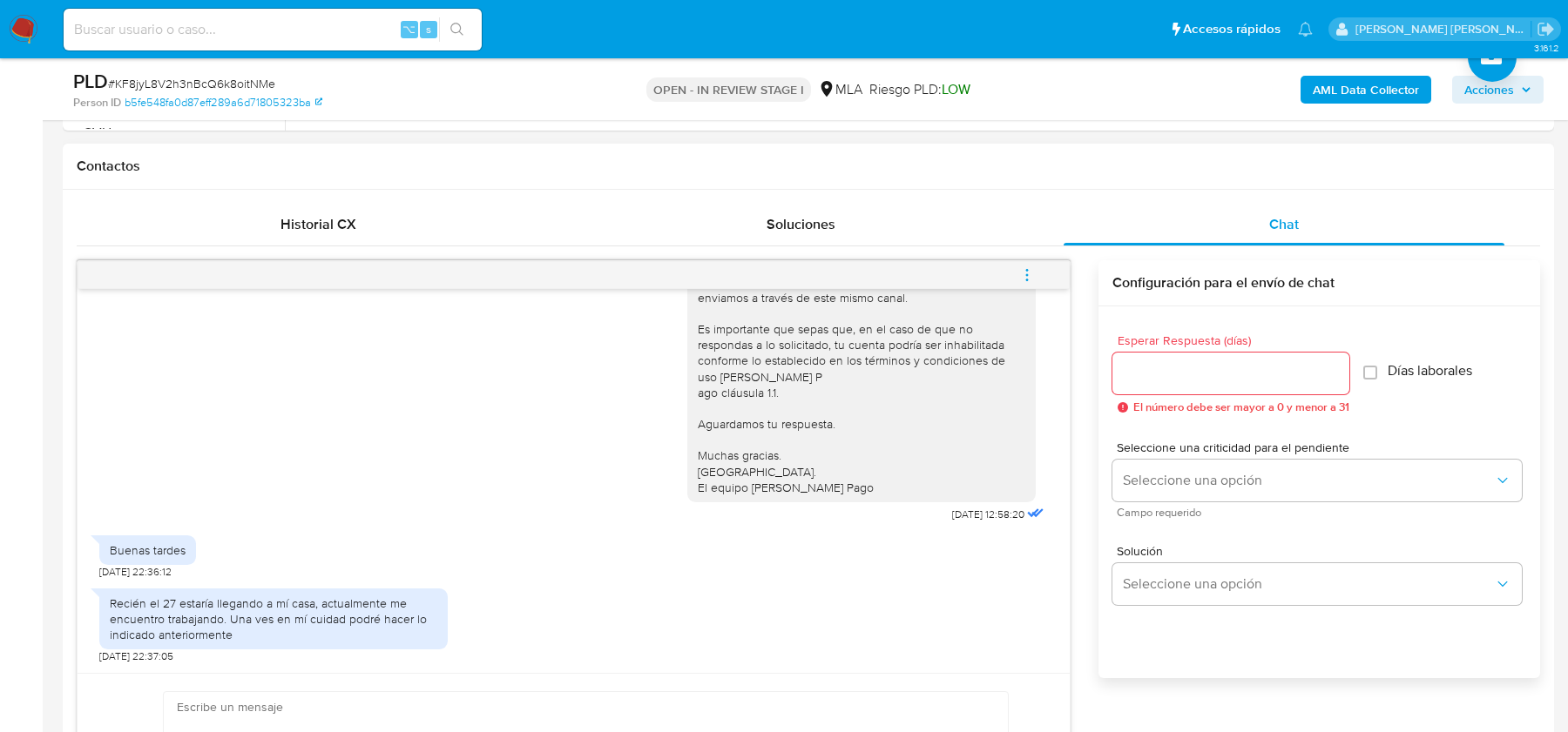
scroll to position [871, 0]
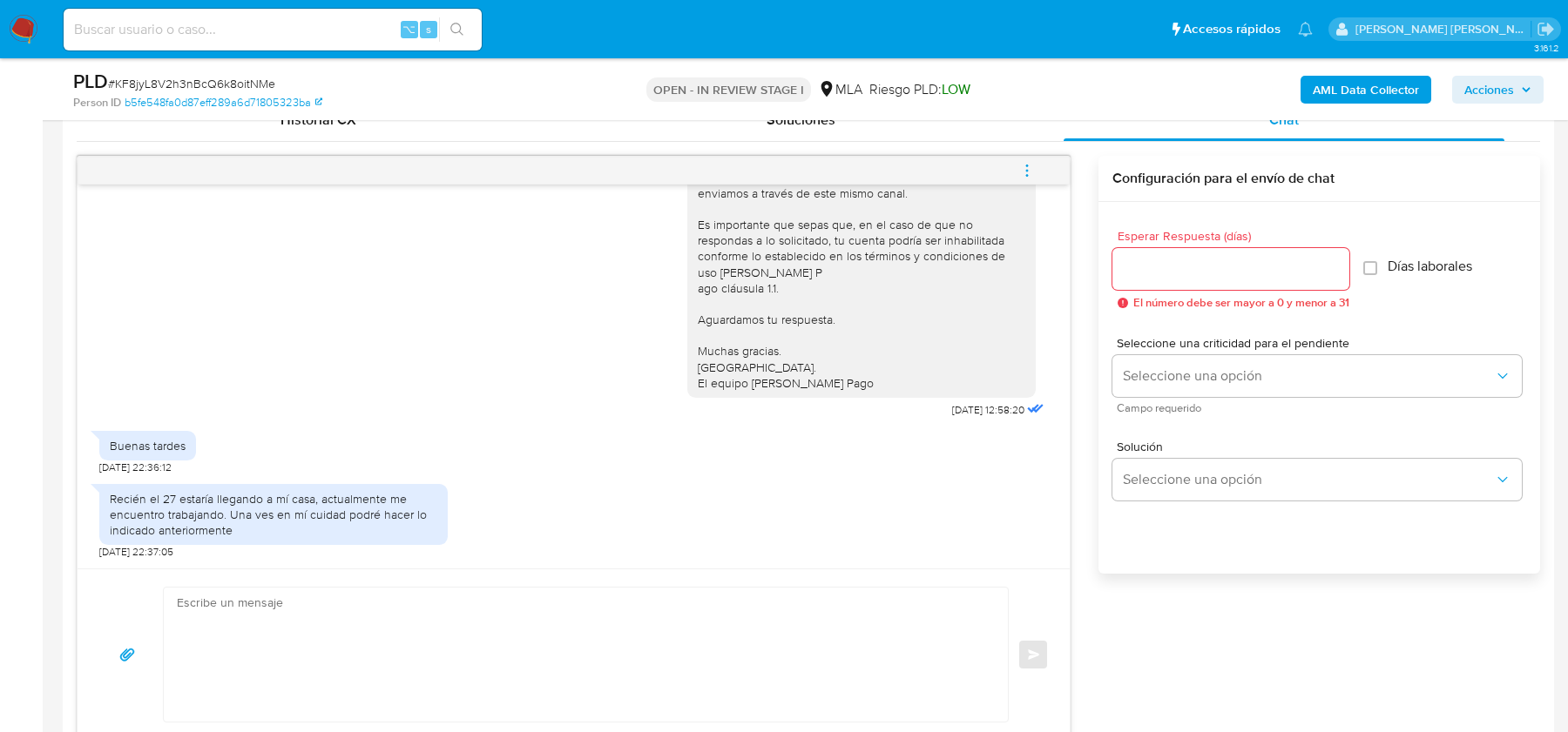
click at [229, 538] on div "Recién el 27 estaría llegando a mí casa, actualmente me encuentro trabajando. U…" at bounding box center [273, 514] width 349 height 62
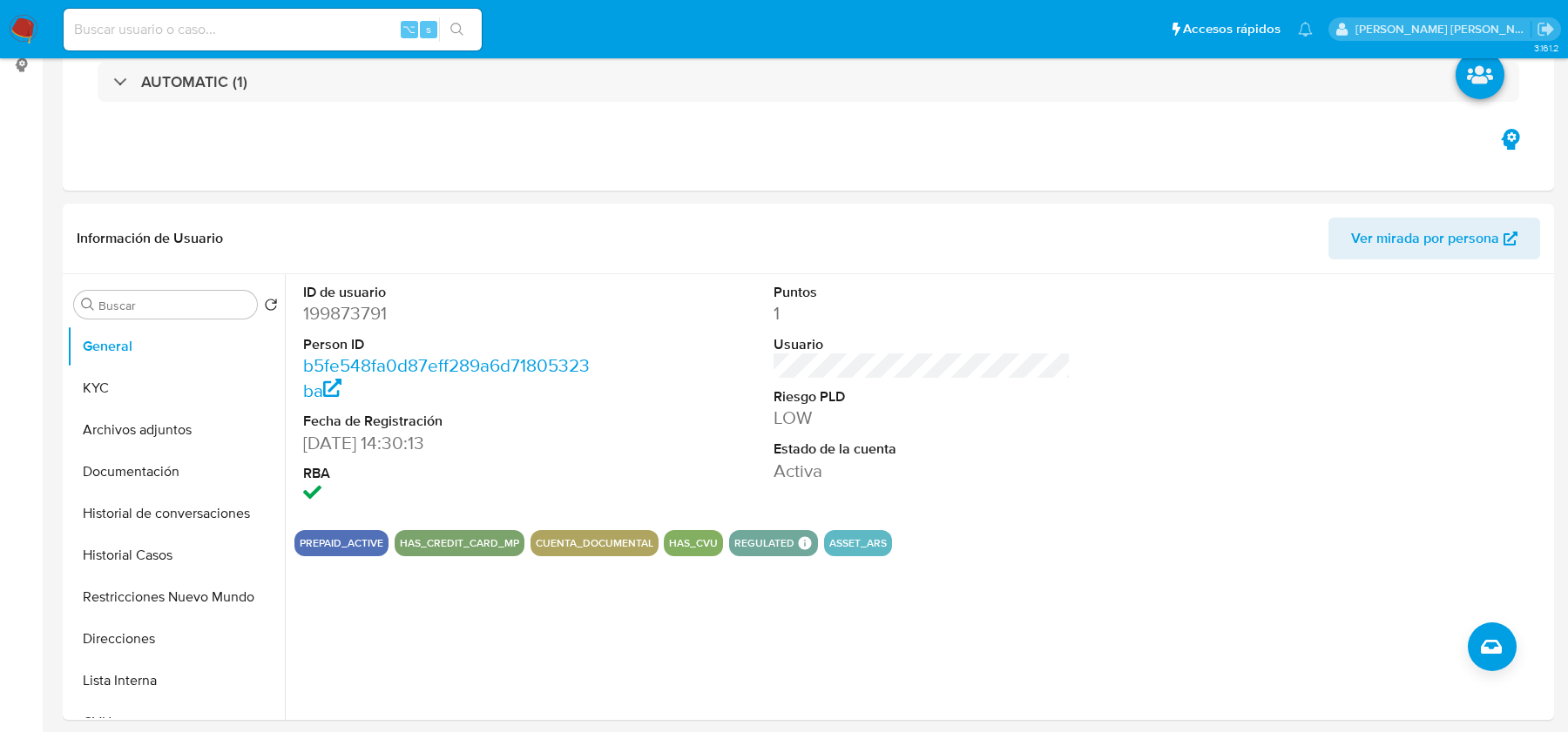
scroll to position [13, 0]
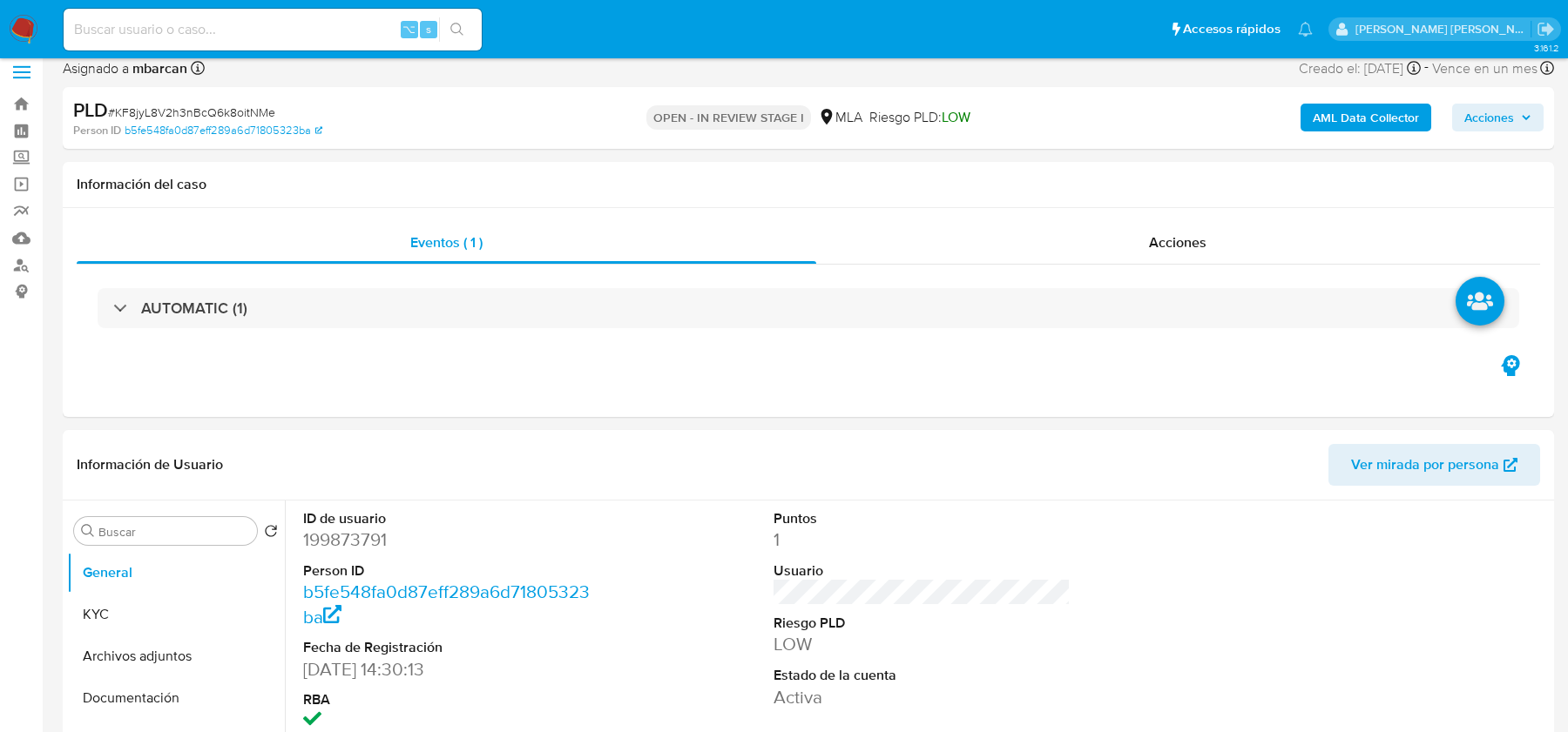
click at [1332, 117] on b "AML Data Collector" at bounding box center [1365, 117] width 106 height 28
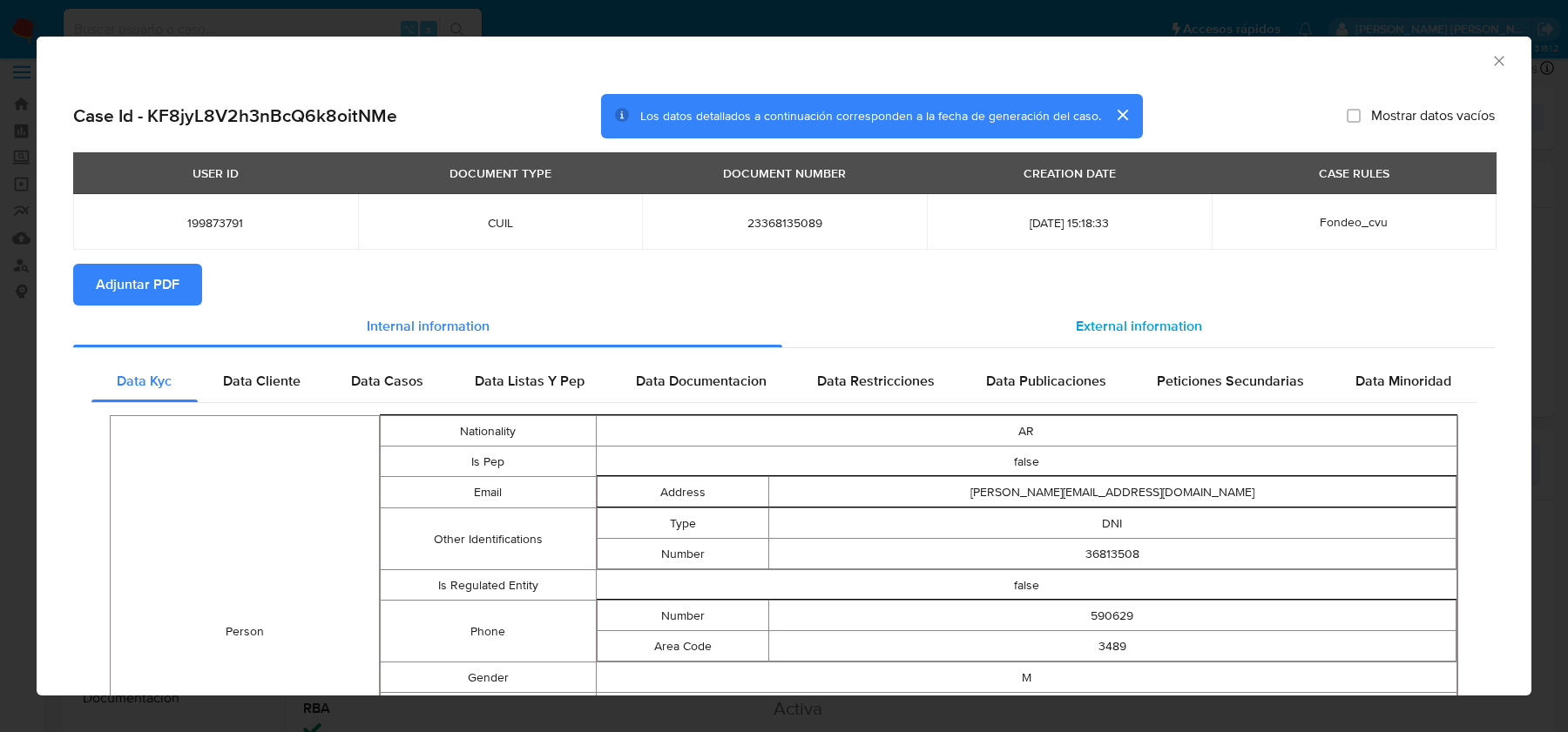
click at [1117, 308] on div "External information" at bounding box center [1138, 326] width 712 height 42
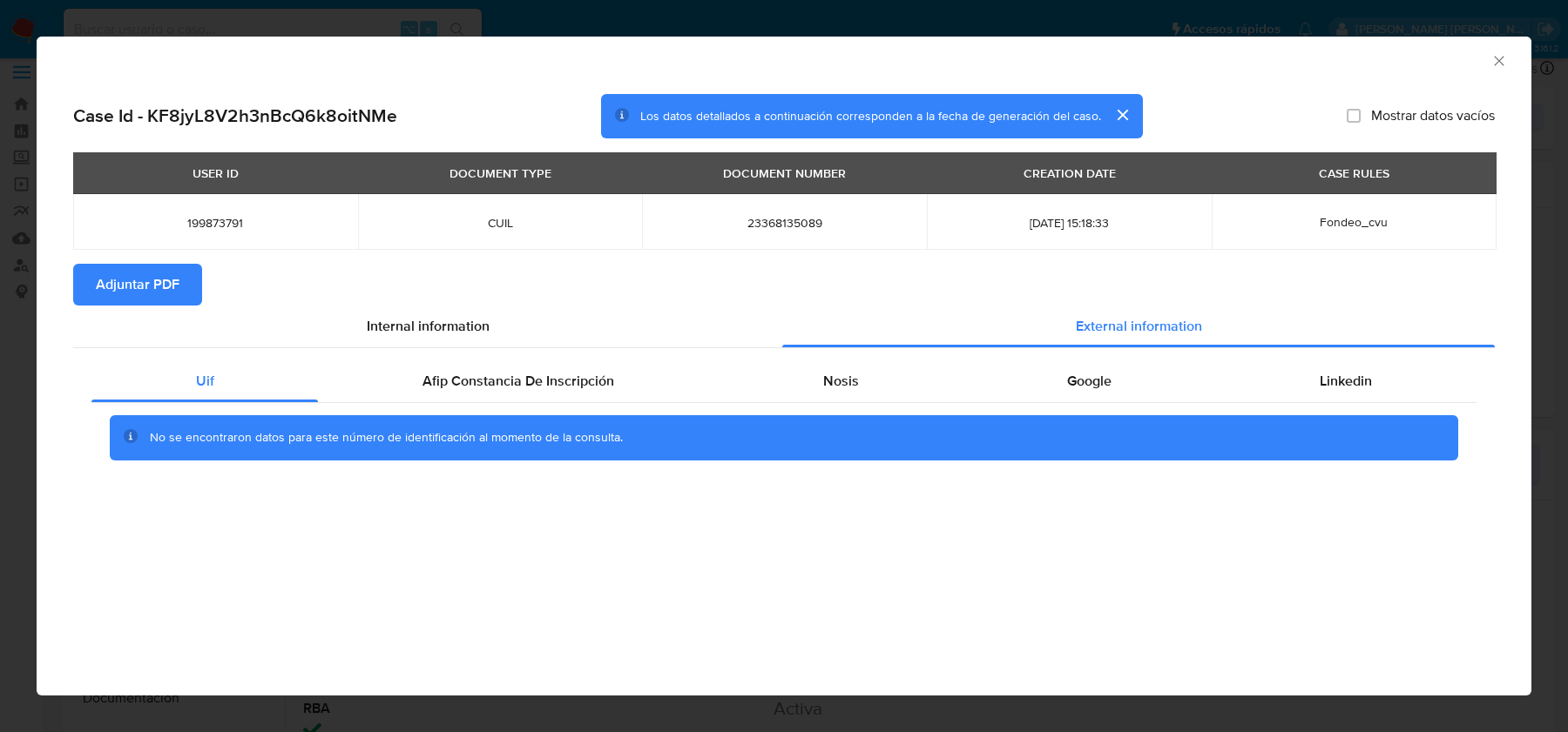
click at [173, 269] on span "Adjuntar PDF" at bounding box center [138, 284] width 84 height 38
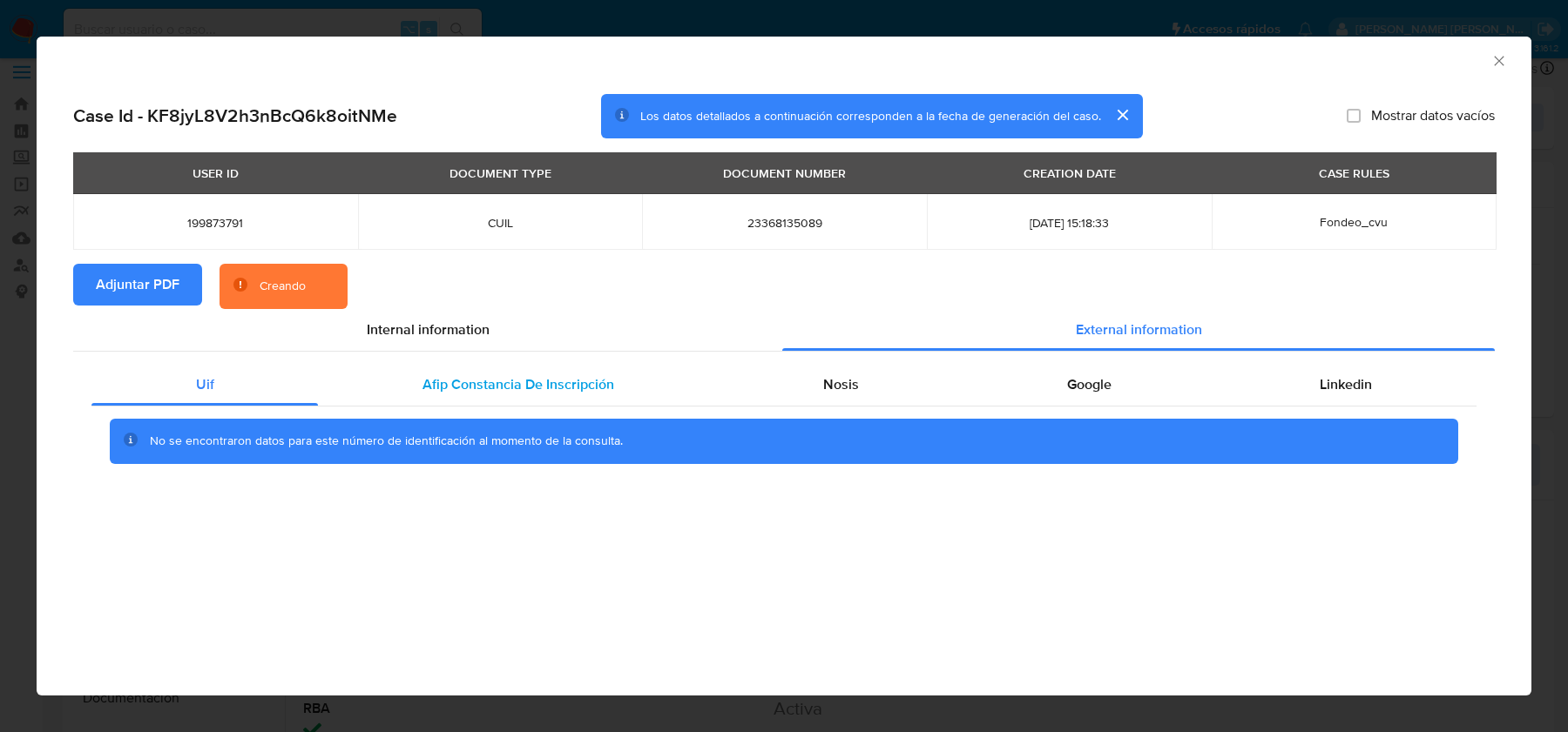
click at [584, 389] on span "Afip Constancia De Inscripción" at bounding box center [518, 384] width 192 height 20
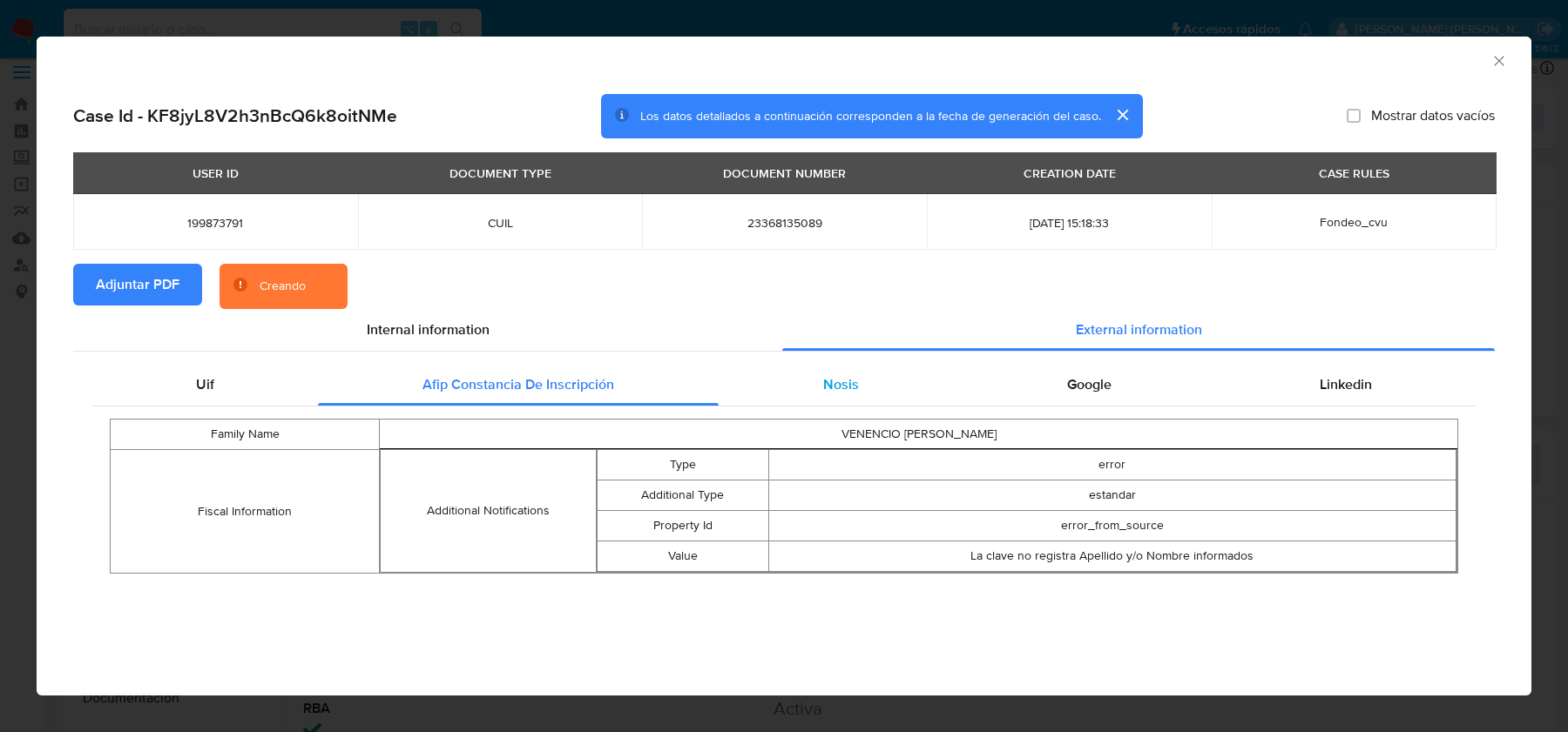
click at [894, 395] on div "Nosis" at bounding box center [839, 385] width 244 height 42
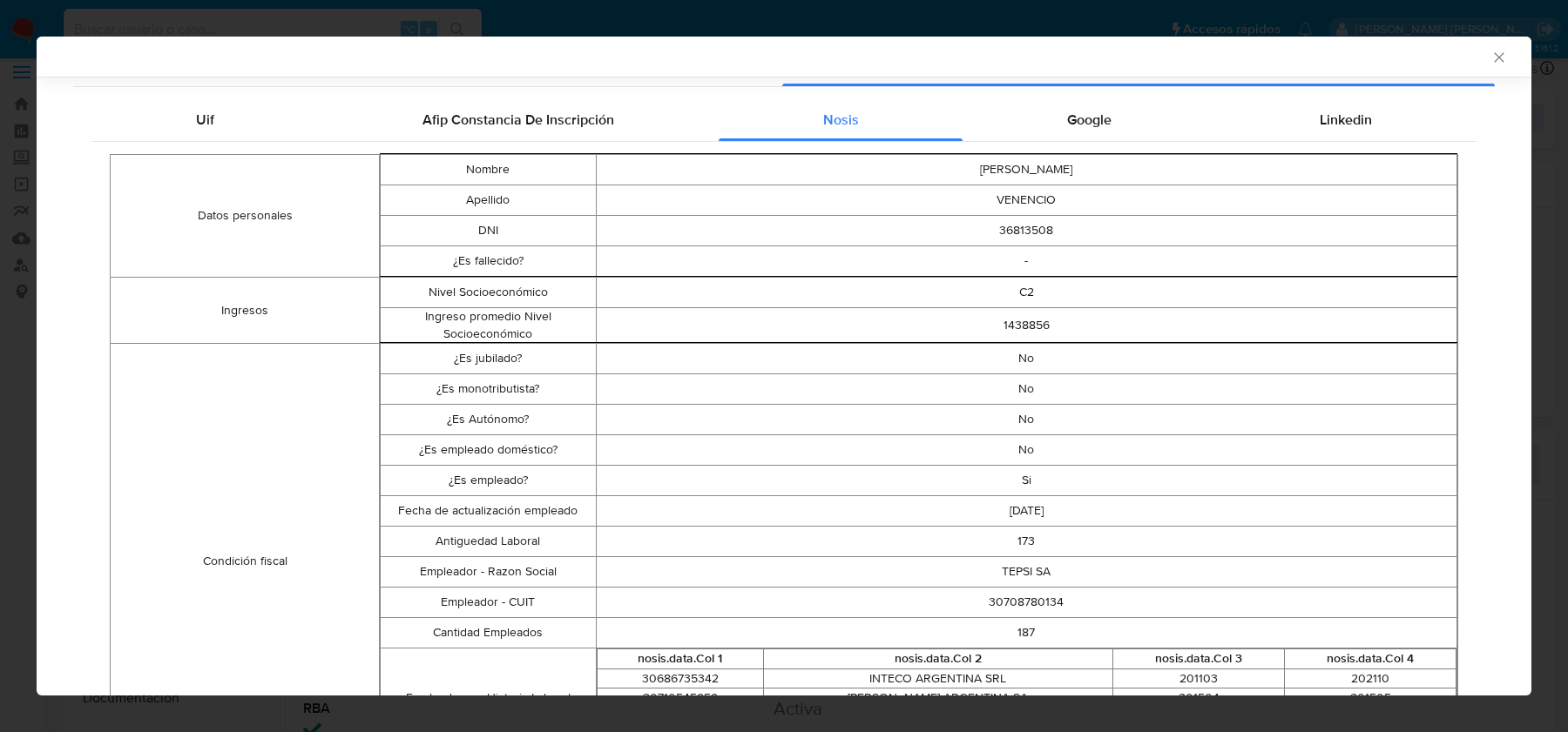
scroll to position [263, 0]
click at [1038, 590] on td "30708780134" at bounding box center [1027, 600] width 861 height 31
copy td "30708780134"
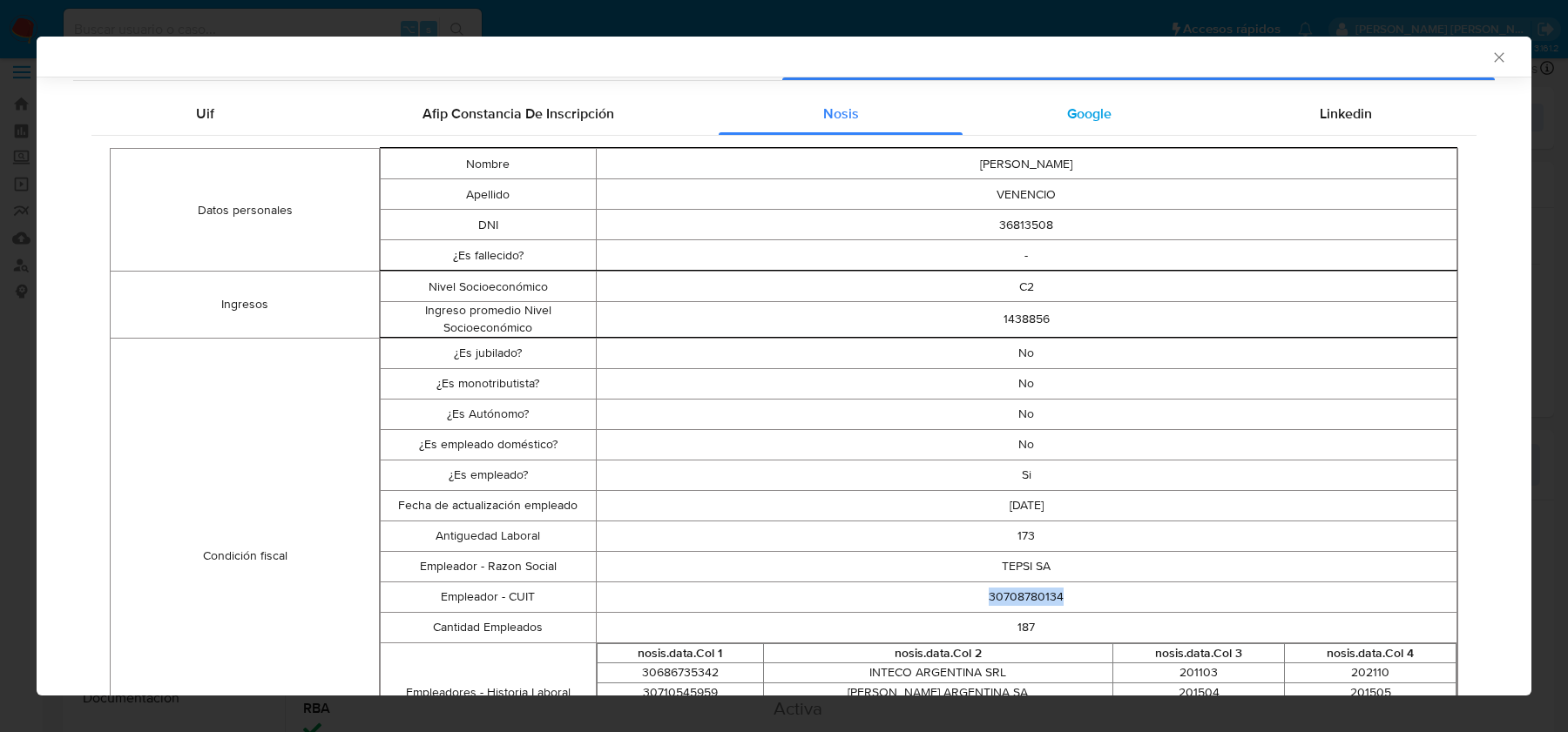
click at [1104, 107] on span "Google" at bounding box center [1089, 114] width 45 height 20
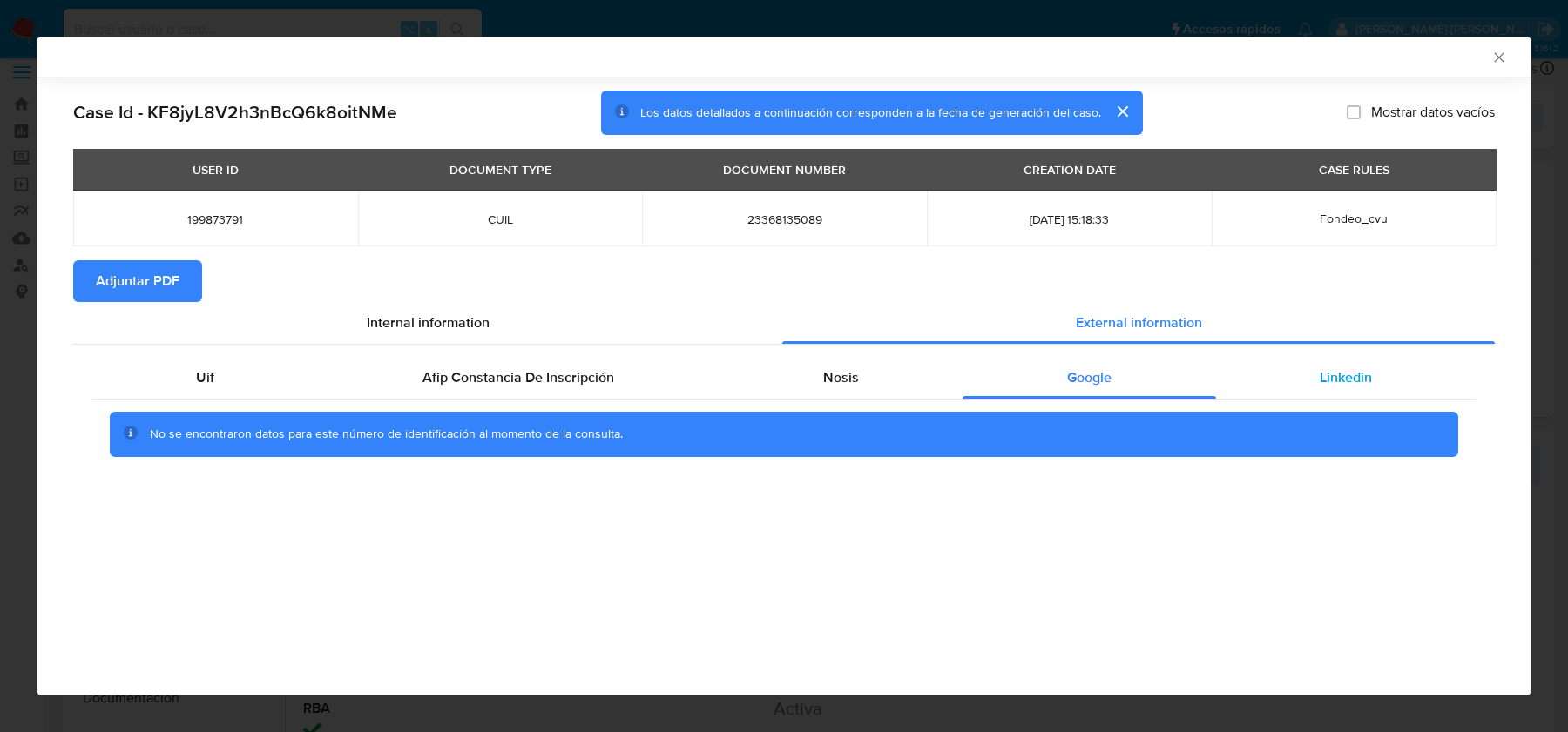
click at [1373, 367] on div "Linkedin" at bounding box center [1346, 378] width 261 height 42
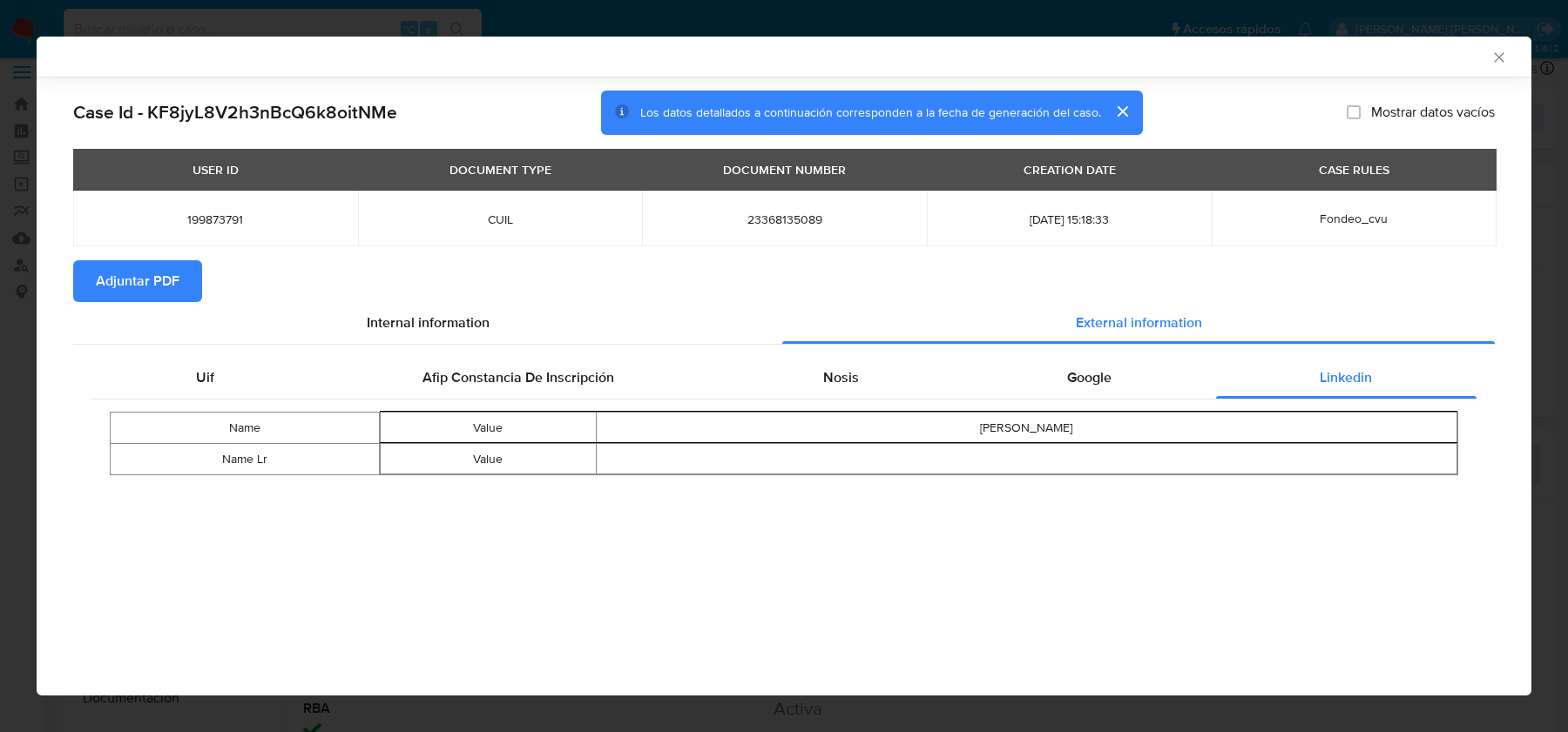
click at [1492, 53] on icon "Cerrar ventana" at bounding box center [1498, 57] width 17 height 17
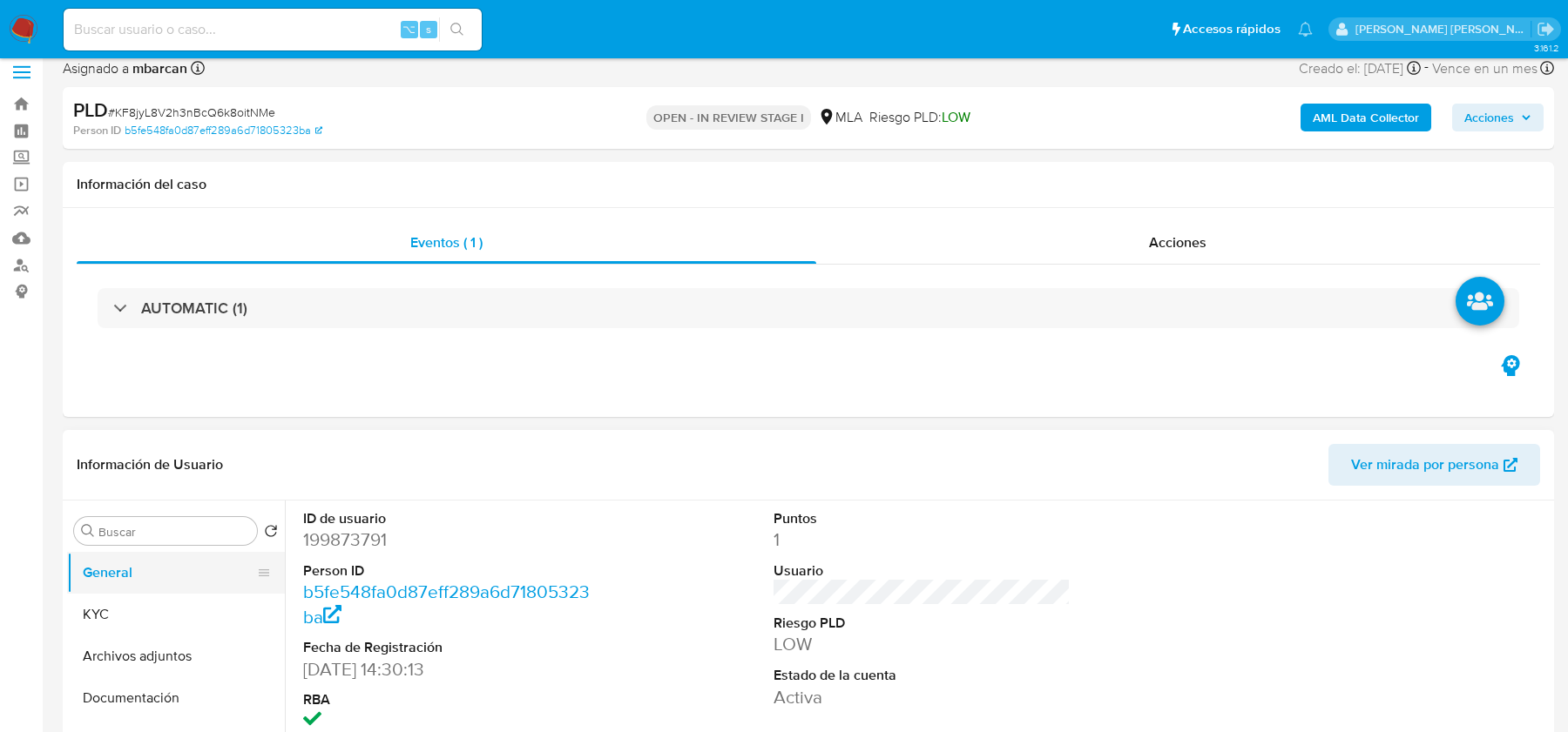
click at [171, 586] on button "General" at bounding box center [168, 573] width 203 height 42
click at [159, 613] on button "KYC" at bounding box center [168, 615] width 203 height 42
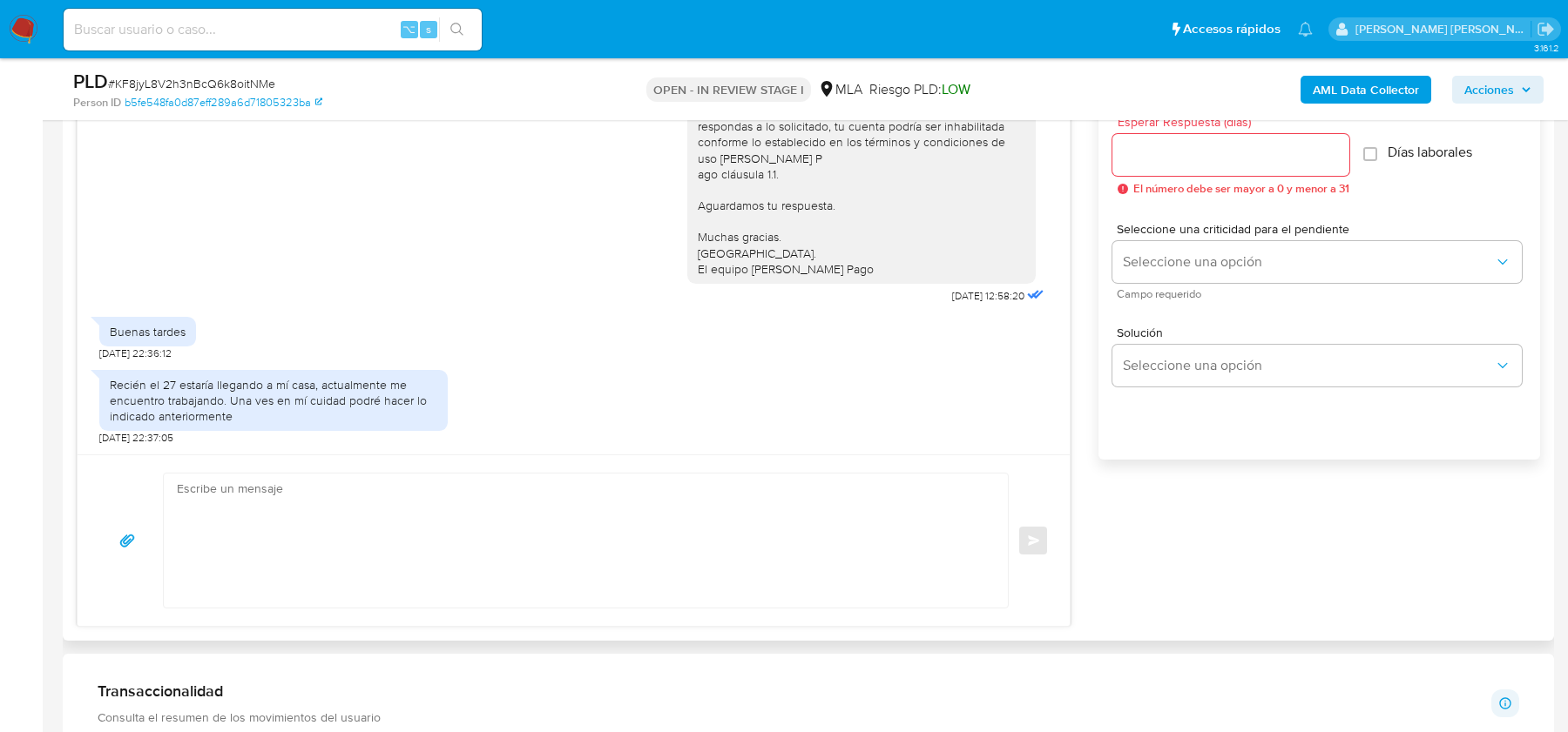
scroll to position [1007, 0]
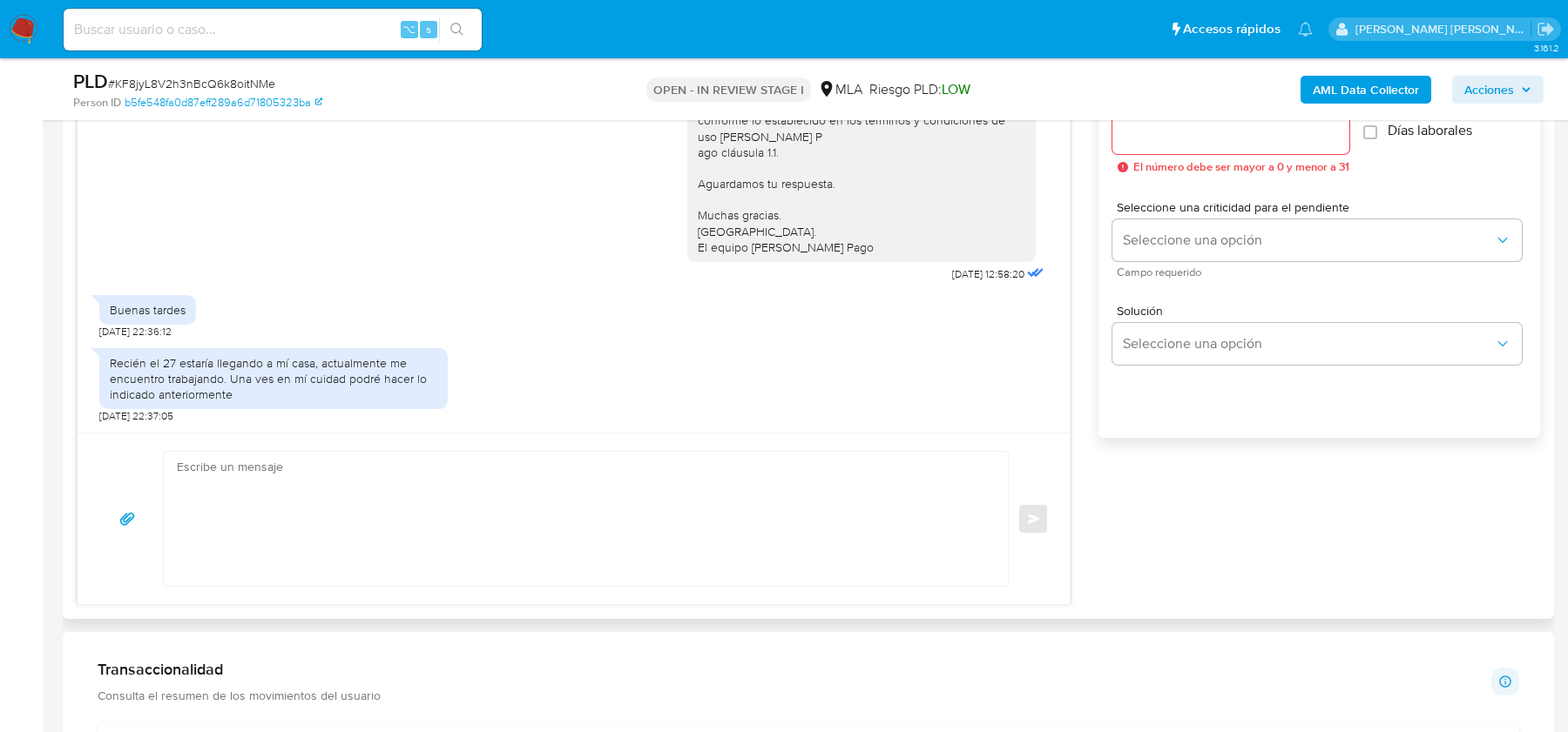
click at [276, 491] on textarea at bounding box center [581, 518] width 809 height 134
paste textarea "Hola, esperamos que te encuentres muy bien. Te consultamos si tuviste oportunid…"
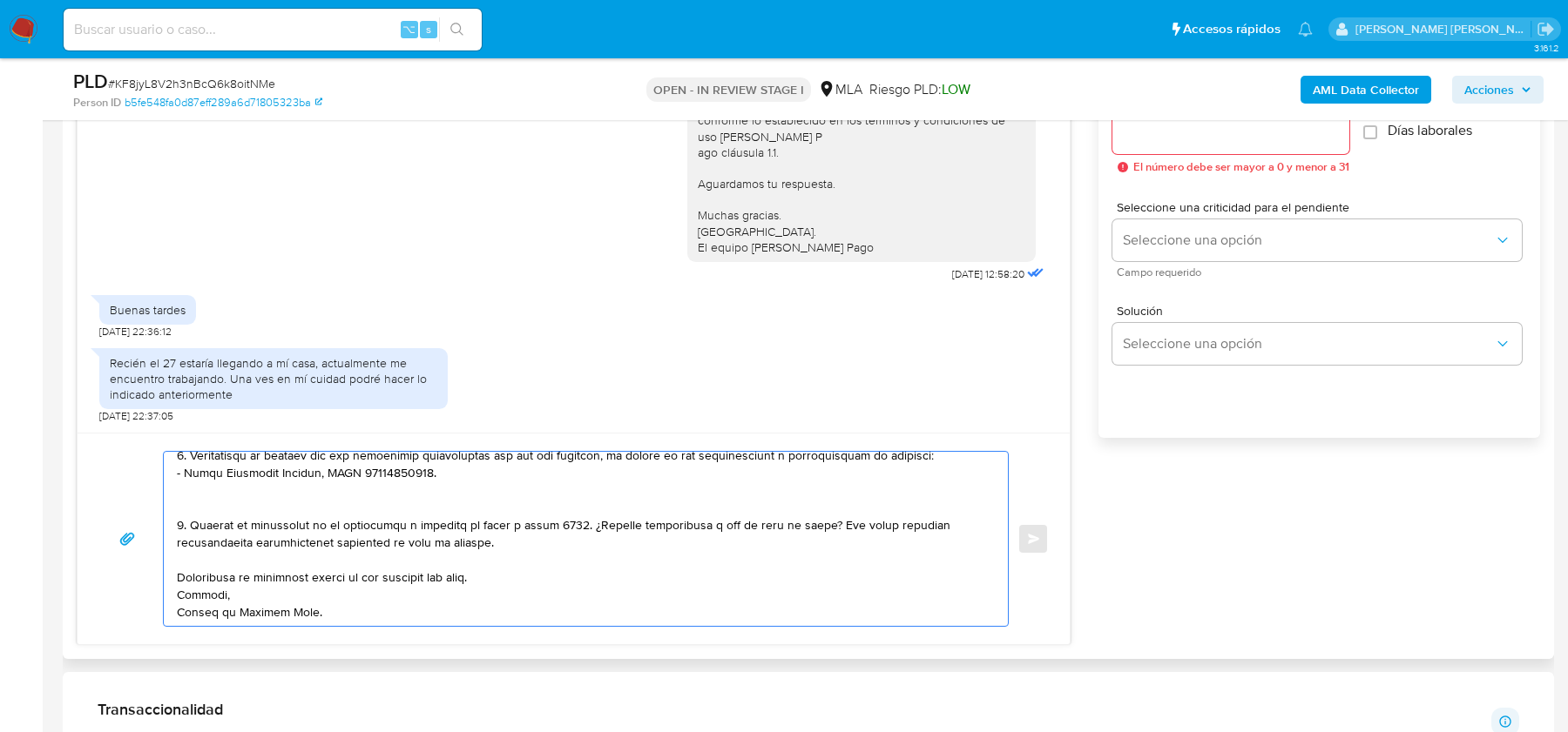
click at [270, 491] on textarea at bounding box center [581, 538] width 809 height 174
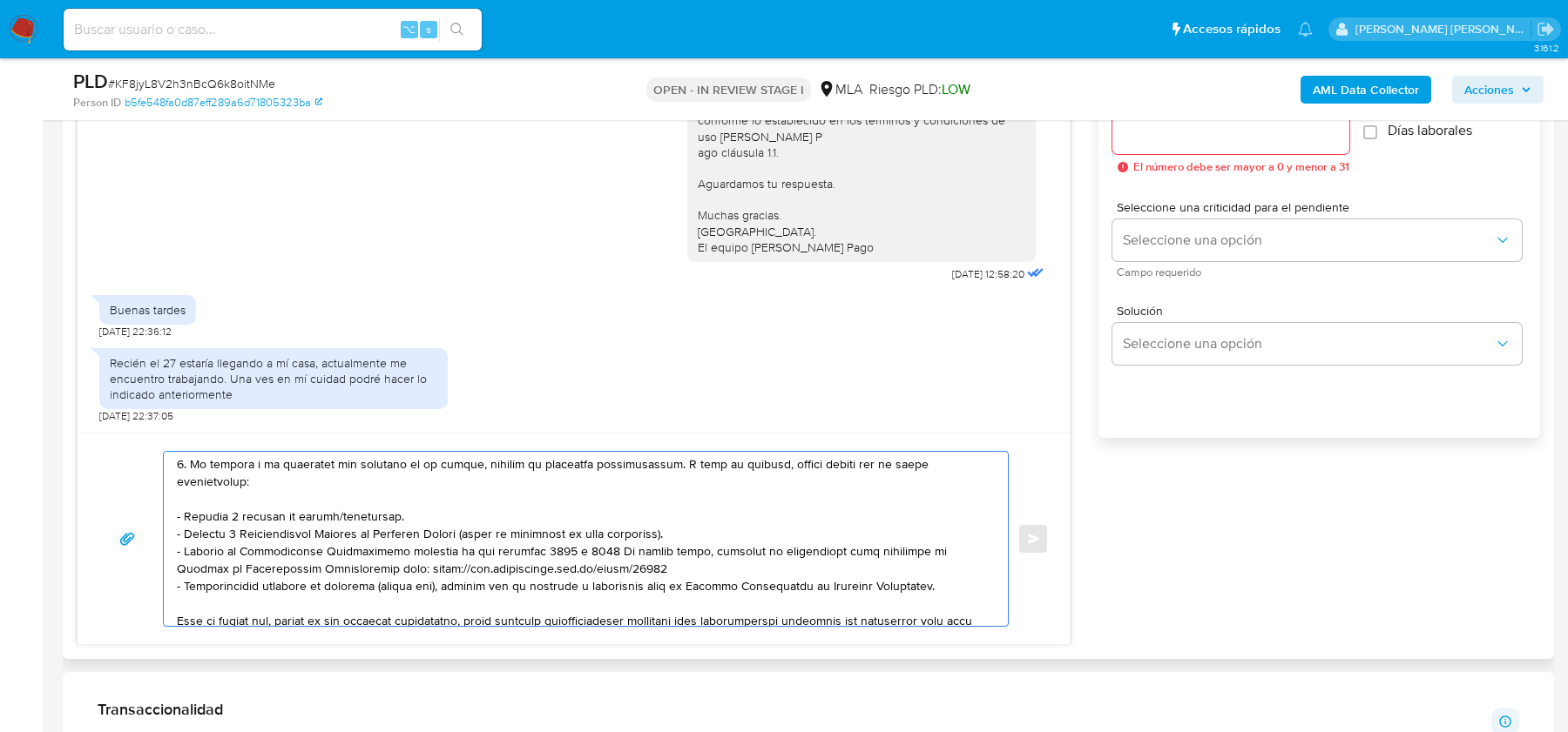
scroll to position [176, 0]
drag, startPoint x: 776, startPoint y: 464, endPoint x: 183, endPoint y: 511, distance: 594.9
click at [182, 510] on textarea at bounding box center [581, 538] width 809 height 174
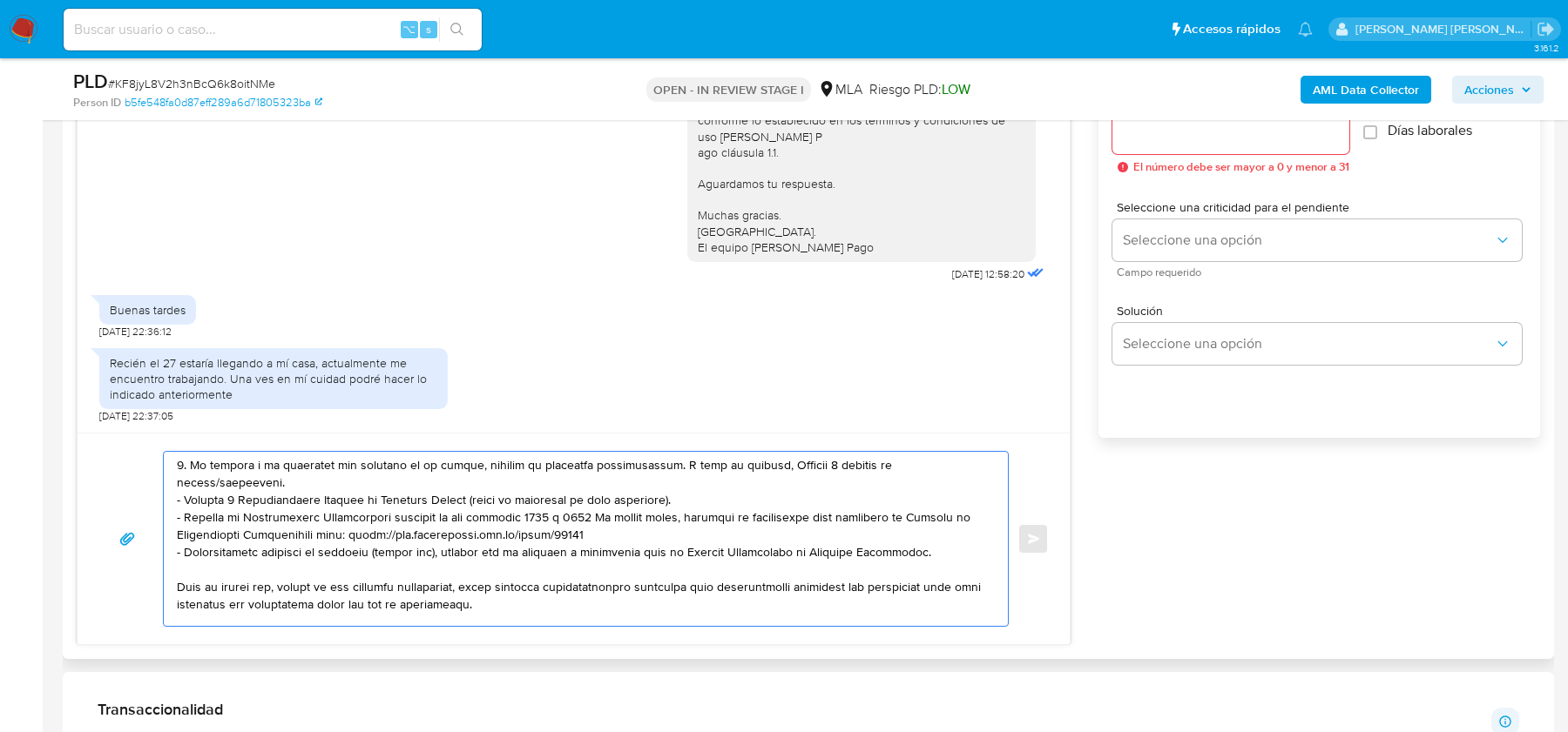
scroll to position [141, 0]
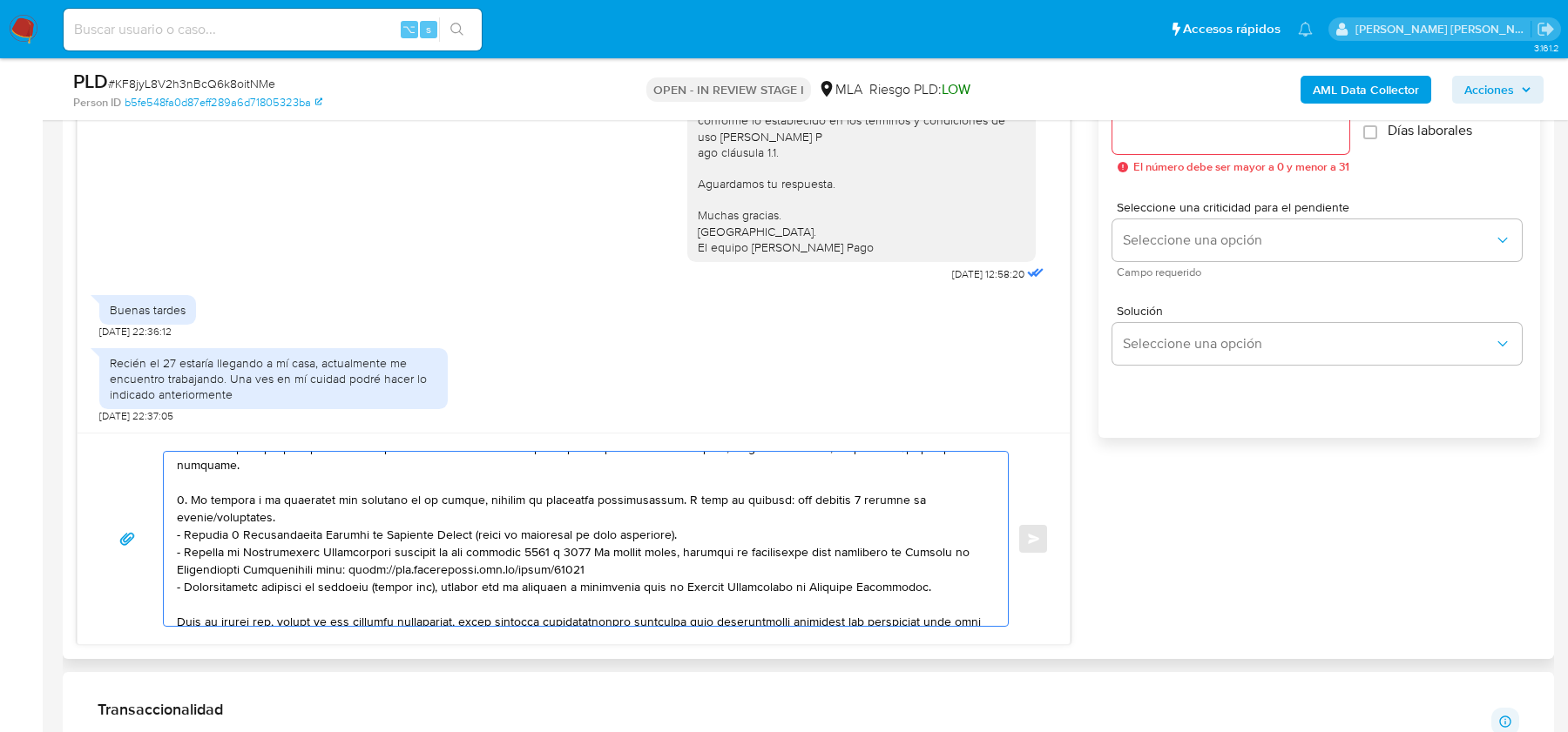
click at [382, 514] on textarea at bounding box center [581, 538] width 809 height 174
drag, startPoint x: 922, startPoint y: 589, endPoint x: 735, endPoint y: 513, distance: 201.9
click at [735, 513] on textarea at bounding box center [581, 538] width 809 height 174
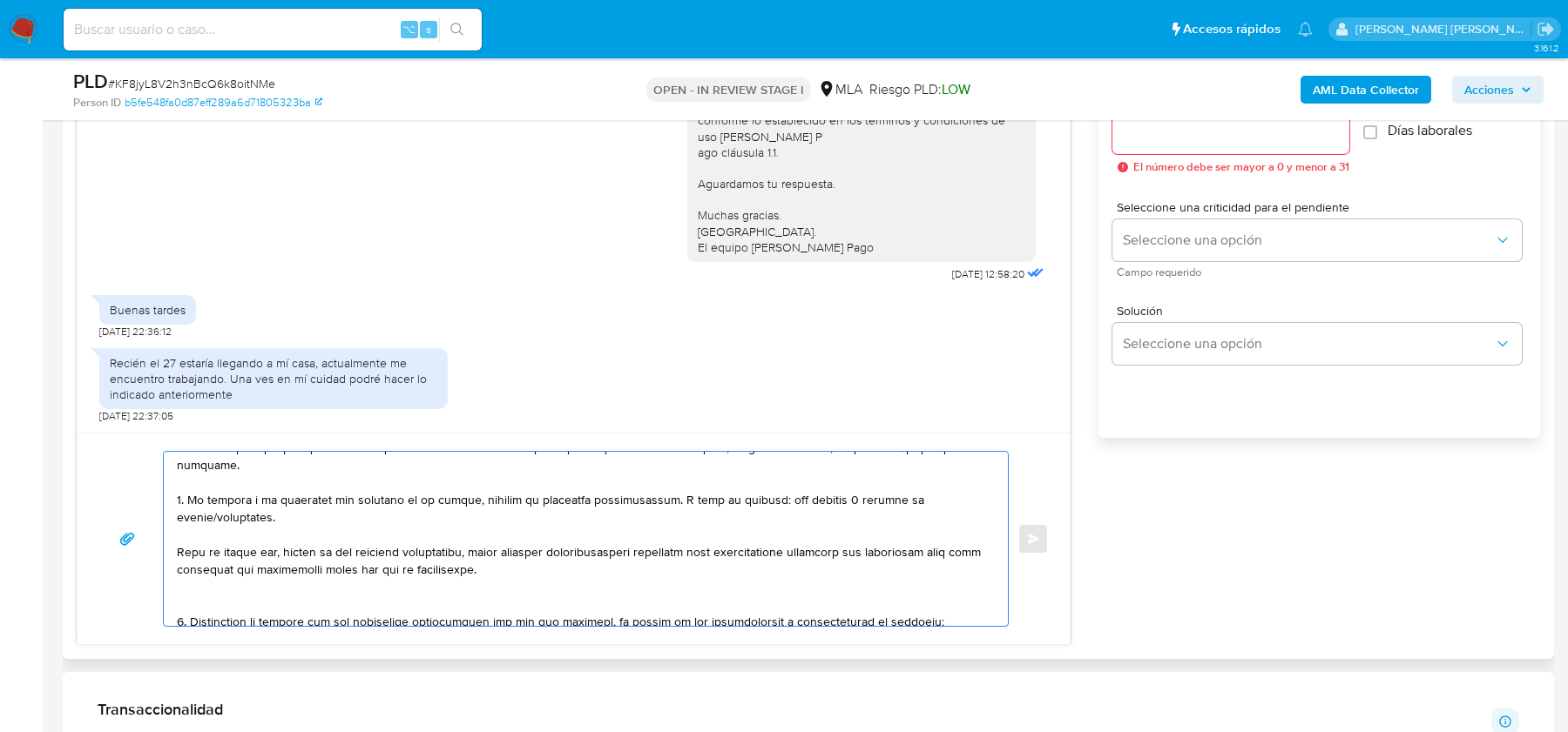
scroll to position [171, 0]
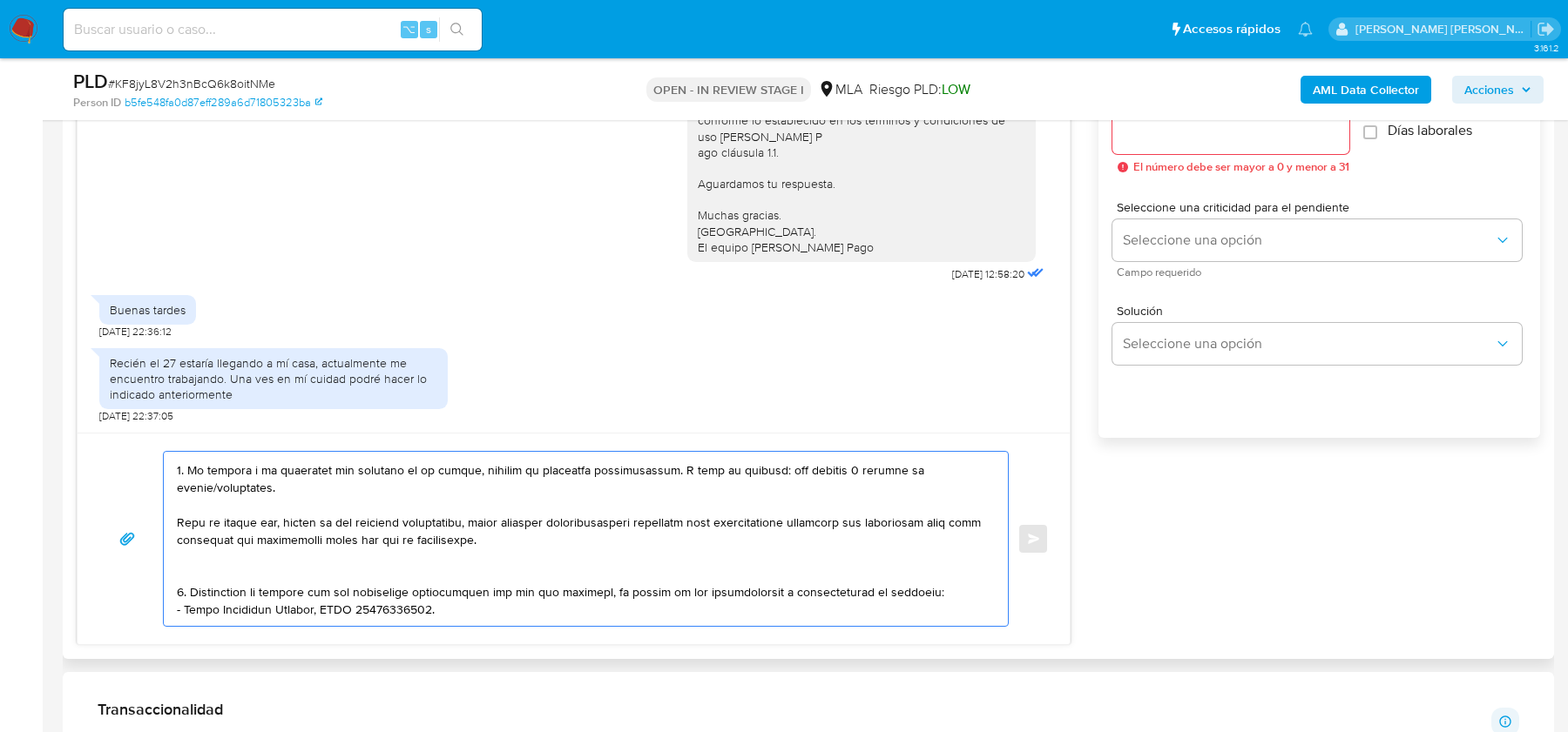
click at [484, 554] on textarea at bounding box center [581, 538] width 809 height 174
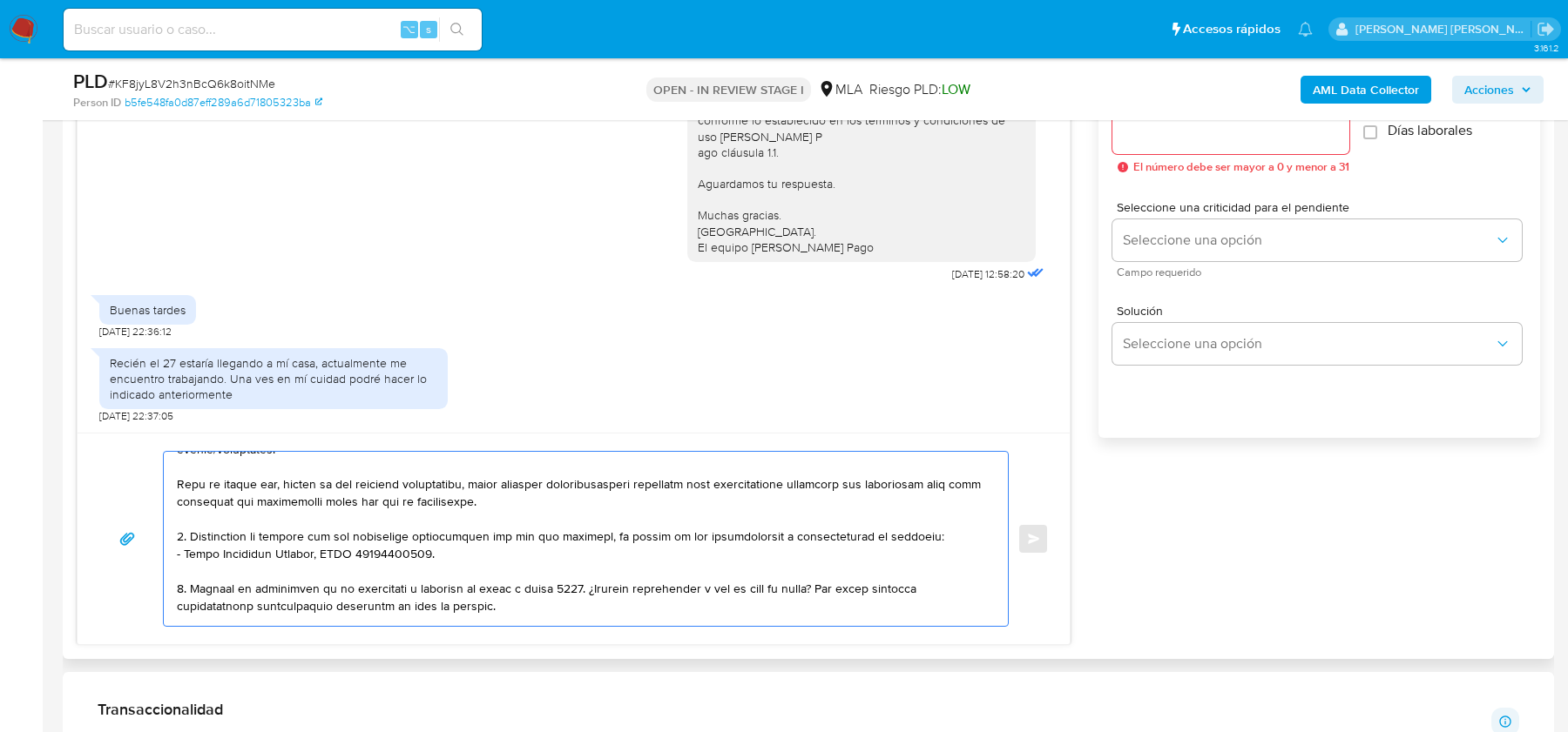
scroll to position [227, 0]
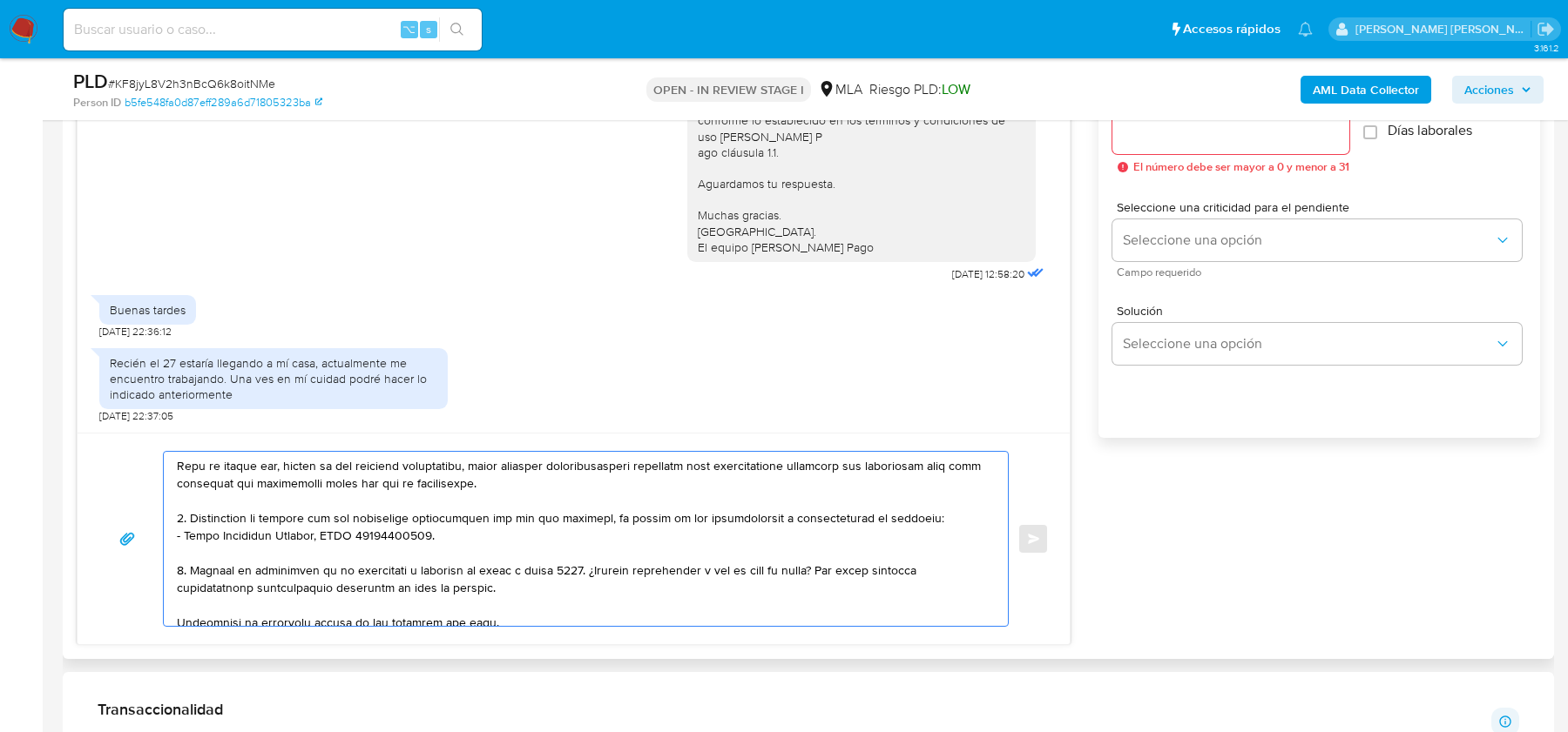
click at [498, 543] on textarea at bounding box center [581, 538] width 809 height 174
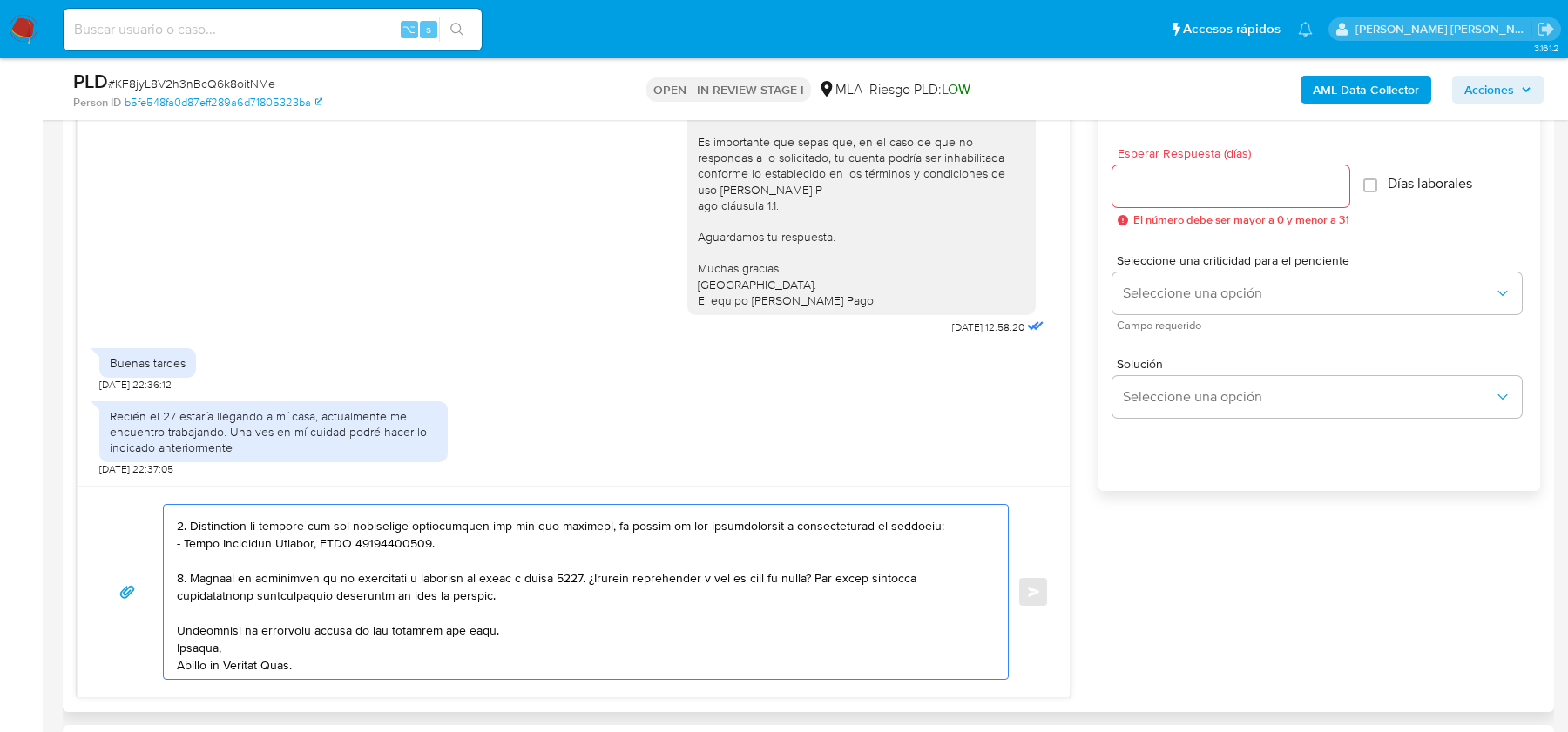
scroll to position [910, 0]
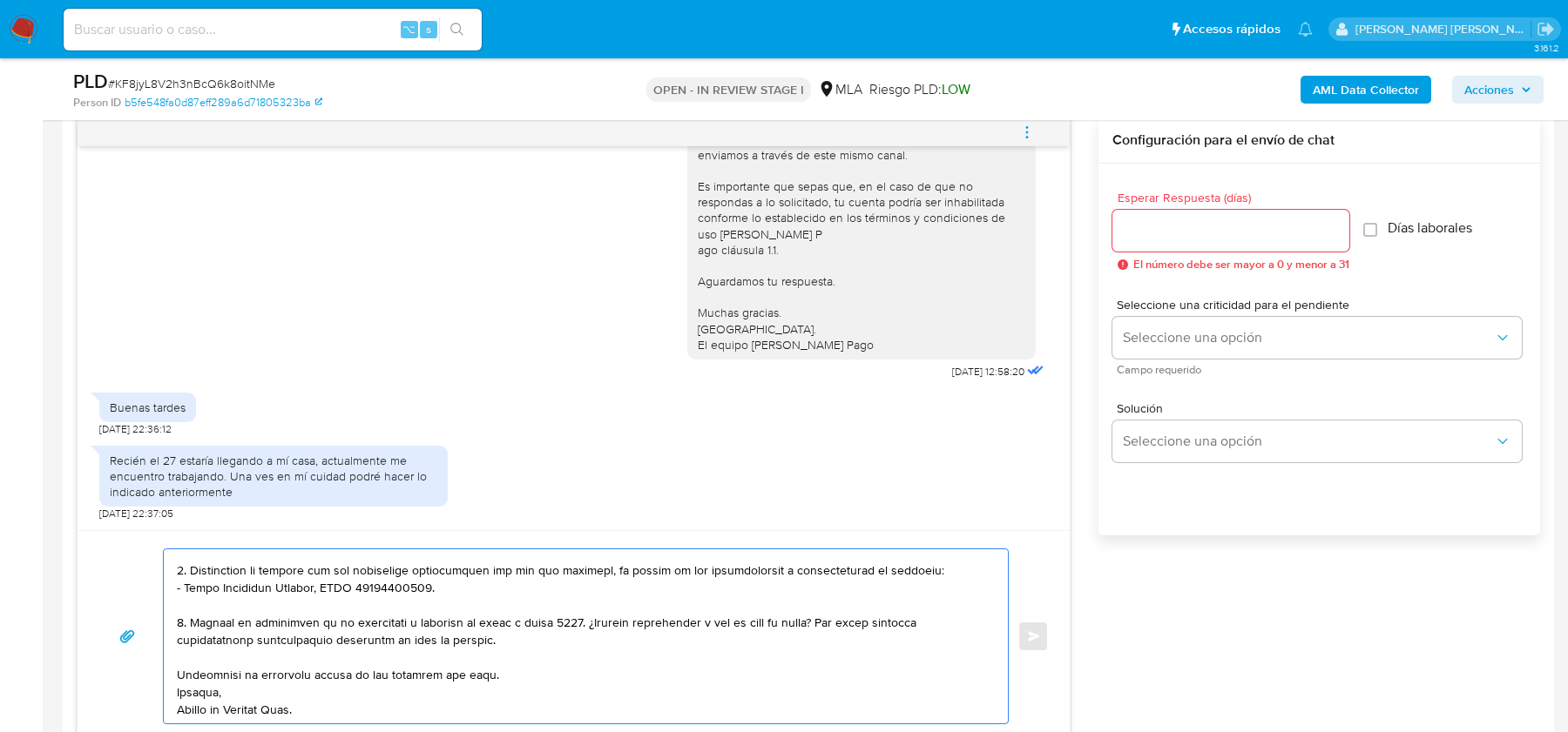
type textarea "Hola, esperamos que te encuentres muy bien. Te consultamos si tuviste oportunid…"
click at [1191, 243] on div at bounding box center [1231, 231] width 237 height 42
click at [1191, 232] on input "Esperar Respuesta (días)" at bounding box center [1231, 231] width 237 height 23
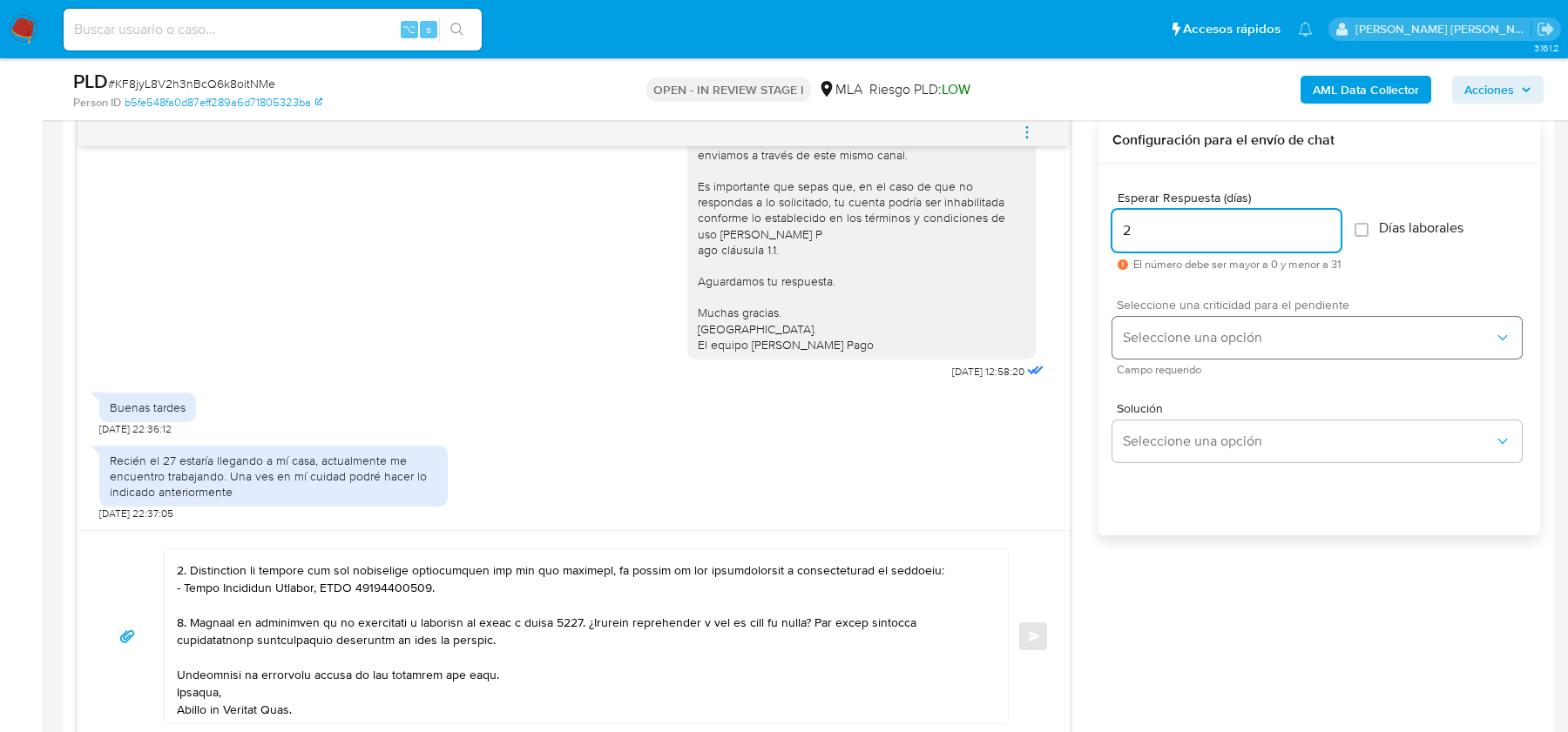
type input "2"
click at [1157, 333] on span "Seleccione una opción" at bounding box center [1308, 338] width 371 height 17
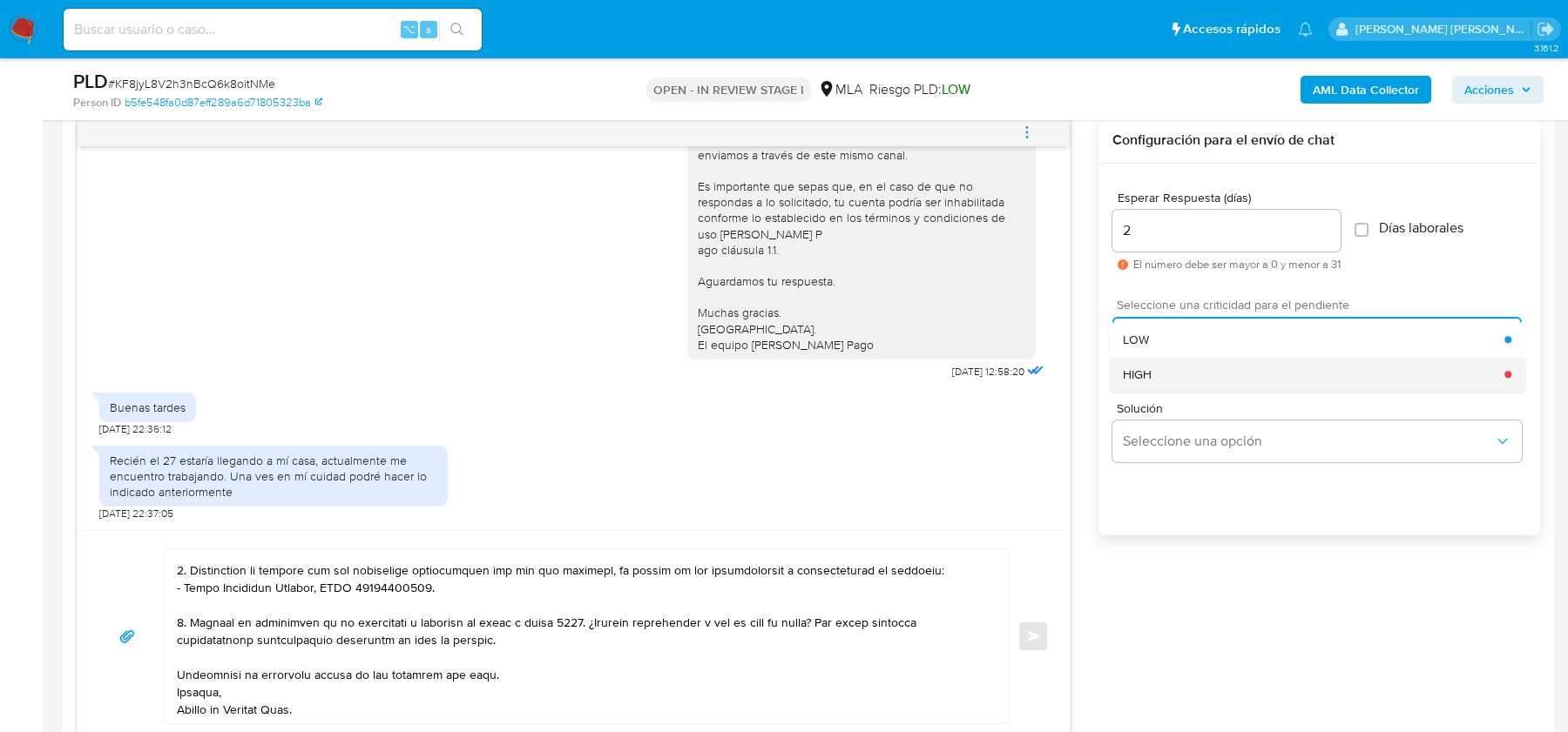
click at [1157, 381] on div "HIGH" at bounding box center [1313, 374] width 381 height 34
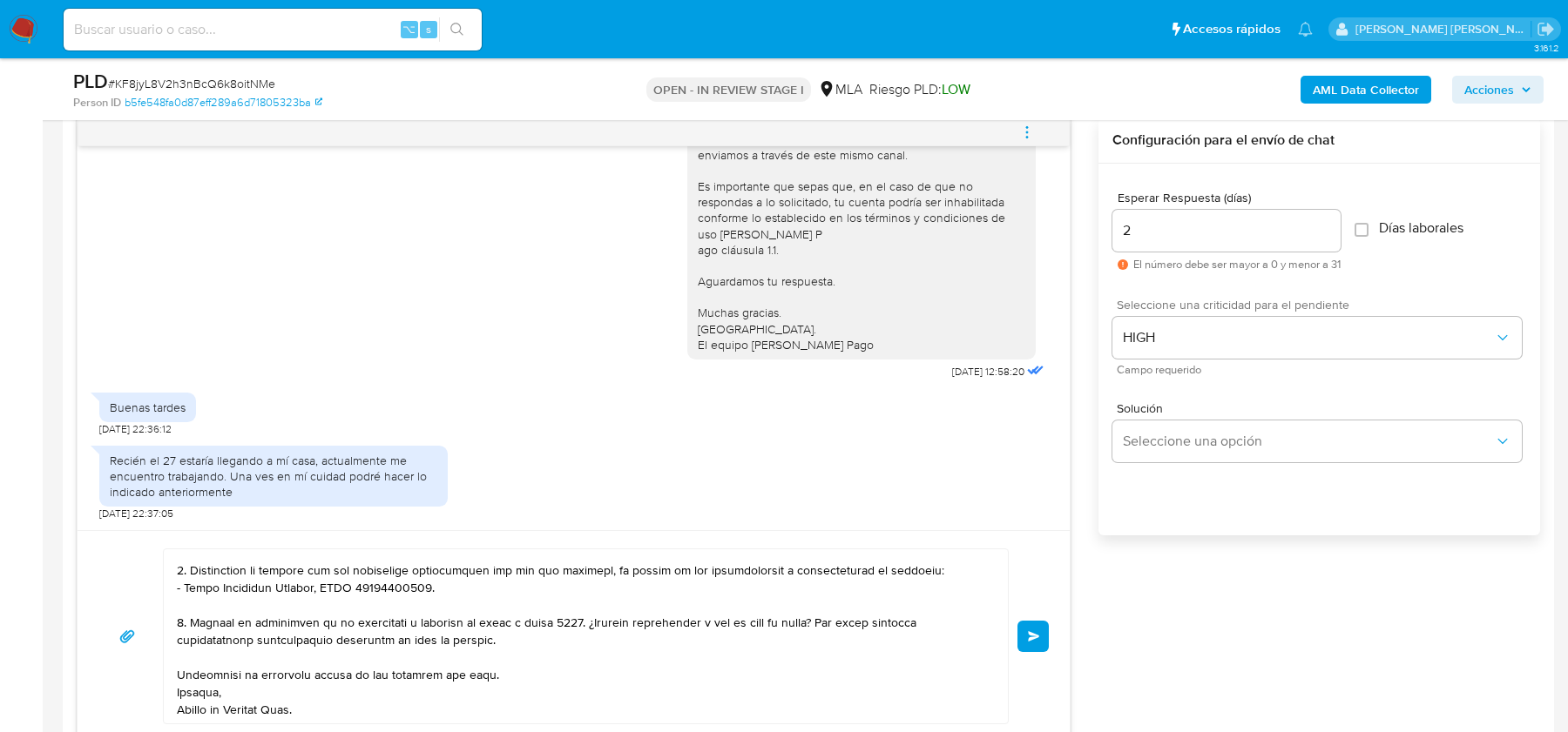
click at [1041, 629] on button "Enviar" at bounding box center [1032, 636] width 32 height 31
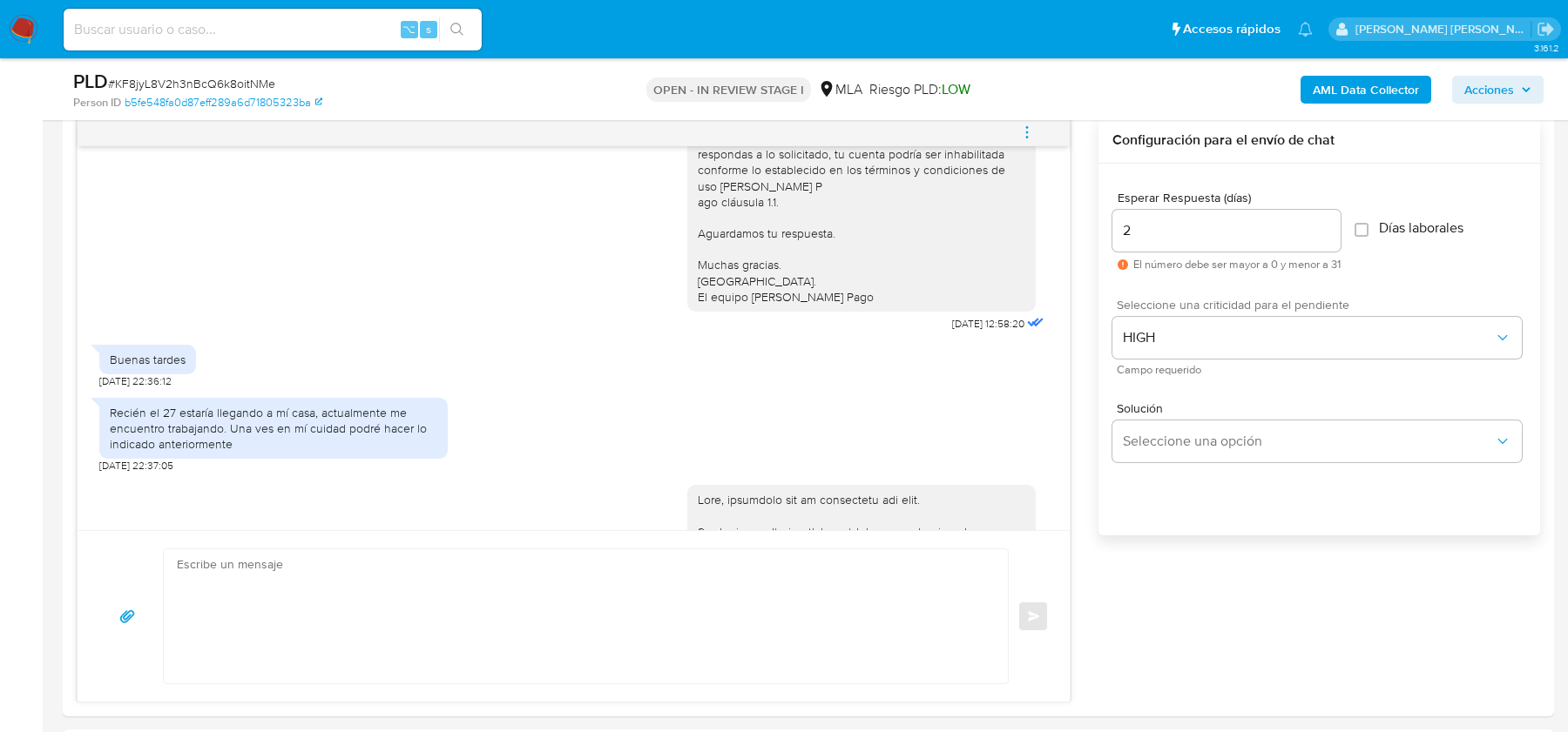
scroll to position [1745, 0]
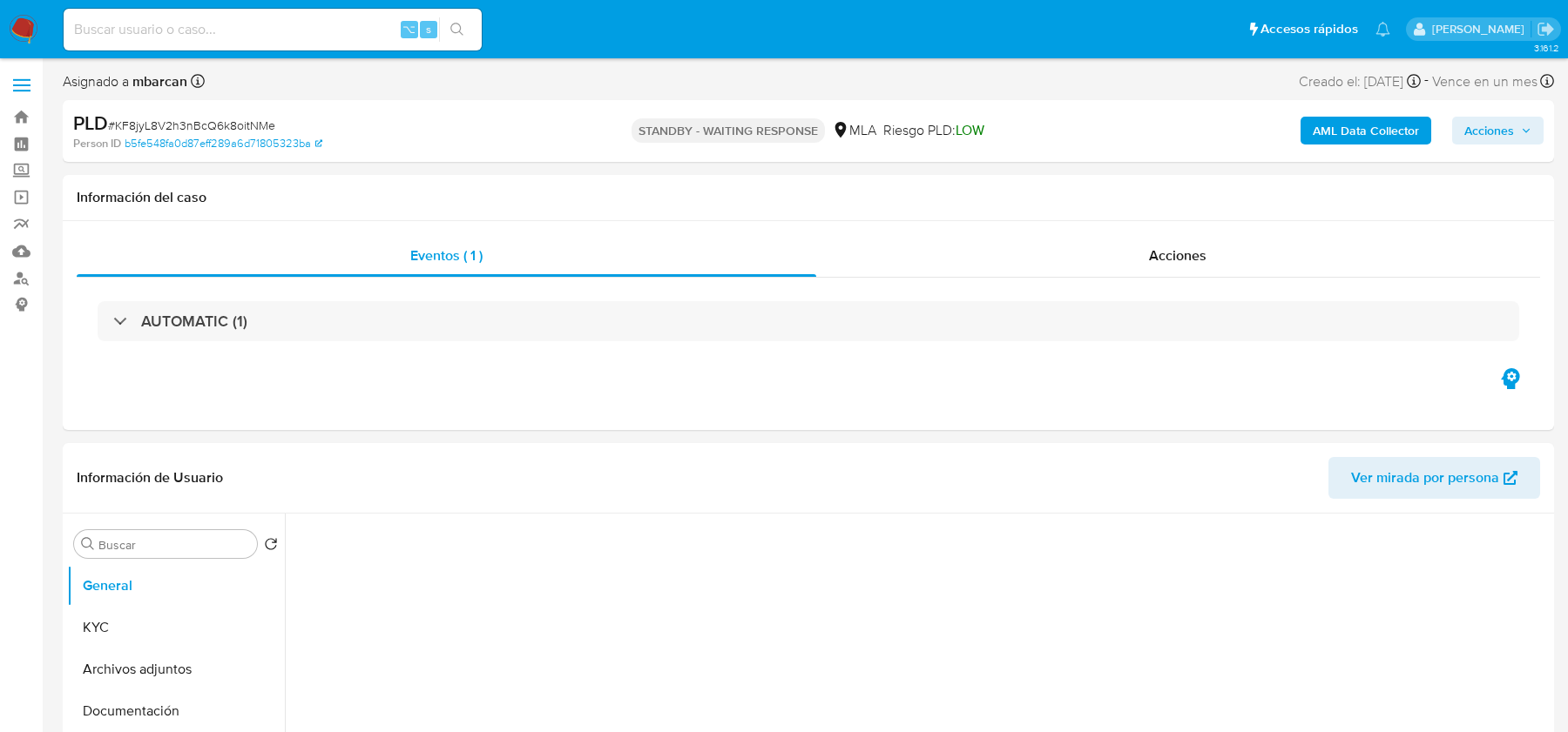
select select "10"
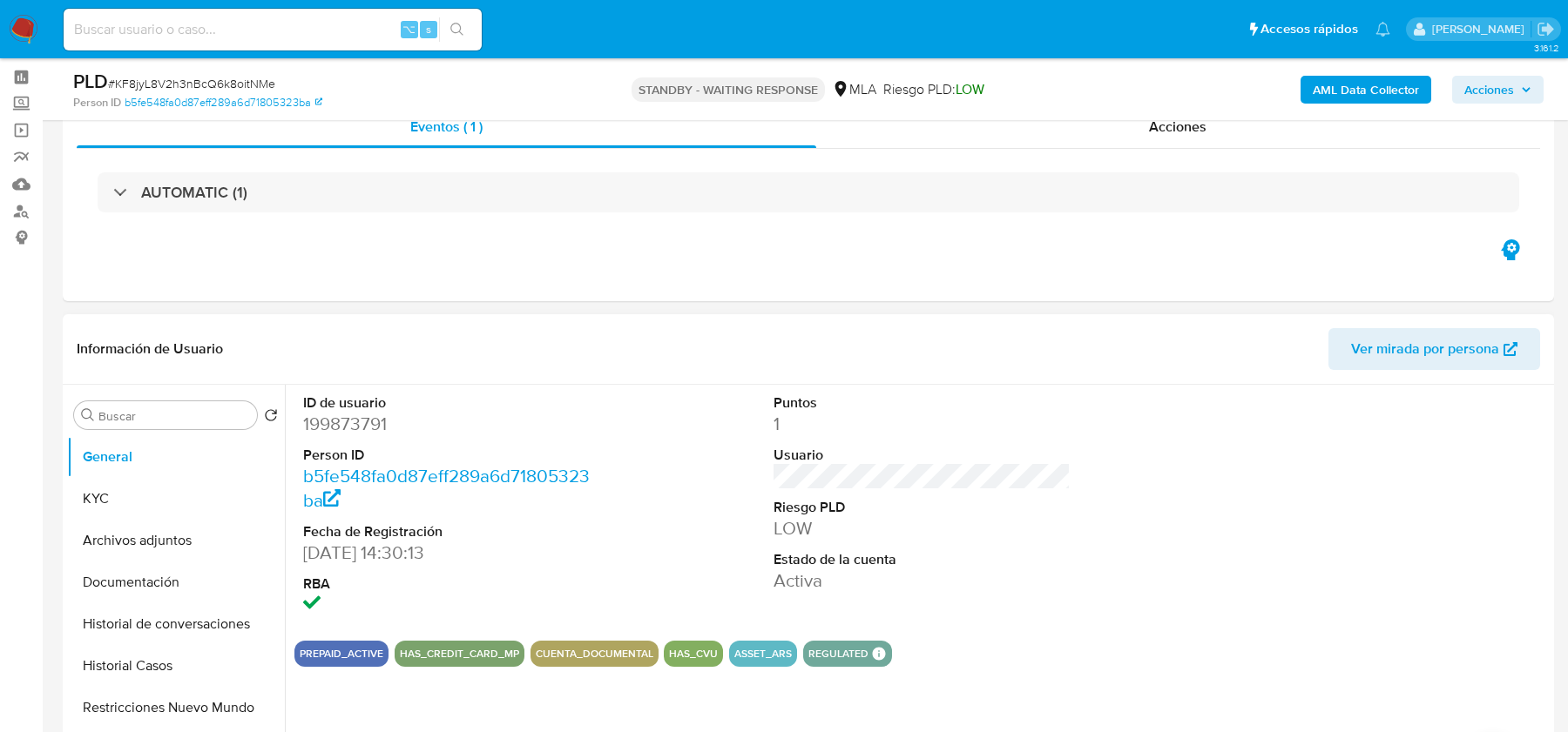
scroll to position [133, 0]
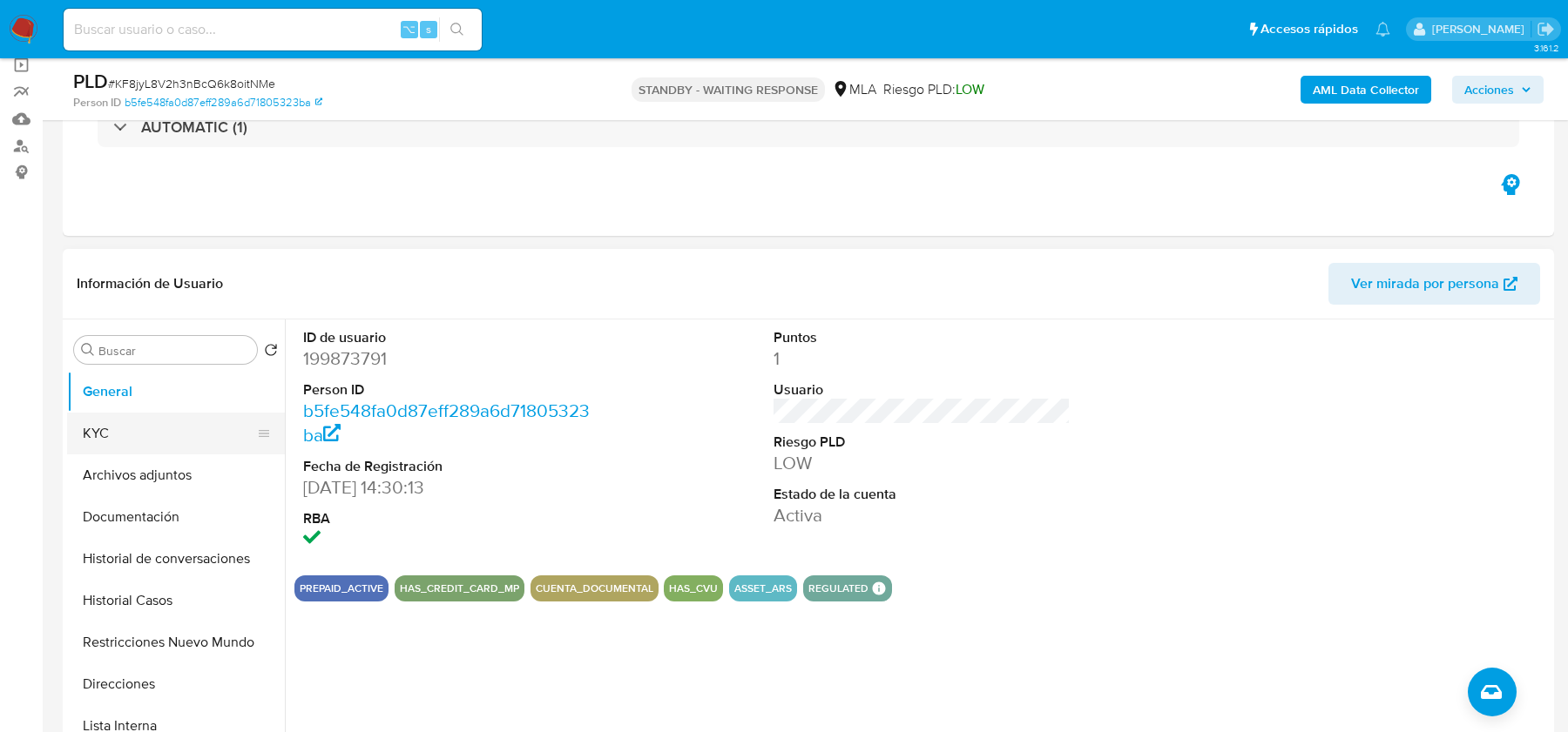
click at [151, 463] on button "Archivos adjuntos" at bounding box center [176, 475] width 218 height 42
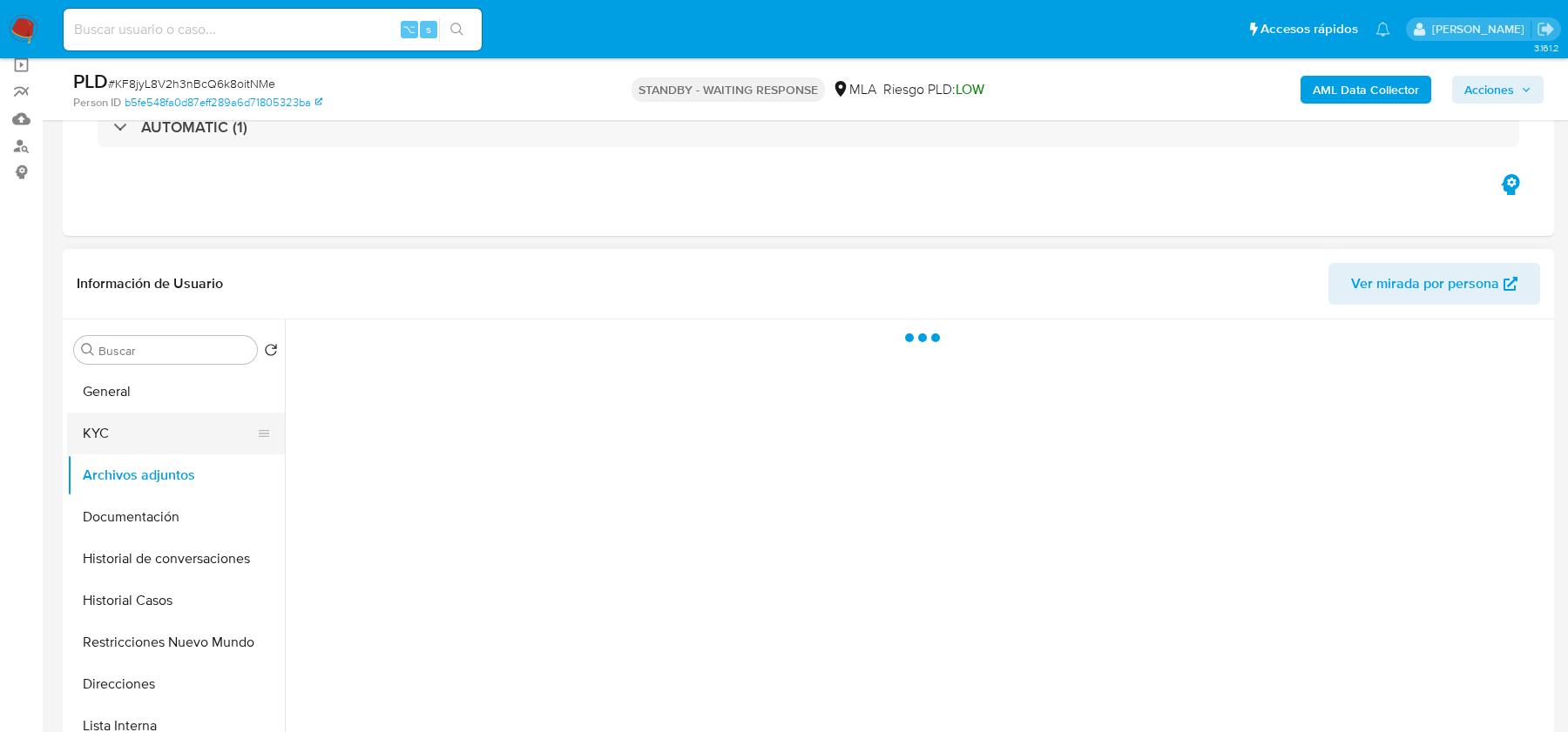
click at [157, 436] on button "KYC" at bounding box center [168, 433] width 203 height 42
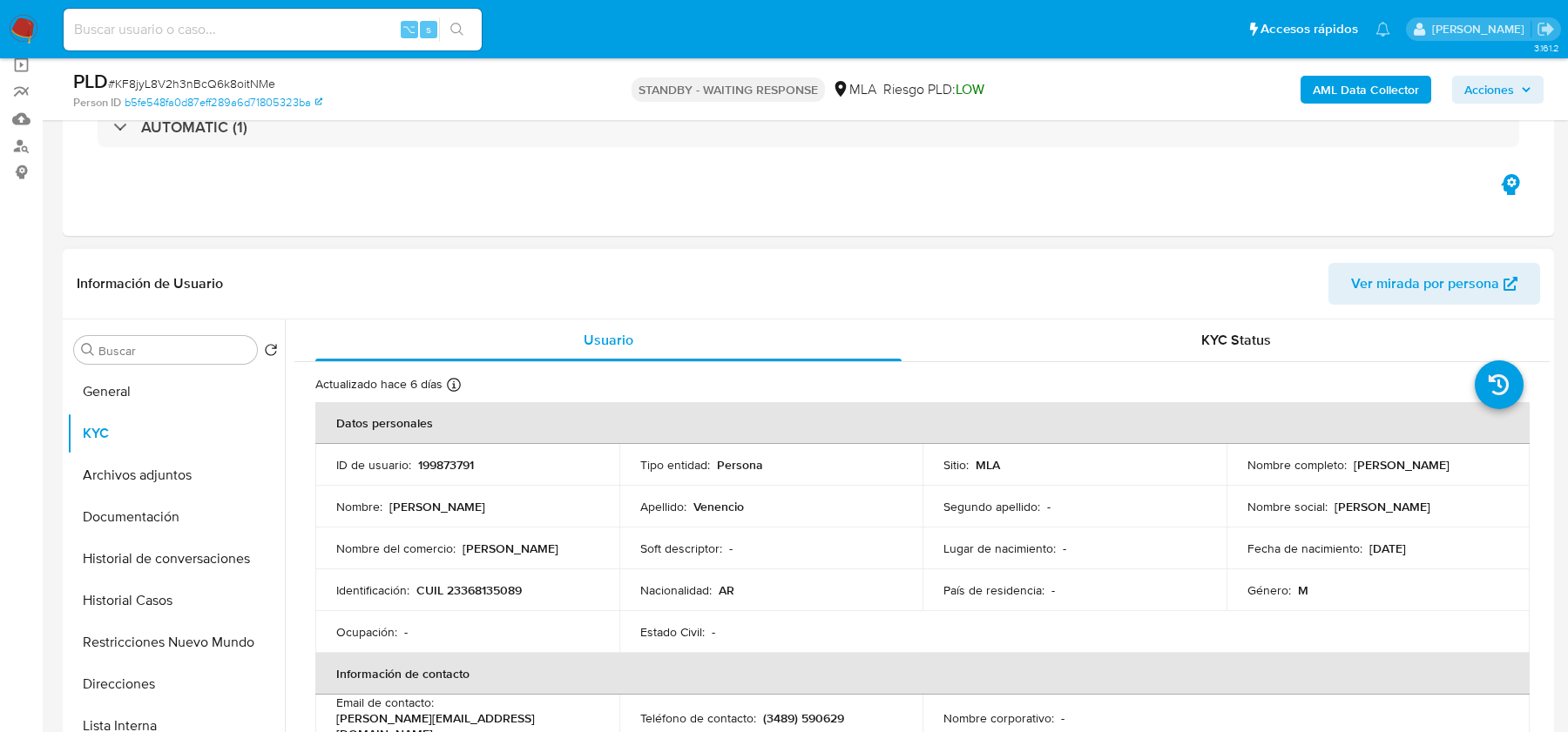
click at [477, 615] on td "Ocupación : -" at bounding box center [467, 632] width 304 height 42
click at [483, 592] on p "CUIL 23368135089" at bounding box center [469, 590] width 105 height 15
copy p "23368135089"
click at [18, 30] on img at bounding box center [23, 30] width 30 height 30
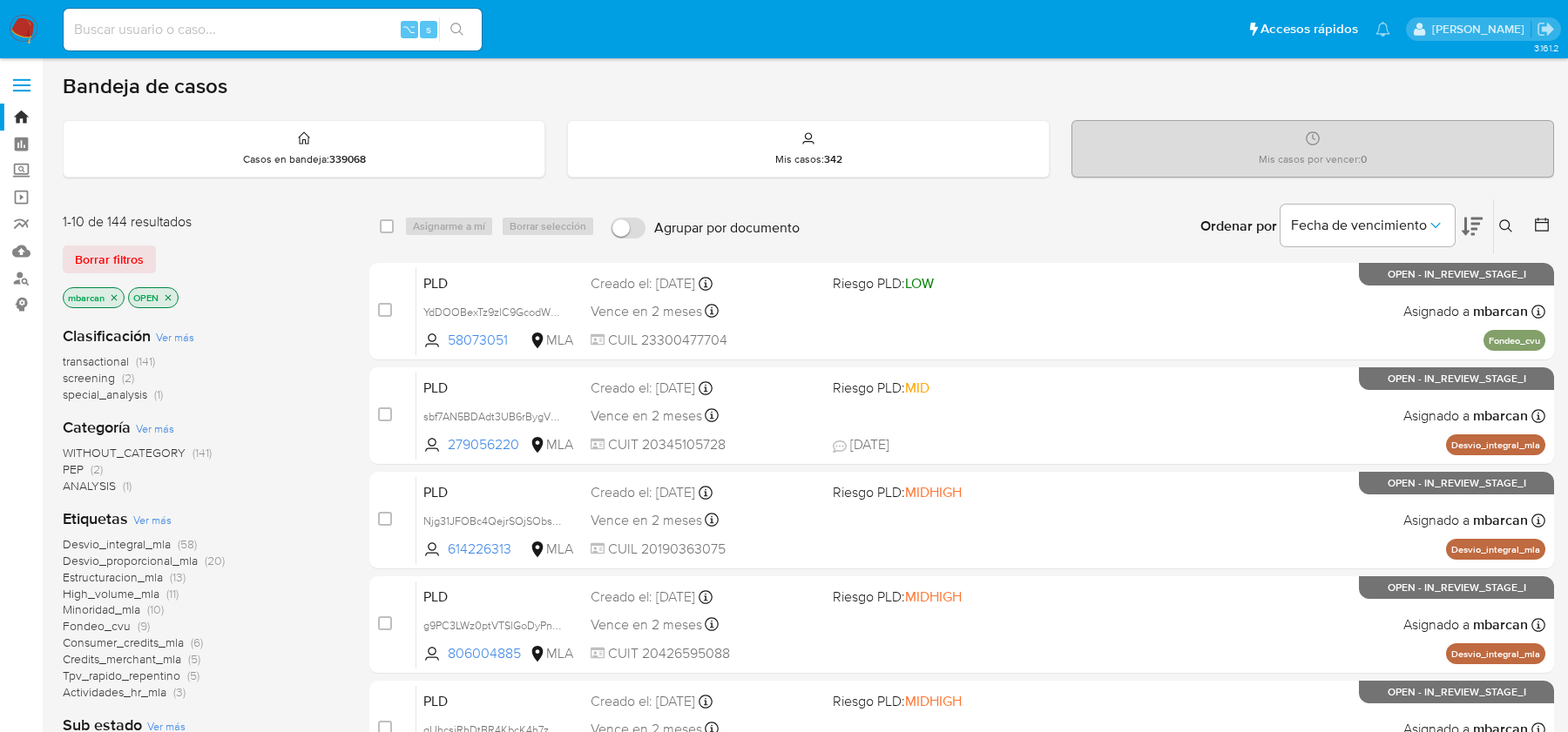
click at [1502, 228] on icon at bounding box center [1506, 226] width 14 height 14
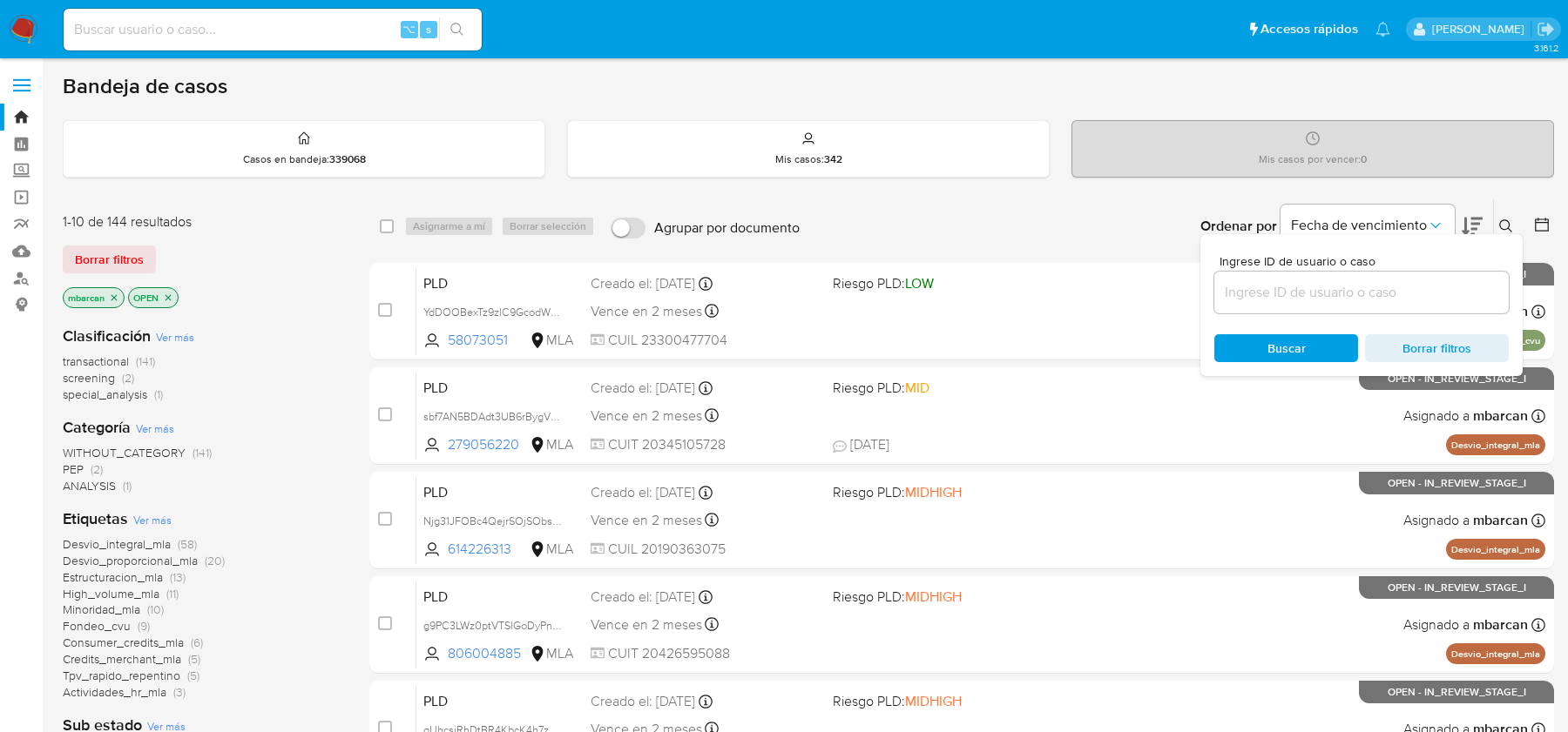
click at [1502, 228] on icon at bounding box center [1506, 226] width 14 height 14
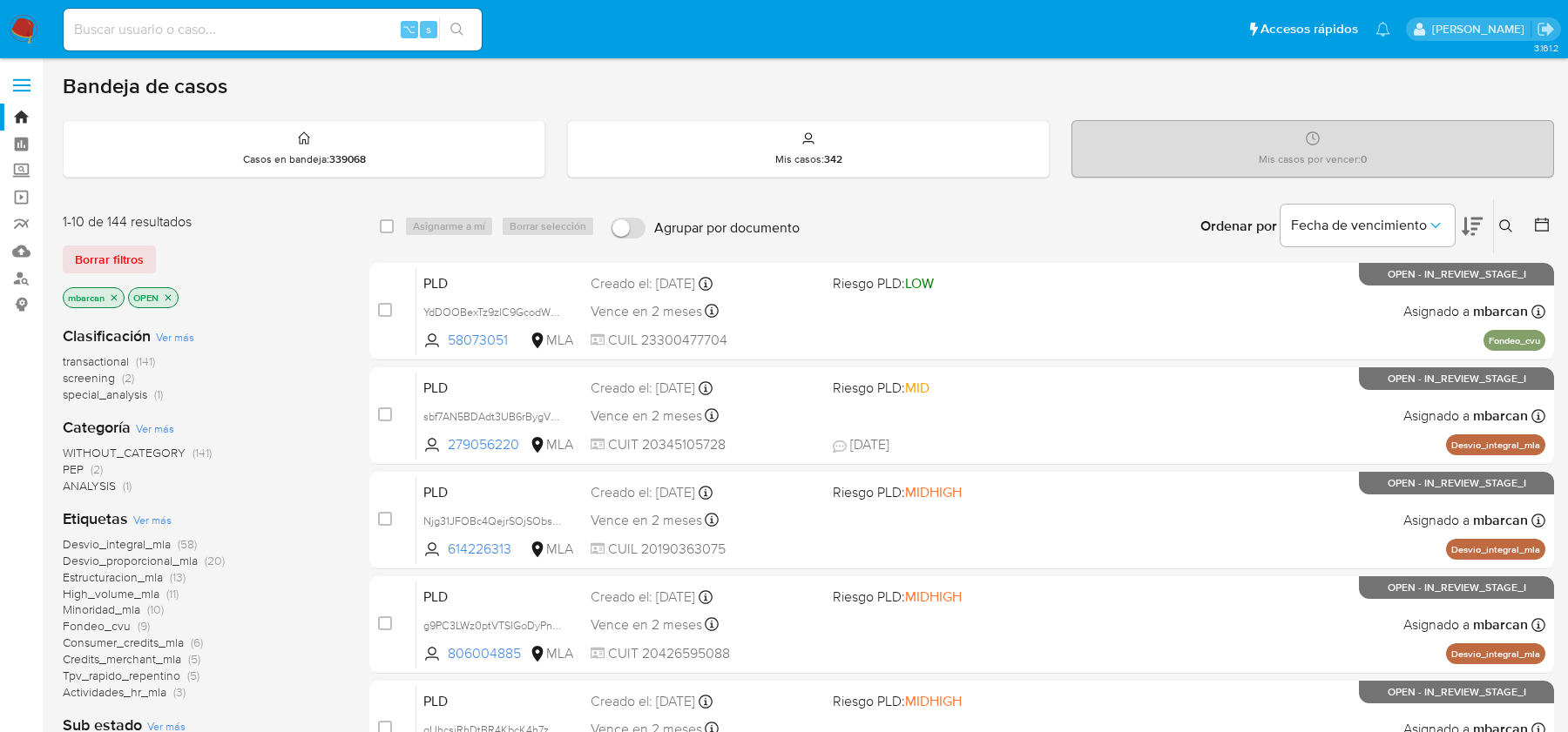
click at [1502, 228] on icon at bounding box center [1506, 226] width 14 height 14
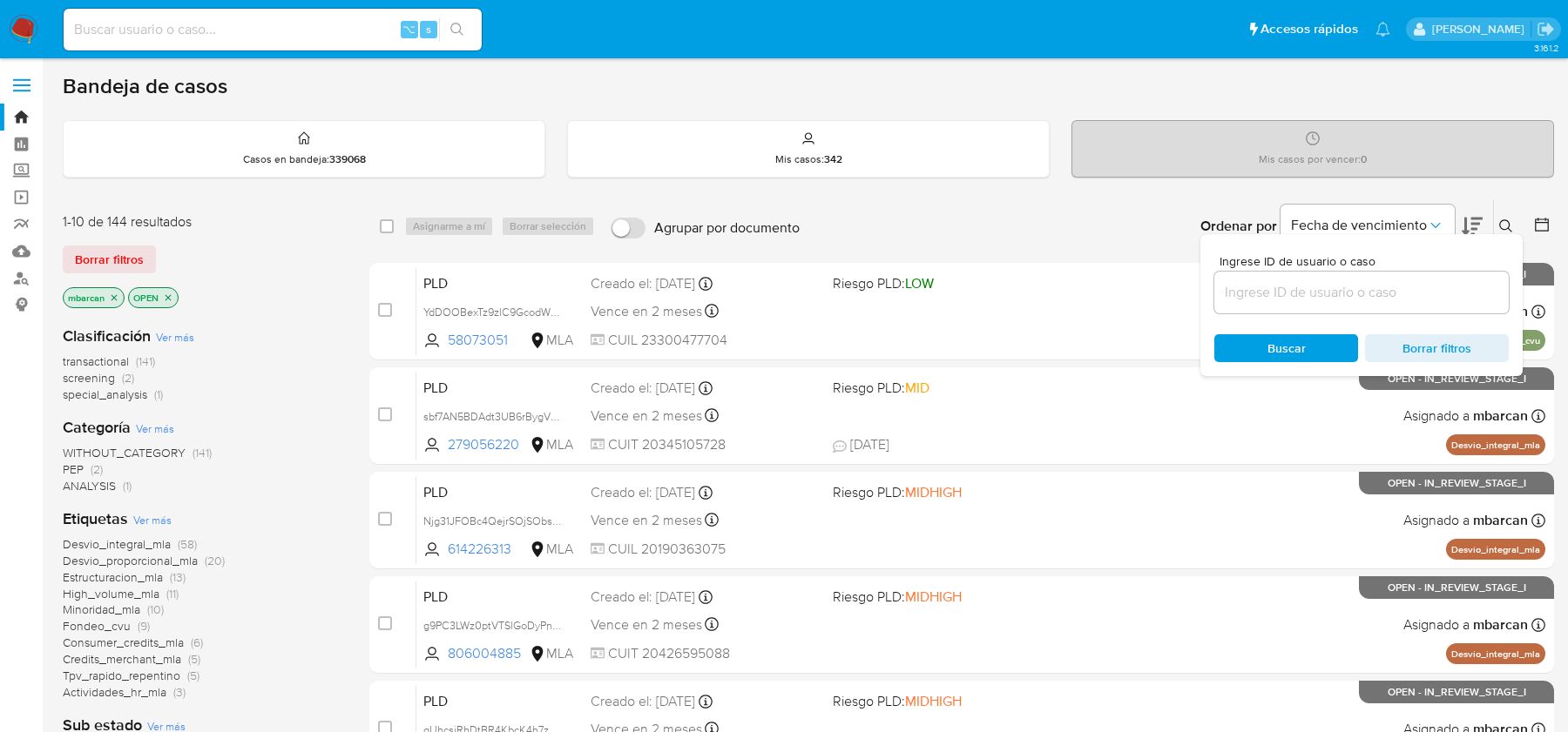
click at [1390, 288] on input at bounding box center [1361, 293] width 294 height 23
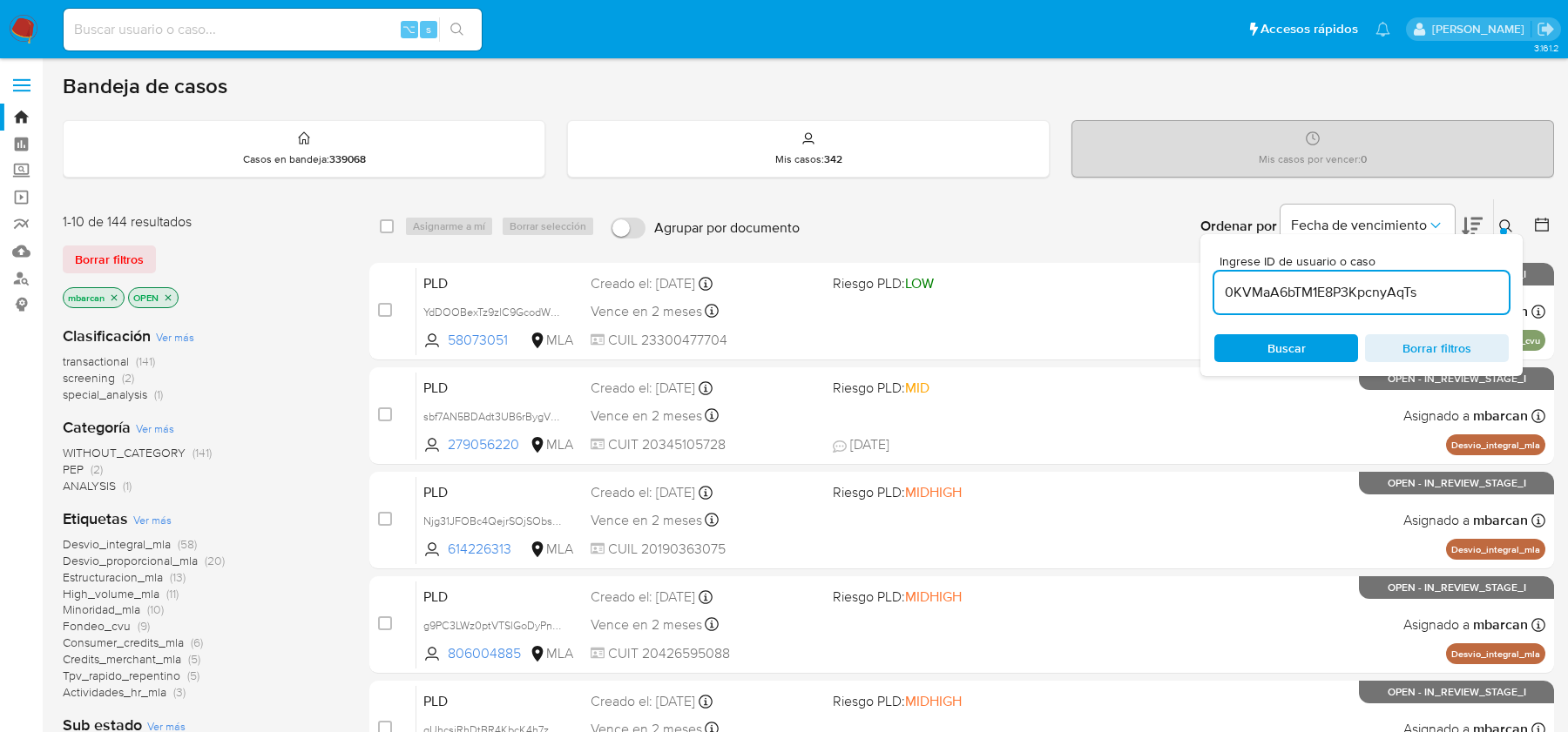
type input "0KVMaA6bTM1E8P3KpcnyAqTs"
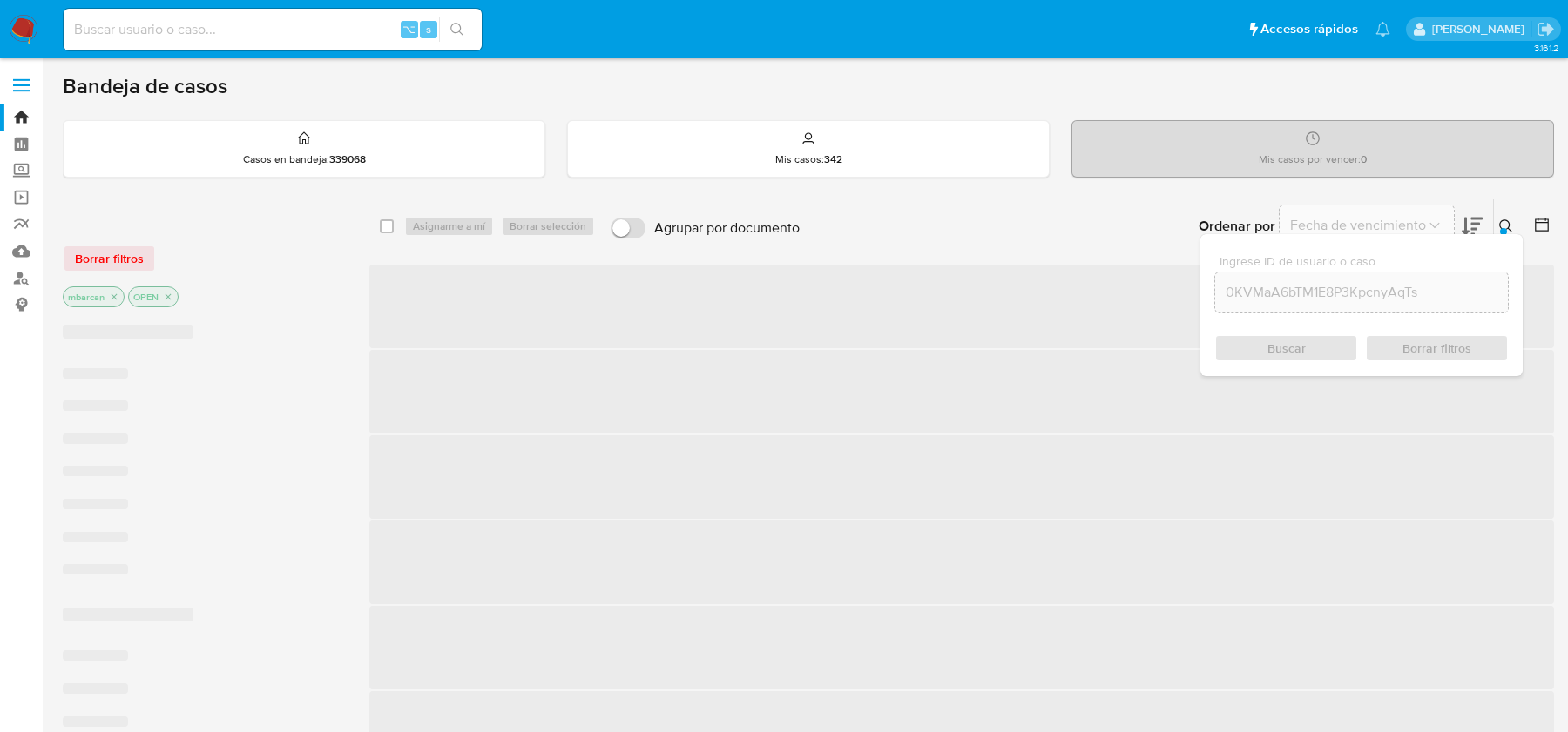
click at [1504, 228] on div at bounding box center [1503, 231] width 7 height 7
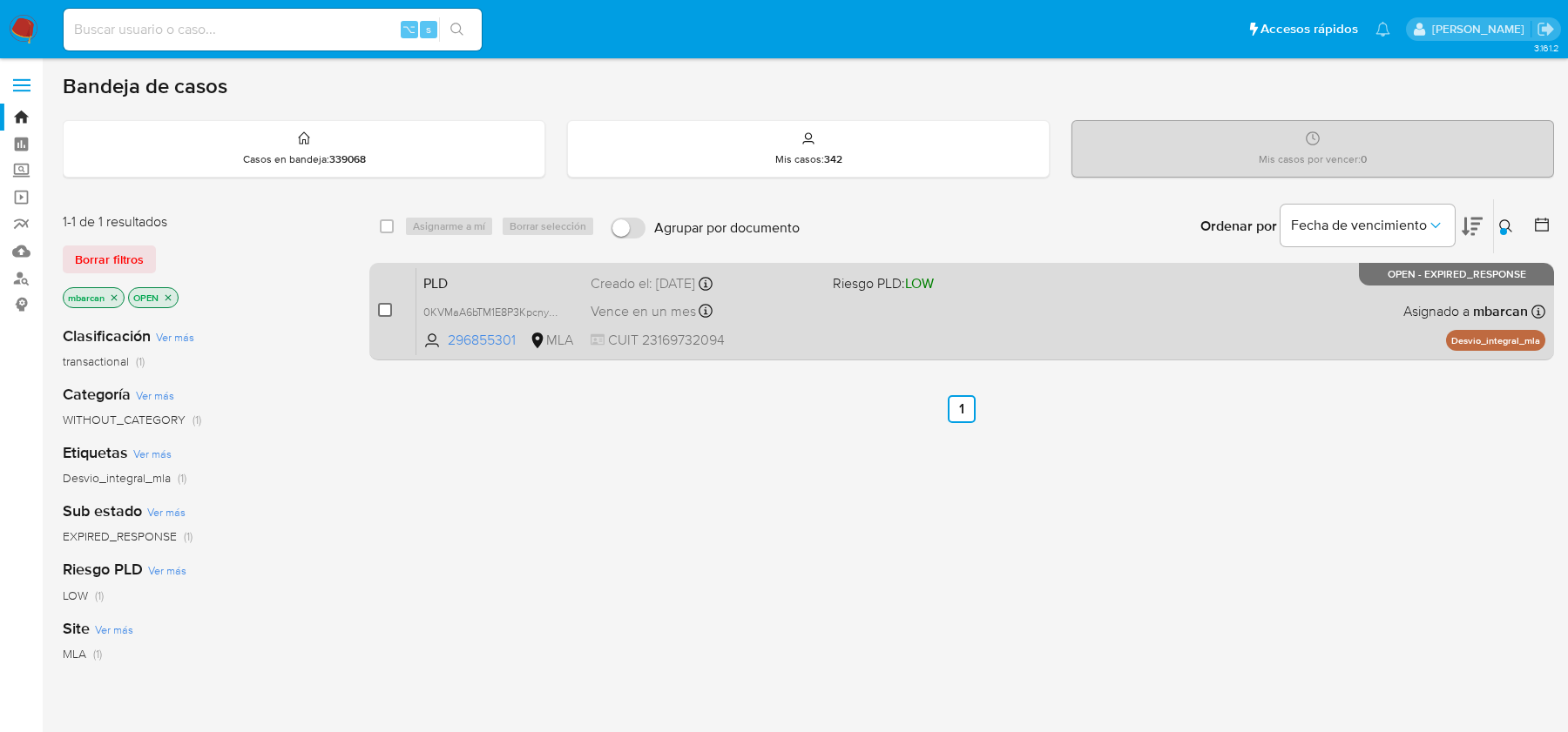
click at [381, 303] on input "checkbox" at bounding box center [385, 309] width 14 height 14
checkbox input "true"
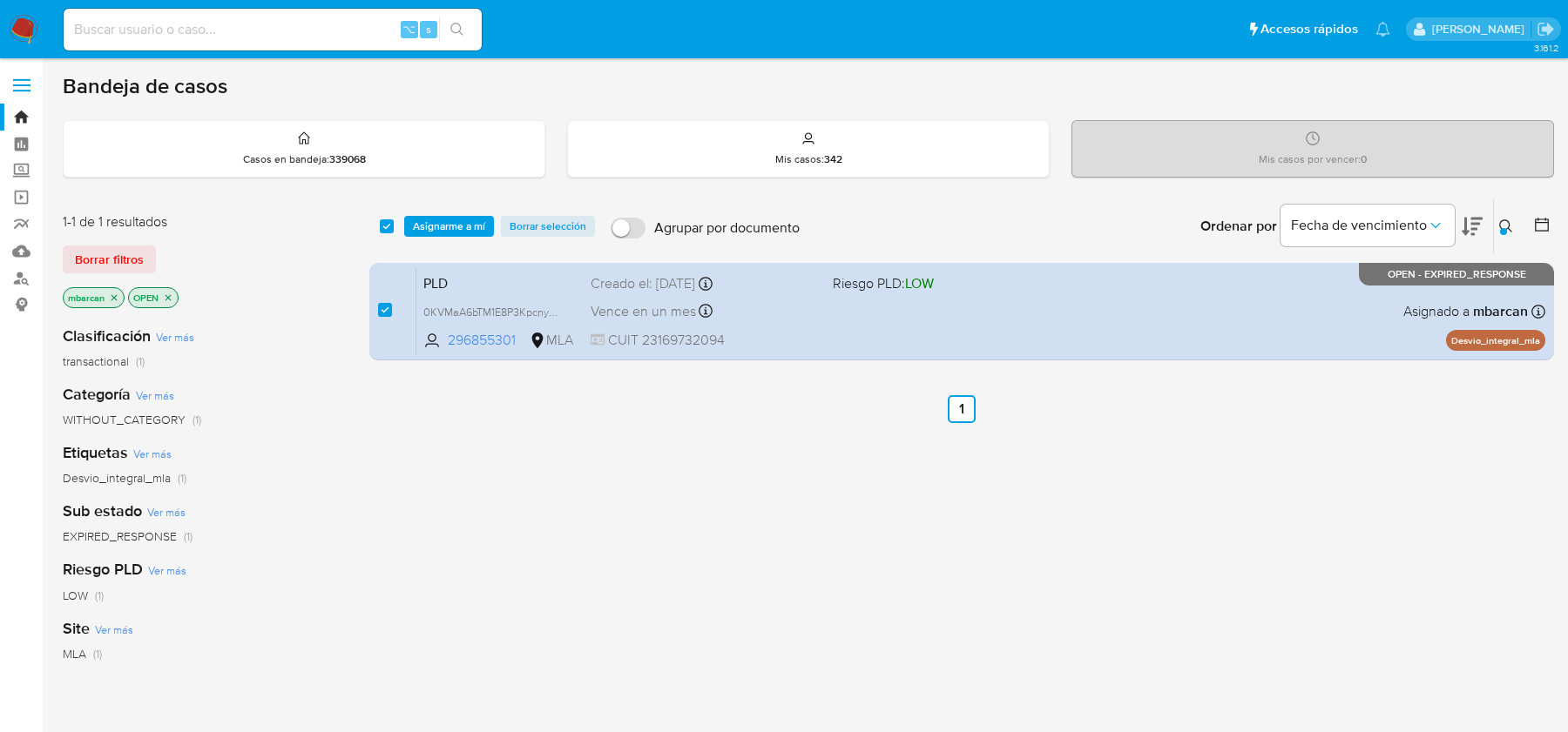
click at [442, 237] on div "select-all-cases-checkbox Asignarme a mí Borrar selección Agrupar por documento…" at bounding box center [962, 226] width 1184 height 54
click at [447, 221] on span "Asignarme a mí" at bounding box center [449, 226] width 73 height 17
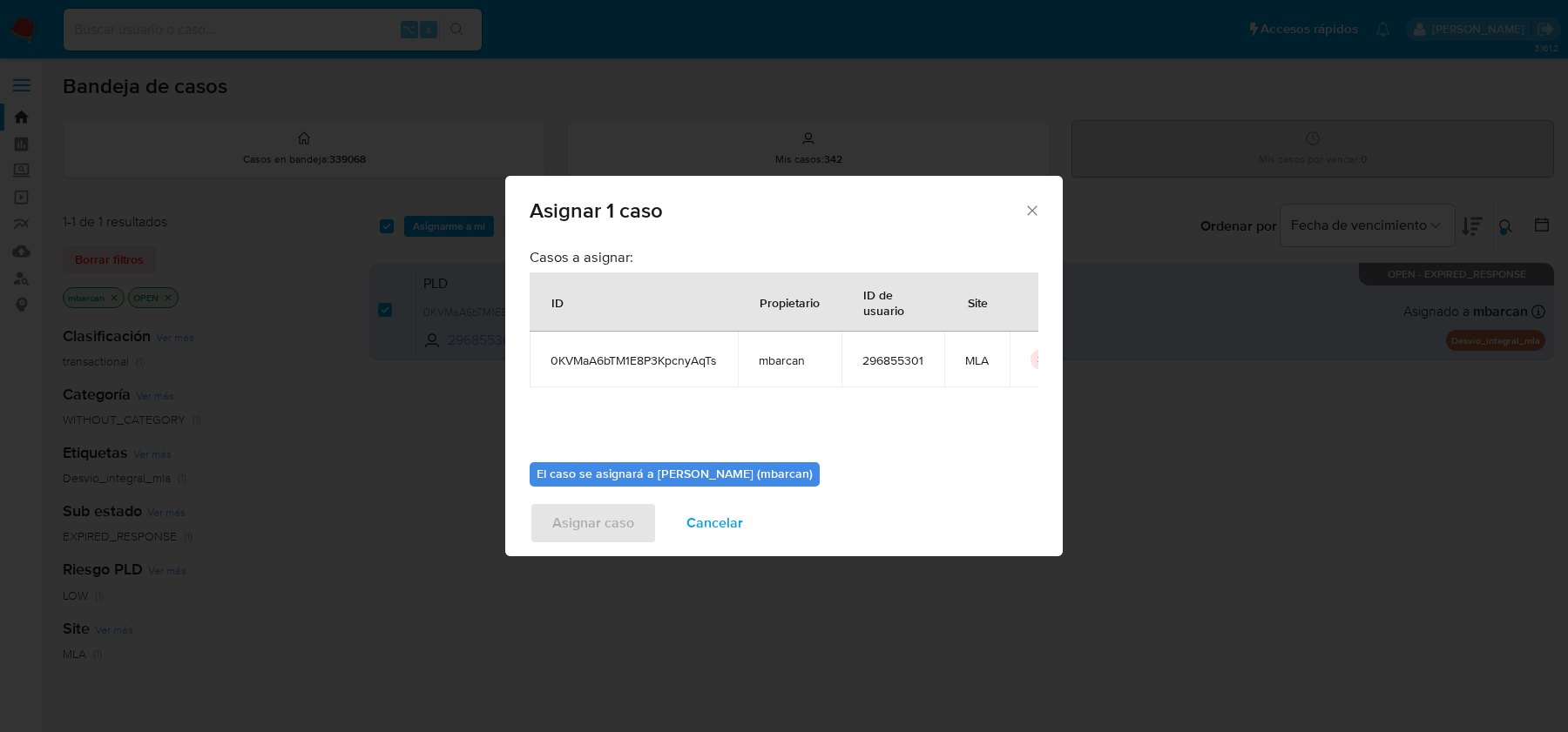
scroll to position [89, 0]
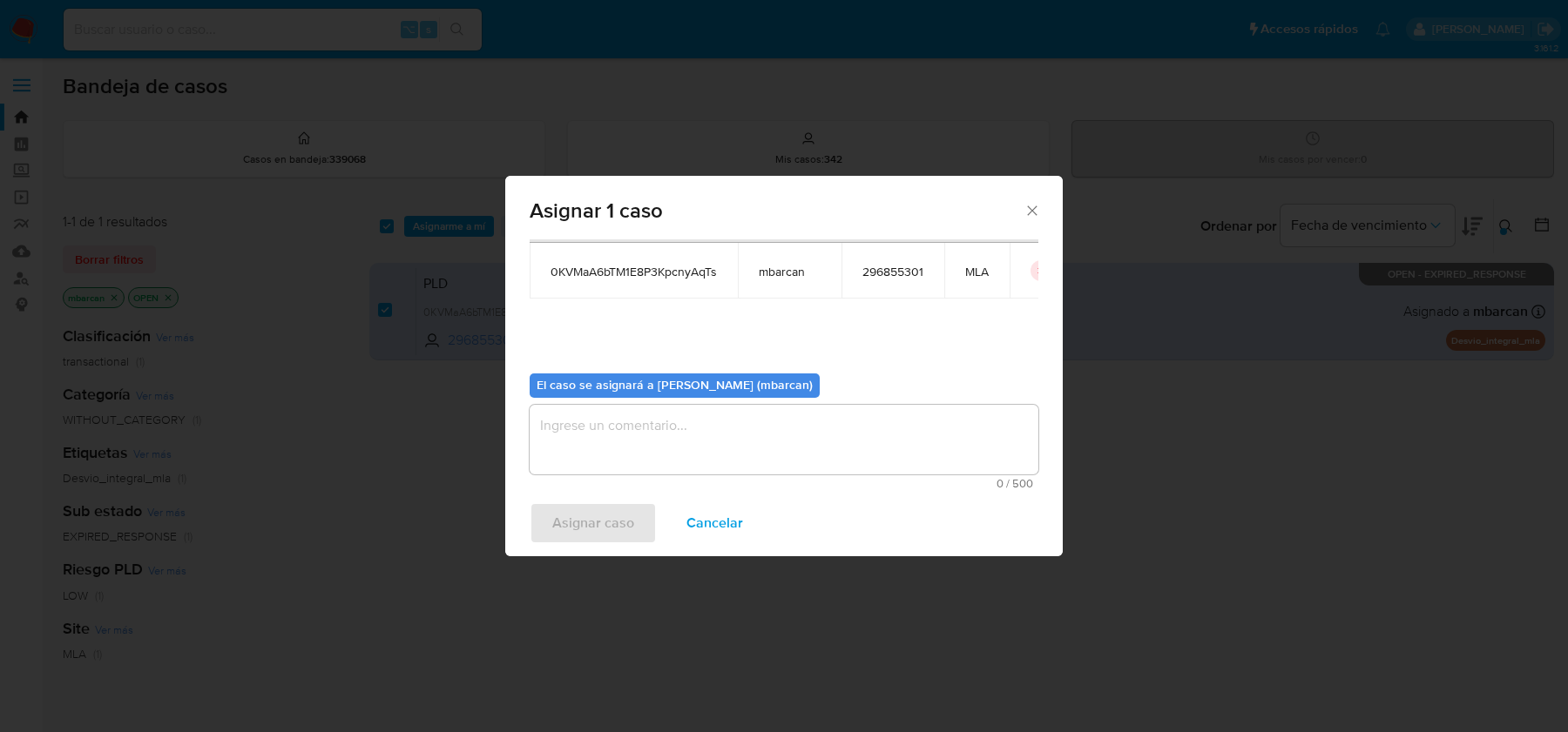
click at [692, 410] on textarea "assign-modal" at bounding box center [784, 439] width 509 height 70
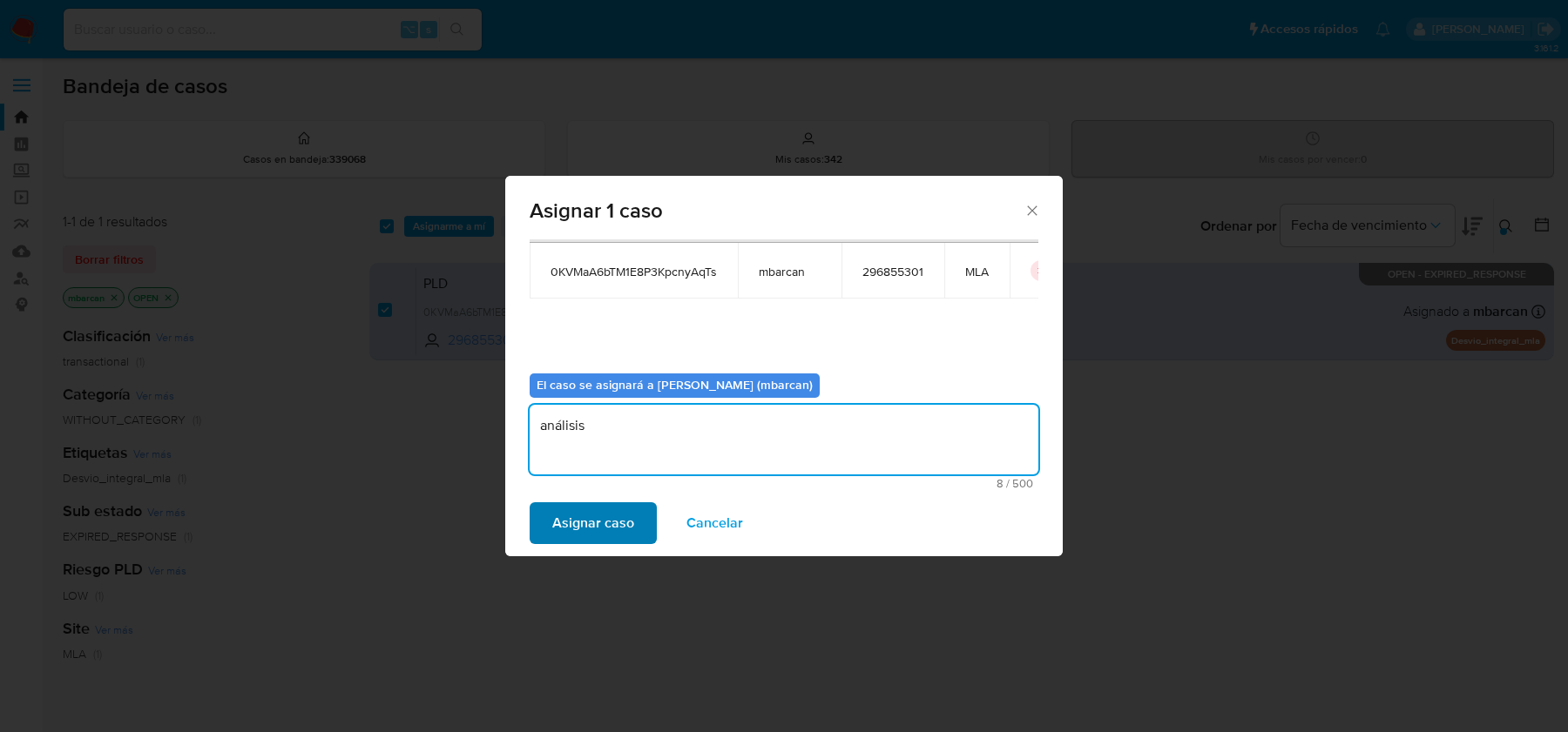
type textarea "análisis"
click at [570, 519] on span "Asignar caso" at bounding box center [593, 523] width 82 height 38
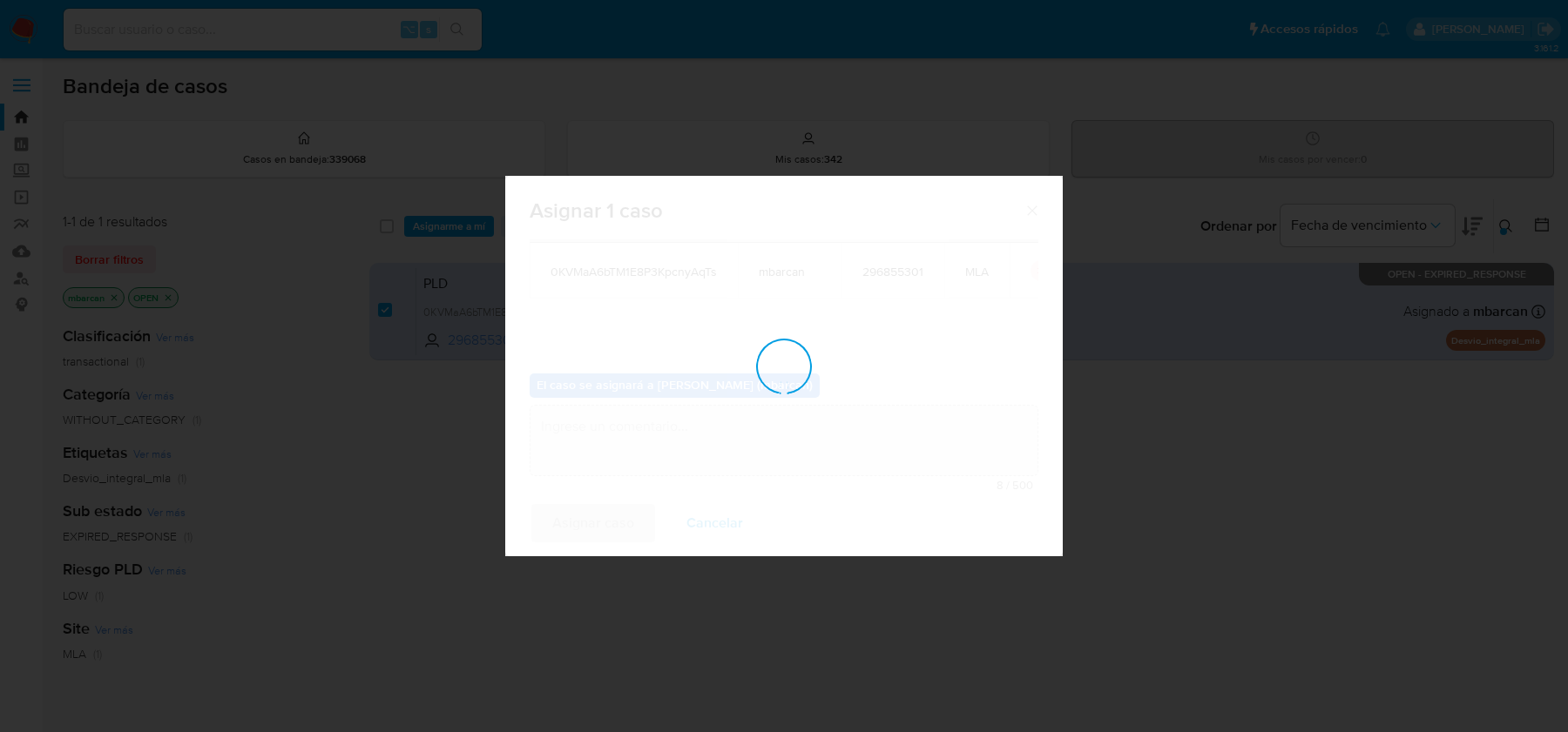
checkbox input "false"
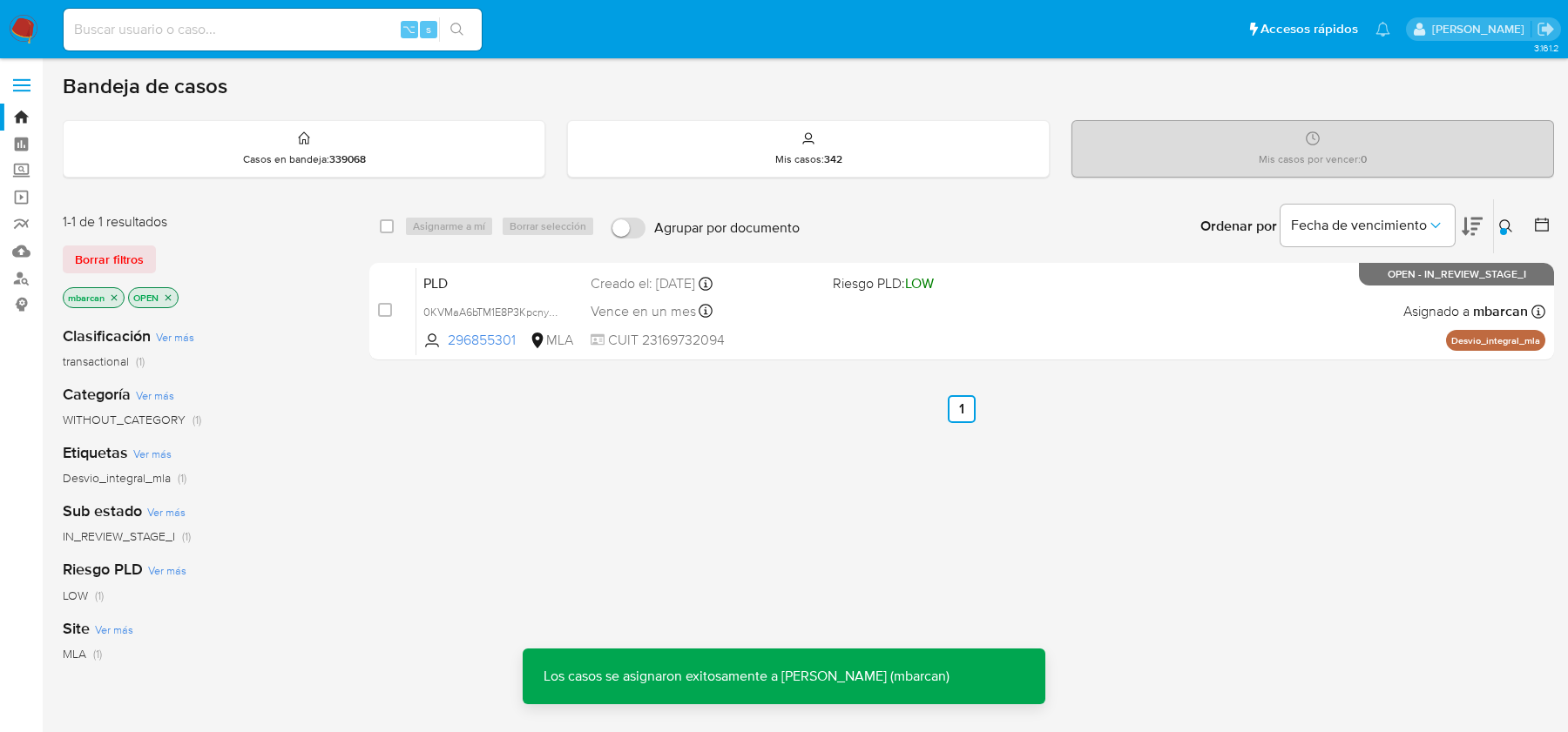
click at [479, 285] on span "PLD" at bounding box center [499, 282] width 154 height 23
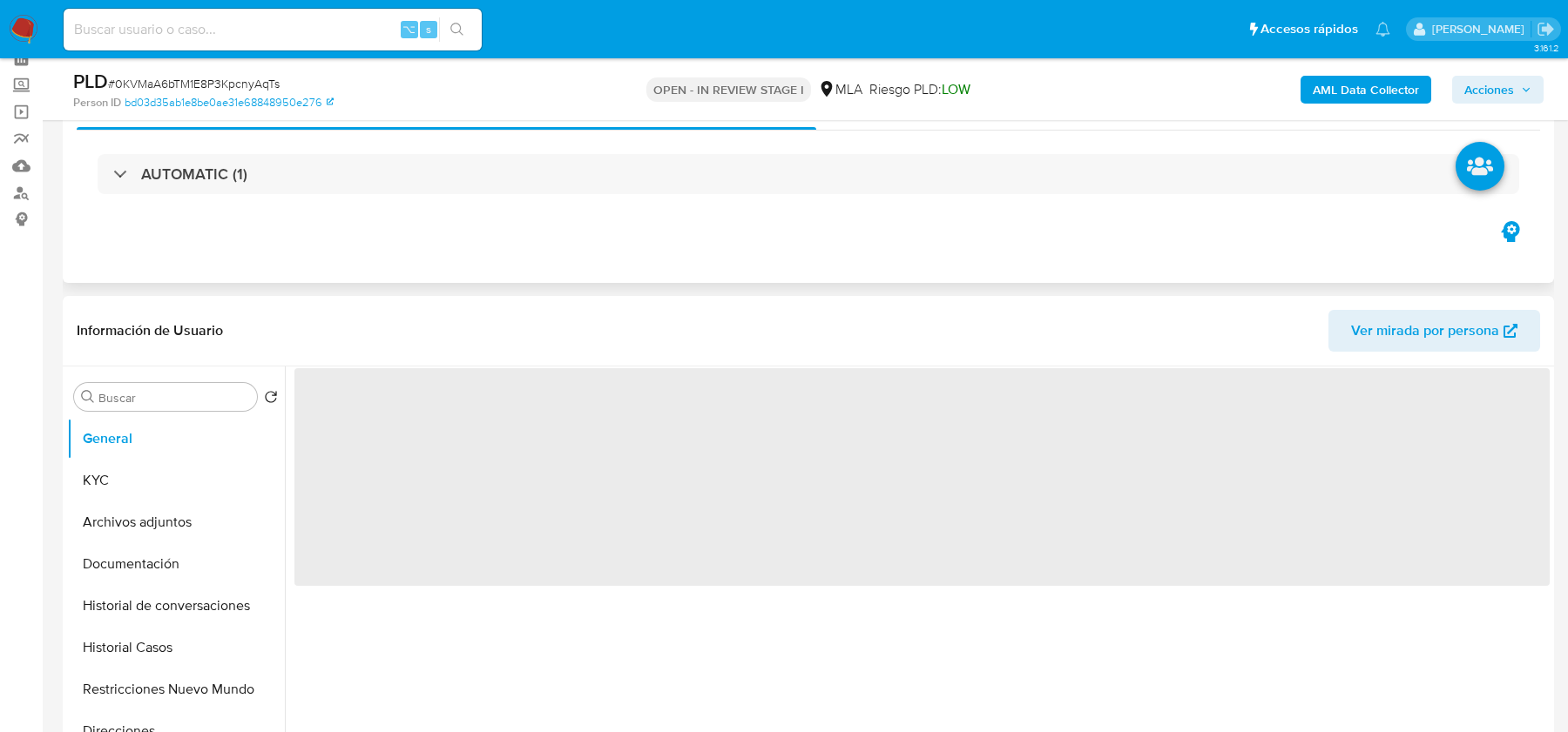
scroll to position [283, 0]
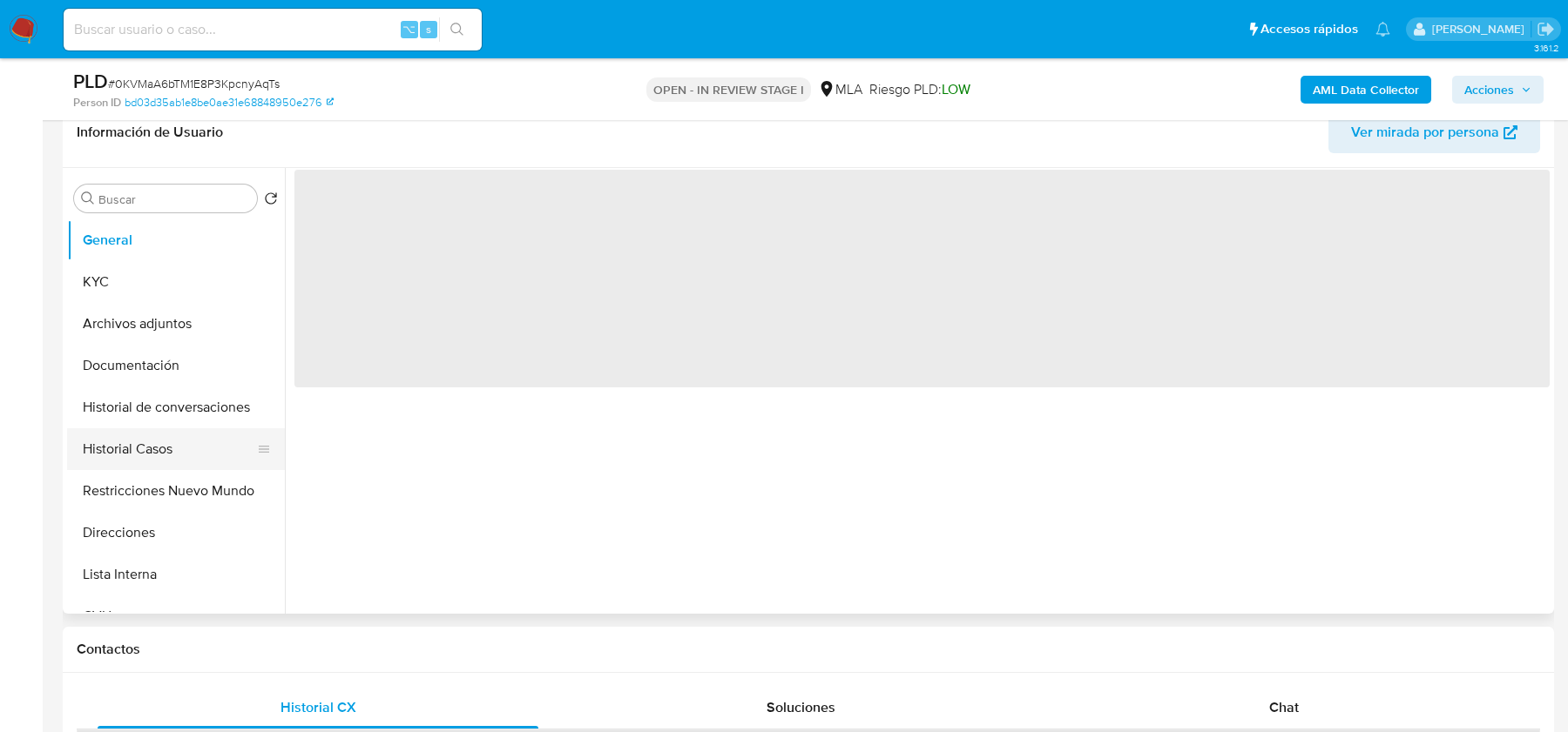
select select "10"
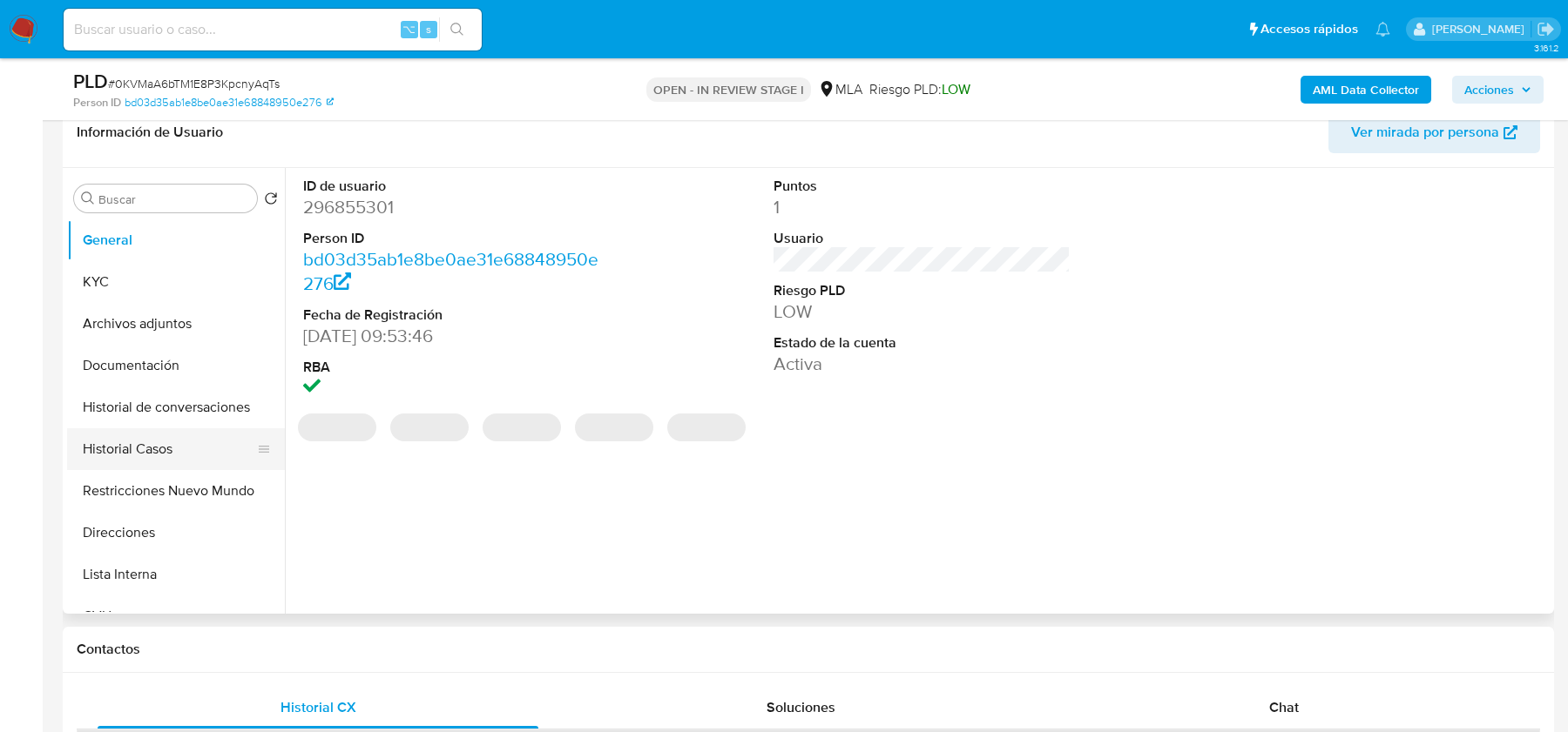
click at [164, 440] on button "Historial Casos" at bounding box center [168, 450] width 203 height 42
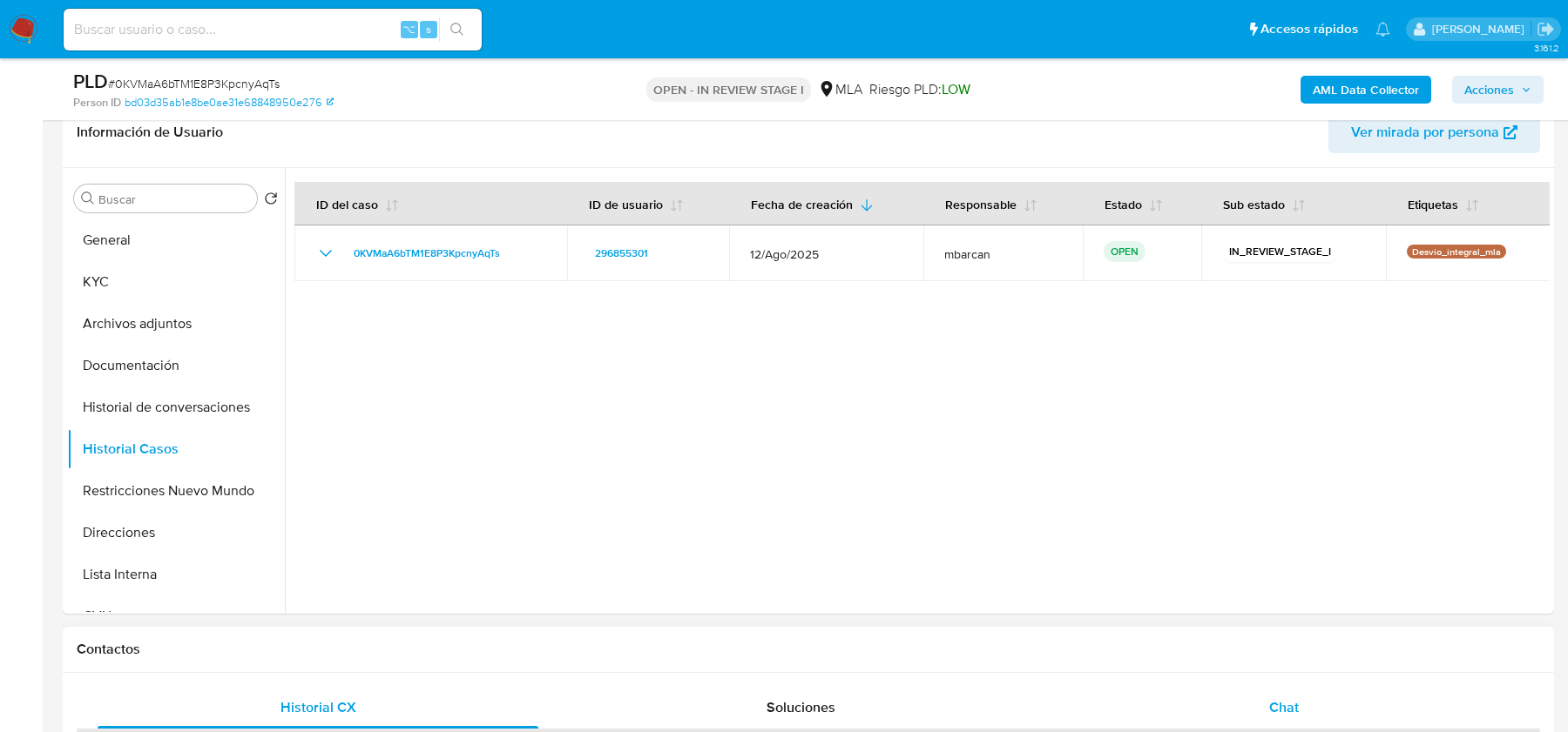
click at [1281, 701] on span "Chat" at bounding box center [1283, 707] width 30 height 20
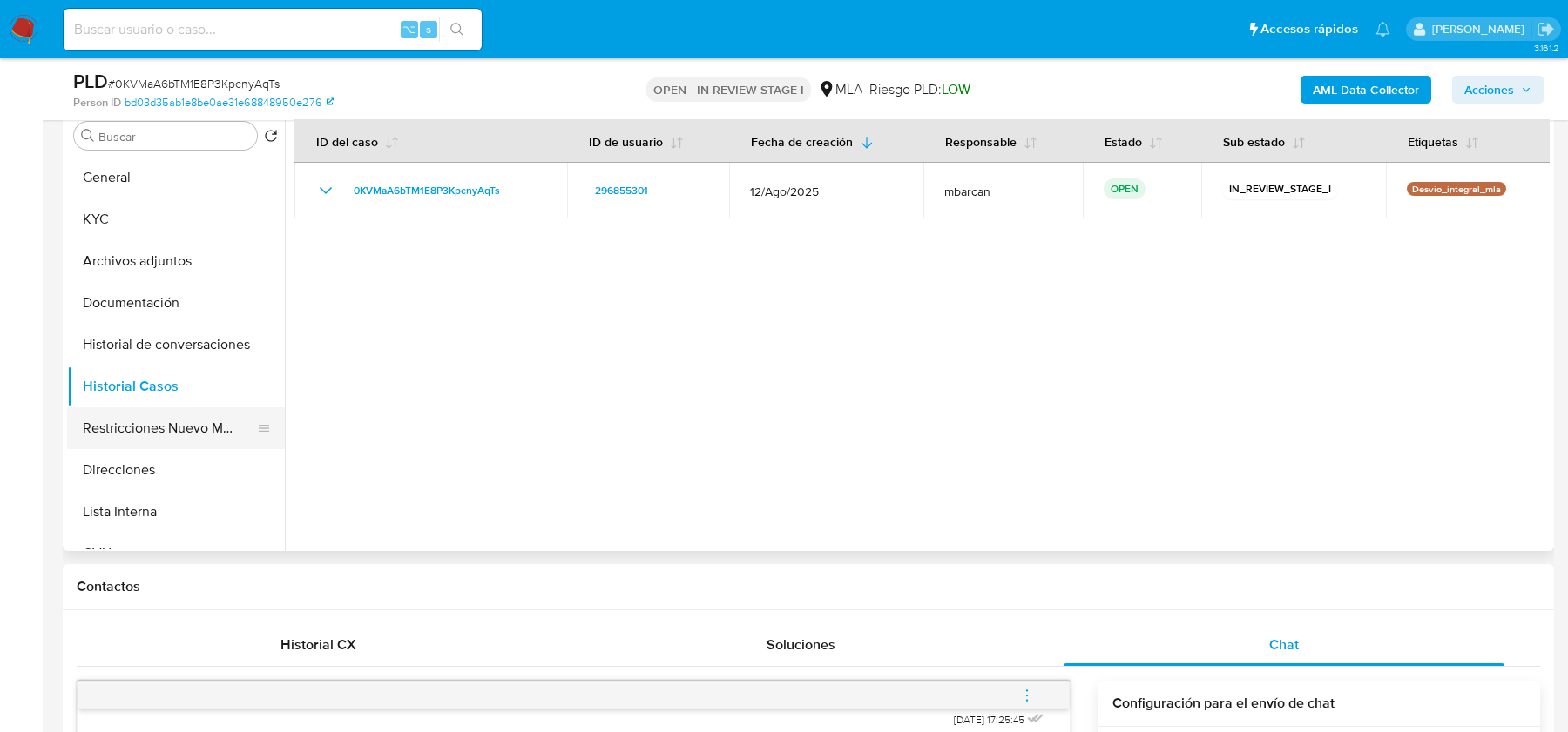
scroll to position [253, 0]
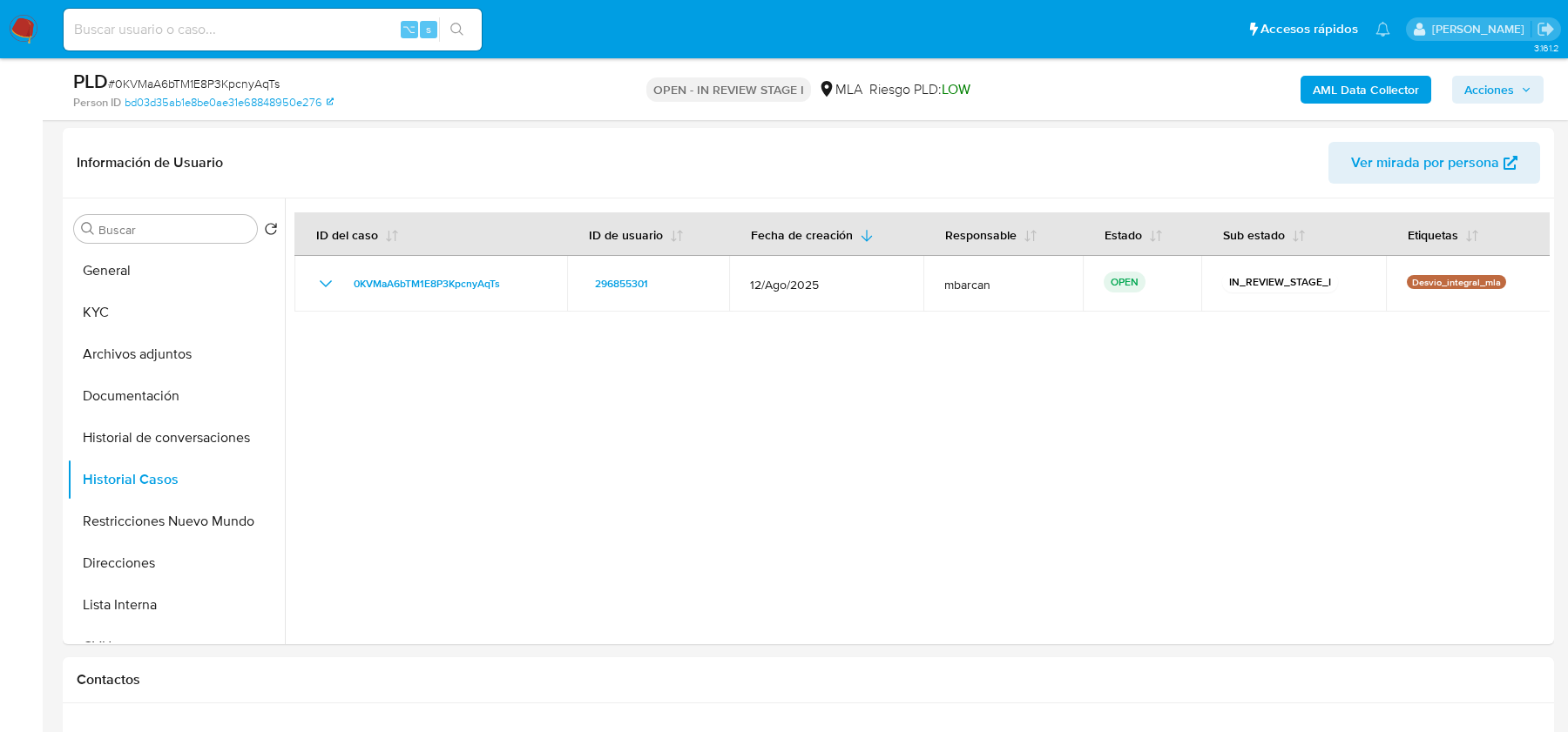
click at [205, 84] on span "# 0KVMaA6bTM1E8P3KpcnyAqTs" at bounding box center [194, 83] width 172 height 17
copy span "0KVMaA6bTM1E8P3KpcnyAqTs"
click at [178, 276] on button "General" at bounding box center [168, 271] width 203 height 42
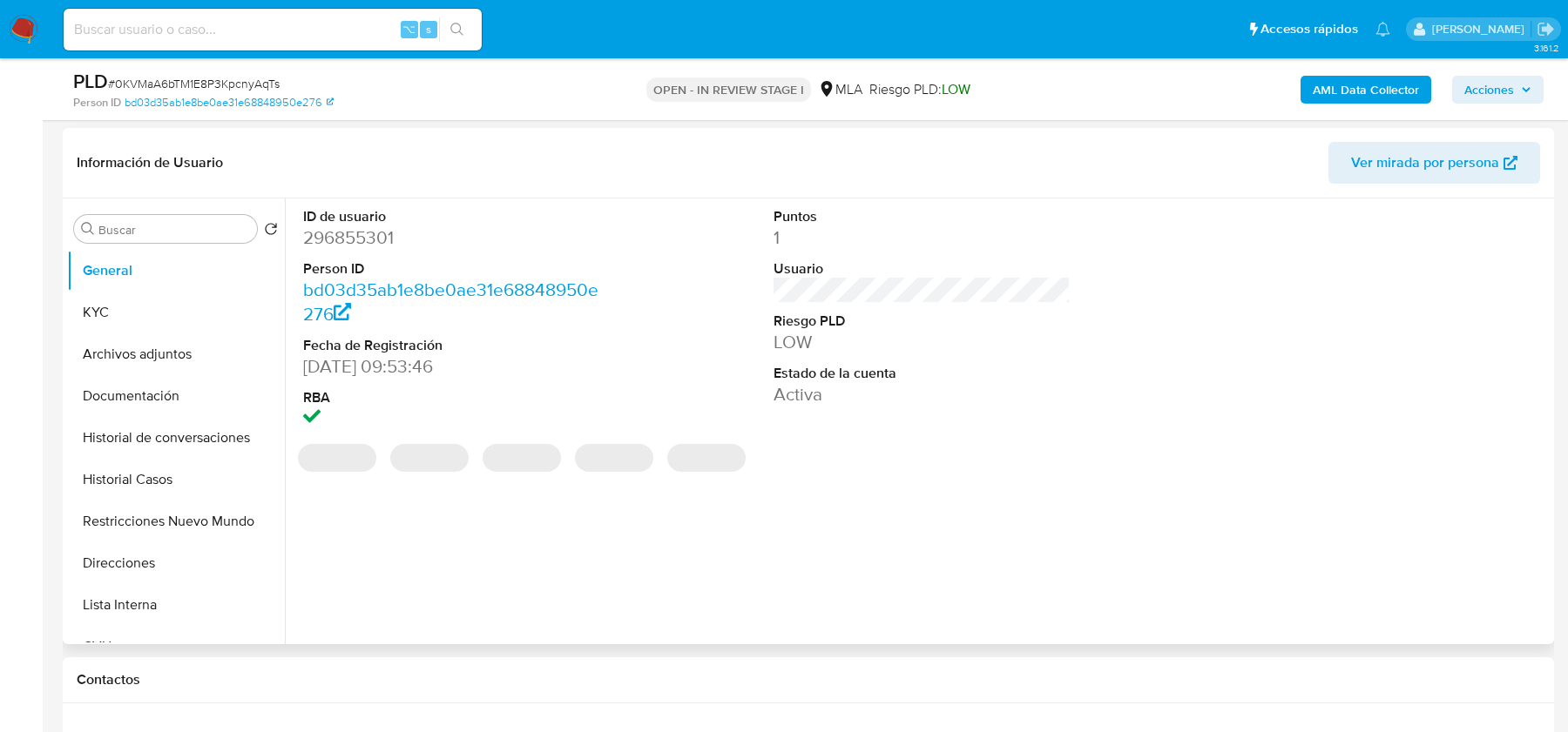
click at [369, 242] on dd "296855301" at bounding box center [451, 238] width 296 height 25
copy dd "296855301"
